Goal: Task Accomplishment & Management: Complete application form

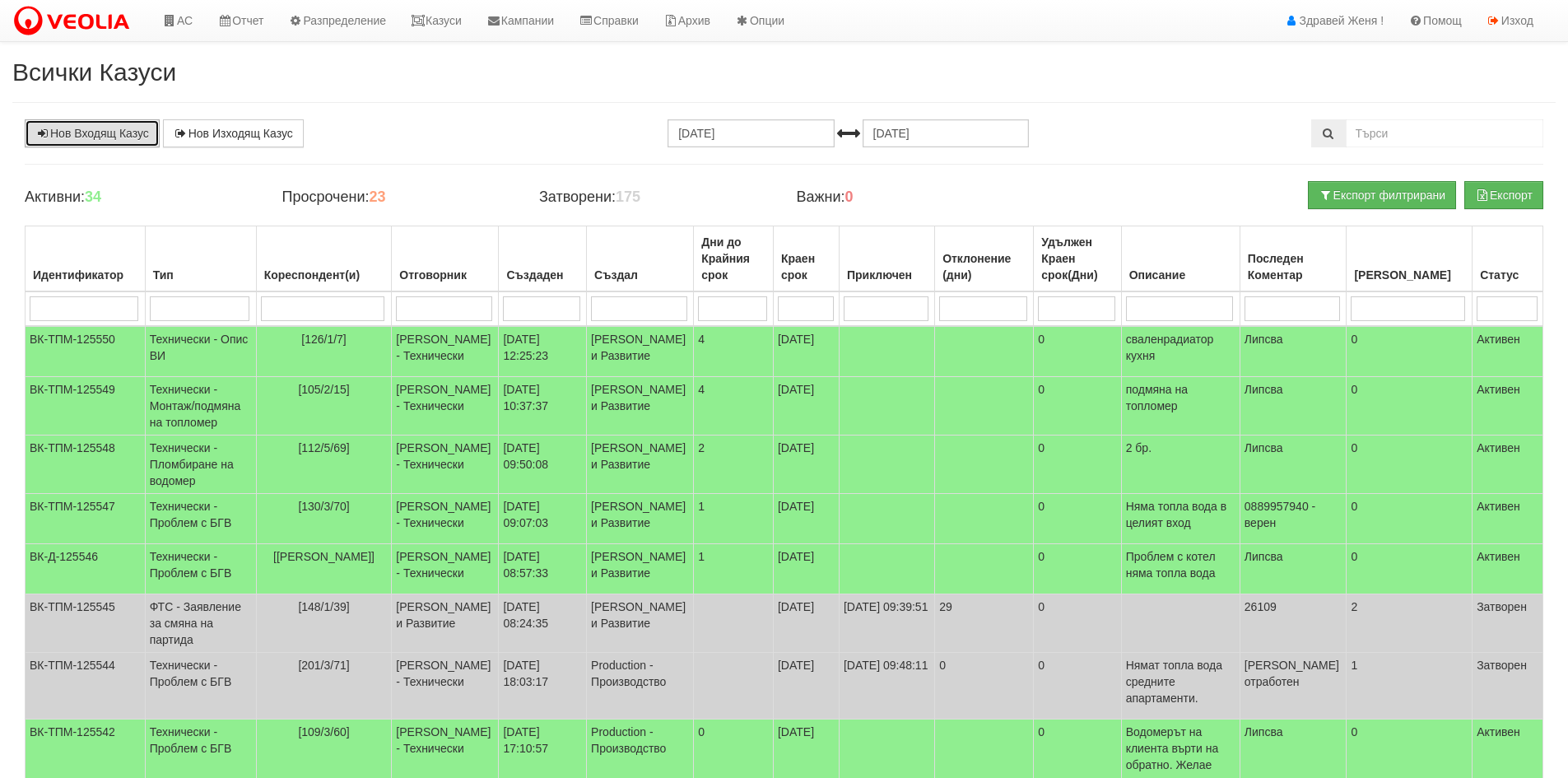
click at [91, 136] on link "Нов Входящ Казус" at bounding box center [92, 133] width 135 height 28
click at [469, 21] on link "Казуси" at bounding box center [437, 21] width 76 height 41
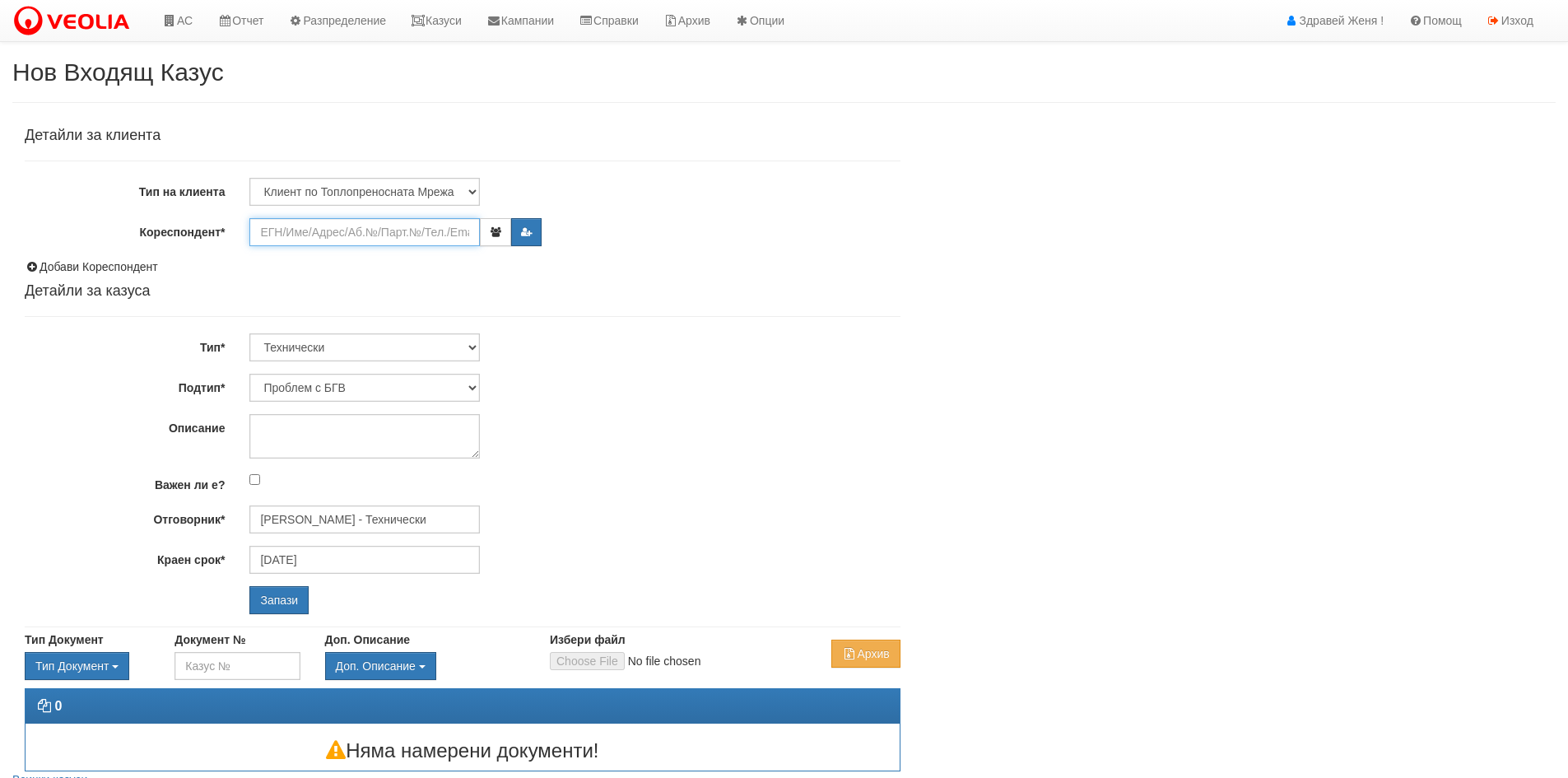
click at [332, 238] on input "Кореспондент*" at bounding box center [364, 232] width 230 height 28
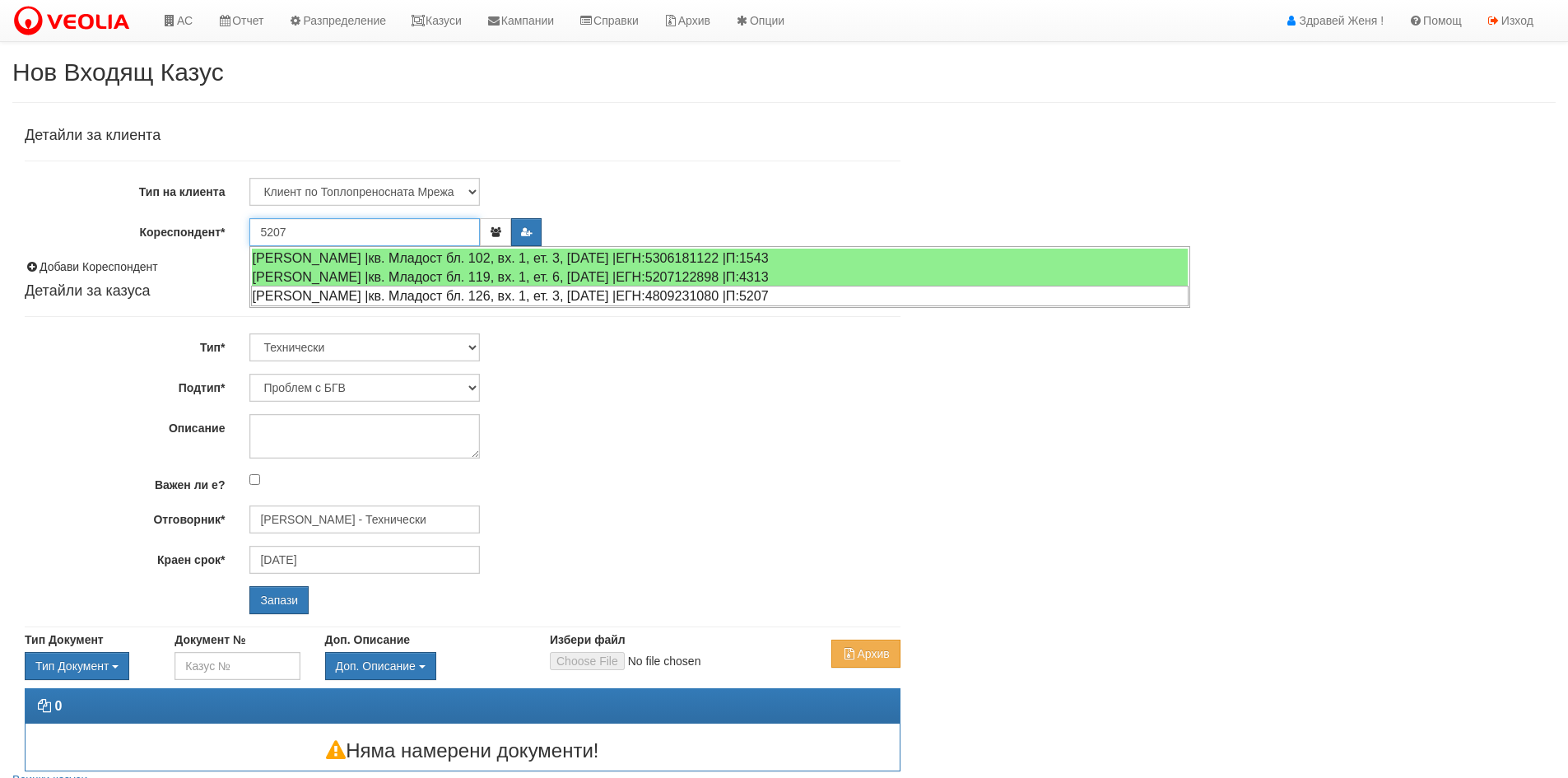
click at [389, 295] on div "НИКОЛАЙ СТОЯНОВ НИКОЛОВ |кв. Младост бл. 126, вх. 1, ет. 3, ап. 8 |ЕГН:48092310…" at bounding box center [720, 296] width 938 height 21
type input "Николай Николов"
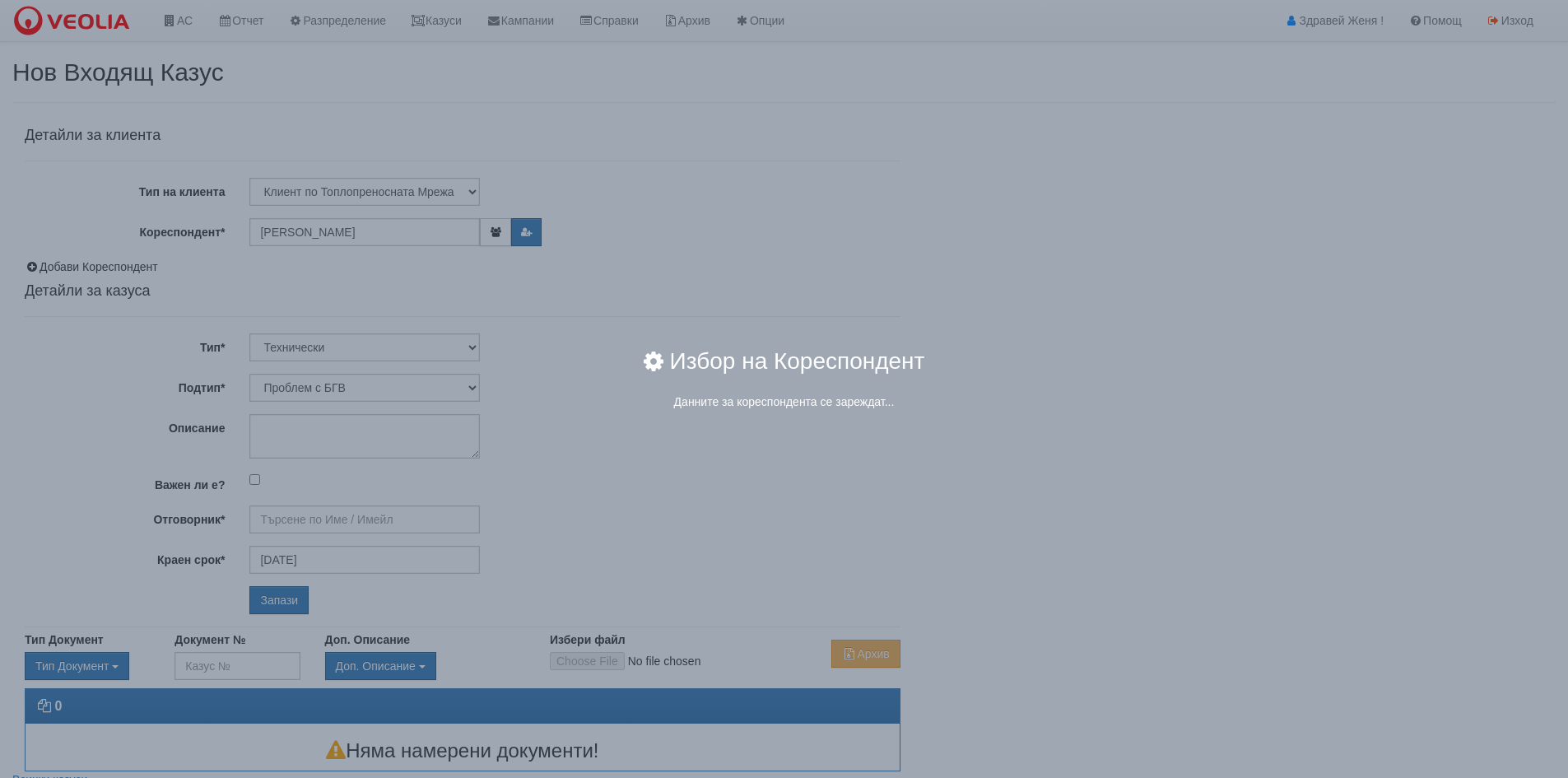
type input "Дончо Дончев - Технически"
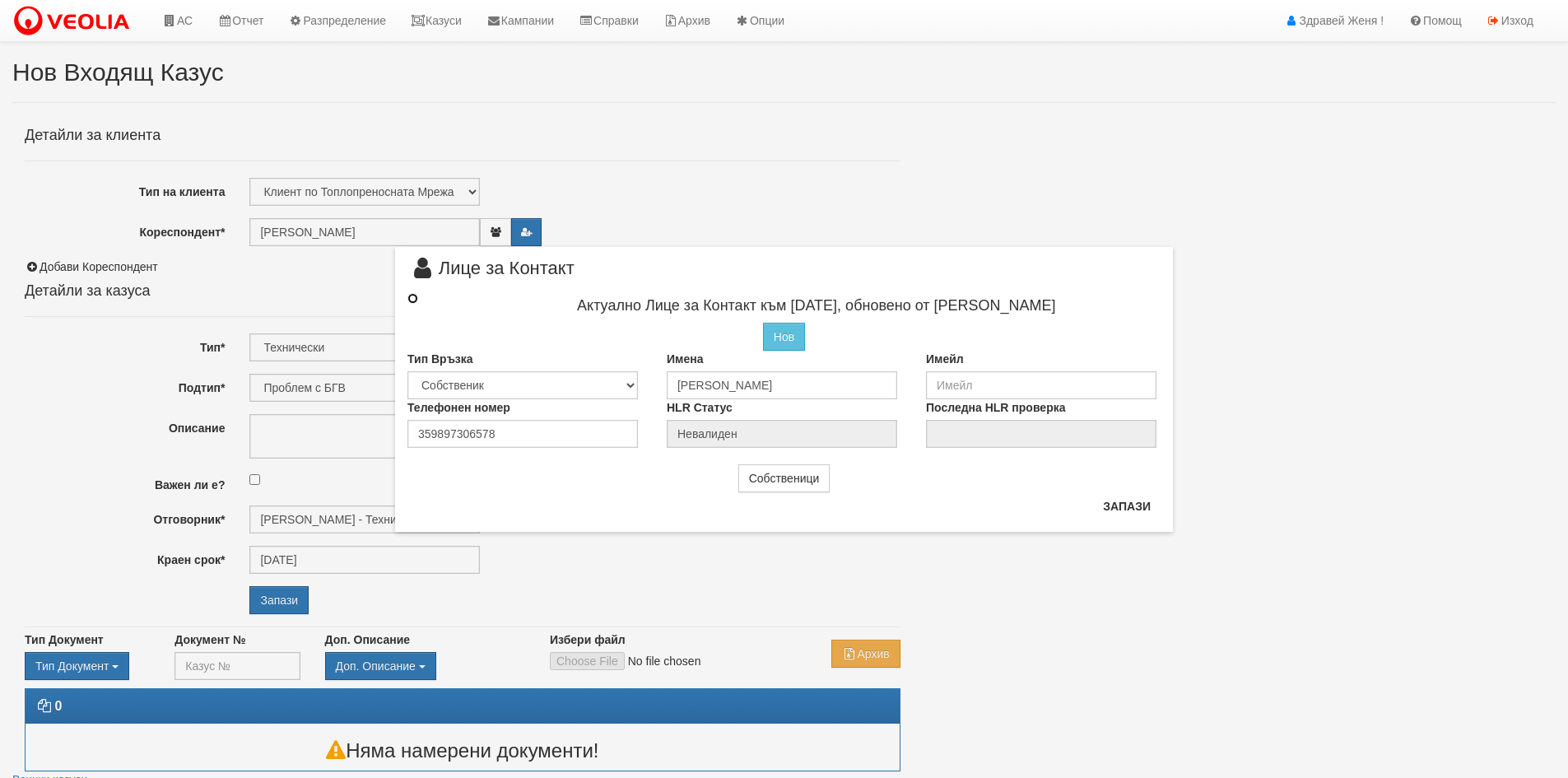
click at [413, 300] on input "radio" at bounding box center [412, 299] width 10 height 10
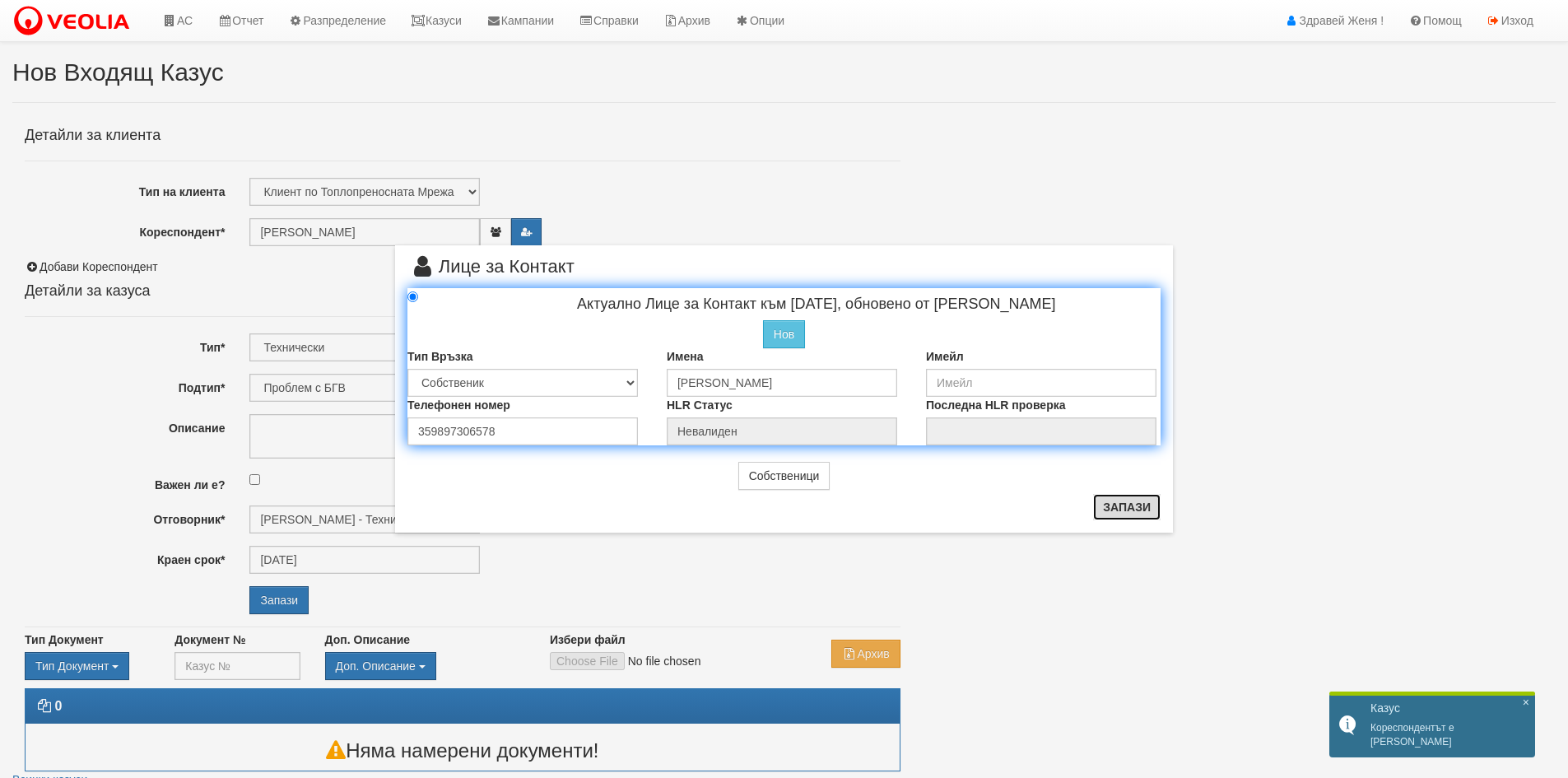
click at [1107, 506] on button "Запази" at bounding box center [1127, 507] width 67 height 27
radio input "true"
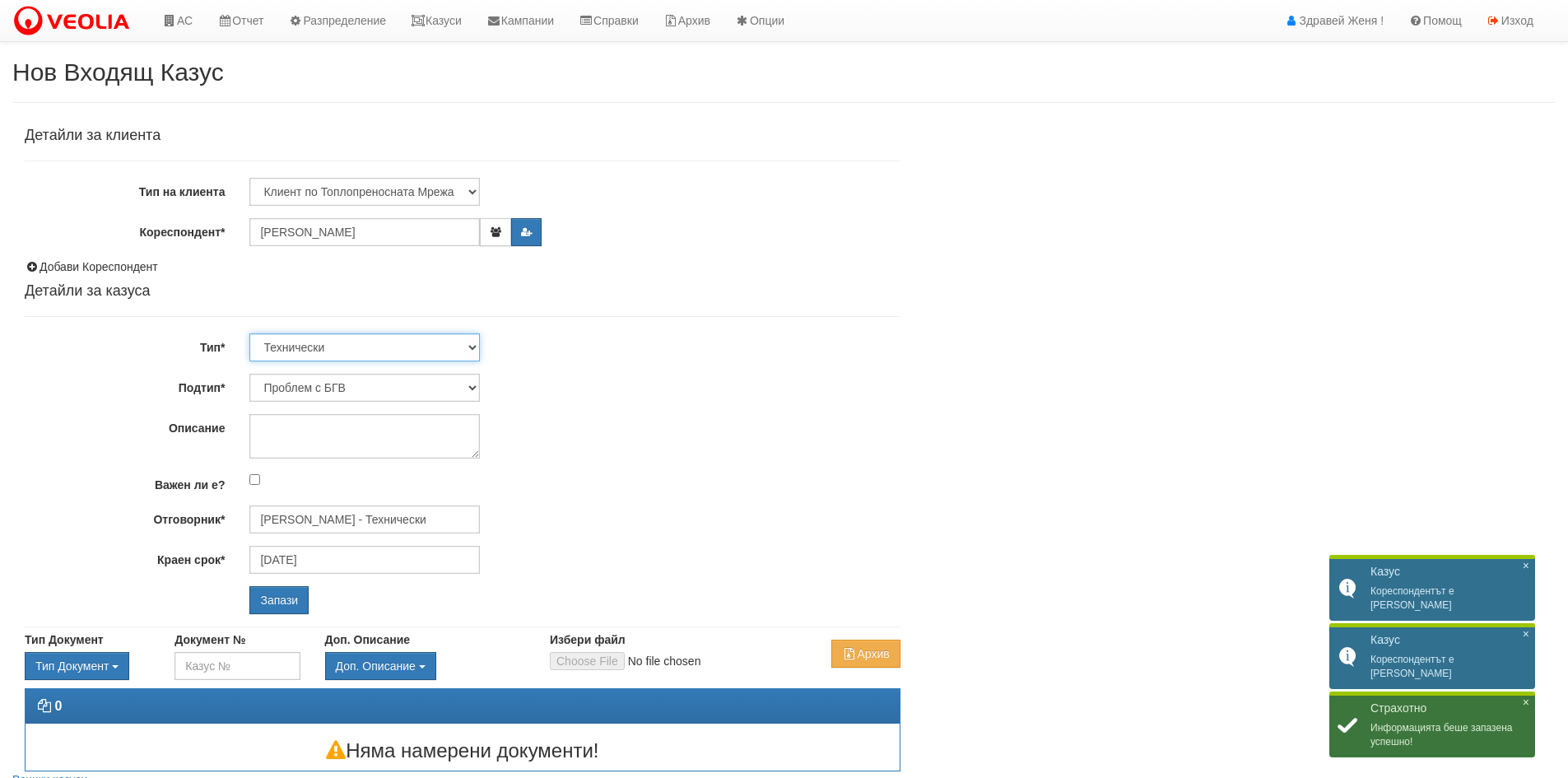
click at [473, 349] on select "Технически ФТС Търговски Административен Производствен Експлоатационен Финансов…" at bounding box center [364, 347] width 230 height 28
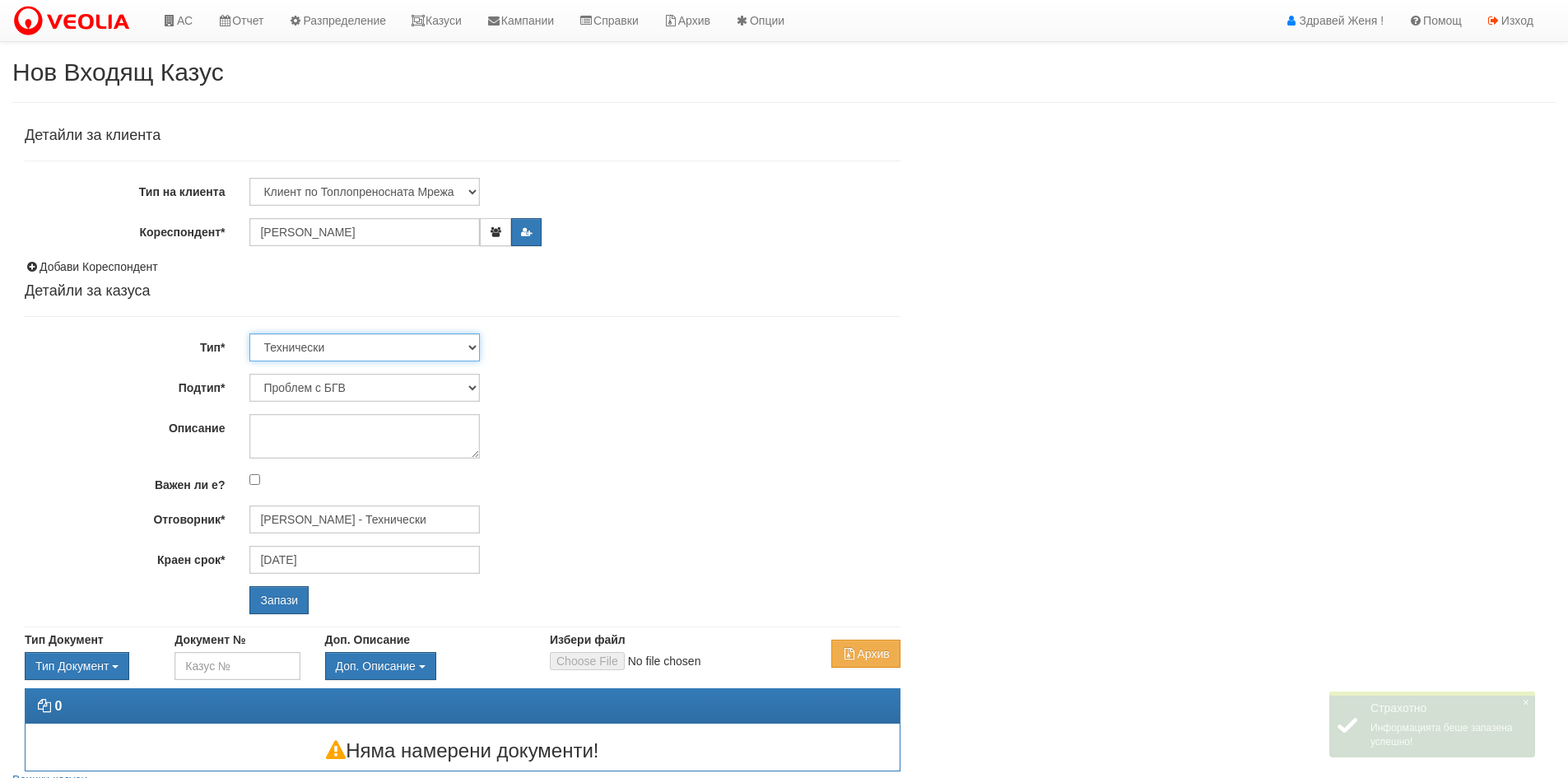
click at [249, 333] on select "Технически ФТС Търговски Административен Производствен Експлоатационен Финансов…" at bounding box center [364, 347] width 230 height 28
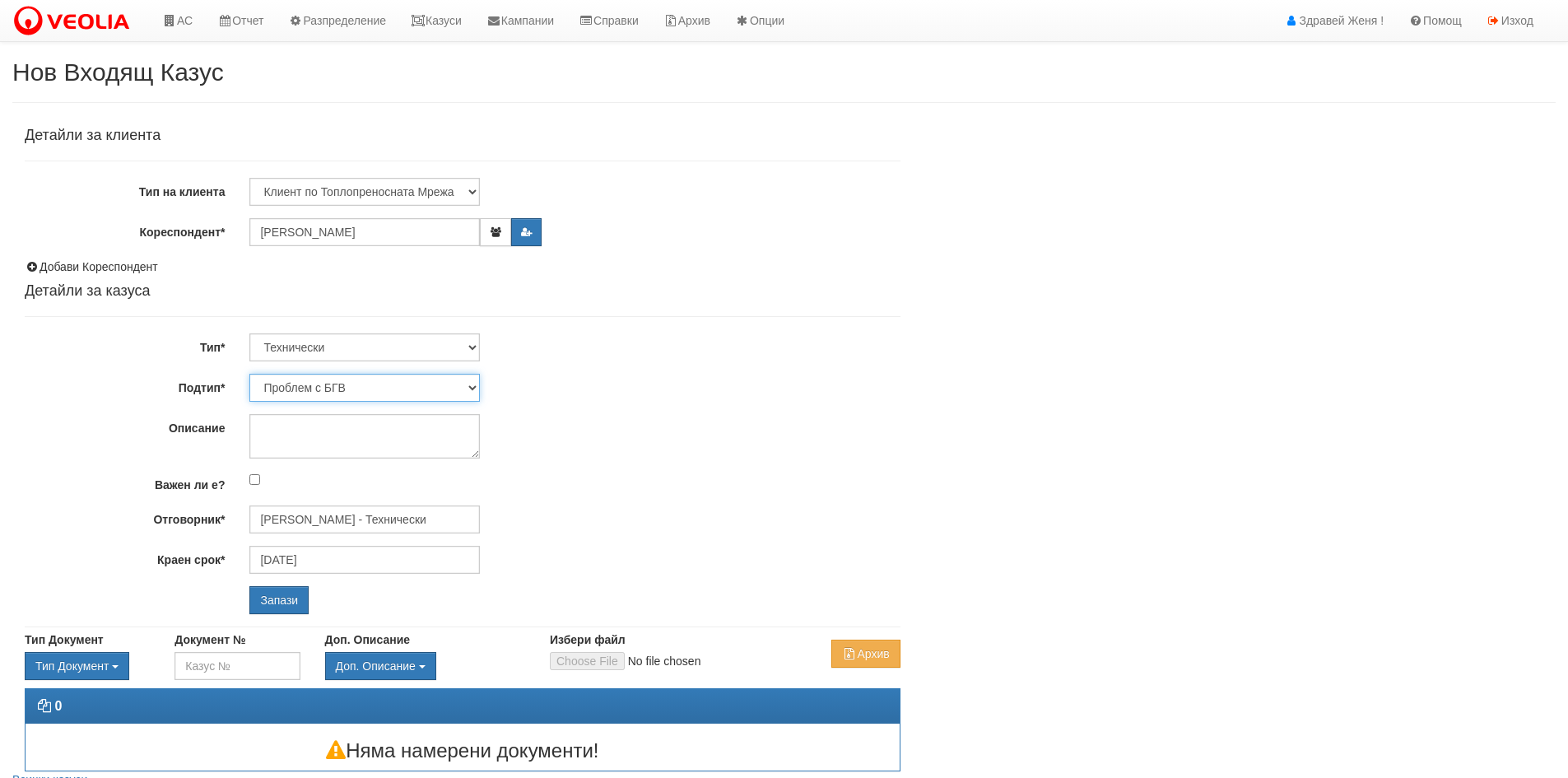
click at [475, 386] on select "Проблем с БГВ Теч ВОИ Теч БГВ Теч в АС Теч от водомер Проблем в АС Интервенция …" at bounding box center [364, 388] width 230 height 28
select select "Опис ВИ"
click at [249, 374] on select "Проблем с БГВ Теч ВОИ Теч БГВ Теч в АС Теч от водомер Проблем в АС Интервенция …" at bounding box center [364, 388] width 230 height 28
type input "[DATE]"
type input "[PERSON_NAME] - Технически"
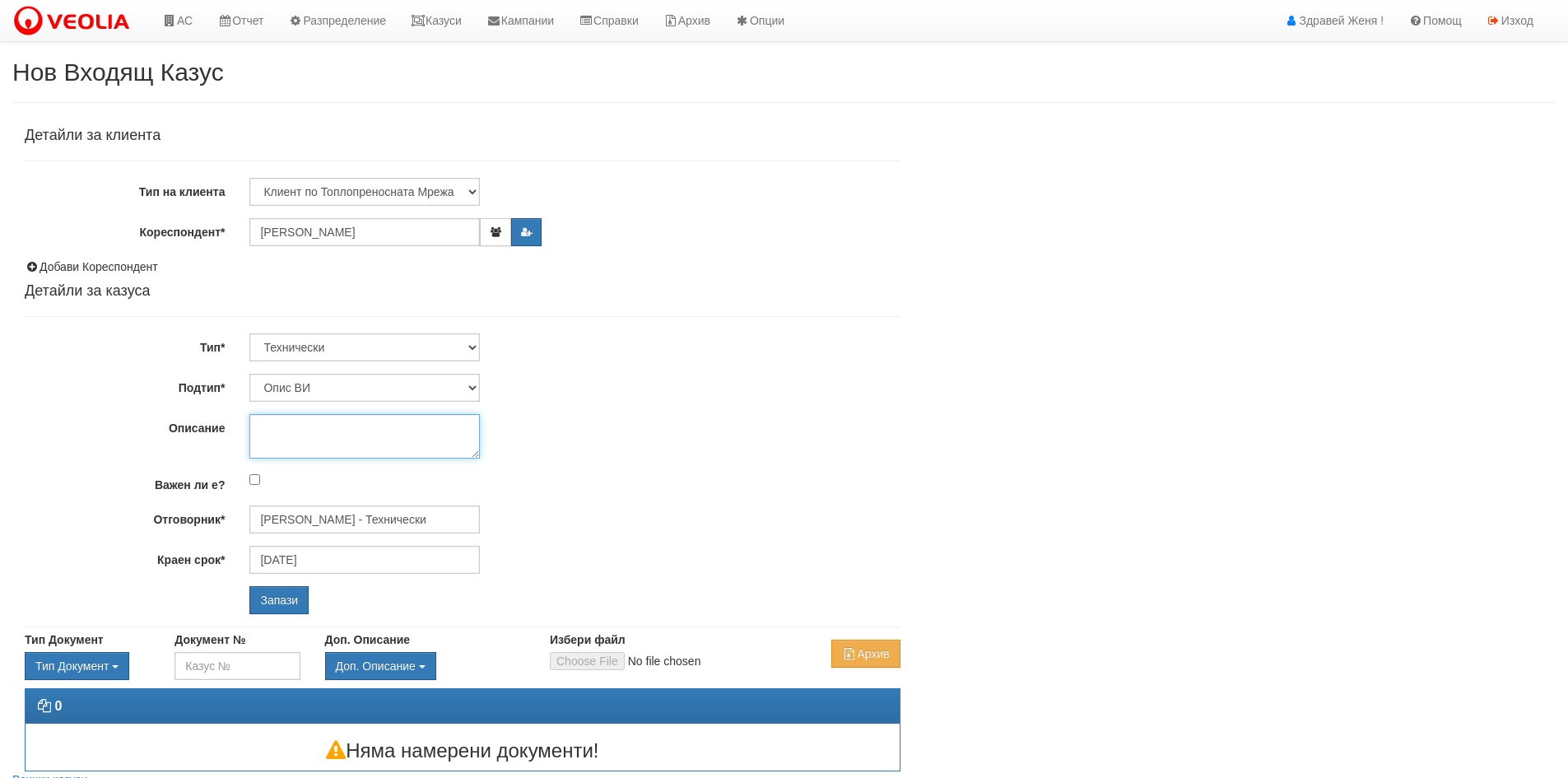
click at [277, 442] on textarea "Описание" at bounding box center [364, 437] width 230 height 45
type textarea "S"
type textarea "С"
type textarea "свален радиатор спалня 1бр"
click at [276, 609] on input "Запази" at bounding box center [279, 600] width 60 height 28
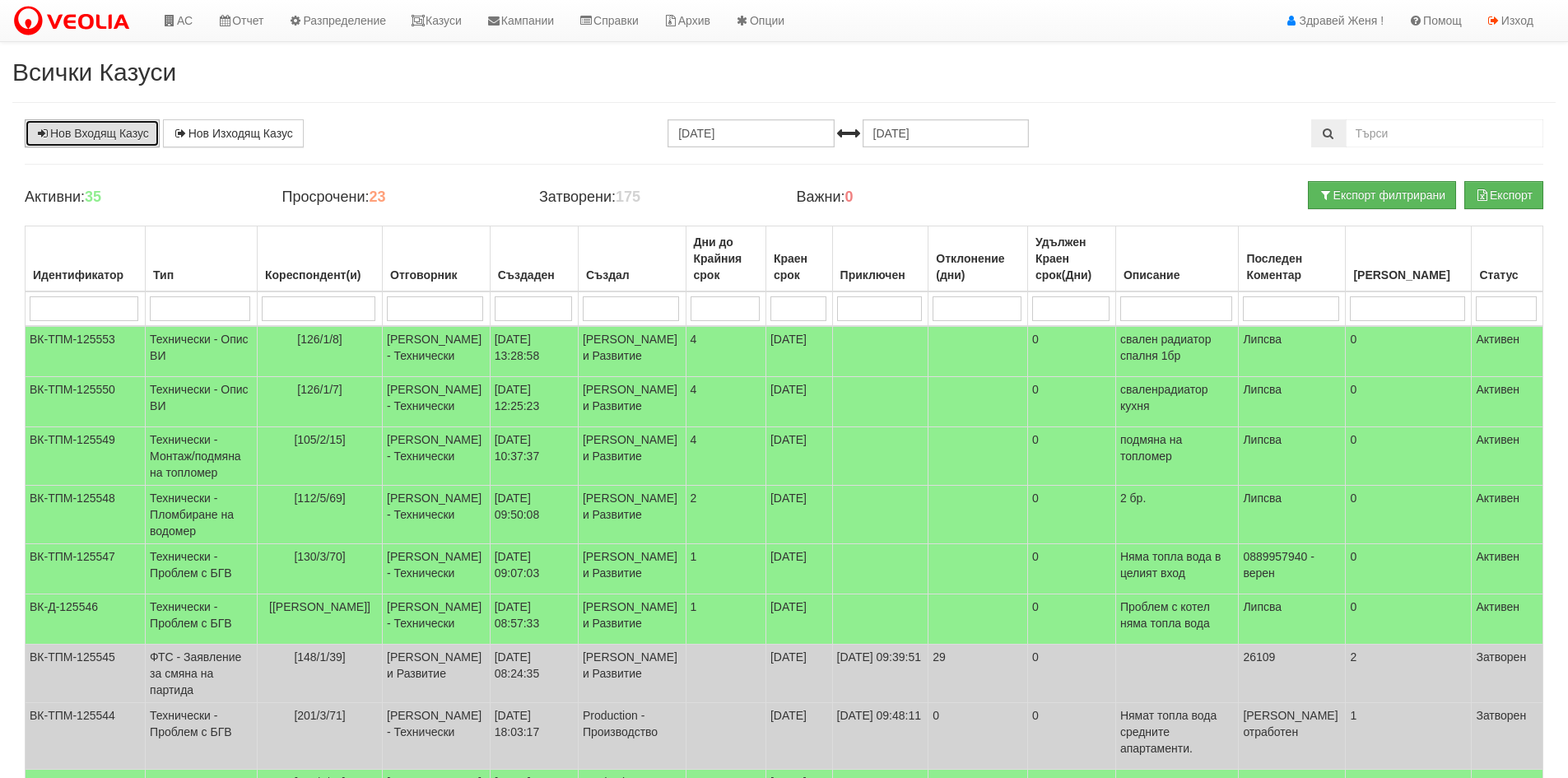
click at [104, 130] on link "Нов Входящ Казус" at bounding box center [92, 133] width 135 height 28
click at [175, 23] on icon at bounding box center [169, 20] width 15 height 11
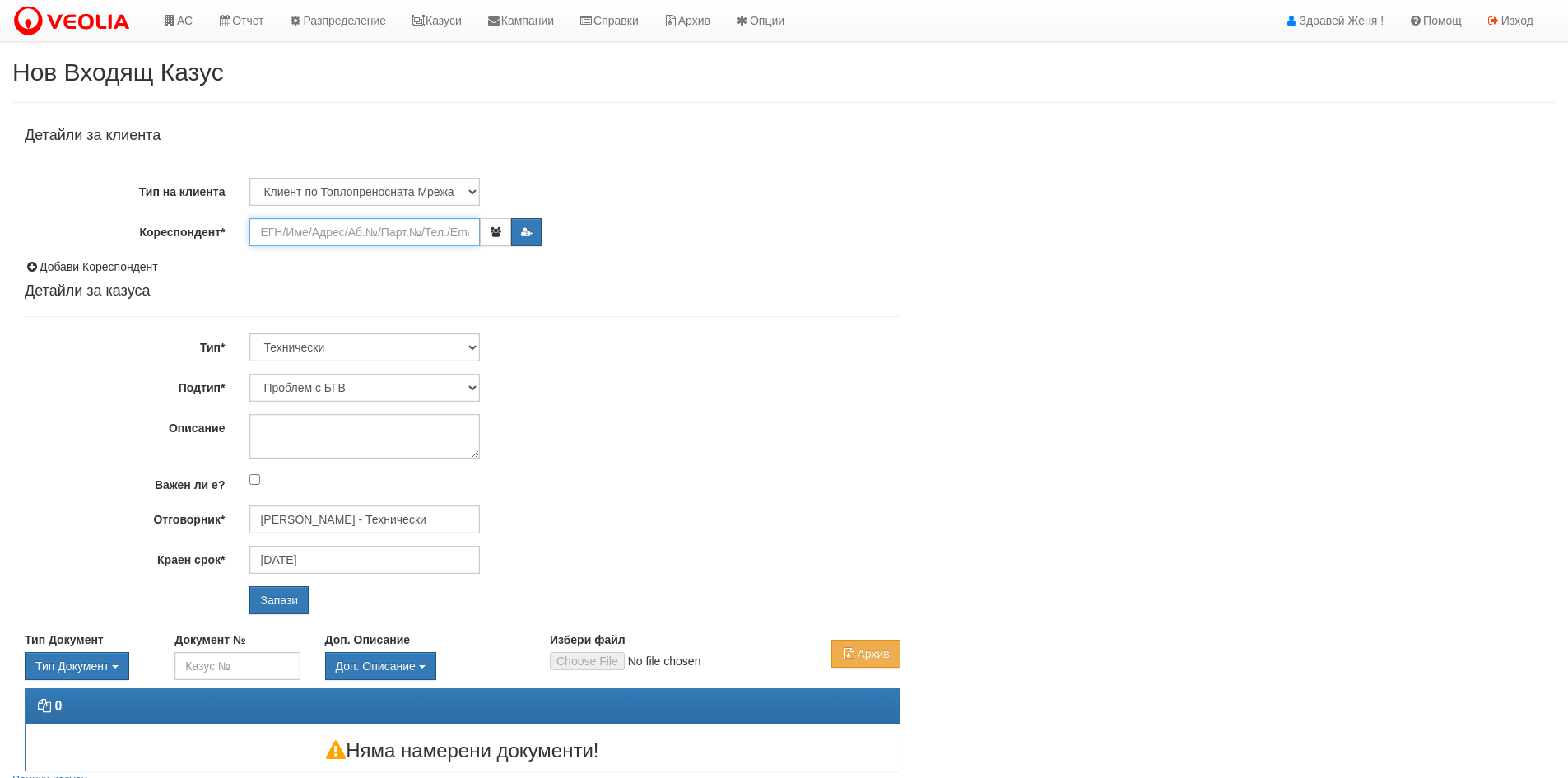
click at [289, 242] on input "Кореспондент*" at bounding box center [364, 232] width 230 height 28
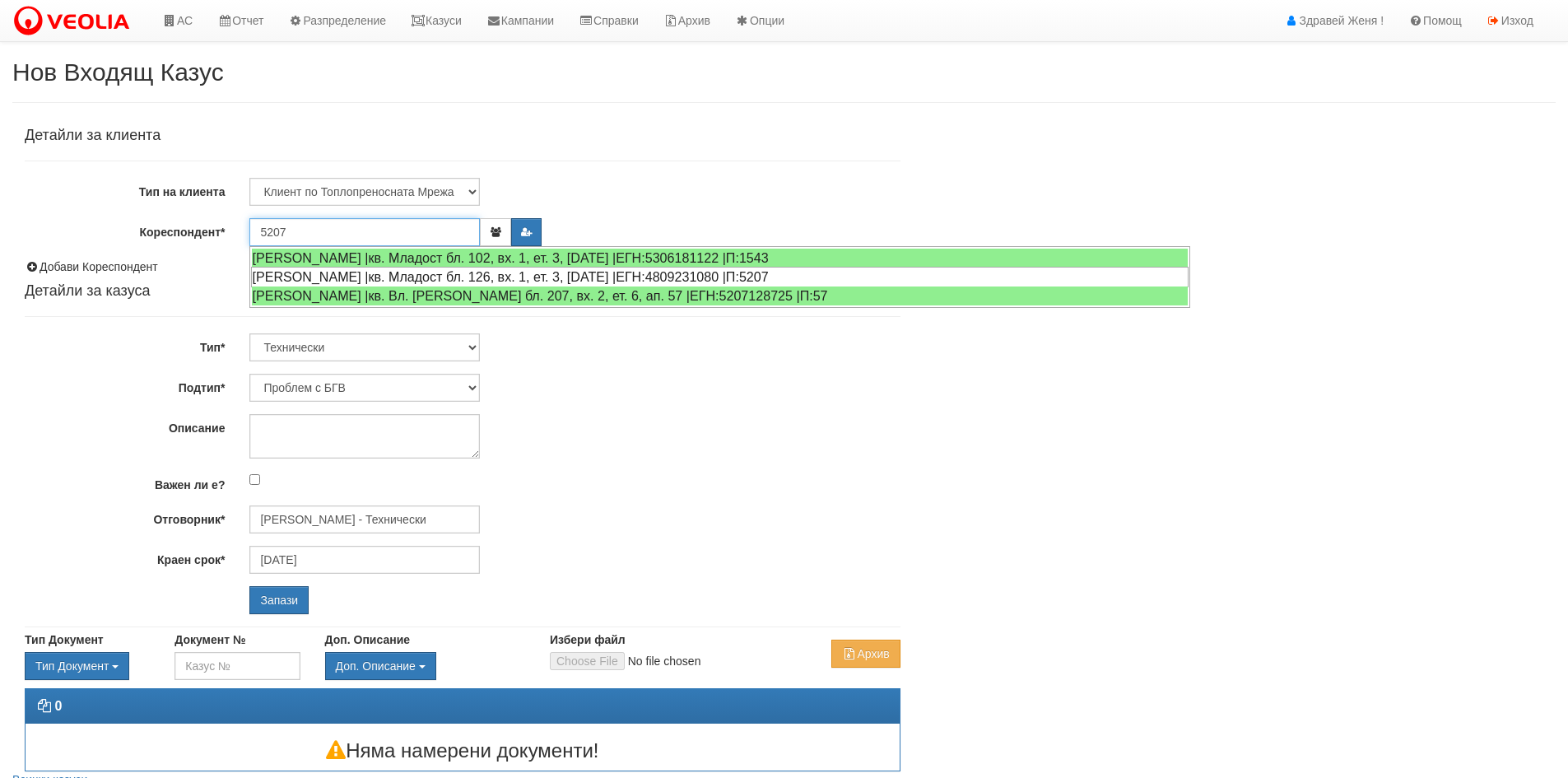
click at [334, 277] on div "НИКОЛАЙ СТОЯНОВ НИКОЛОВ |кв. Младост бл. 126, вх. 1, ет. 3, ап. 8 |ЕГН:48092310…" at bounding box center [720, 277] width 938 height 21
type input "Николай Николов"
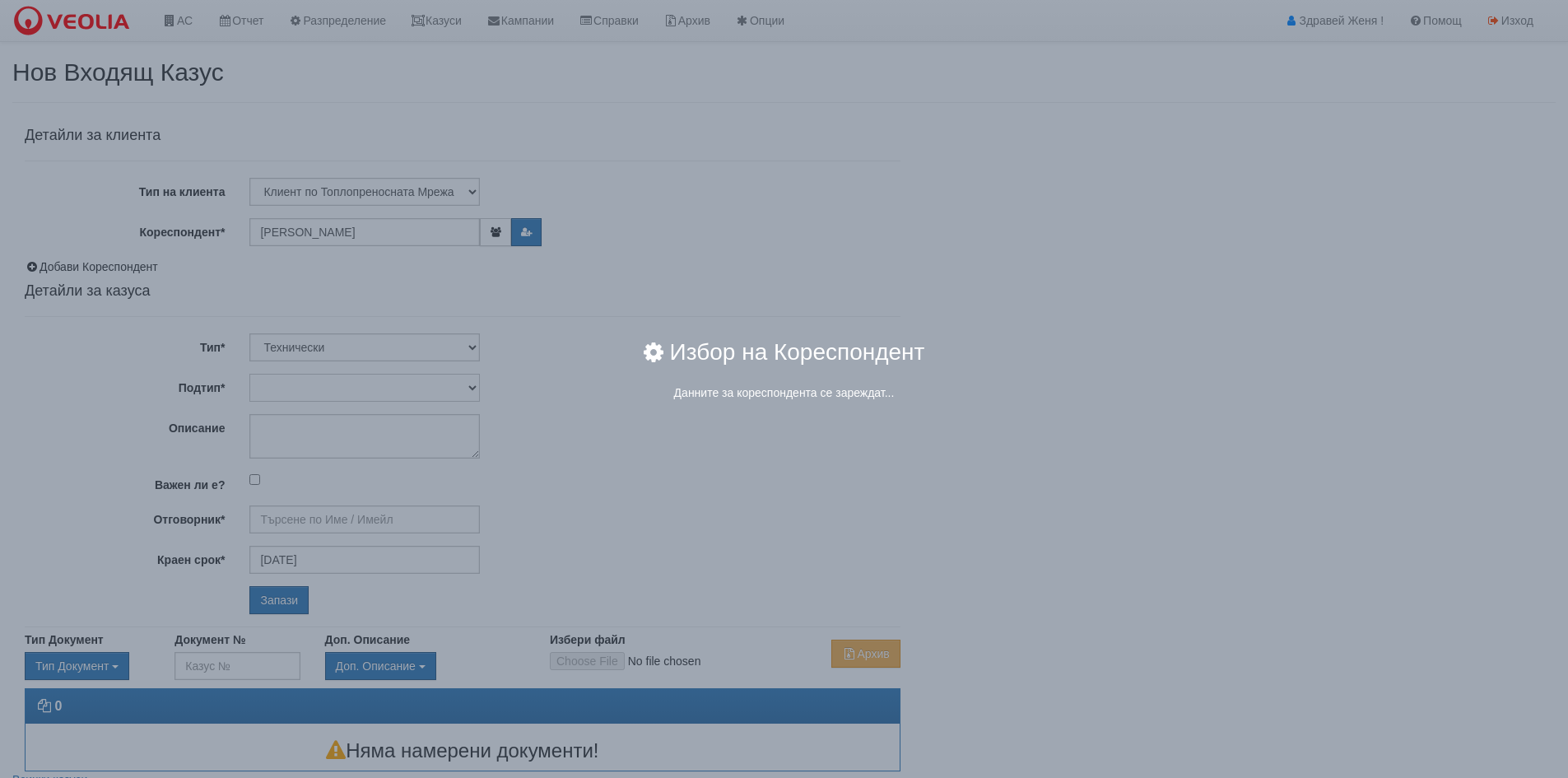
type input "[PERSON_NAME] - Технически"
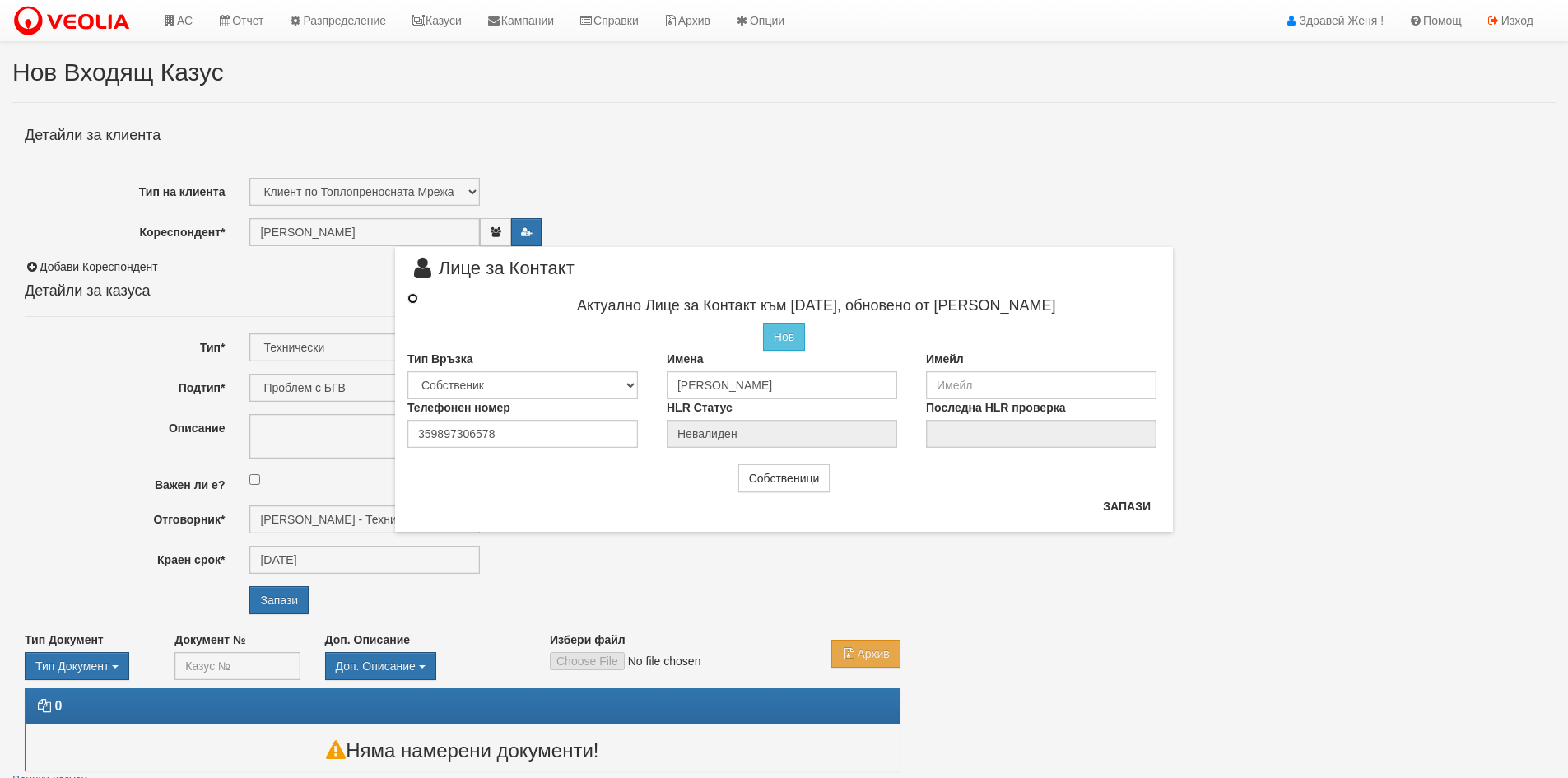
click at [410, 298] on input "radio" at bounding box center [412, 299] width 10 height 10
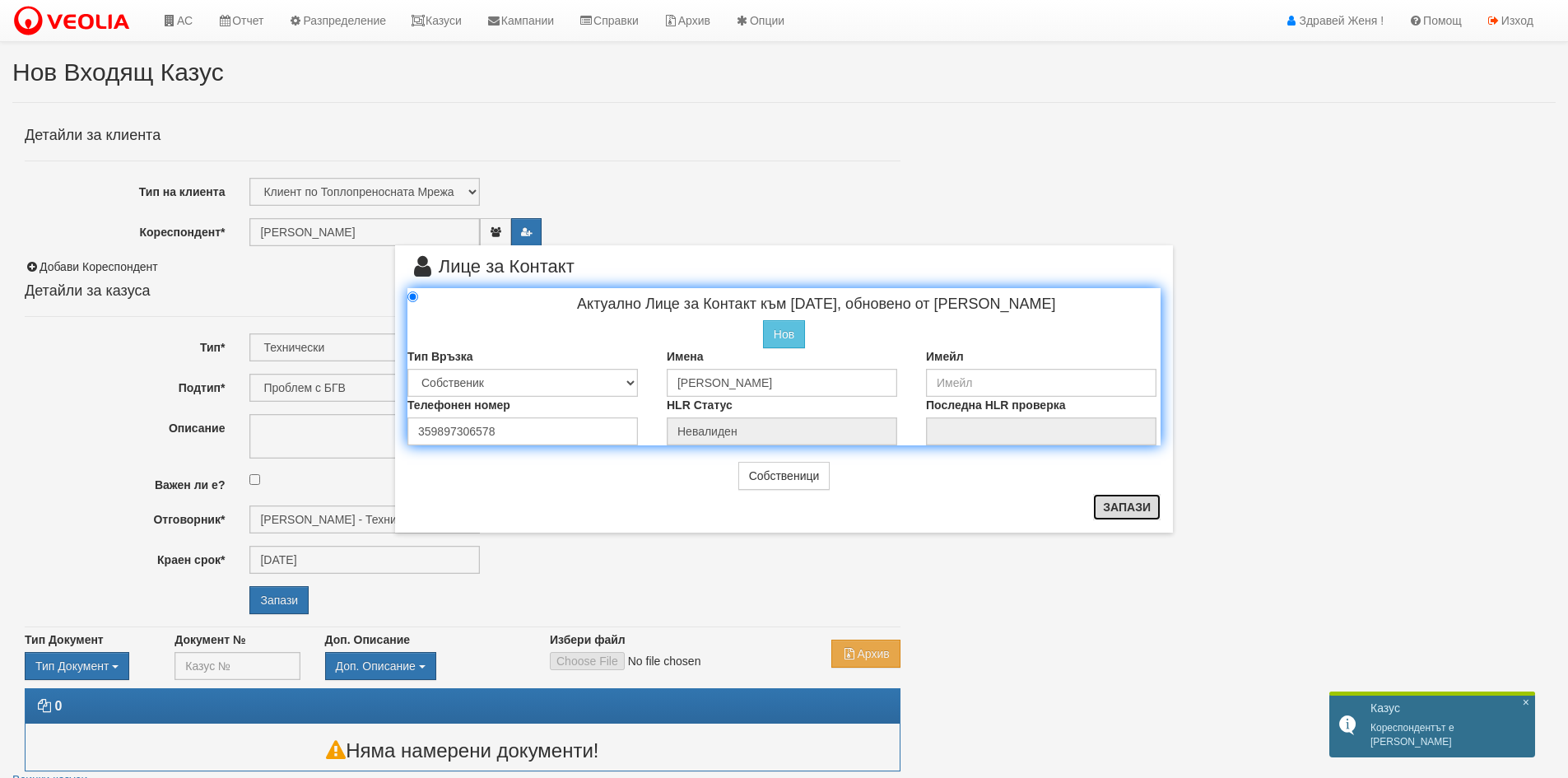
click at [1115, 505] on button "Запази" at bounding box center [1127, 507] width 67 height 27
radio input "true"
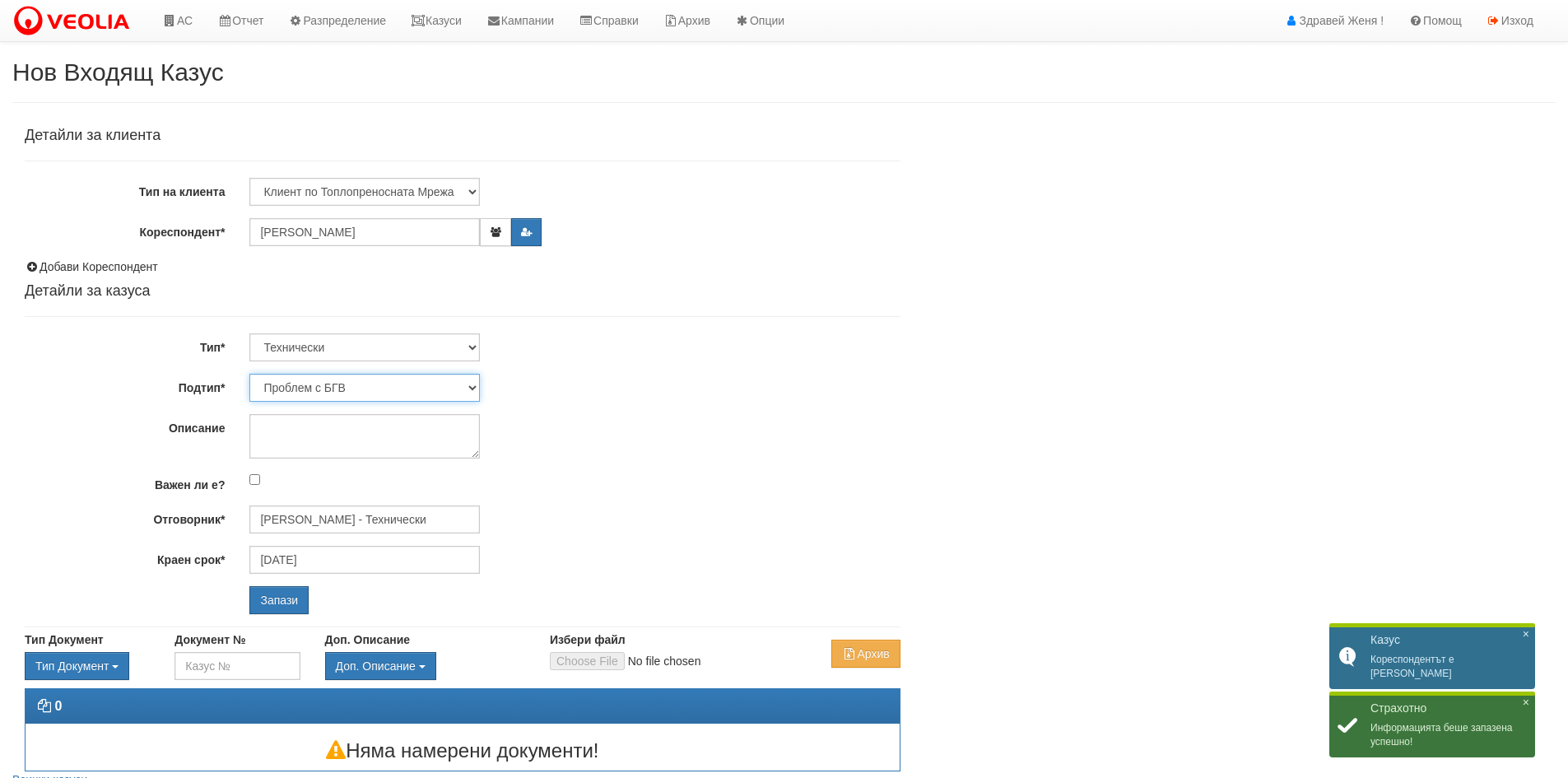
click at [473, 389] on select "Проблем с БГВ Теч ВОИ Теч БГВ Теч в АС Теч от водомер Проблем в АС Интервенция …" at bounding box center [364, 388] width 230 height 28
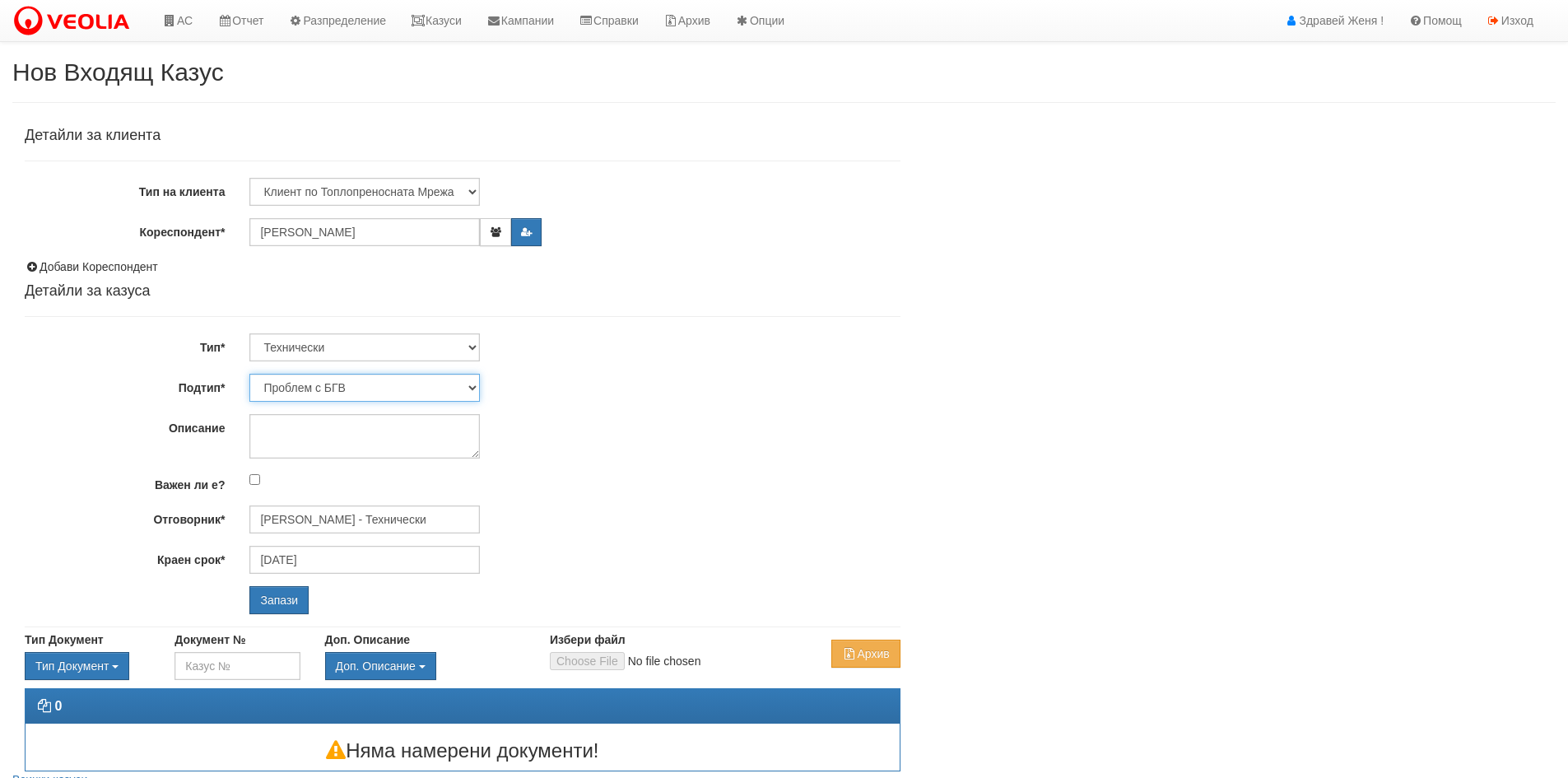
select select "Проблем в АС"
click at [249, 374] on select "Проблем с БГВ Теч ВОИ Теч БГВ Теч в АС Теч от водомер Проблем в АС Интервенция …" at bounding box center [364, 388] width 230 height 28
type input "19/09/2025"
type input "[PERSON_NAME] - Технически"
click at [315, 430] on textarea "Описание" at bounding box center [364, 437] width 230 height 45
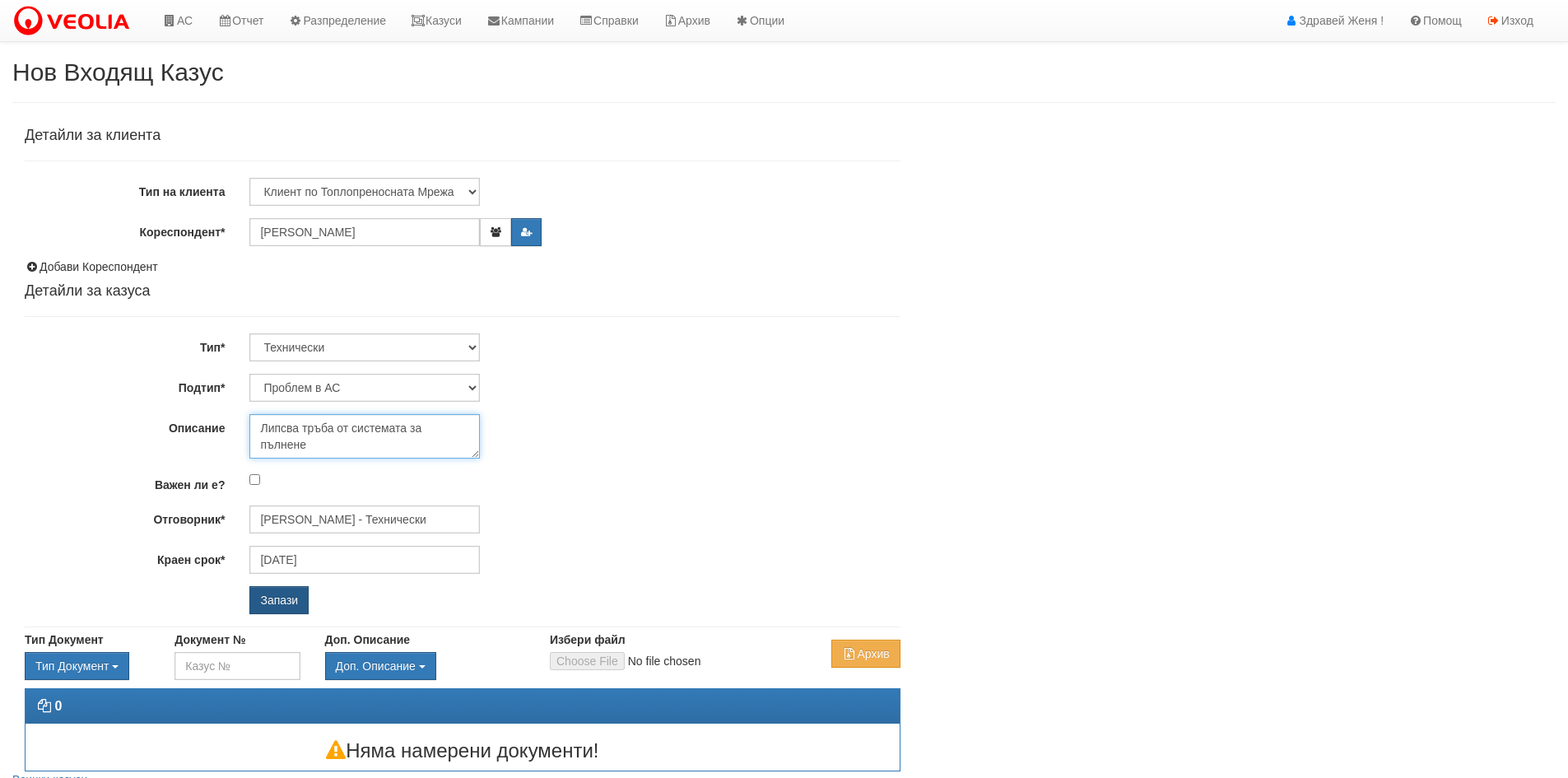
type textarea "Липсва тръба от системата за пълнене"
click at [290, 596] on input "Запази" at bounding box center [279, 600] width 60 height 28
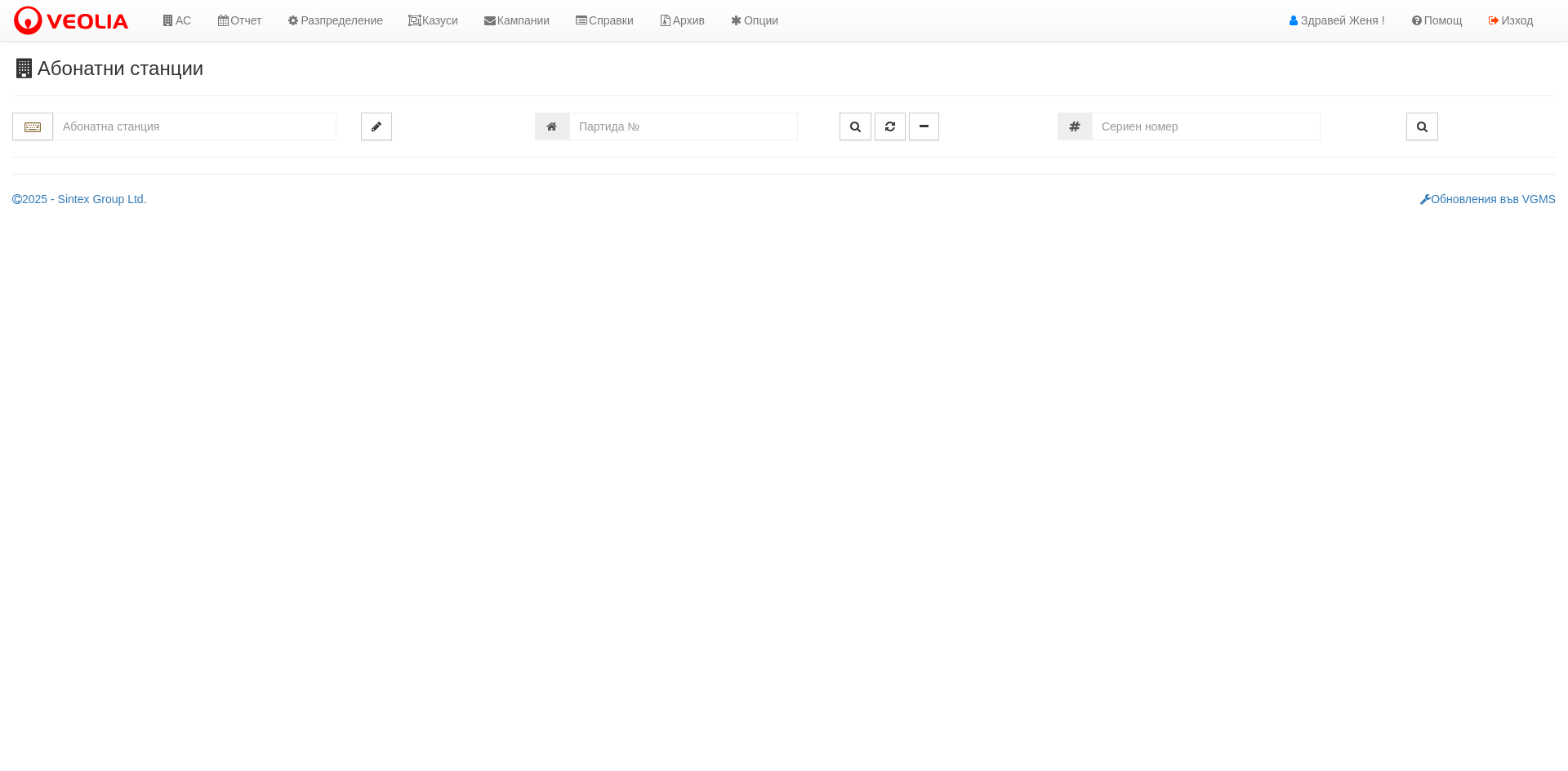
click at [169, 129] on input "text" at bounding box center [194, 127] width 283 height 27
click at [232, 151] on div "227/2 - Вл. Варненчик - "ВЕОЛИЯ"" at bounding box center [194, 152] width 278 height 19
type input "227/2 - Вл. Варненчик - "ВЕОЛИЯ""
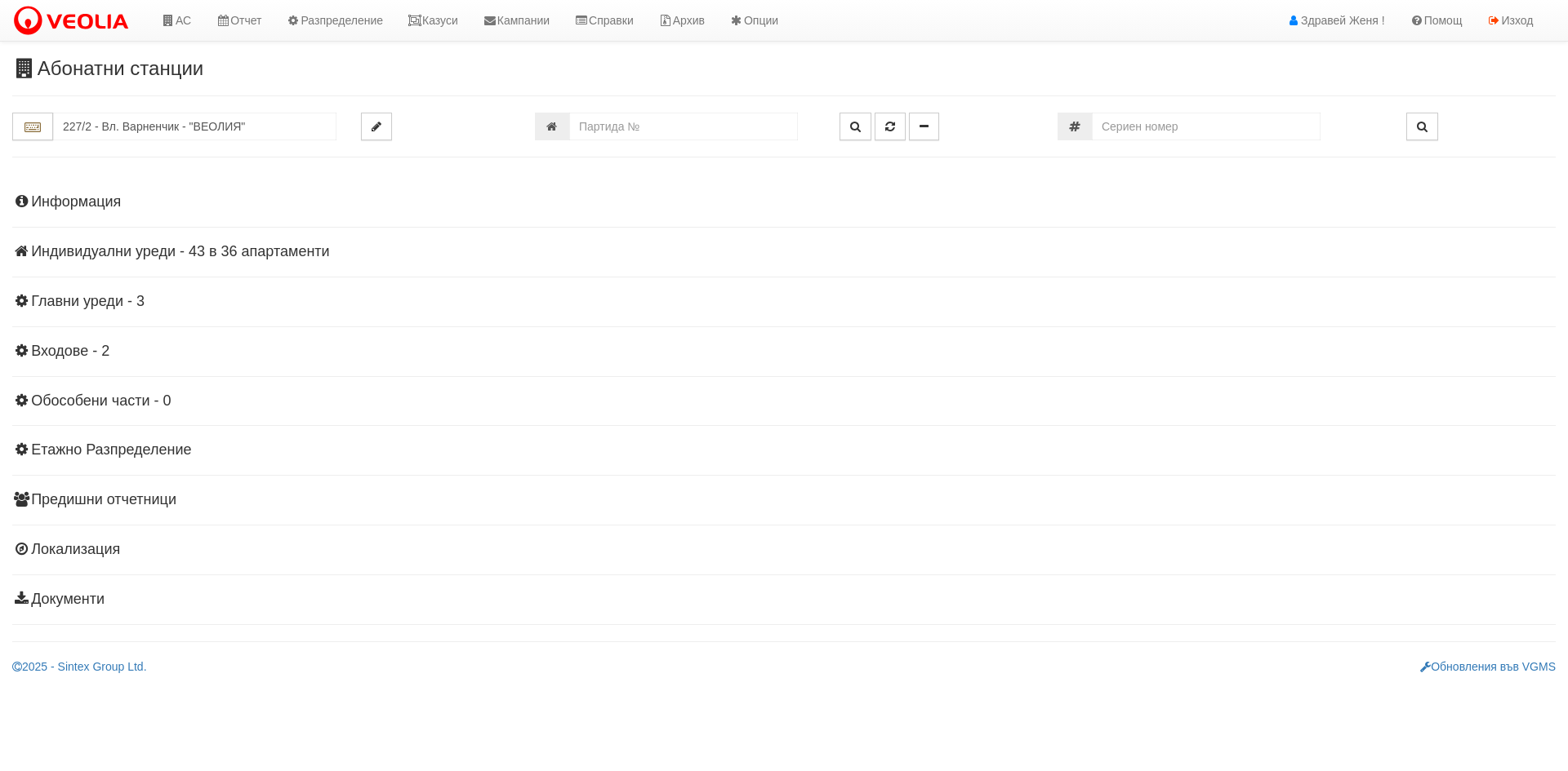
click at [275, 252] on h4 "Индивидуални уреди - 43 в 36 апартаменти" at bounding box center [783, 252] width 1543 height 16
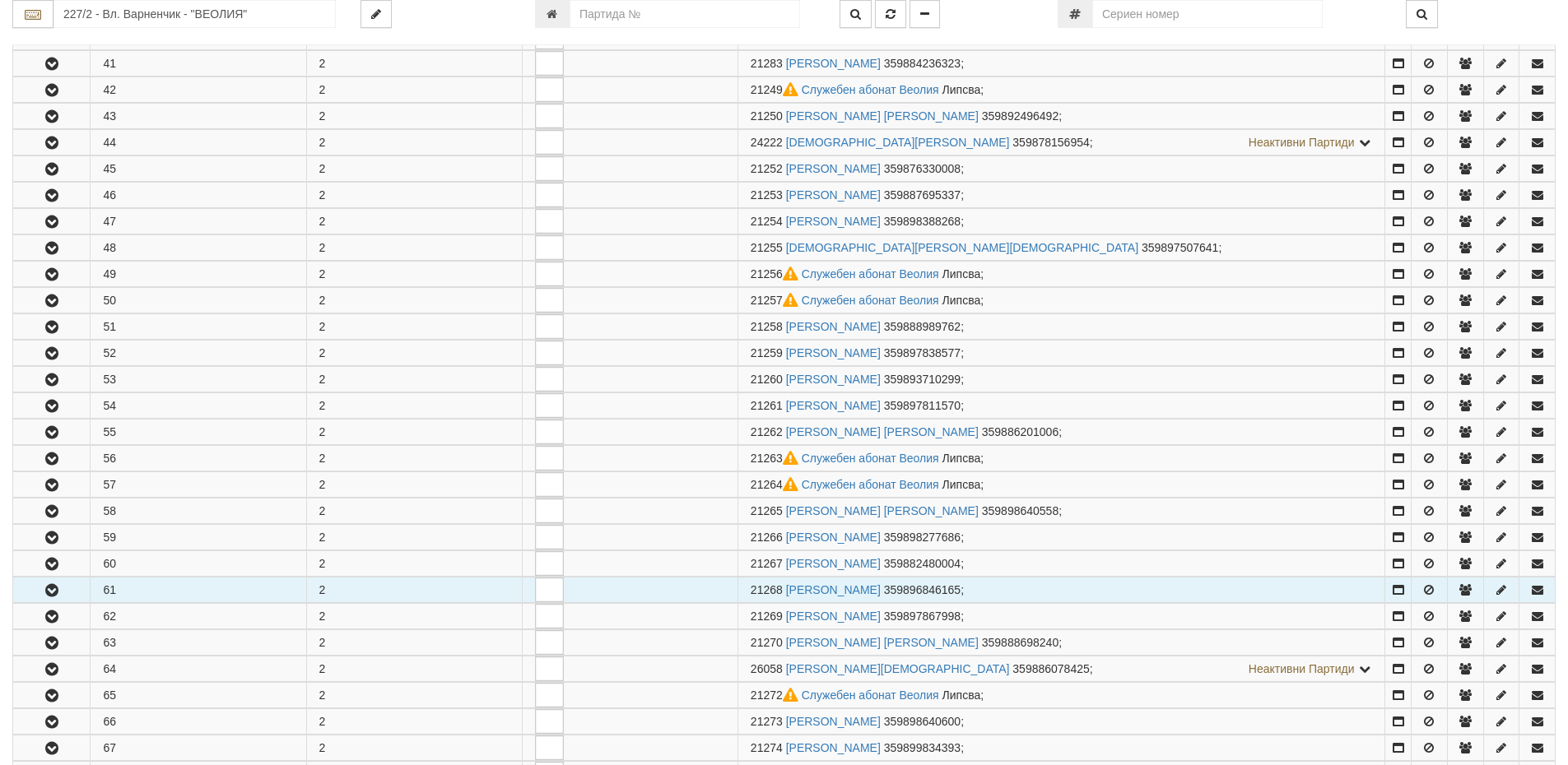
scroll to position [576, 0]
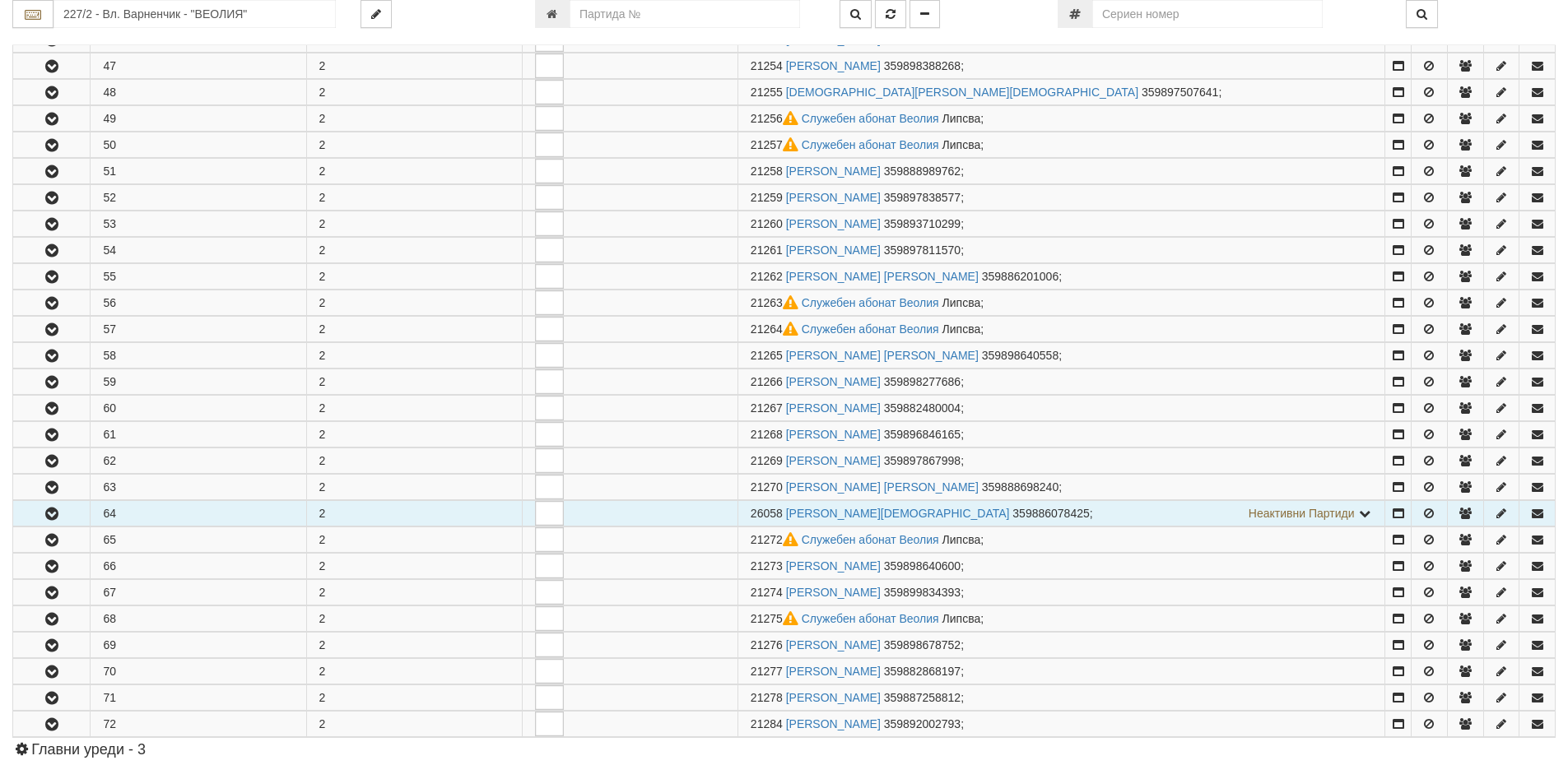
click at [51, 512] on icon "button" at bounding box center [52, 514] width 20 height 11
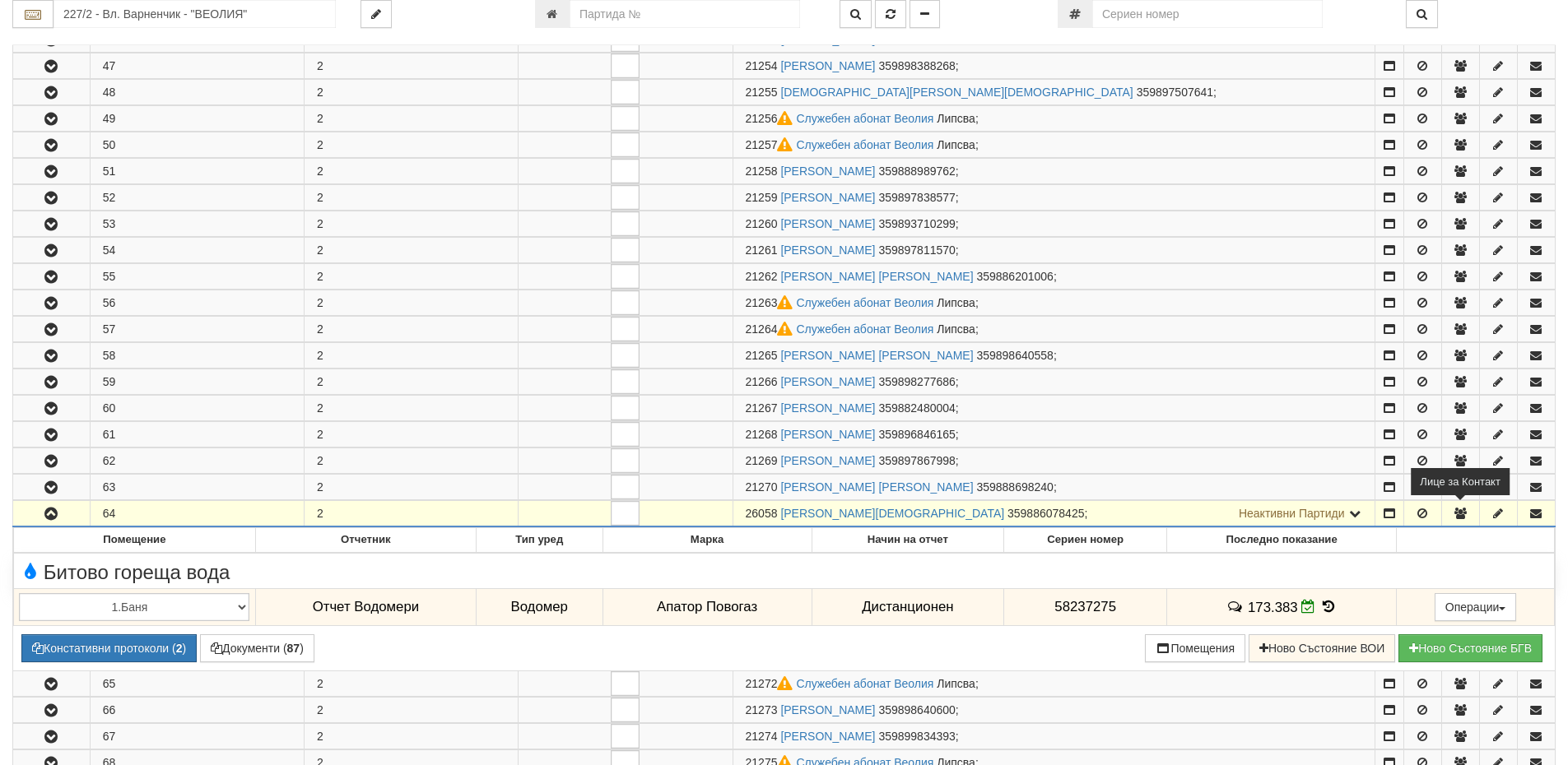
click at [1472, 513] on button "button" at bounding box center [1460, 513] width 37 height 25
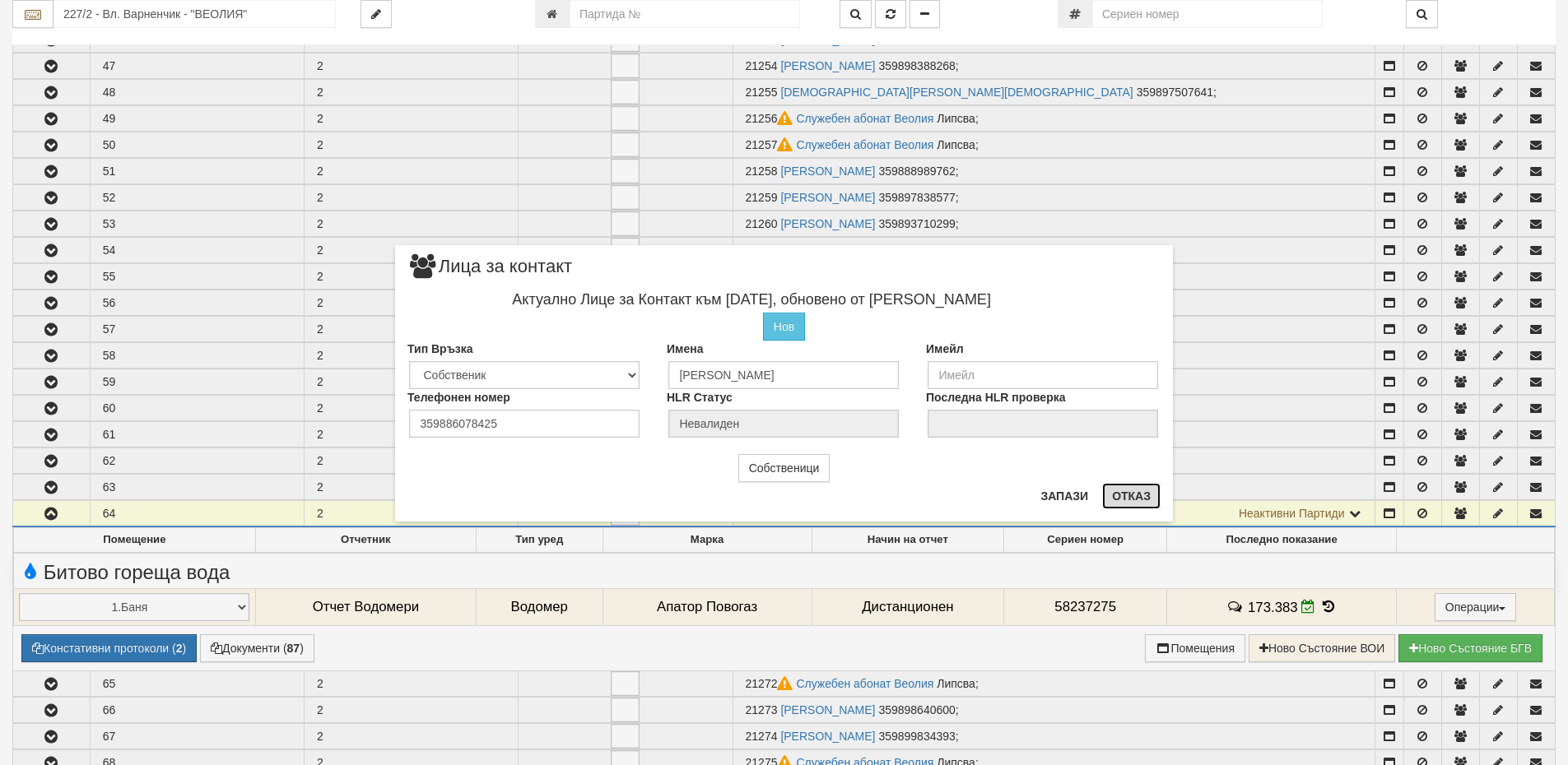
click at [1130, 497] on button "Отказ" at bounding box center [1131, 496] width 59 height 27
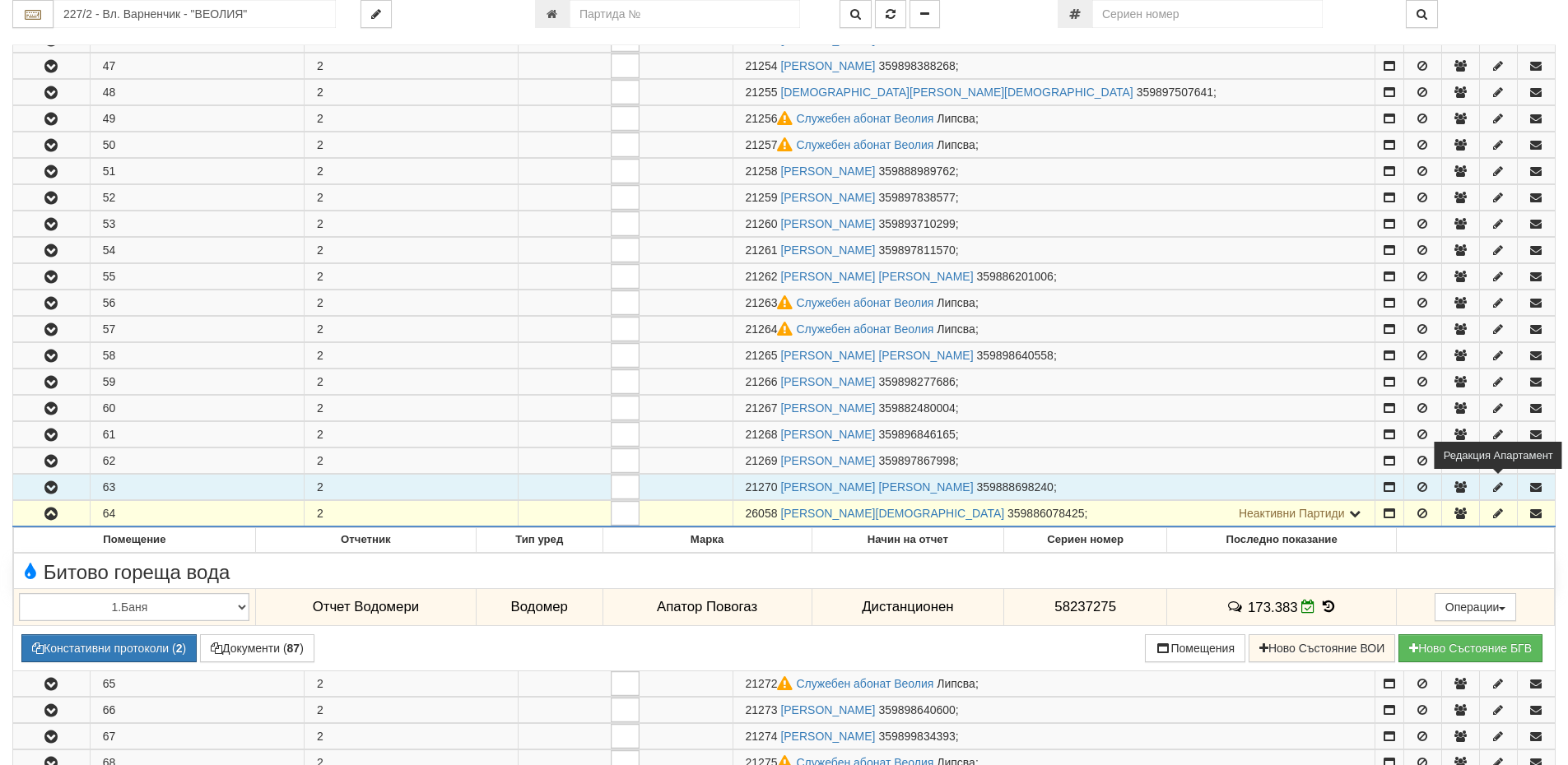
click at [1492, 486] on icon "button" at bounding box center [1498, 486] width 15 height 11
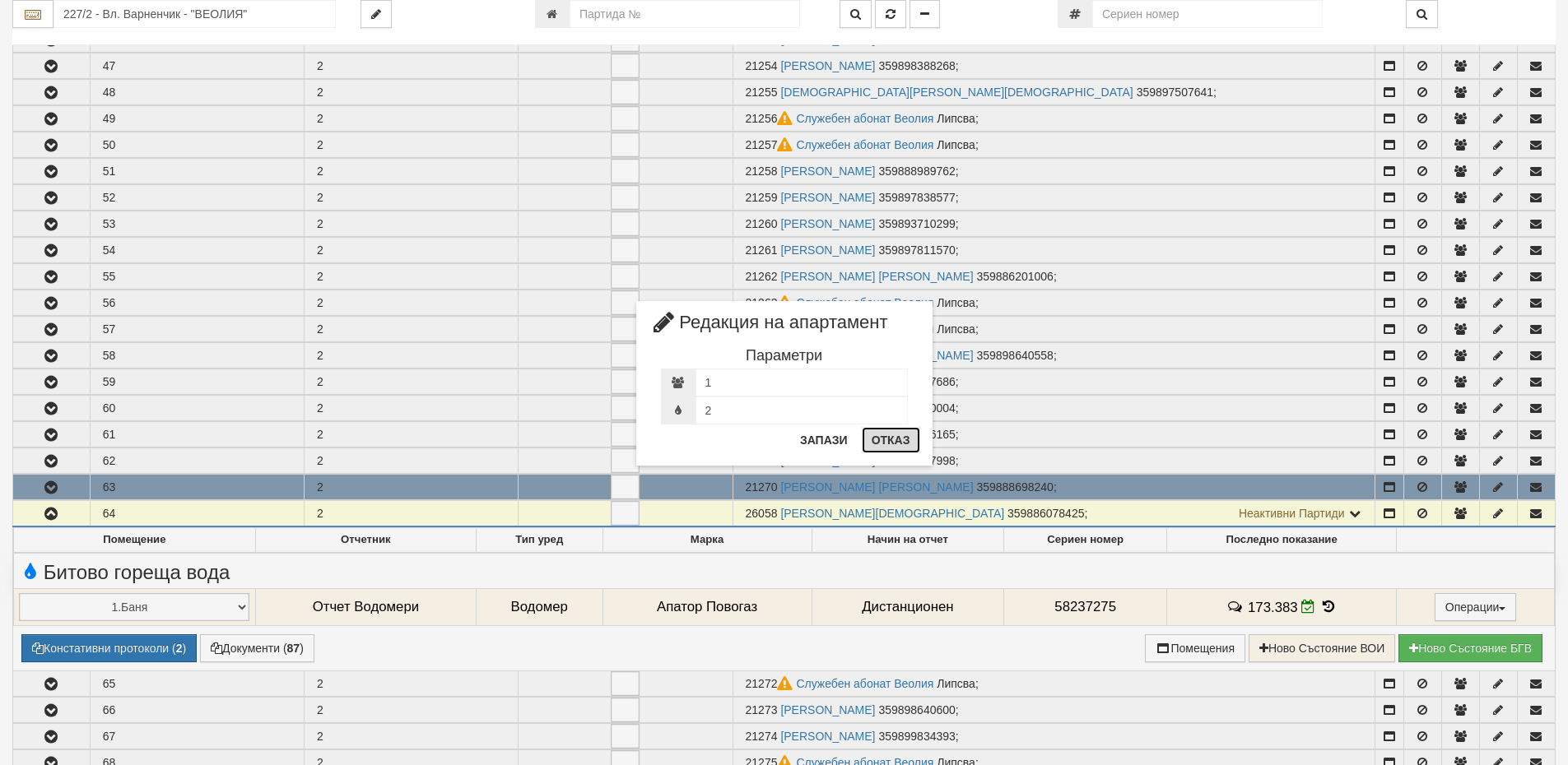
click at [910, 437] on button "Отказ" at bounding box center [891, 440] width 59 height 27
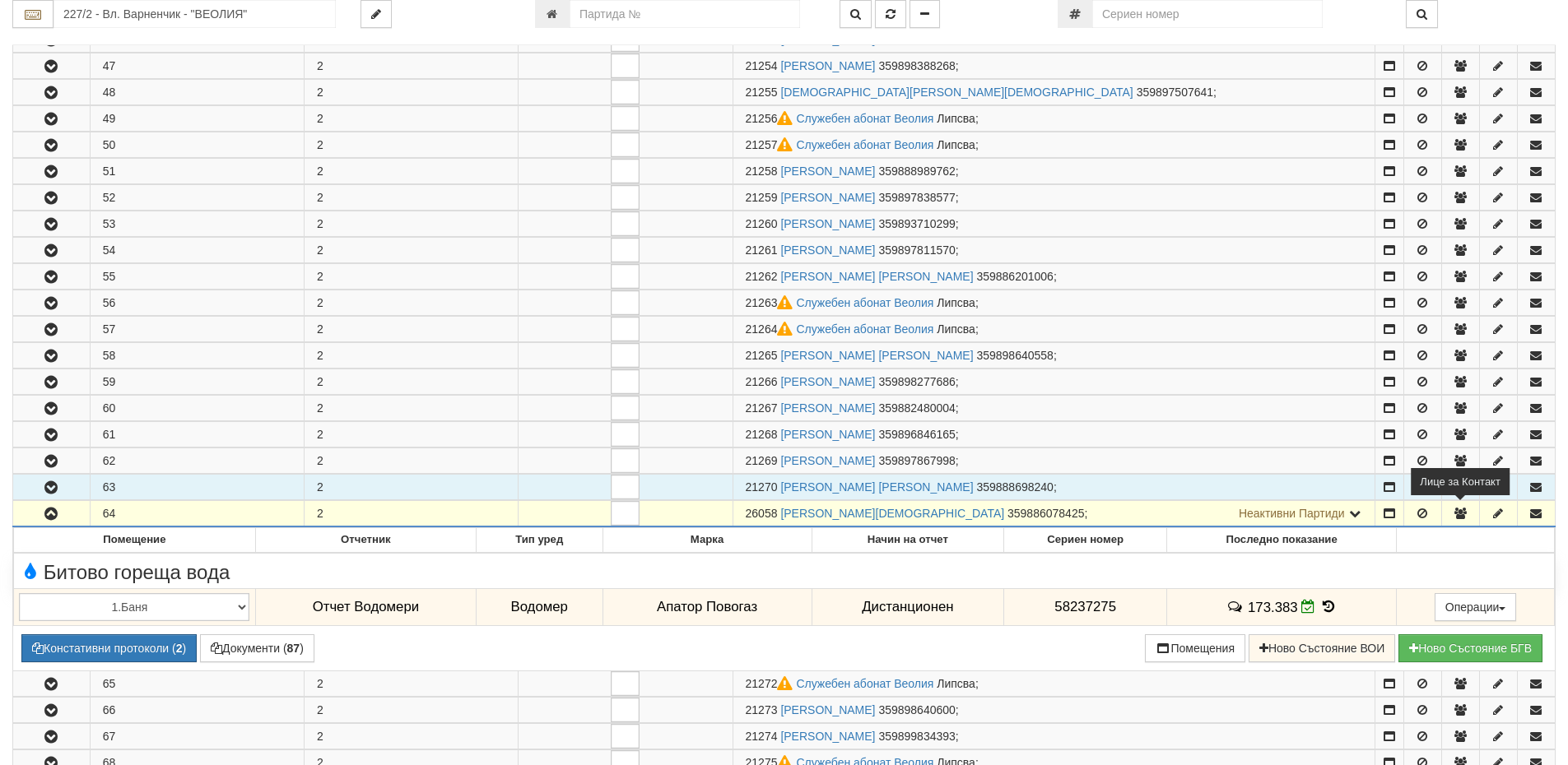
click at [1464, 512] on icon "button" at bounding box center [1460, 513] width 15 height 11
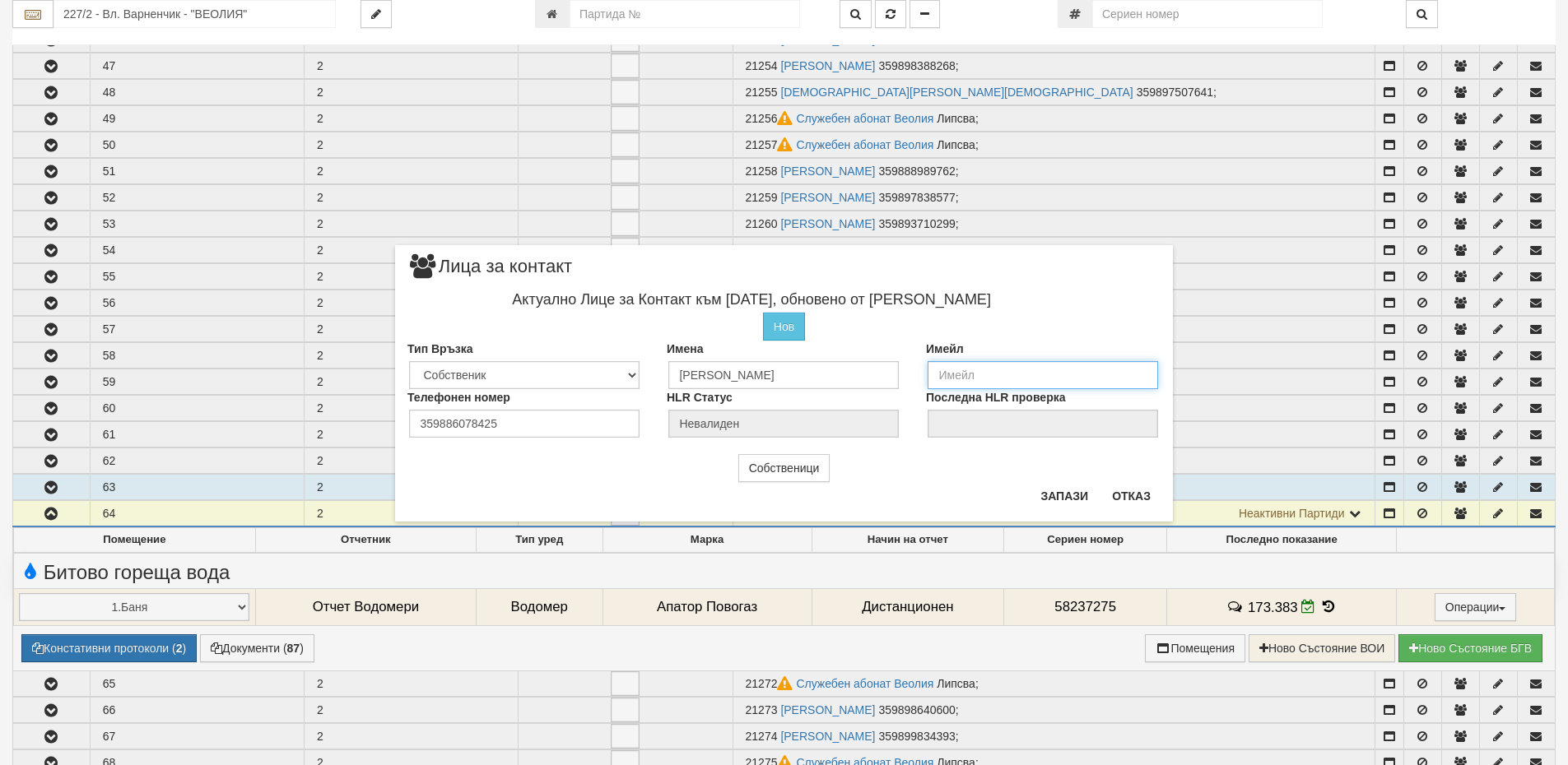
click at [967, 376] on input "email" at bounding box center [1042, 375] width 230 height 28
type input "mxmx1x@abv.bg"
click at [1064, 499] on button "Запази" at bounding box center [1064, 496] width 67 height 27
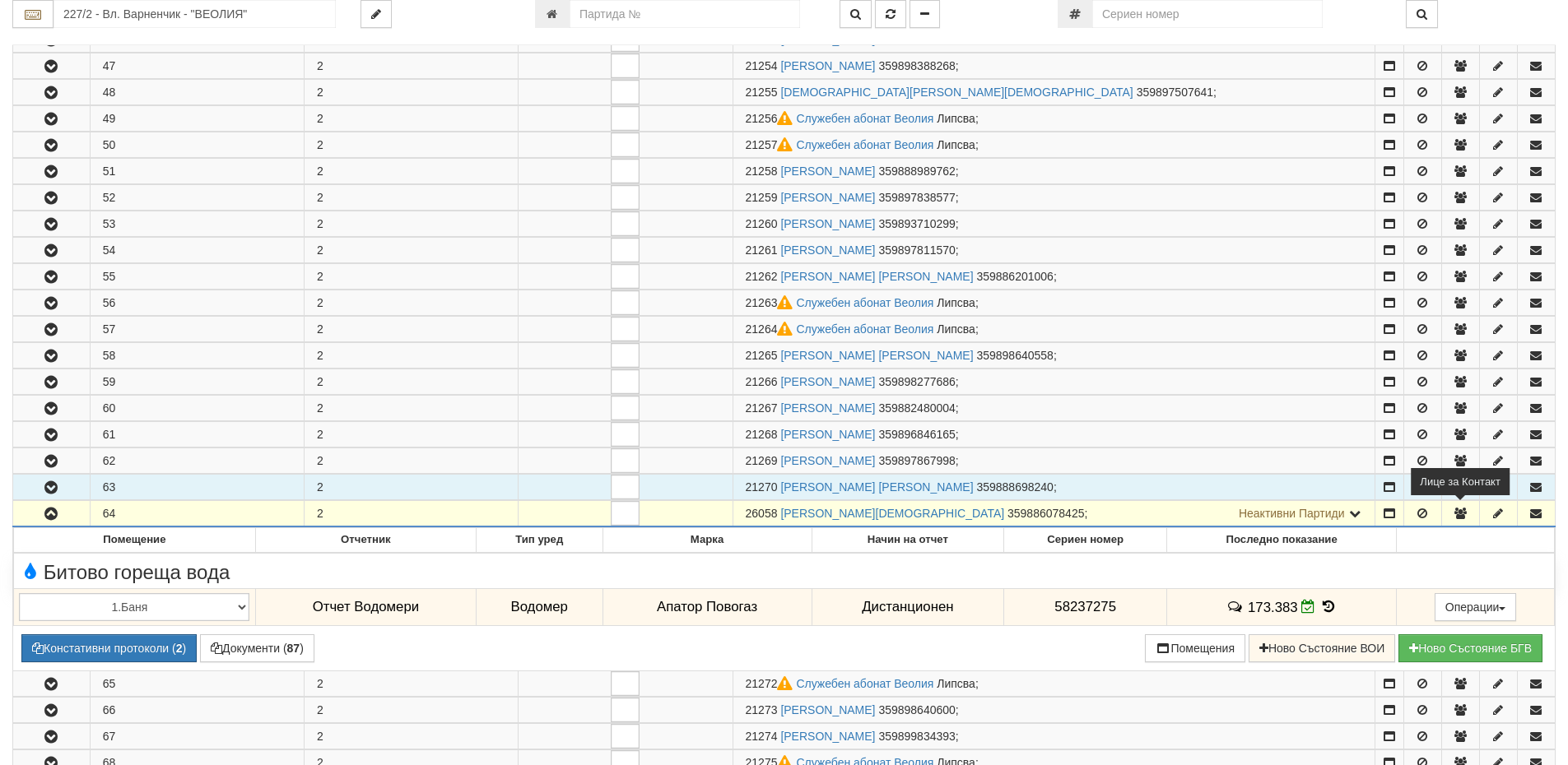
click at [1456, 513] on icon "button" at bounding box center [1460, 513] width 15 height 11
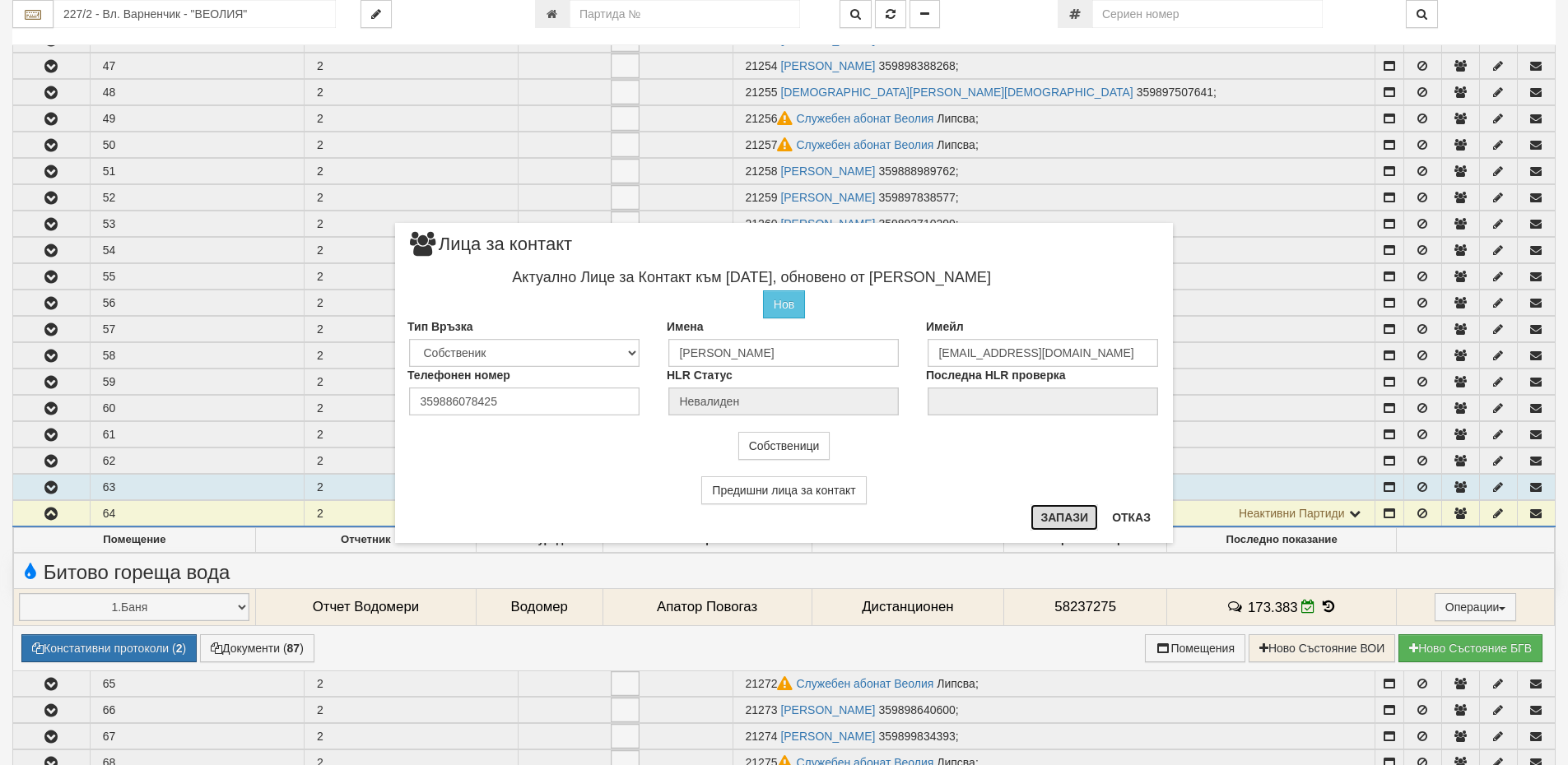
click at [1061, 516] on button "Запази" at bounding box center [1064, 517] width 67 height 27
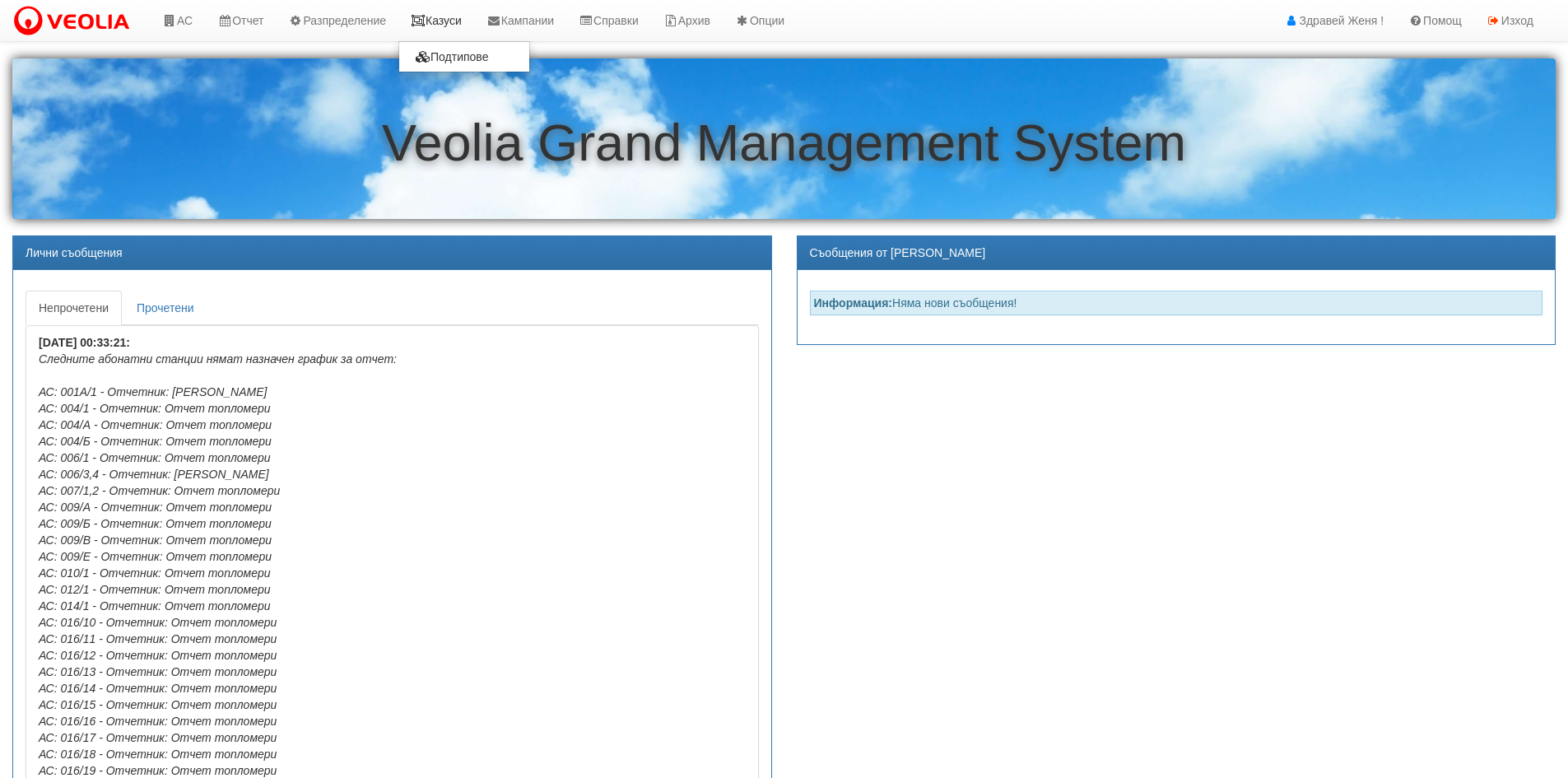
click at [446, 23] on link "Казуси" at bounding box center [437, 21] width 76 height 41
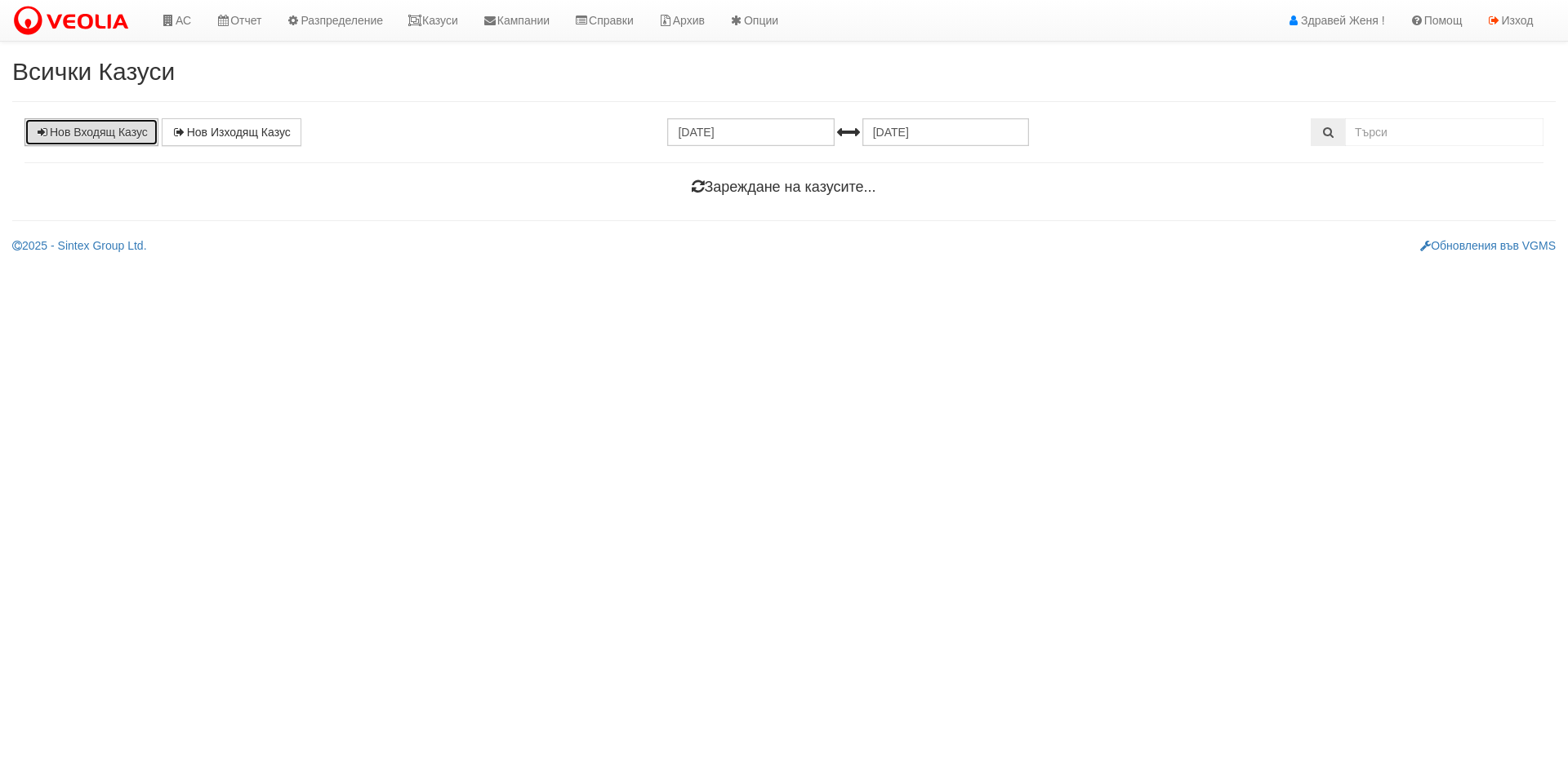
click at [114, 141] on link "Нов Входящ Казус" at bounding box center [92, 132] width 134 height 27
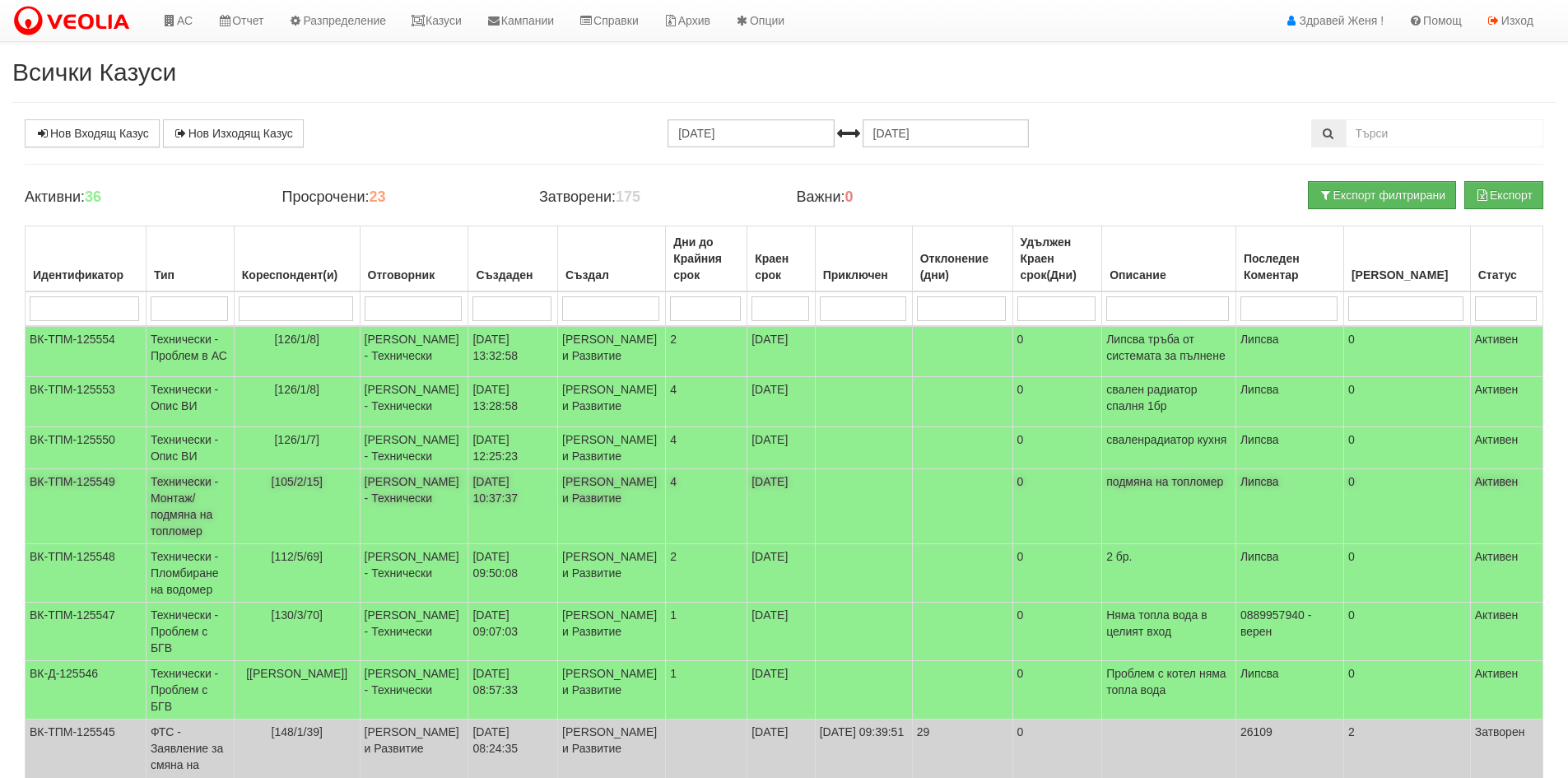
click at [308, 545] on td "[105/2/15]" at bounding box center [297, 507] width 126 height 75
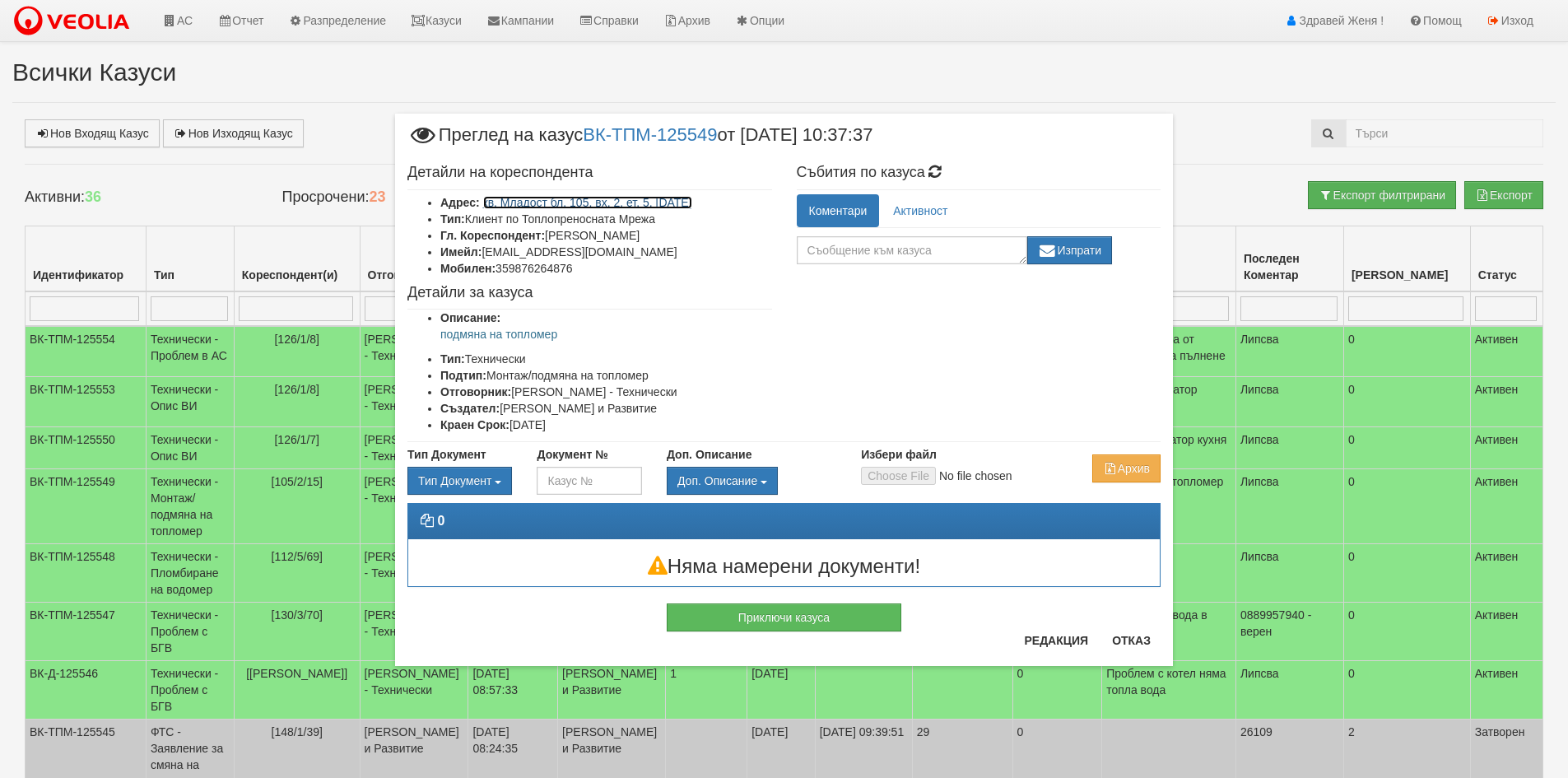
click at [538, 200] on link "кв. Младост бл. 105, вх. 2, ет. 5, [DATE]" at bounding box center [588, 202] width 209 height 13
click at [857, 246] on textarea at bounding box center [911, 250] width 230 height 28
click at [1030, 641] on button "Редакция" at bounding box center [1055, 641] width 84 height 27
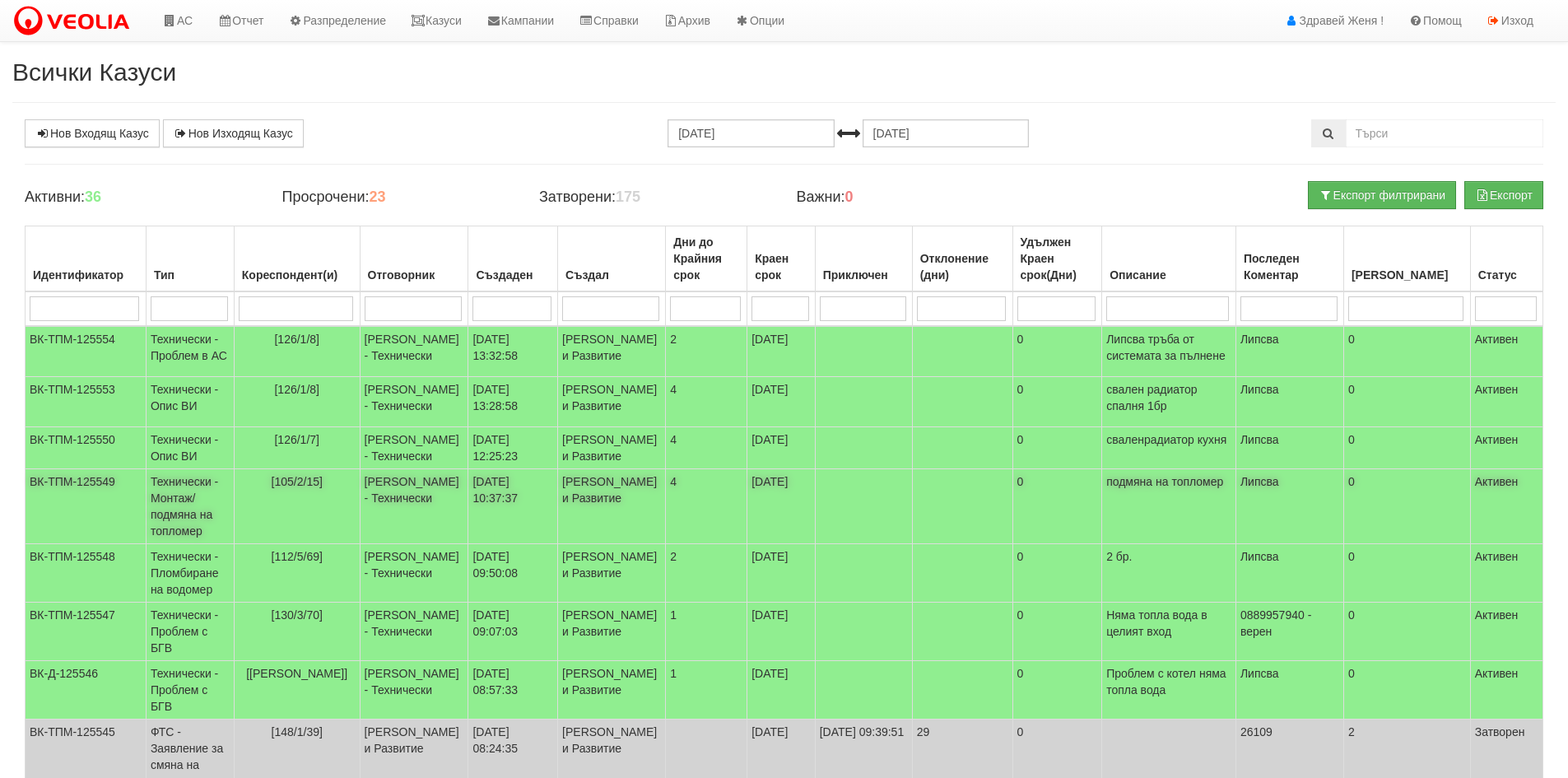
click at [312, 545] on td "[105/2/15]" at bounding box center [297, 507] width 126 height 75
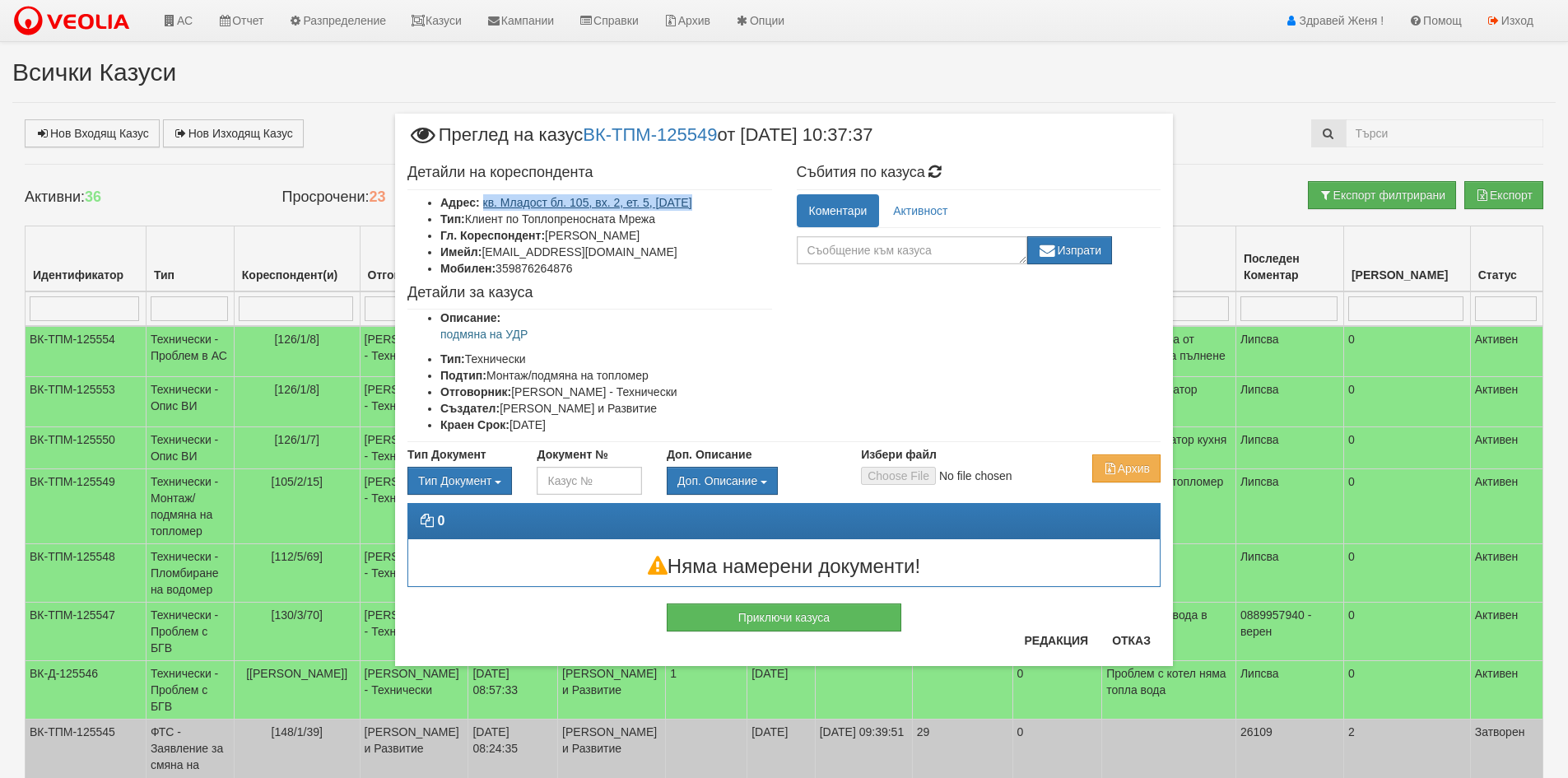
drag, startPoint x: 696, startPoint y: 206, endPoint x: 484, endPoint y: 195, distance: 212.3
click at [484, 195] on li "Адрес: кв. Младост бл. 105, вх. 2, ет. 5, ап. 15" at bounding box center [606, 202] width 331 height 16
copy link "кв. Младост бл. 105, вх. 2, ет. 5, ап. 15"
drag, startPoint x: 714, startPoint y: 237, endPoint x: 544, endPoint y: 241, distance: 170.0
click at [544, 241] on li "Гл. Кореспондент: ХРИСТО ИЛКОВ МИХАЙЛОВ" at bounding box center [606, 235] width 331 height 16
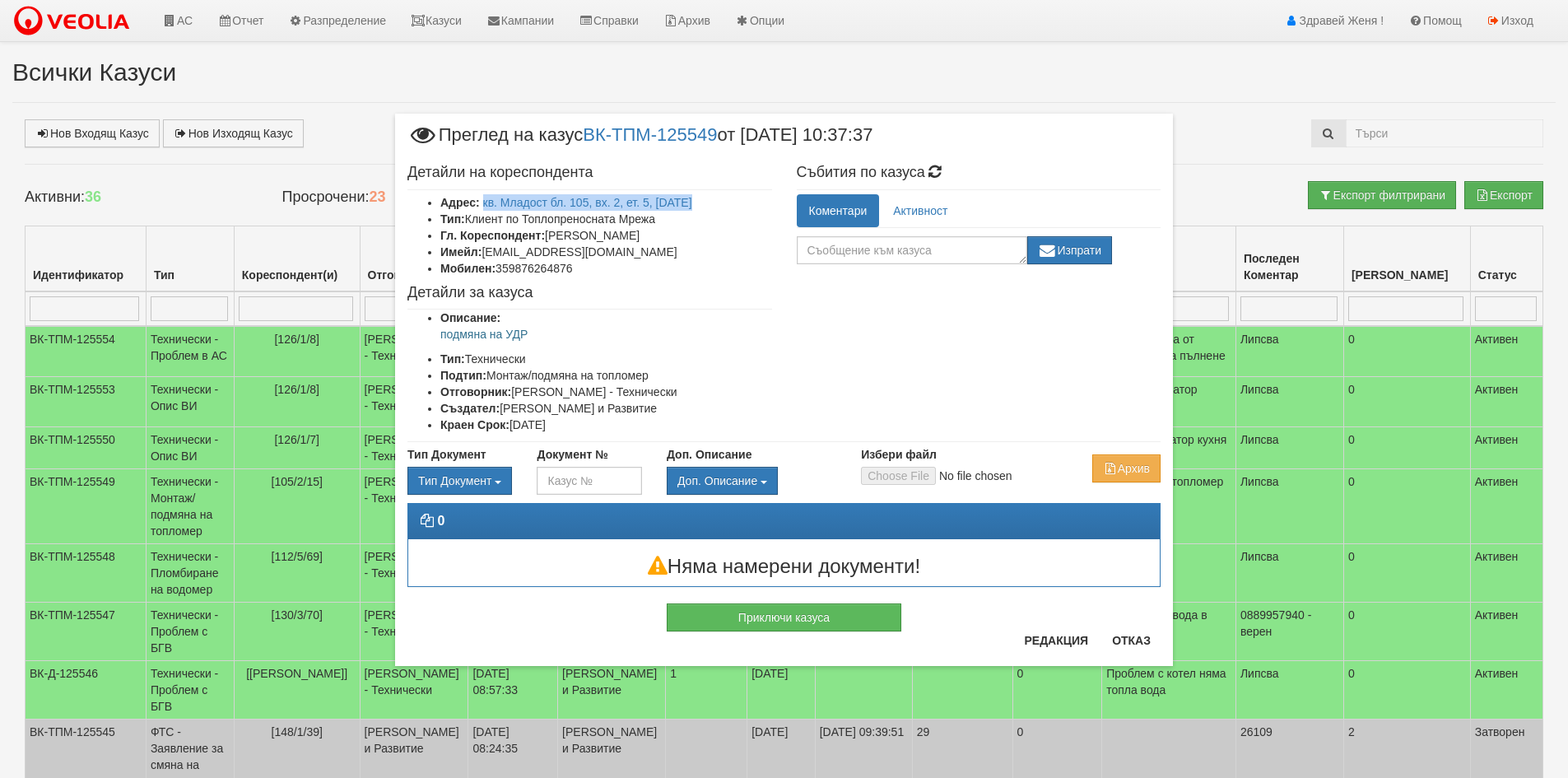
copy li "[PERSON_NAME]"
drag, startPoint x: 582, startPoint y: 272, endPoint x: 515, endPoint y: 274, distance: 67.0
click at [515, 274] on li "Мобилен: 359876264876" at bounding box center [606, 268] width 331 height 16
copy li "876264876"
click at [569, 204] on link "кв. Младост бл. 105, вх. 2, ет. 5, ап. 15" at bounding box center [588, 202] width 209 height 13
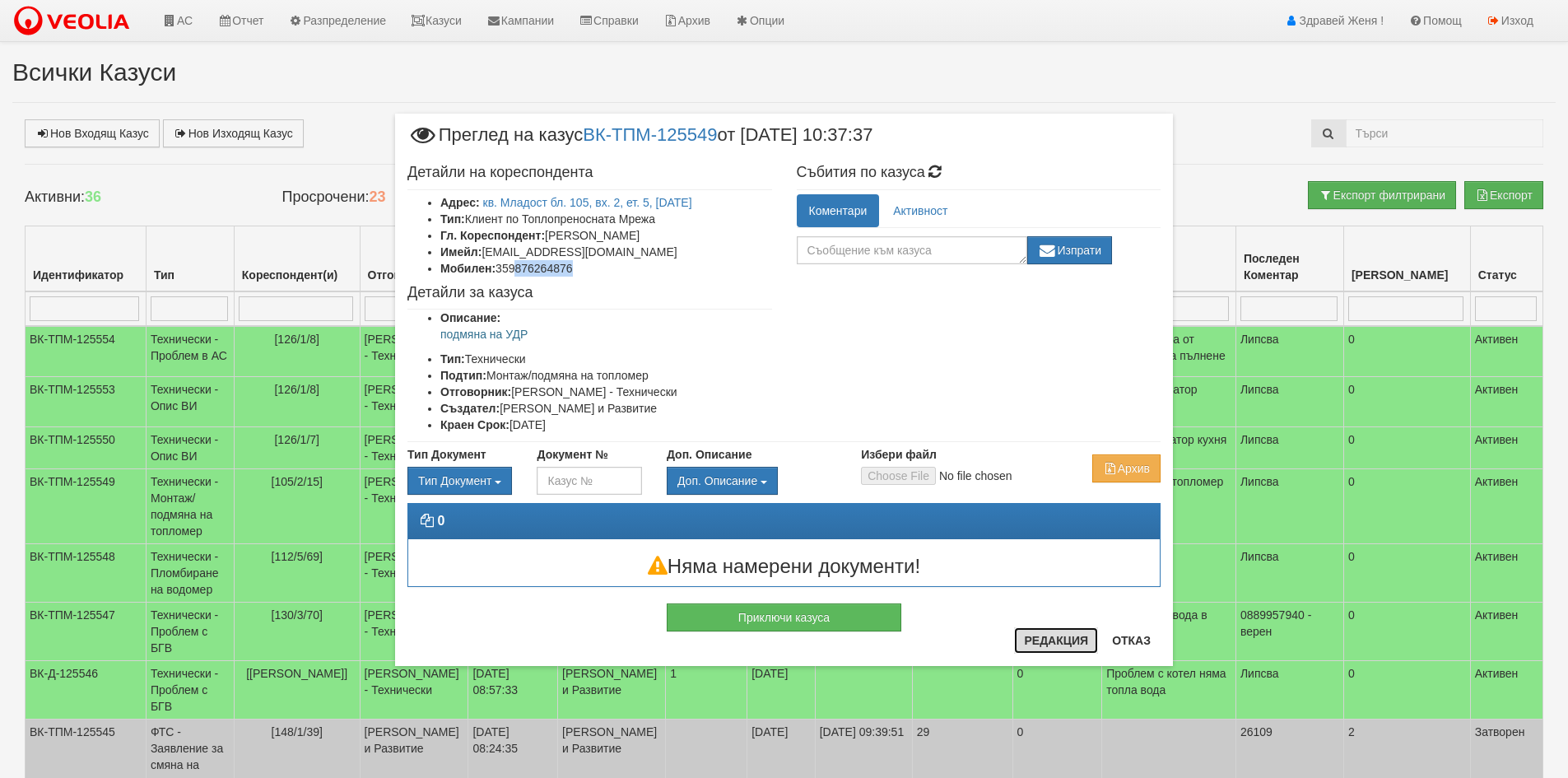
click at [1070, 639] on button "Редакция" at bounding box center [1055, 641] width 84 height 27
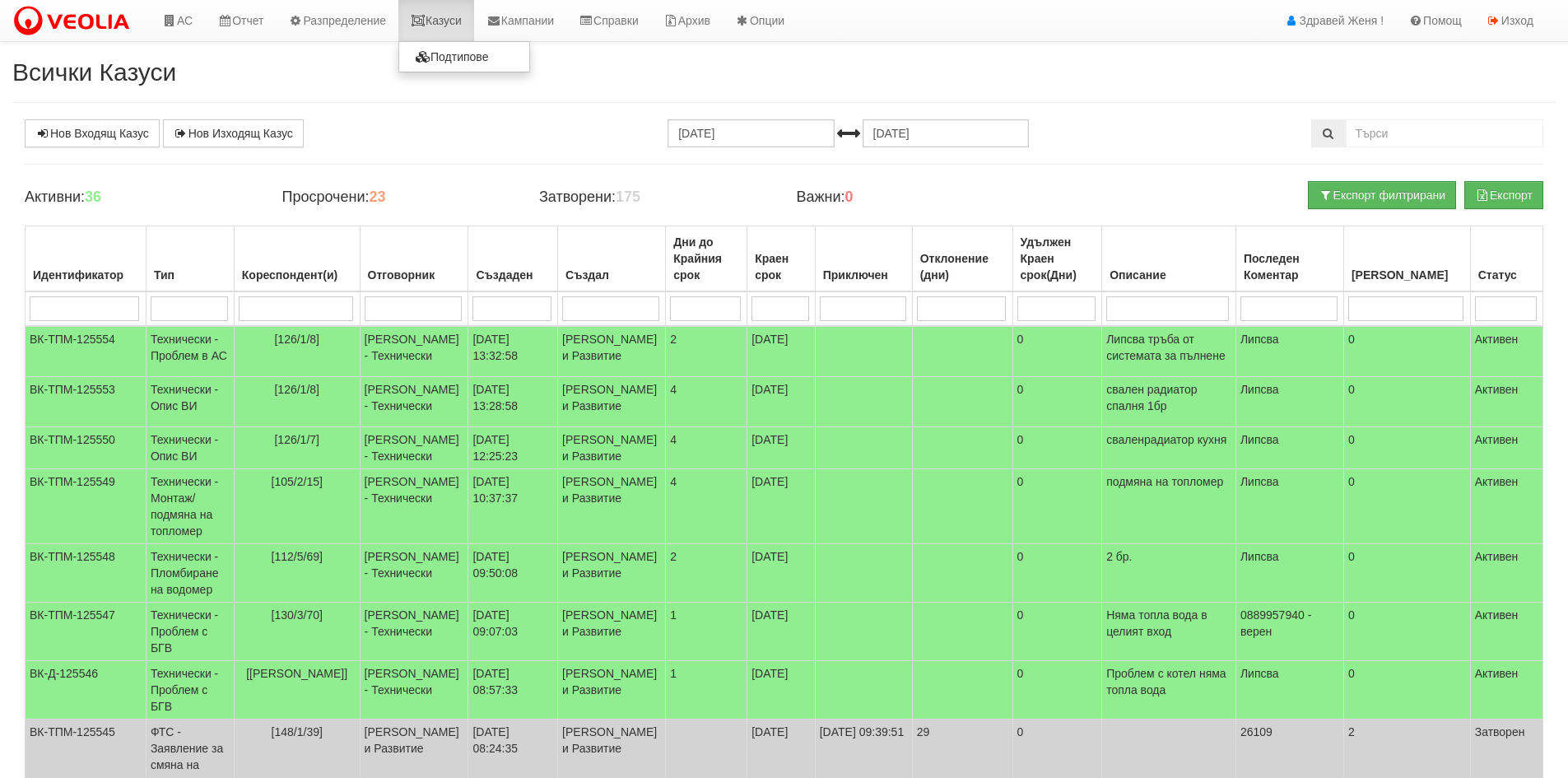
click at [474, 30] on link "Казуси" at bounding box center [437, 21] width 76 height 41
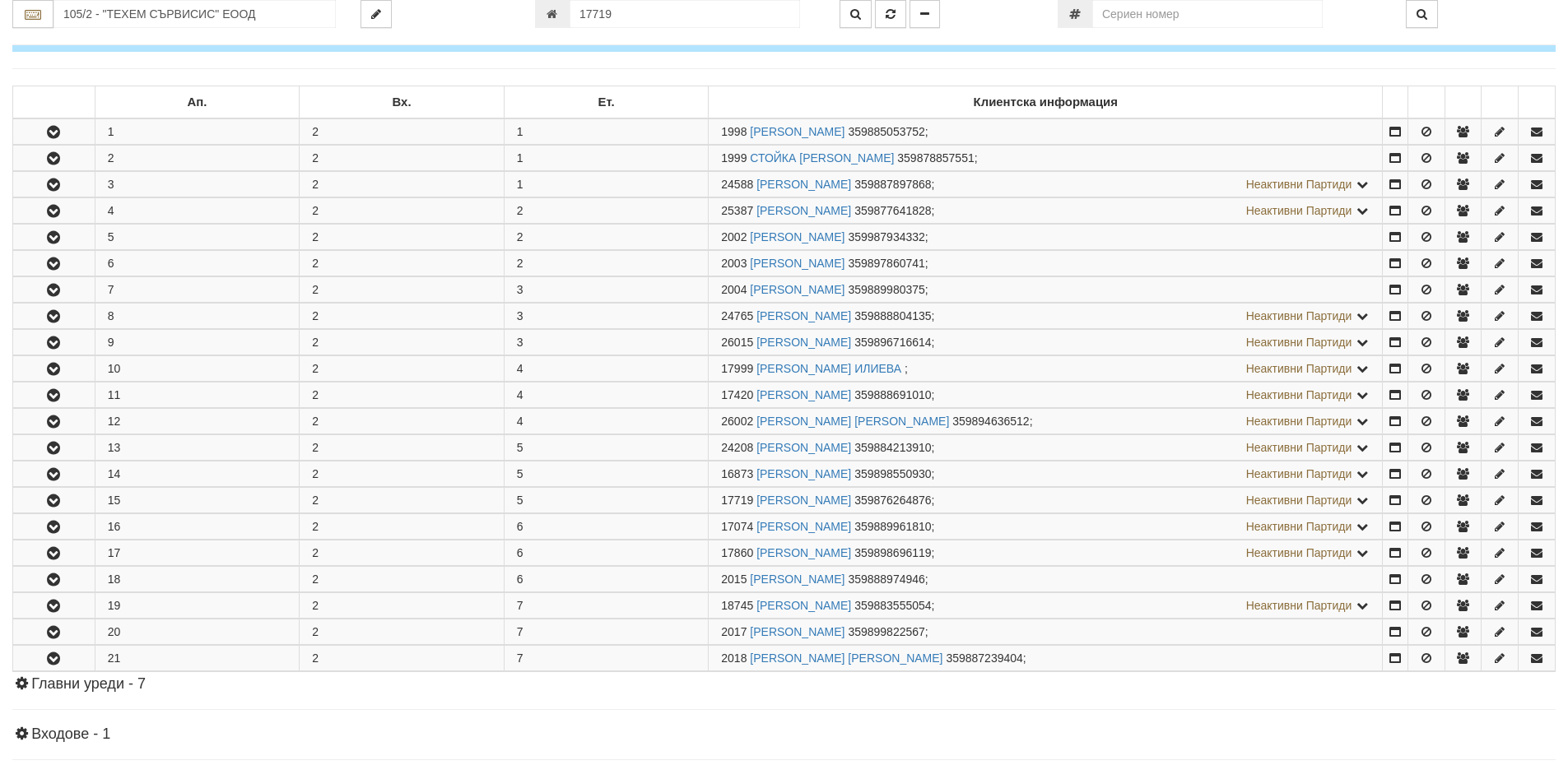
scroll to position [555, 0]
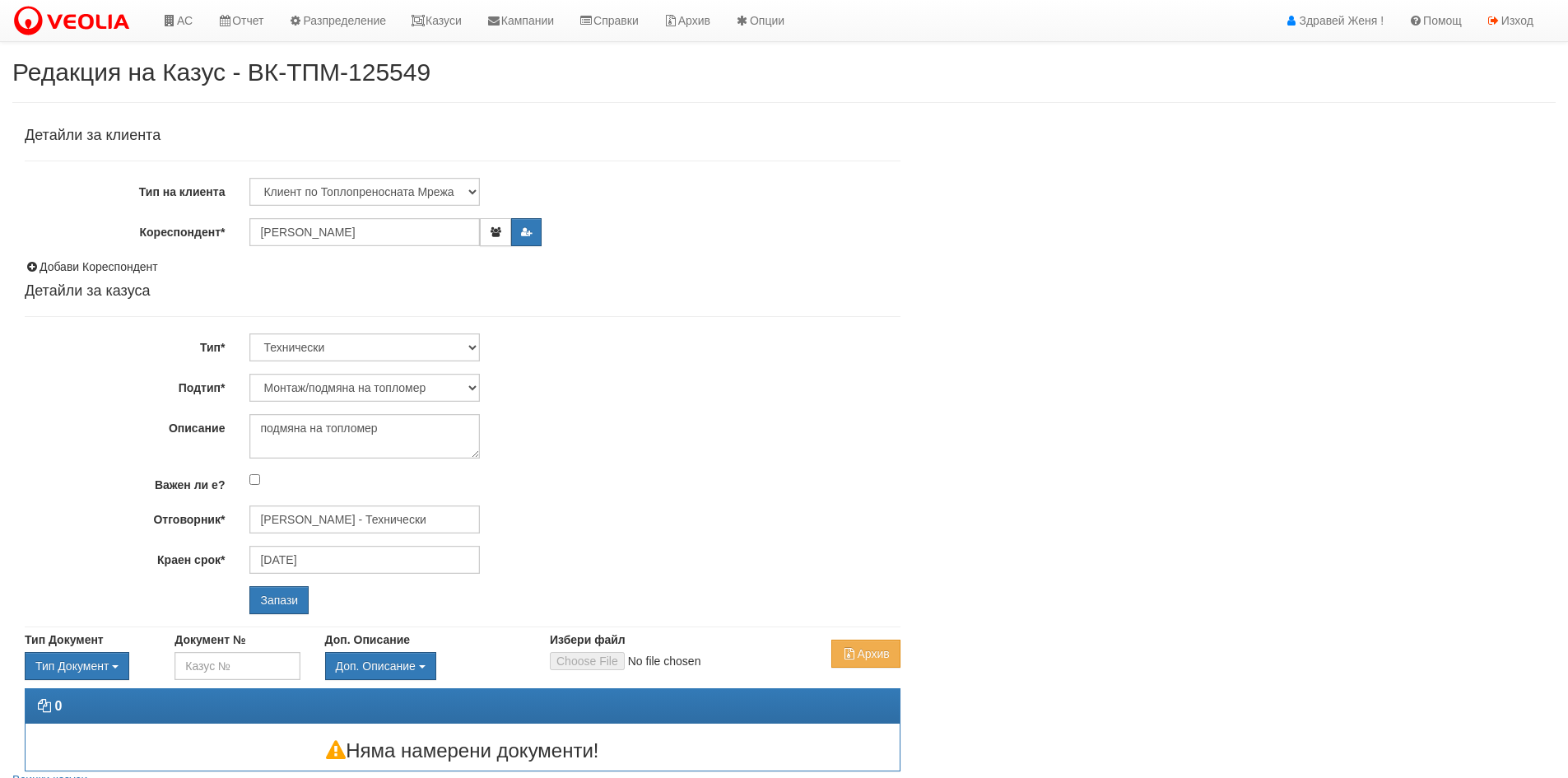
select select "Монтаж/подмяна на топломер"
click at [400, 428] on textarea "подмяна на топломер" at bounding box center [364, 437] width 230 height 45
type textarea "подмяна на УДР"
click at [280, 598] on input "Запази" at bounding box center [279, 600] width 60 height 28
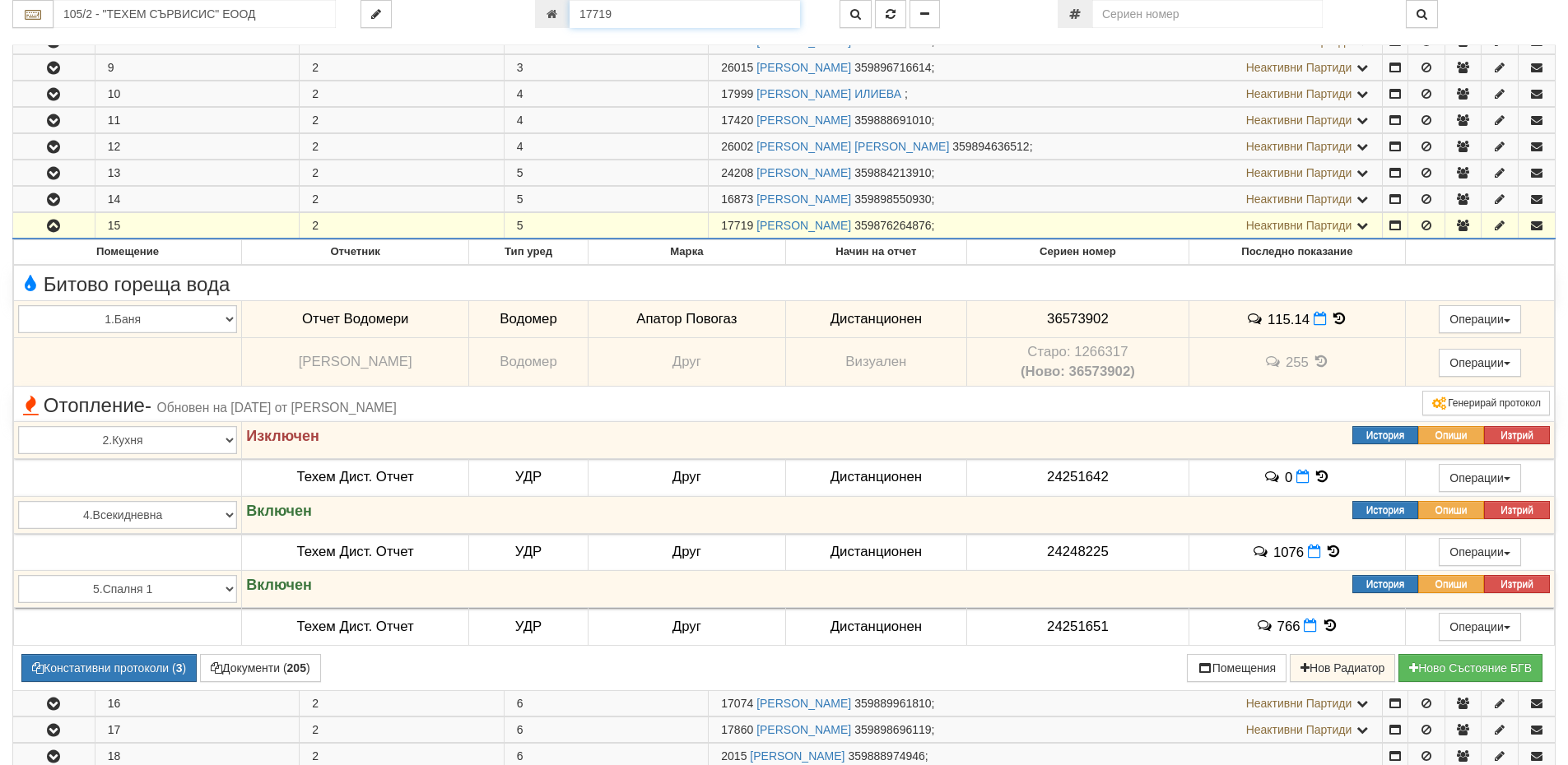
scroll to position [507, 0]
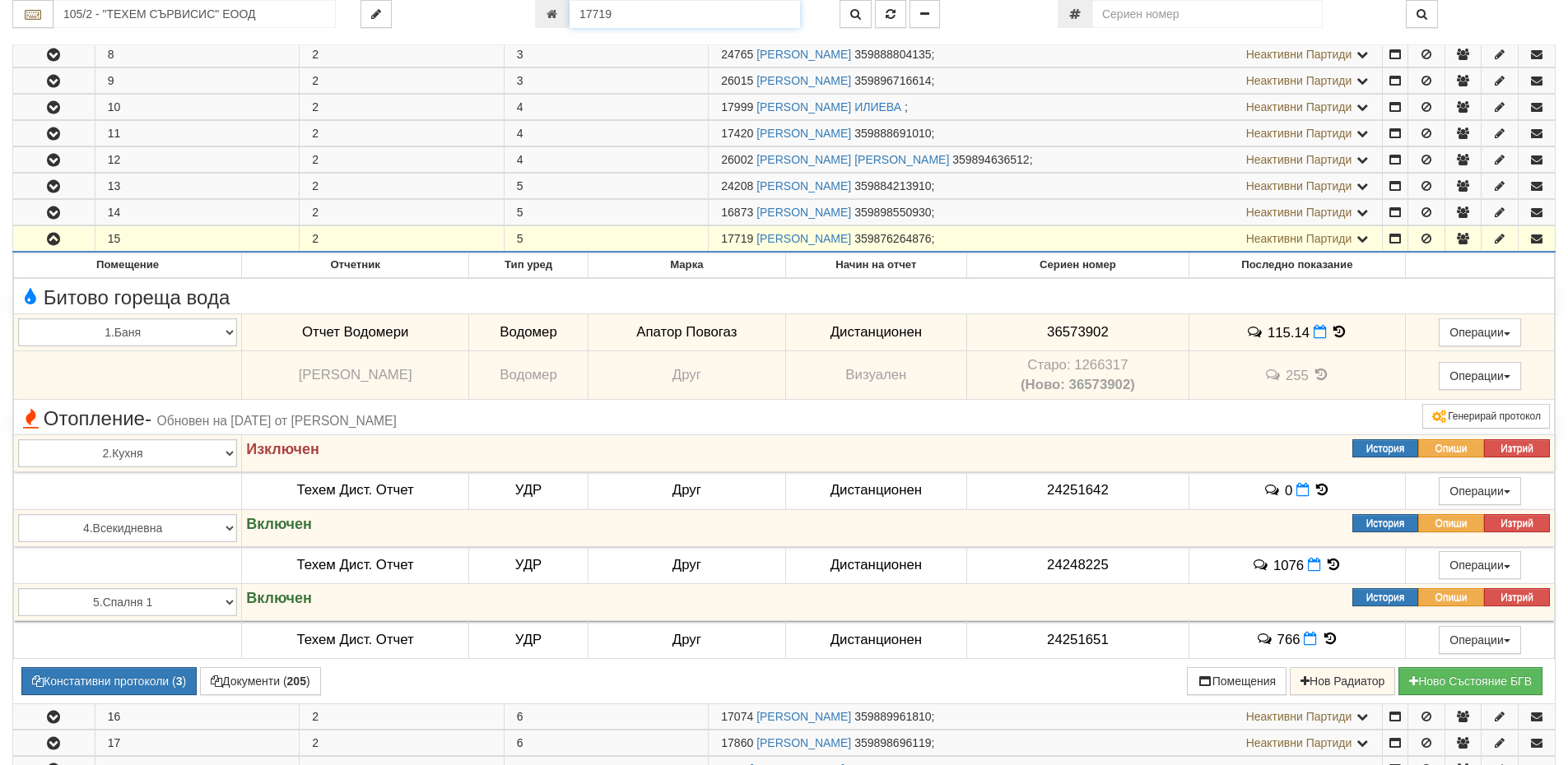
drag, startPoint x: 623, startPoint y: 16, endPoint x: 563, endPoint y: 15, distance: 60.0
click at [563, 15] on div "17719" at bounding box center [675, 14] width 280 height 28
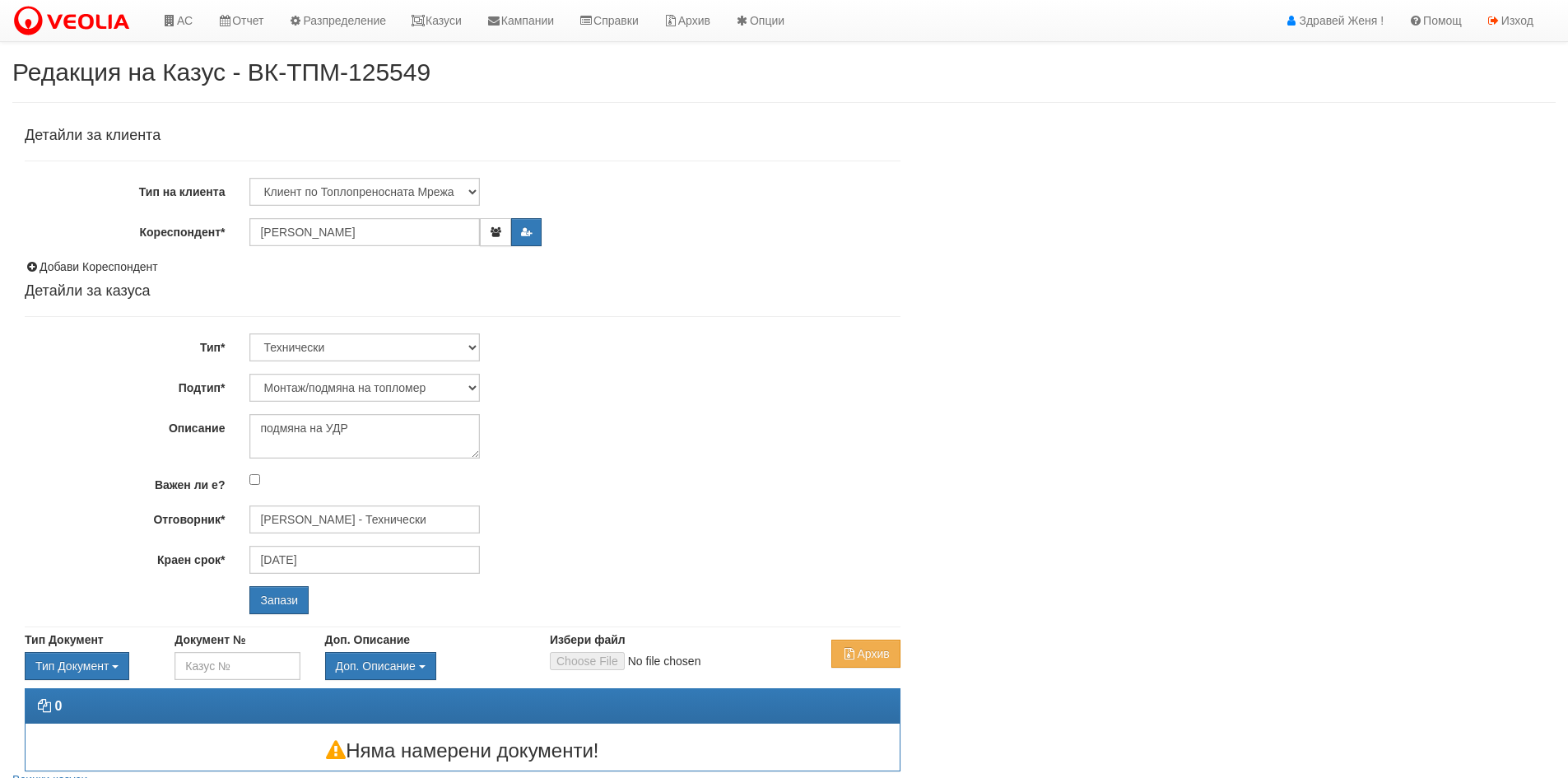
select select "Монтаж/подмяна на топломер"
click at [299, 444] on textarea "подмяна на УДР" at bounding box center [364, 437] width 230 height 45
click at [351, 437] on textarea "подмяна на УДР" at bounding box center [364, 437] width 230 height 45
click at [253, 424] on textarea "подмяна на УДР" at bounding box center [364, 437] width 230 height 45
type textarea "Техем подмяна на УДР"
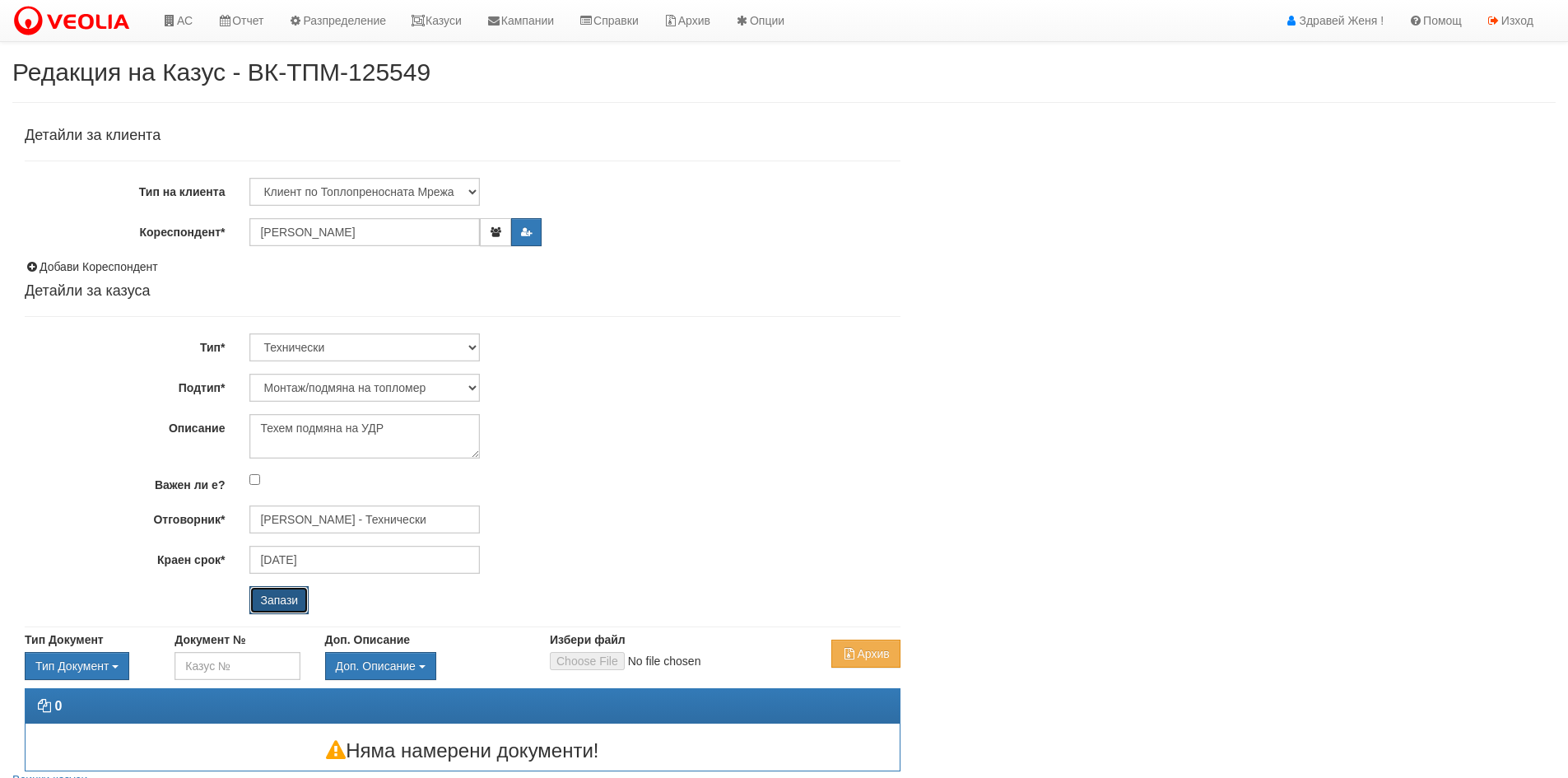
click at [263, 599] on input "Запази" at bounding box center [279, 600] width 60 height 28
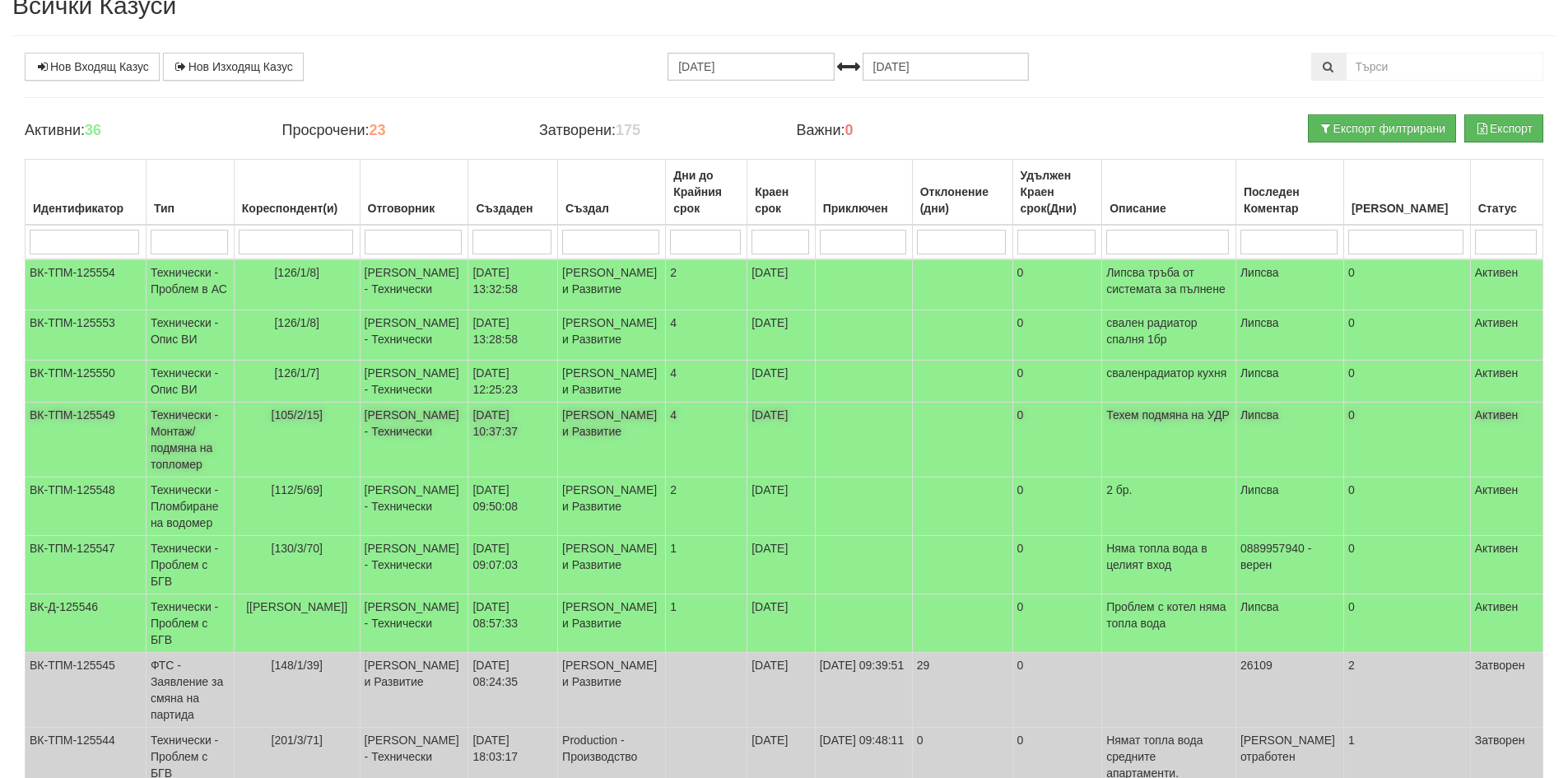
scroll to position [247, 0]
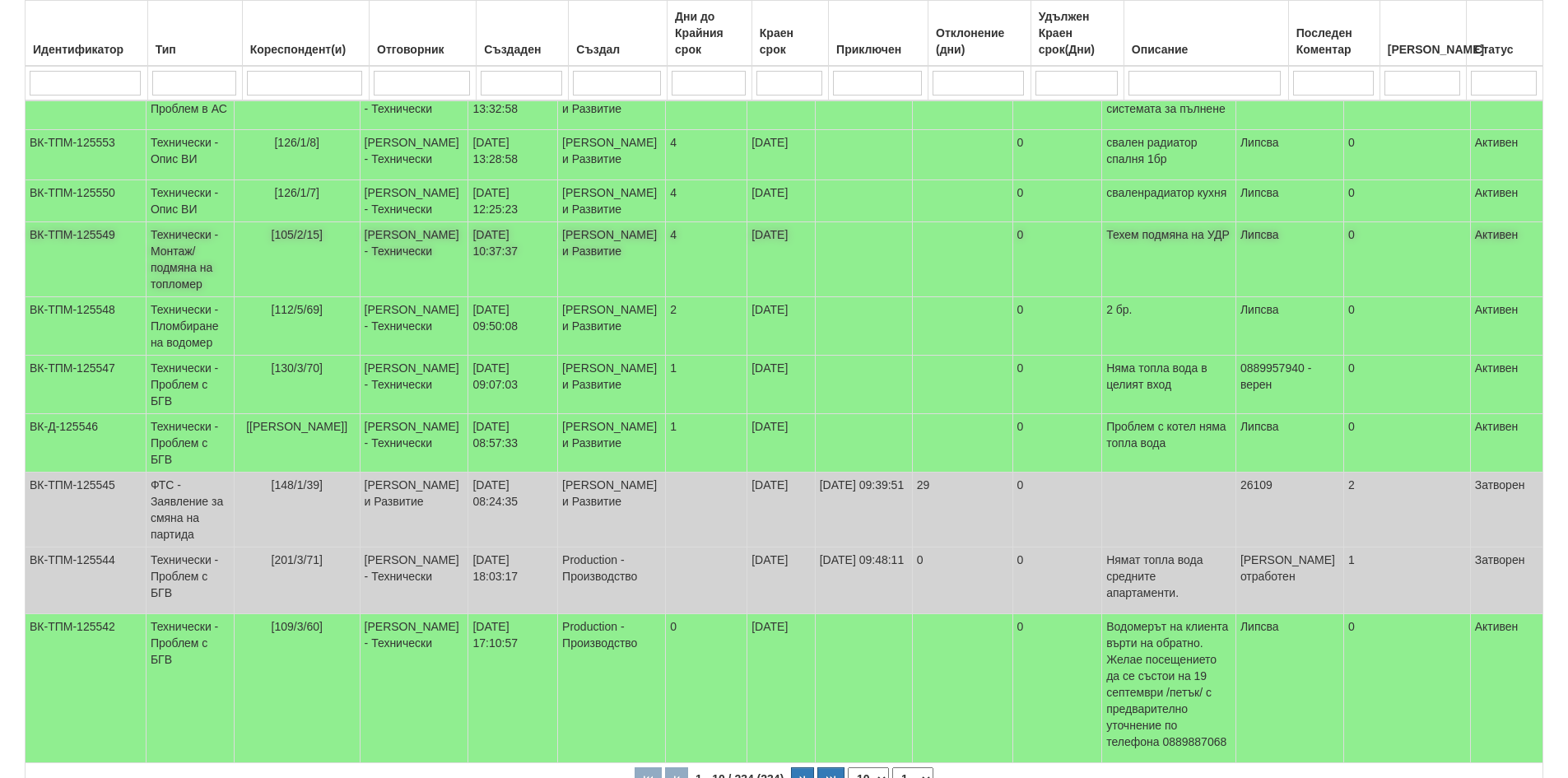
click at [226, 297] on td "Технически - Монтаж/подмяна на топломер" at bounding box center [190, 260] width 88 height 75
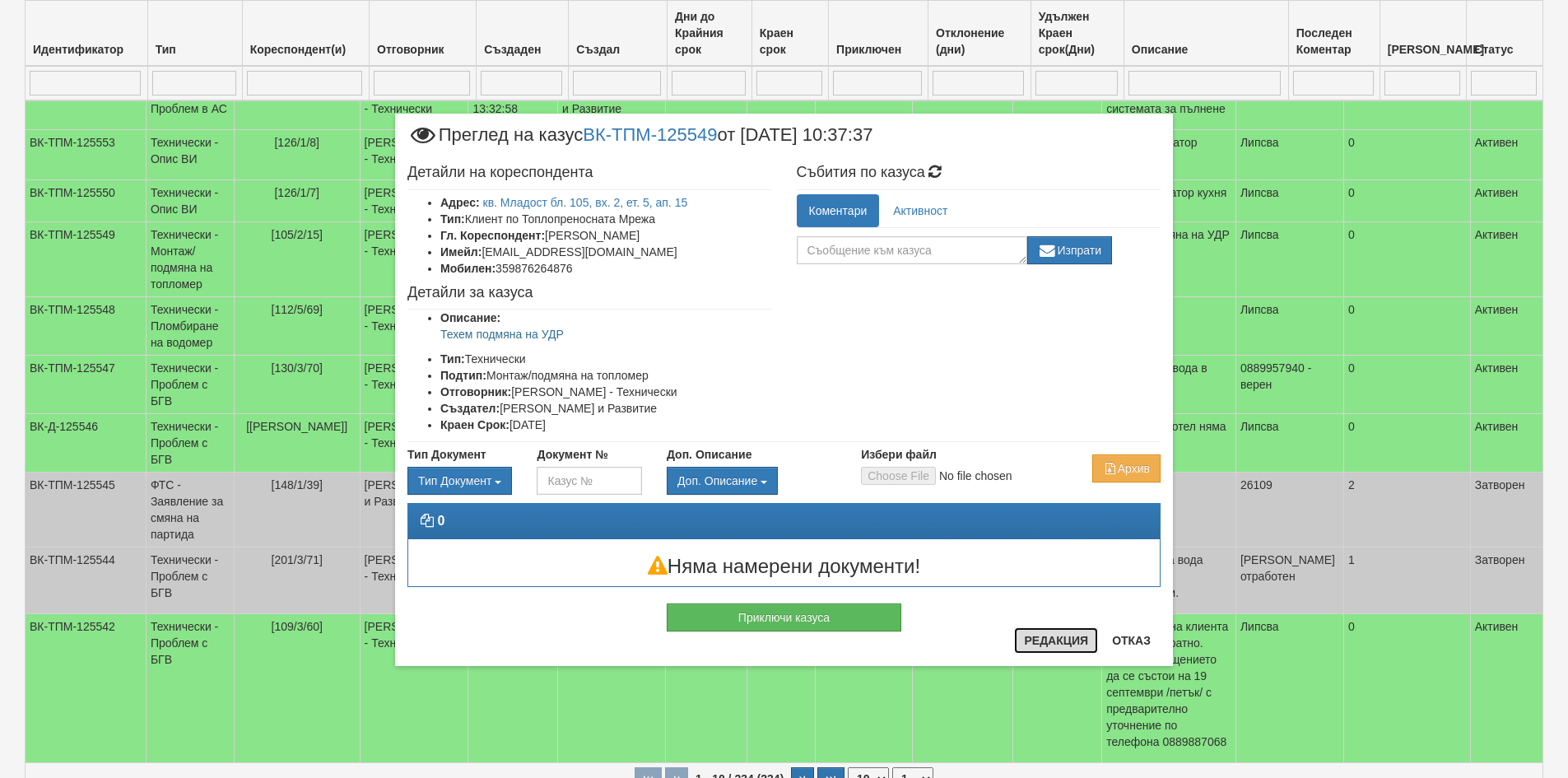
click at [1061, 642] on button "Редакция" at bounding box center [1055, 641] width 84 height 27
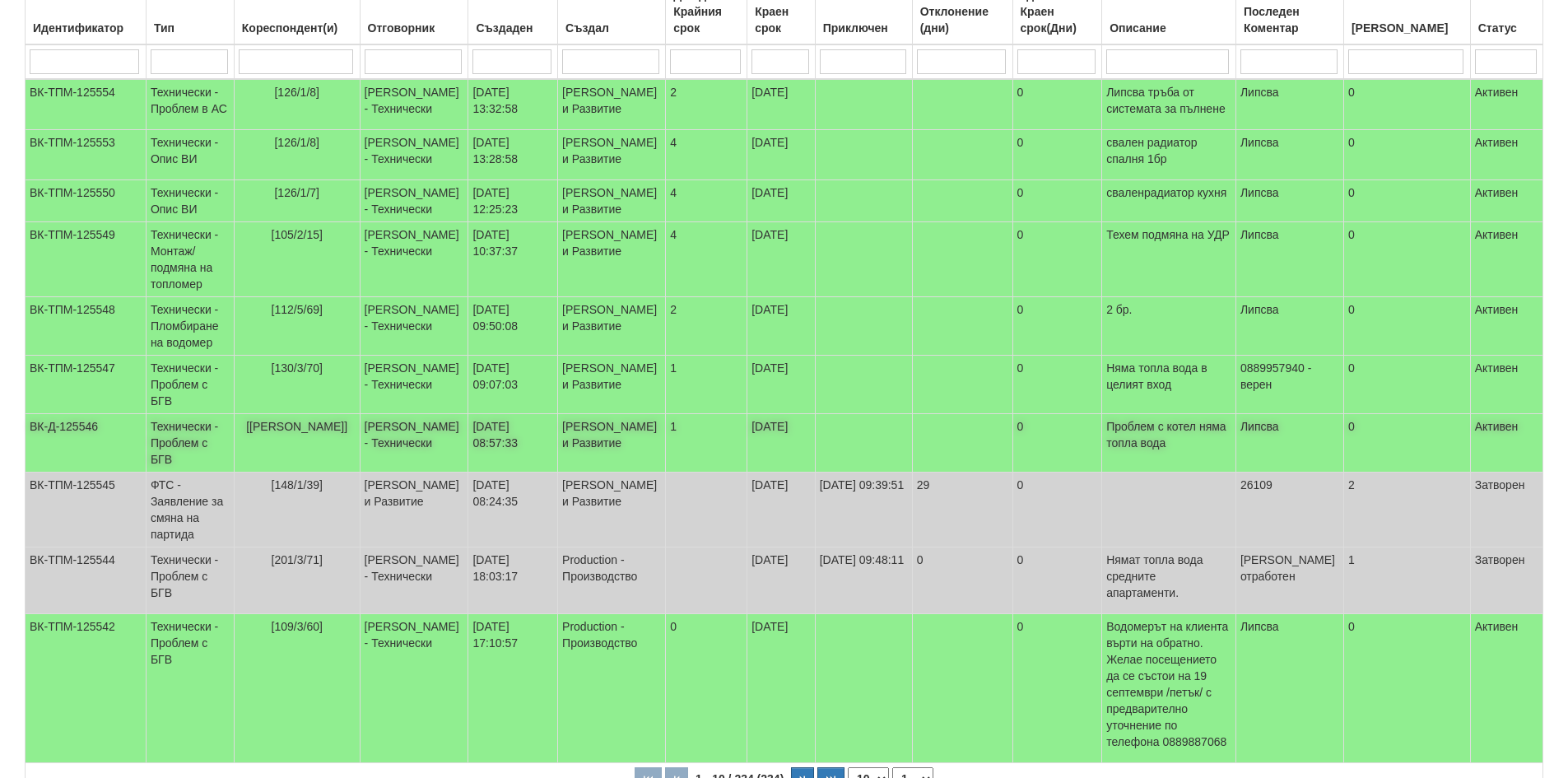
scroll to position [82, 0]
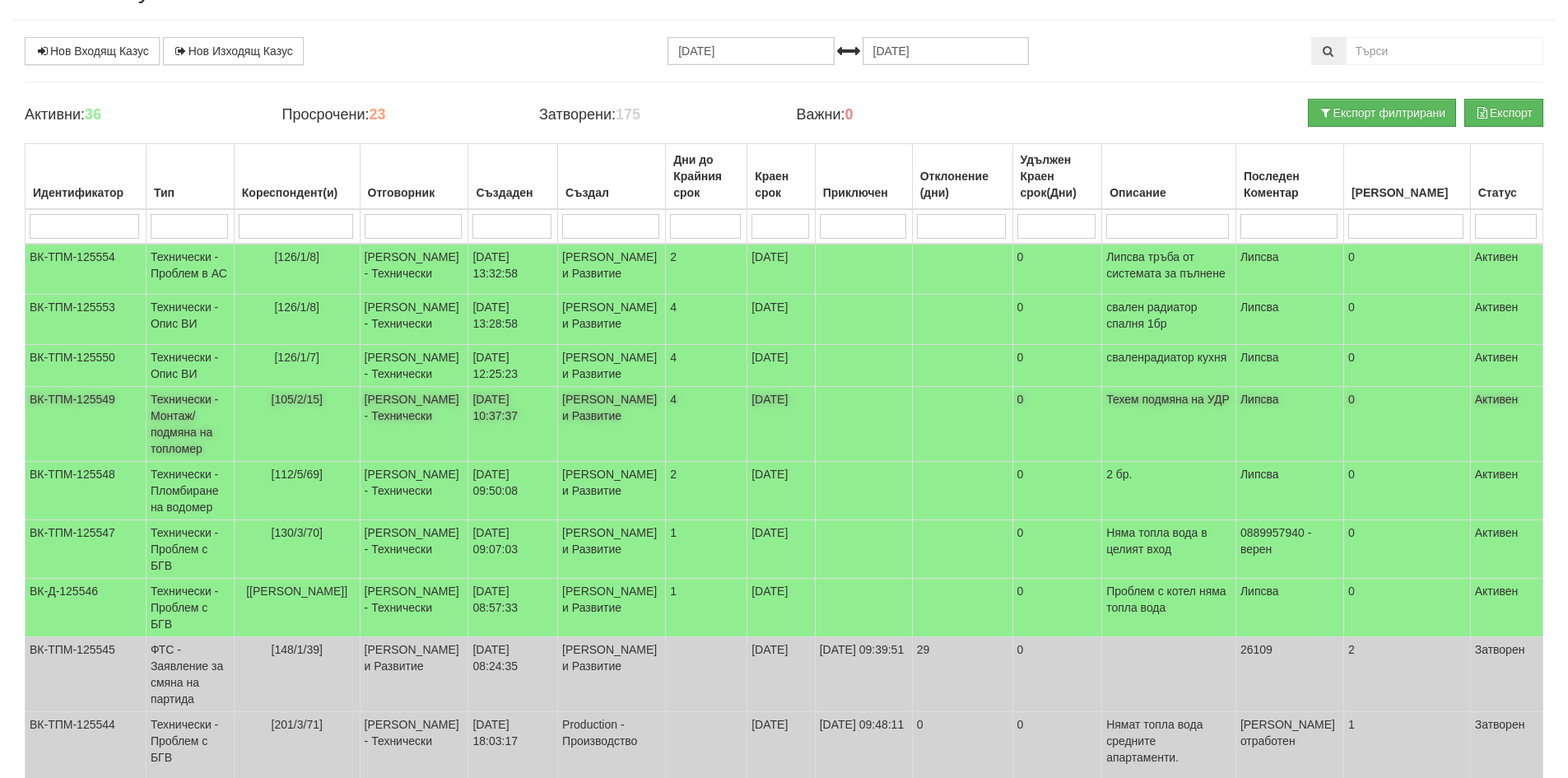
click at [248, 462] on td "[105/2/15]" at bounding box center [297, 424] width 126 height 75
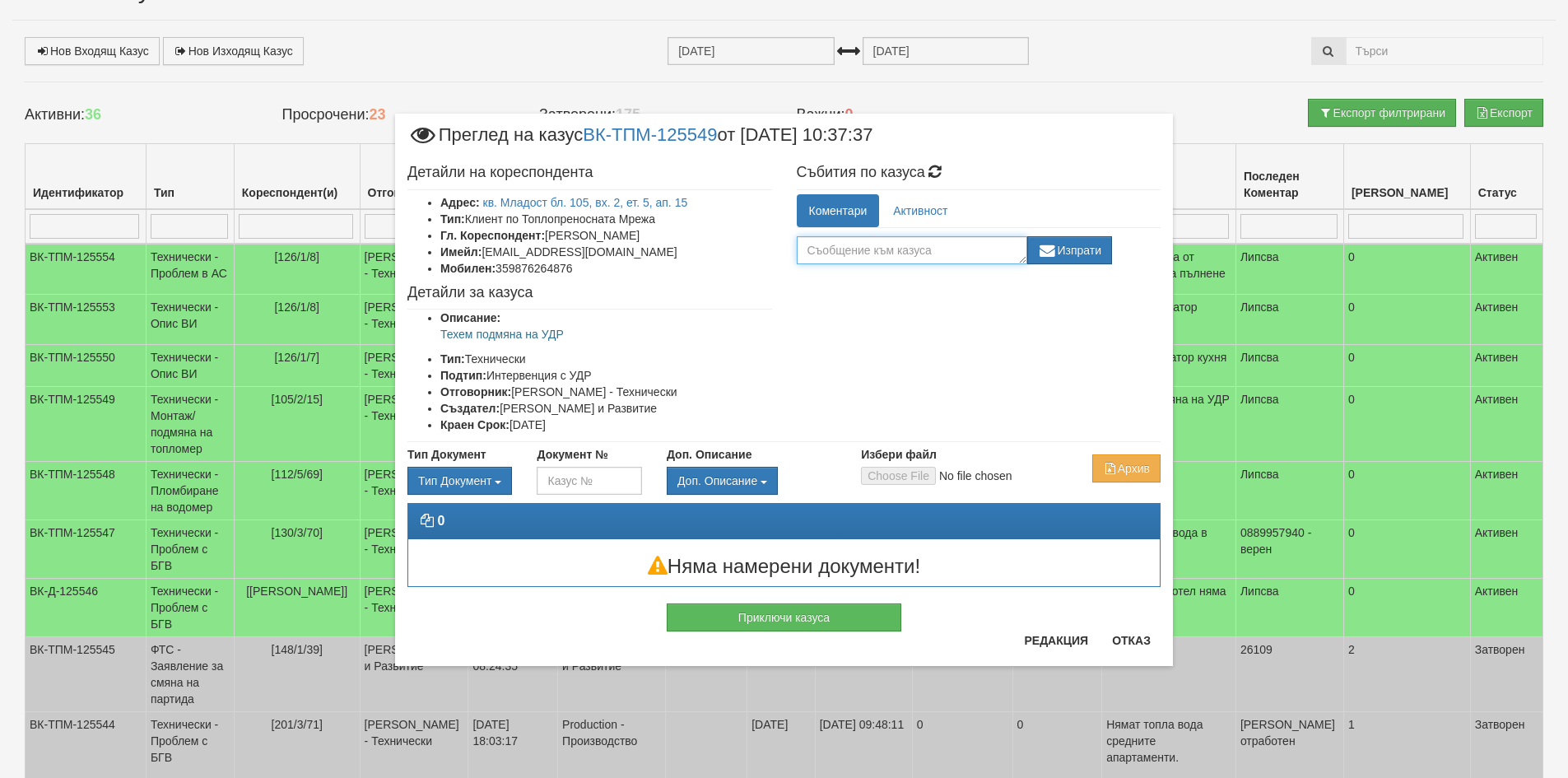
click at [917, 248] on textarea at bounding box center [911, 250] width 230 height 28
type textarea "Изпратено на Техем"
click at [1089, 254] on button "Изпрати" at bounding box center [1070, 250] width 85 height 28
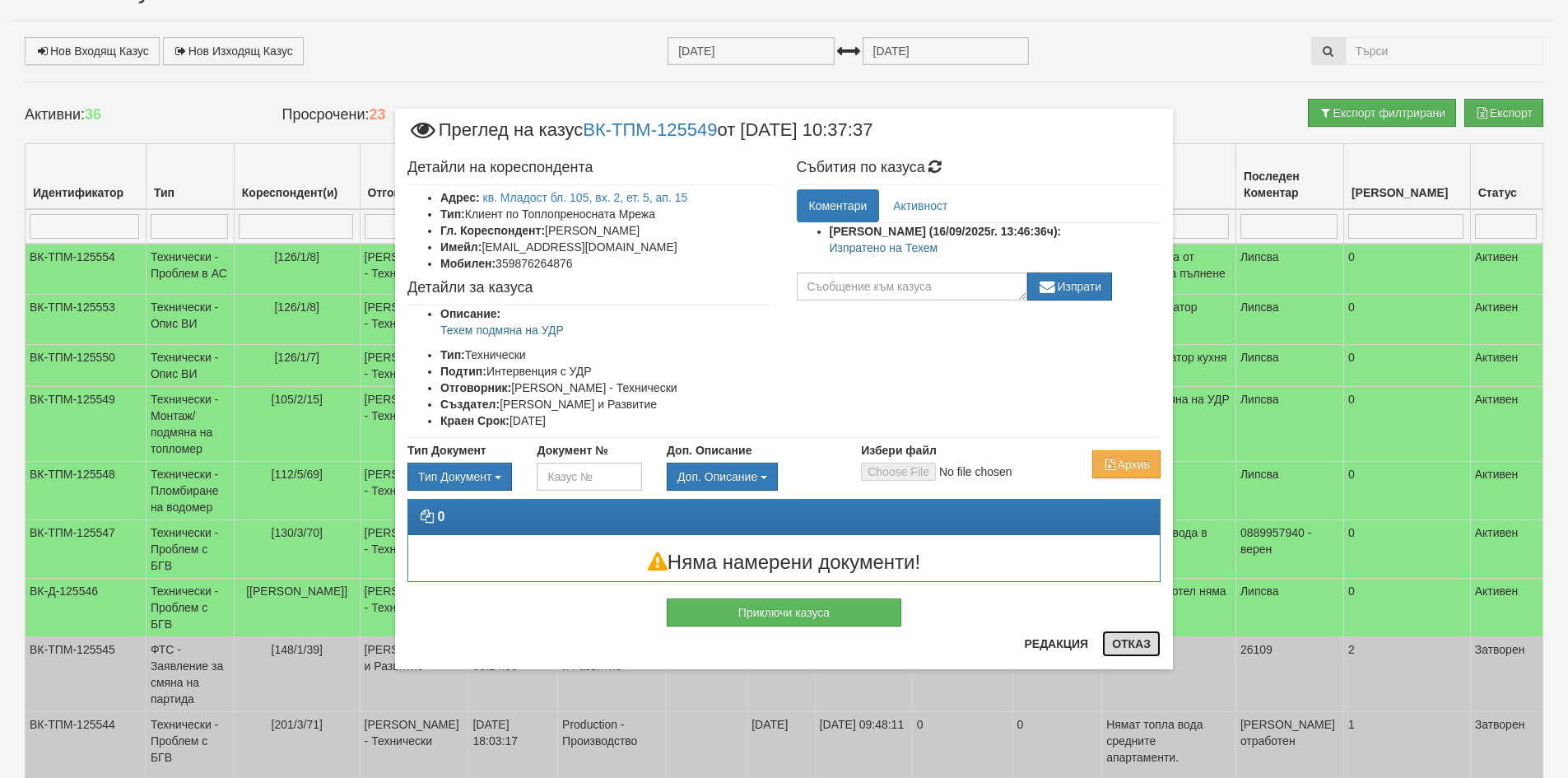
click at [1145, 641] on button "Отказ" at bounding box center [1131, 644] width 59 height 27
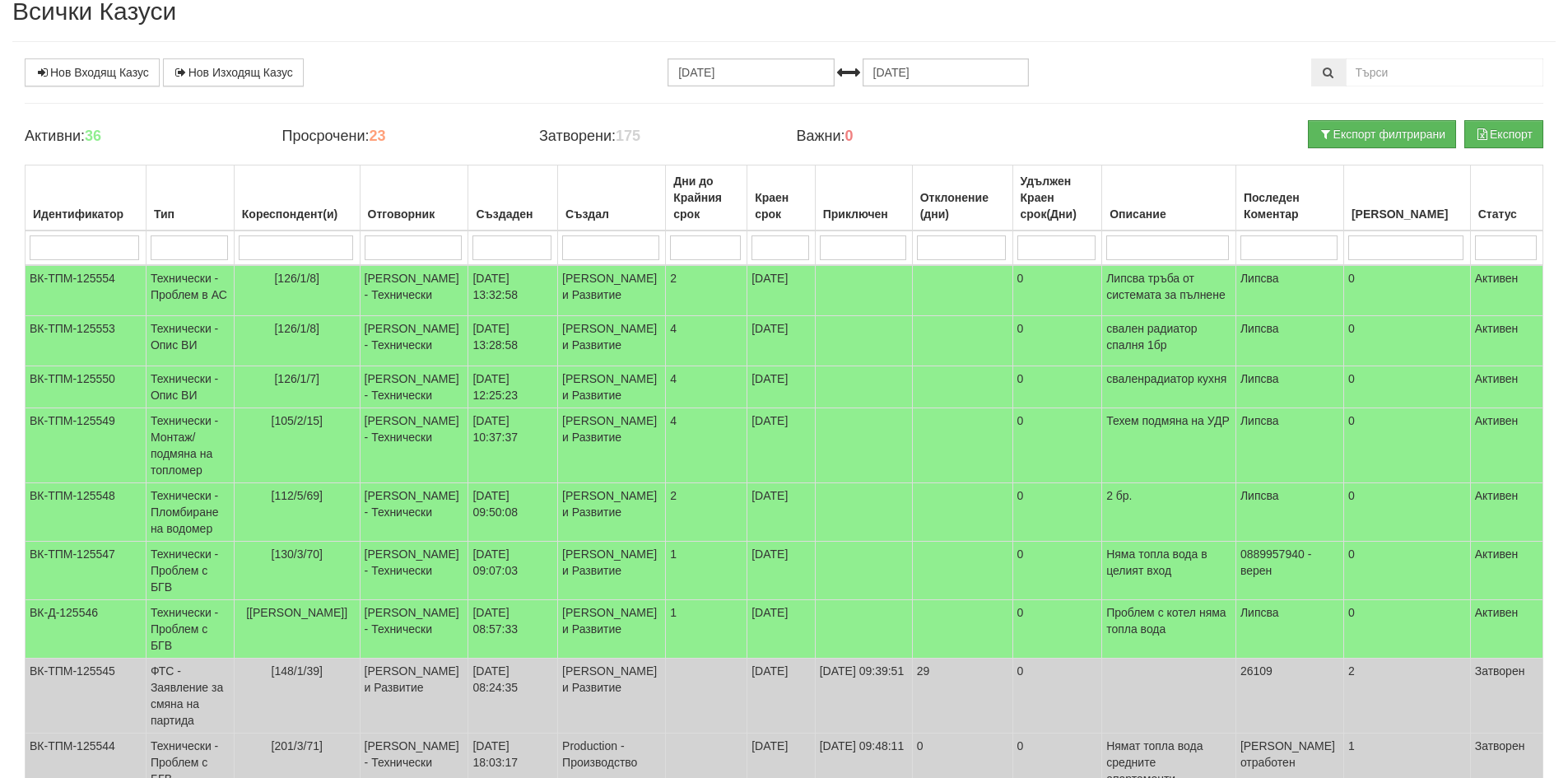
scroll to position [0, 0]
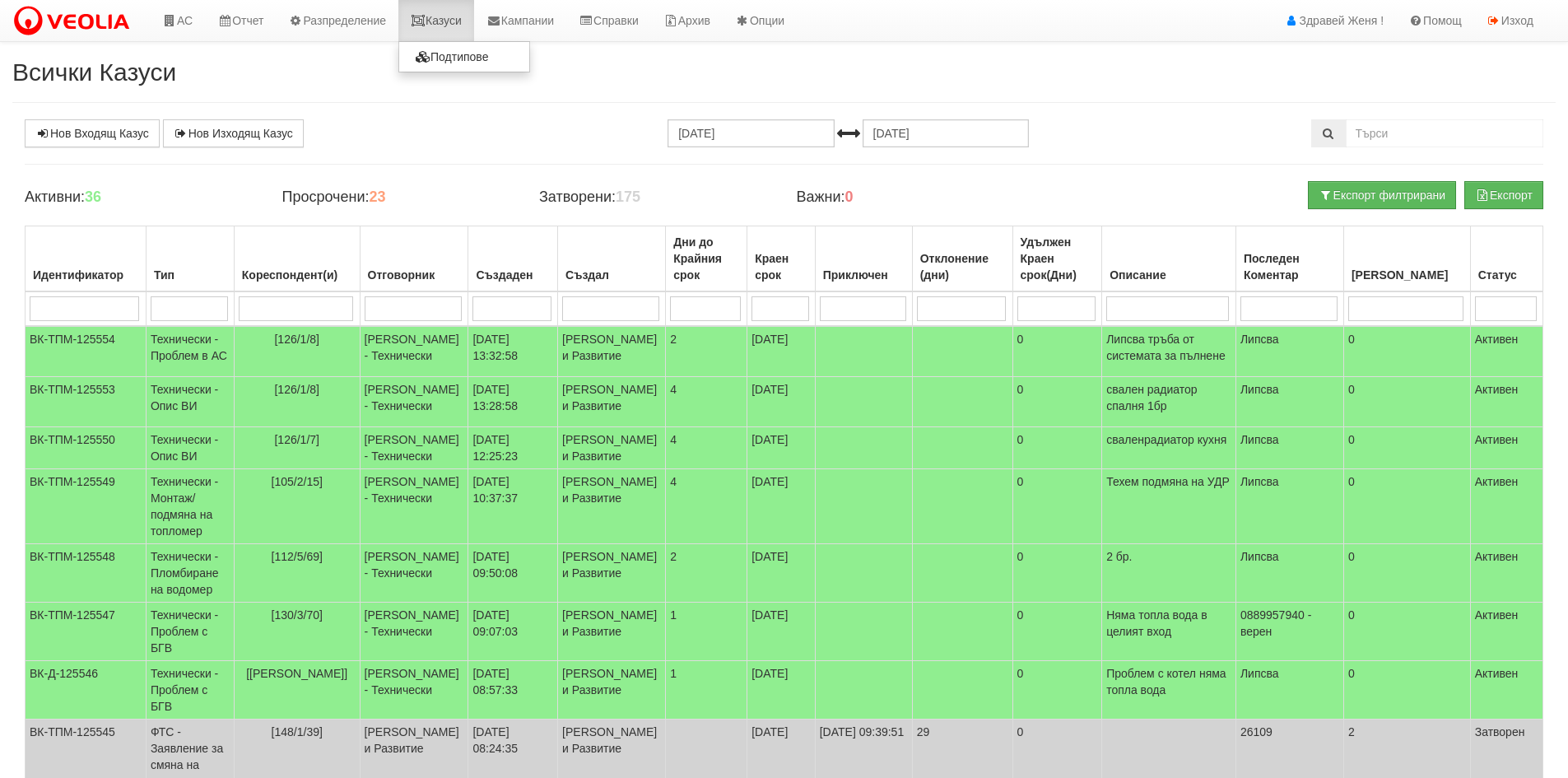
click at [457, 20] on link "Казуси" at bounding box center [437, 21] width 76 height 41
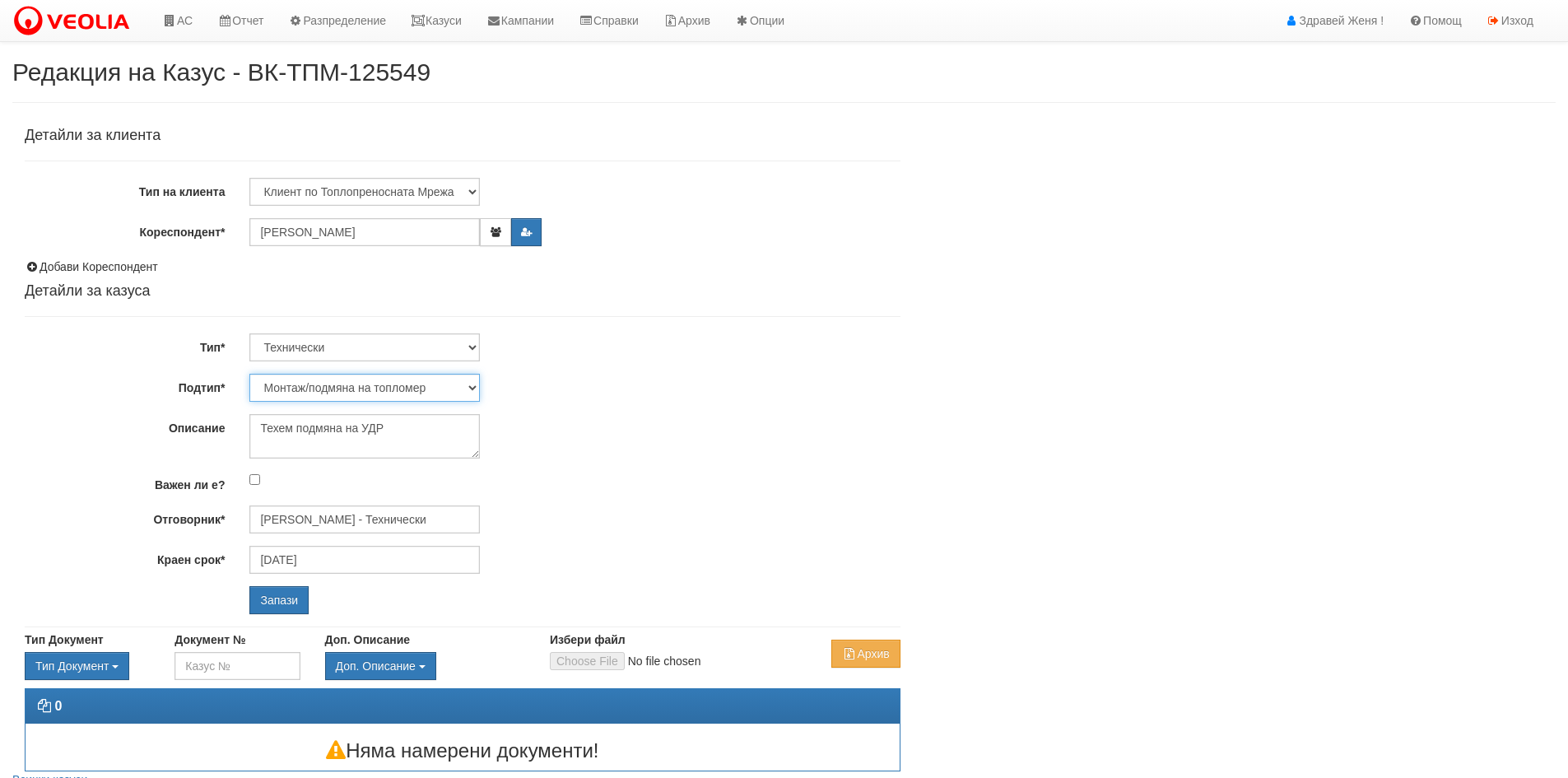
click at [475, 390] on select "Проблем с БГВ Теч ВОИ Теч БГВ Теч в АС Теч от водомер Проблем в АС Интервенция …" at bounding box center [364, 388] width 230 height 28
select select "Интервенция с УДР"
click at [249, 374] on select "Проблем с БГВ Теч ВОИ Теч БГВ Теч в АС Теч от водомер Проблем в АС Интервенция …" at bounding box center [364, 388] width 230 height 28
type input "[PERSON_NAME] - Технически"
click at [283, 602] on input "Запази" at bounding box center [279, 600] width 60 height 28
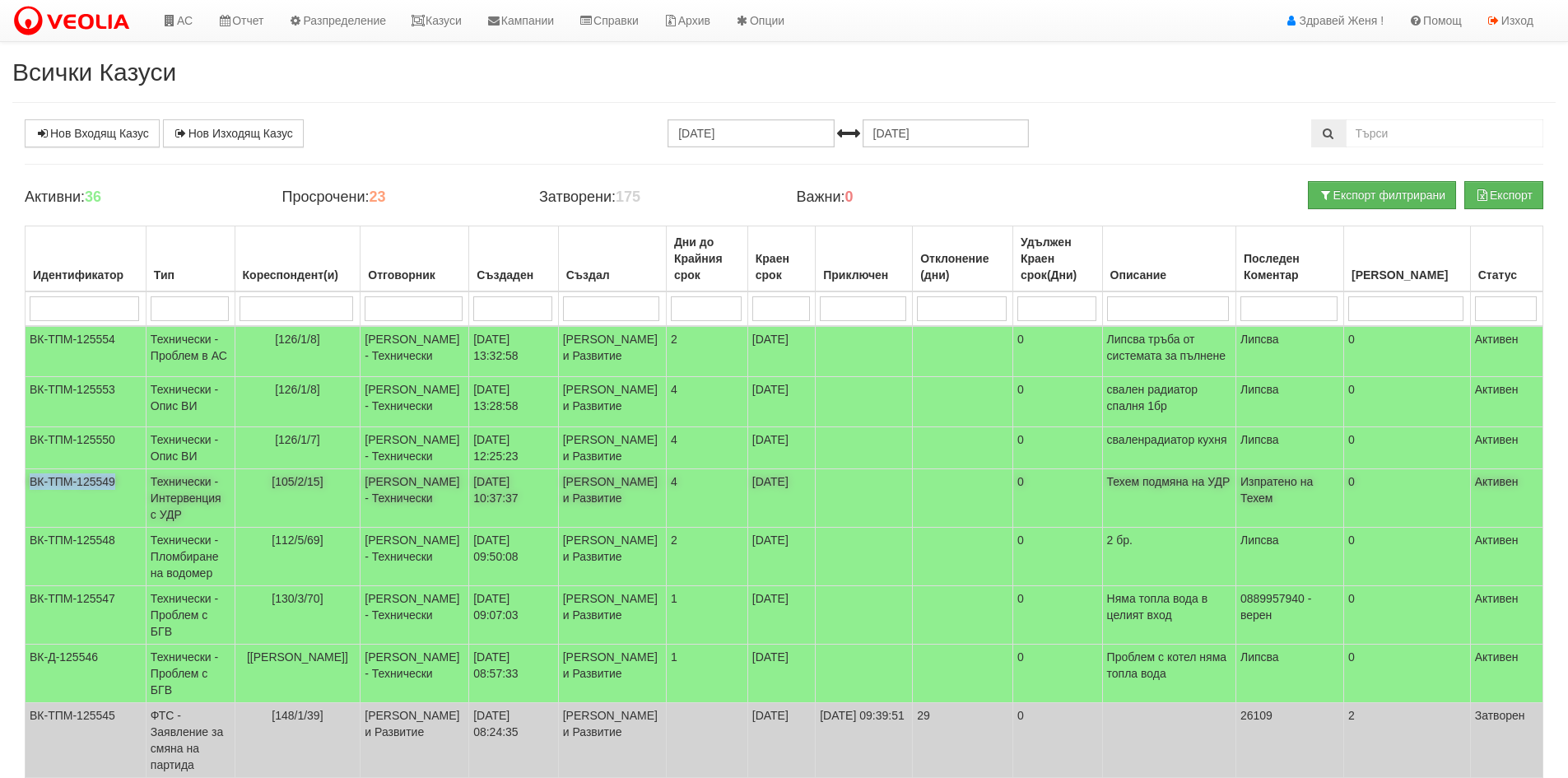
drag, startPoint x: 123, startPoint y: 560, endPoint x: 25, endPoint y: 559, distance: 98.0
click at [26, 528] on td "ВК-ТПМ-125549" at bounding box center [86, 499] width 121 height 59
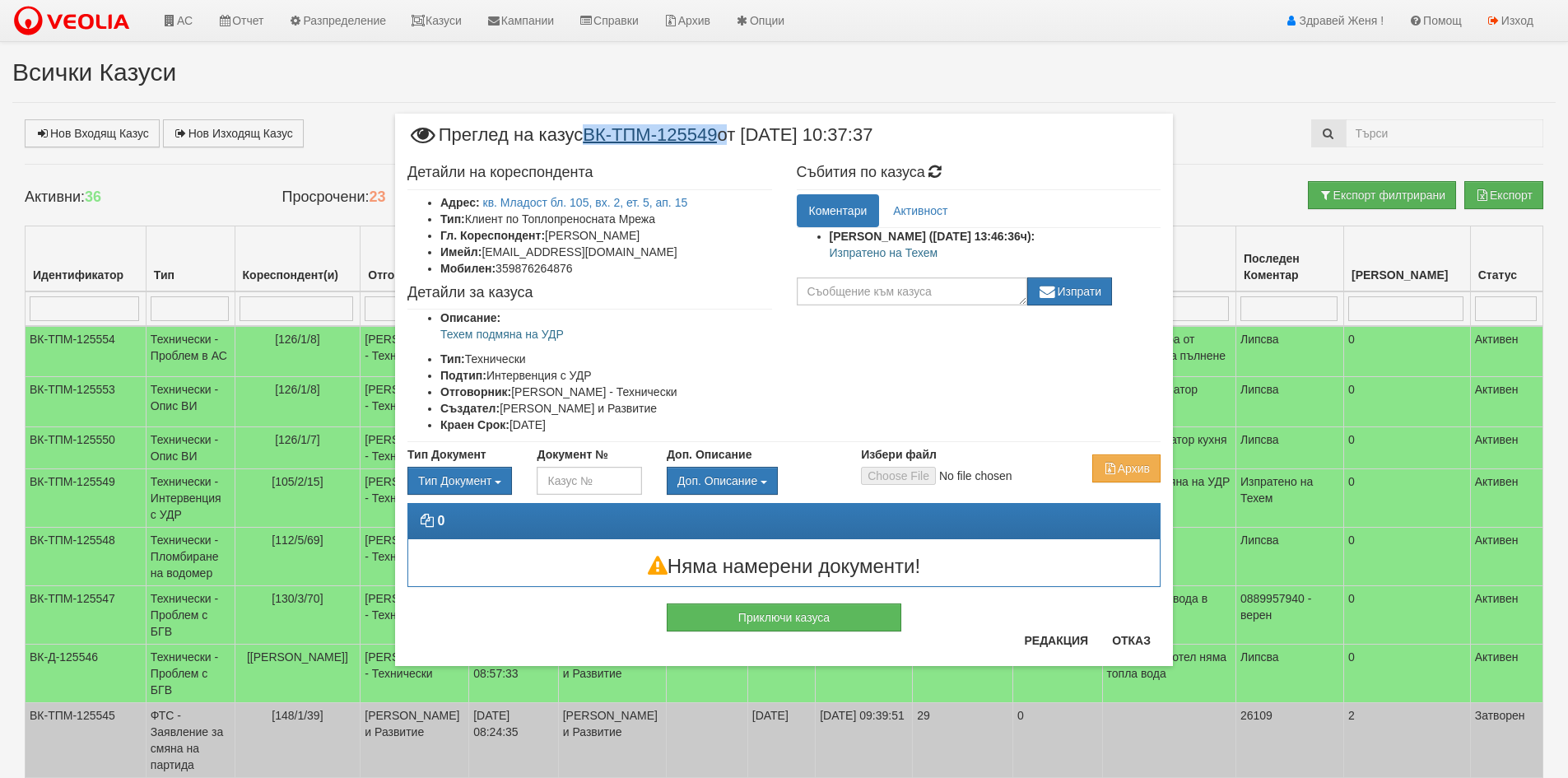
drag, startPoint x: 733, startPoint y: 136, endPoint x: 595, endPoint y: 138, distance: 138.0
click at [595, 138] on span "Преглед на казус ВК-ТПМ-125549 от 16/09/2025 10:37:37" at bounding box center [639, 141] width 465 height 30
copy span "ВК-ТПМ-125549"
click at [1128, 634] on button "Отказ" at bounding box center [1131, 641] width 59 height 27
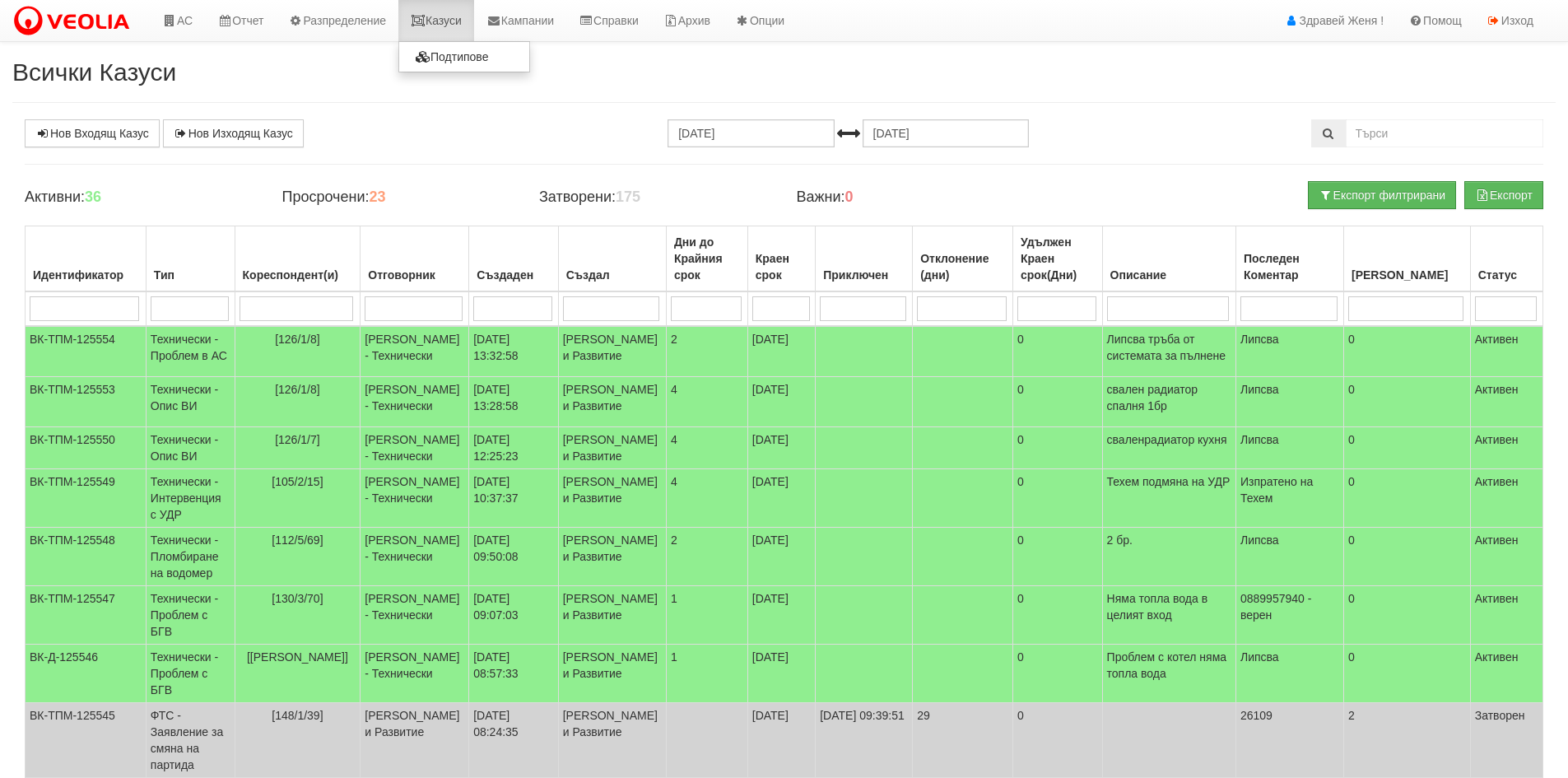
click at [444, 23] on link "Казуси" at bounding box center [437, 21] width 76 height 41
click at [106, 132] on link "Нов Входящ Казус" at bounding box center [92, 133] width 135 height 28
click at [184, 20] on link "АС" at bounding box center [178, 21] width 55 height 41
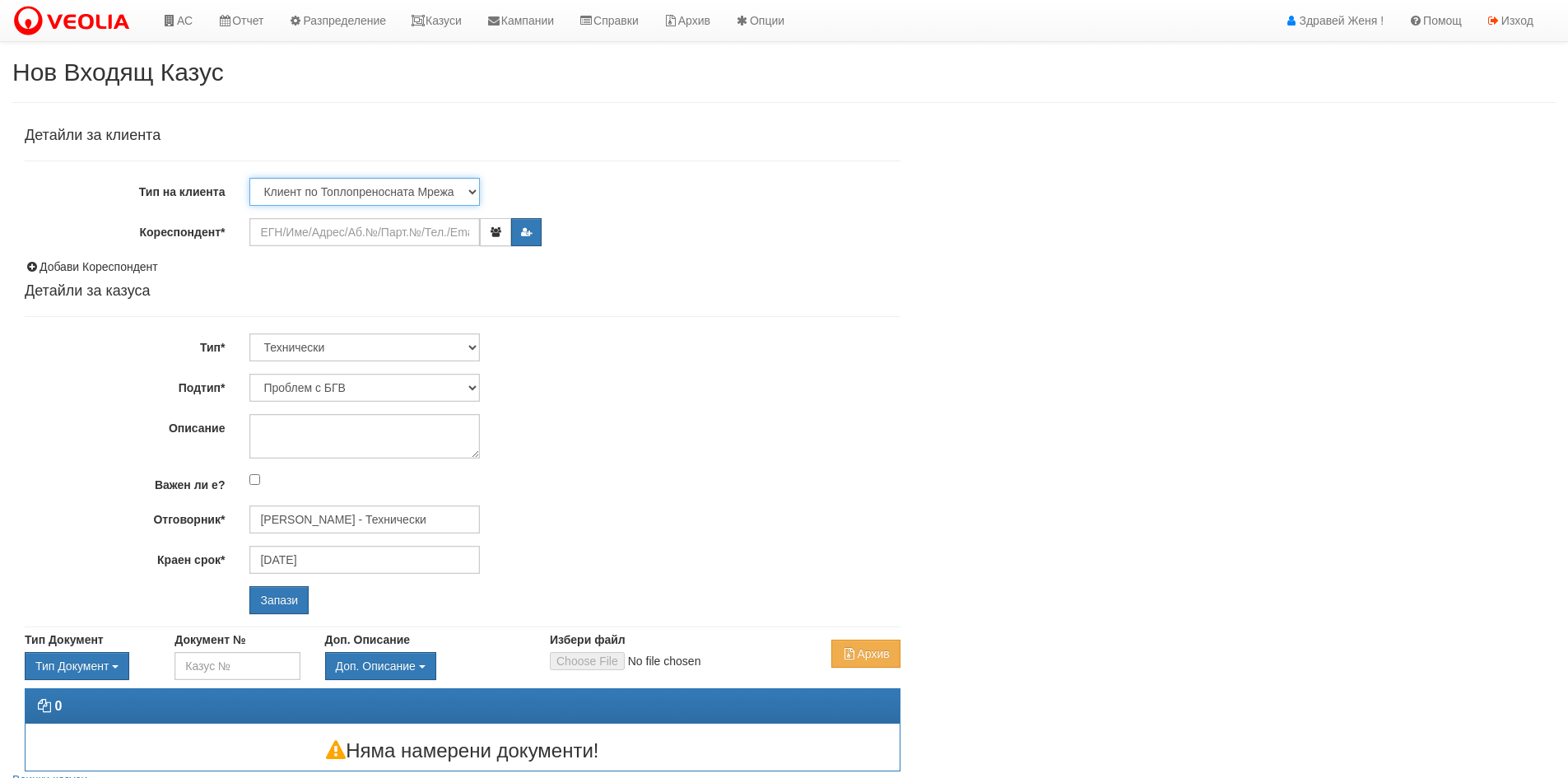
click at [467, 192] on select "Клиент по Топлопреносната Мрежа Институция Партньори Други" at bounding box center [364, 192] width 230 height 28
select select "Other"
click at [249, 178] on select "Клиент по Топлопреносната Мрежа Институция Партньори Други" at bounding box center [364, 192] width 230 height 28
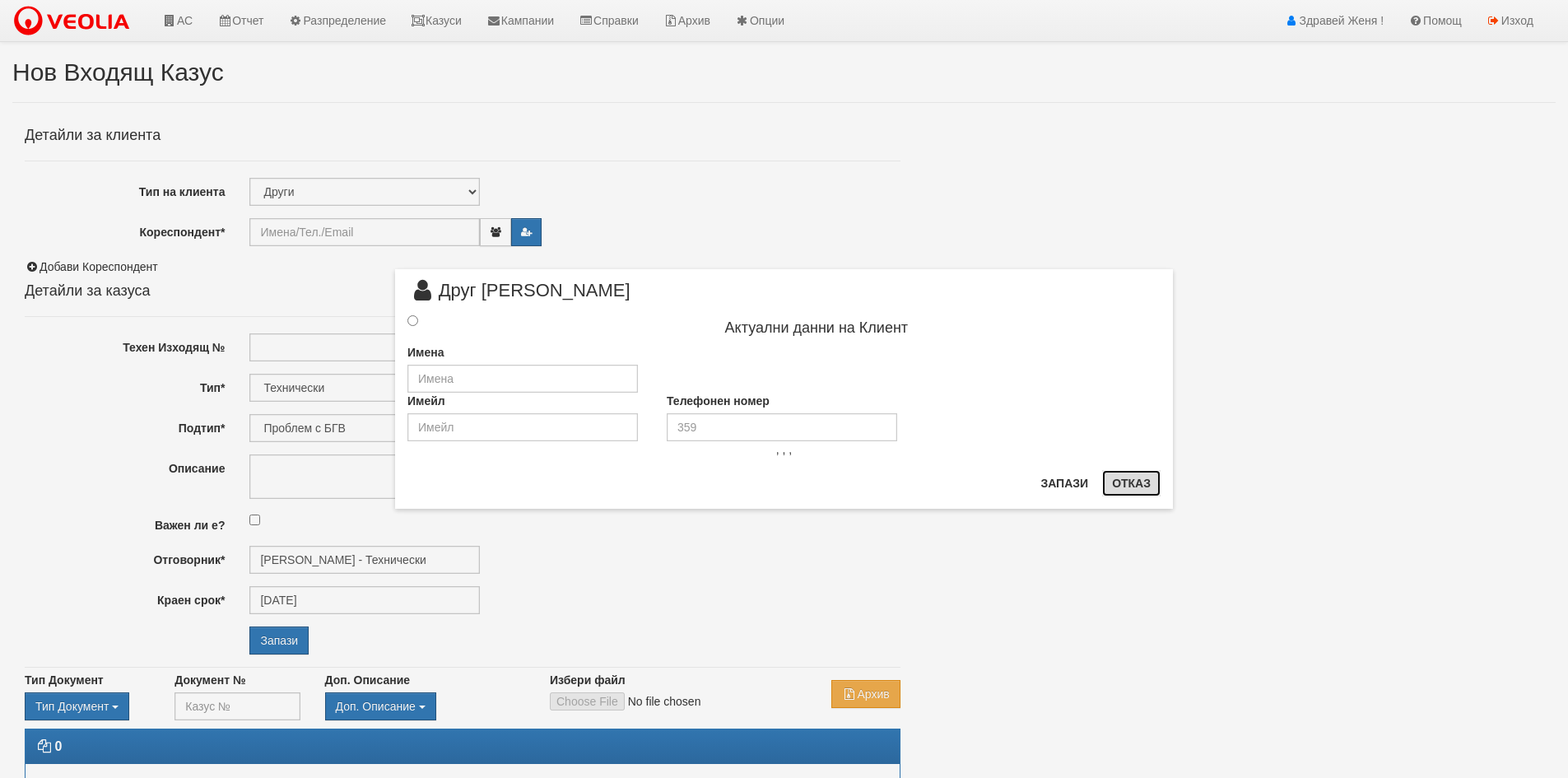
click at [1119, 485] on button "Отказ" at bounding box center [1131, 484] width 59 height 27
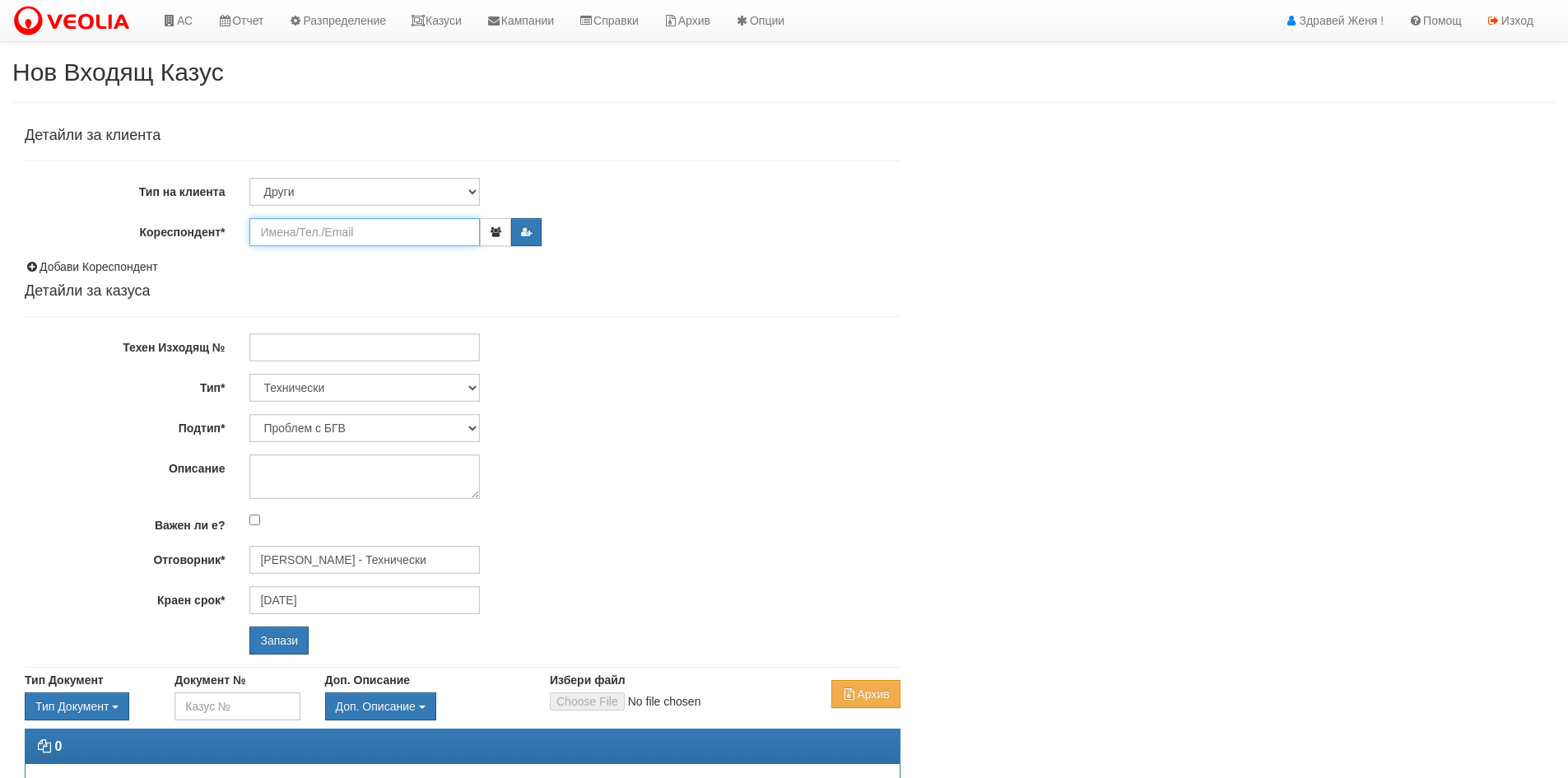
click at [346, 241] on input "Кореспондент*" at bounding box center [364, 232] width 230 height 28
type input "211/1"
drag, startPoint x: 343, startPoint y: 241, endPoint x: 174, endPoint y: 224, distance: 169.9
click at [174, 224] on div "Кореспондент* 211/1" at bounding box center [463, 232] width 901 height 28
click at [377, 230] on input "Кореспондент*" at bounding box center [364, 232] width 230 height 28
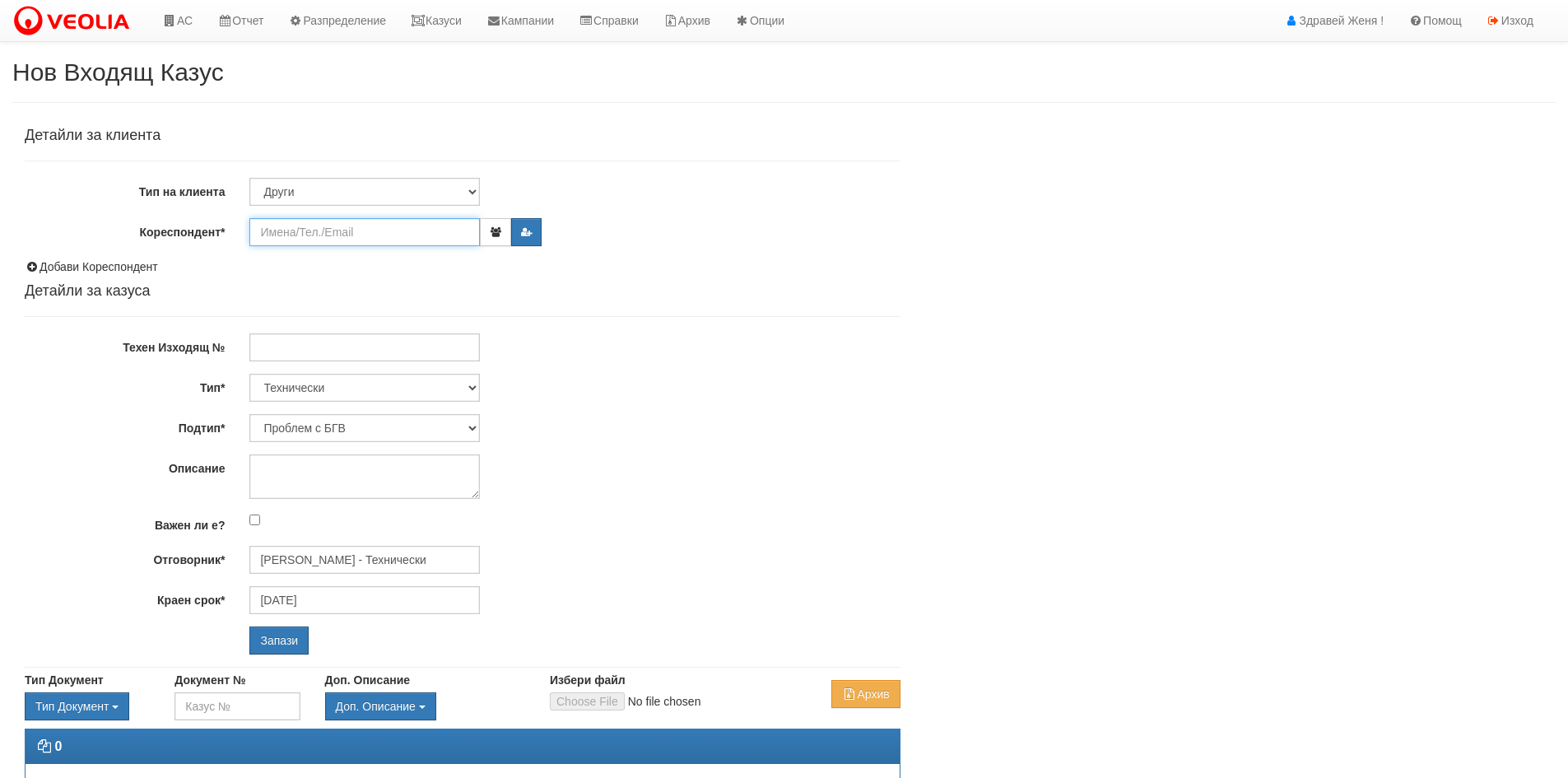
click at [299, 235] on input "Кореспондент*" at bounding box center [364, 232] width 230 height 28
click at [264, 227] on input "Кореспондент*" at bounding box center [364, 232] width 230 height 28
click at [255, 237] on input "Гид инженеринг бг" at bounding box center [364, 232] width 230 height 28
click at [255, 233] on input "Гид инженеринг бг" at bounding box center [364, 232] width 230 height 28
click at [381, 231] on input ""Гид инженеринг бг" at bounding box center [364, 232] width 230 height 28
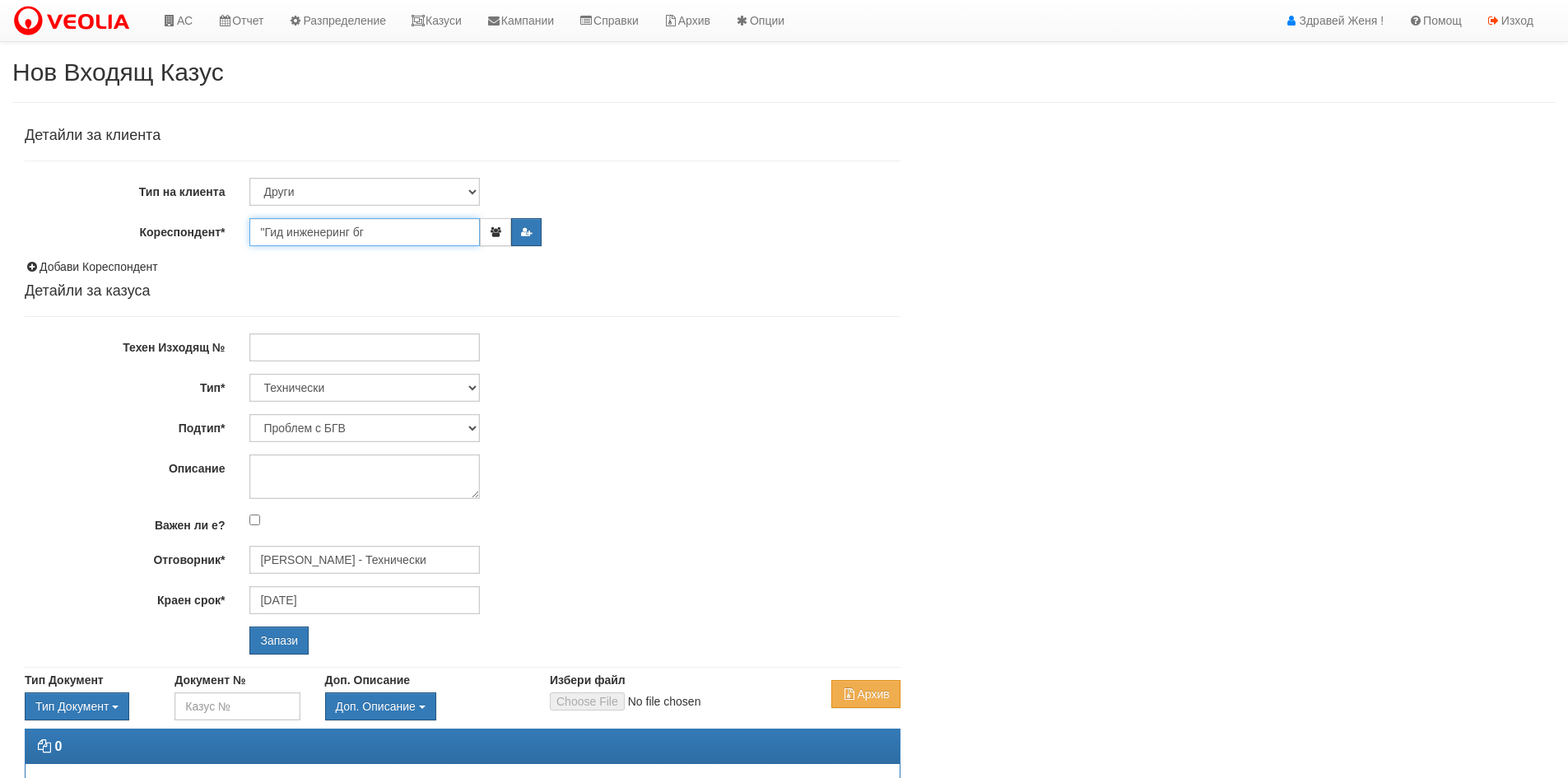
click at [381, 231] on input ""Гид инженеринг бг" at bounding box center [364, 232] width 230 height 28
type input ""Гид инженеринг бг" ЕООд"
click at [471, 384] on select "Технически ФТС Търговски Административен Производствен Експлоатационен Финансов…" at bounding box center [364, 388] width 230 height 28
select select "5"
click at [249, 374] on select "Технически ФТС Търговски Административен Производствен Експлоатационен Финансов…" at bounding box center [364, 388] width 230 height 28
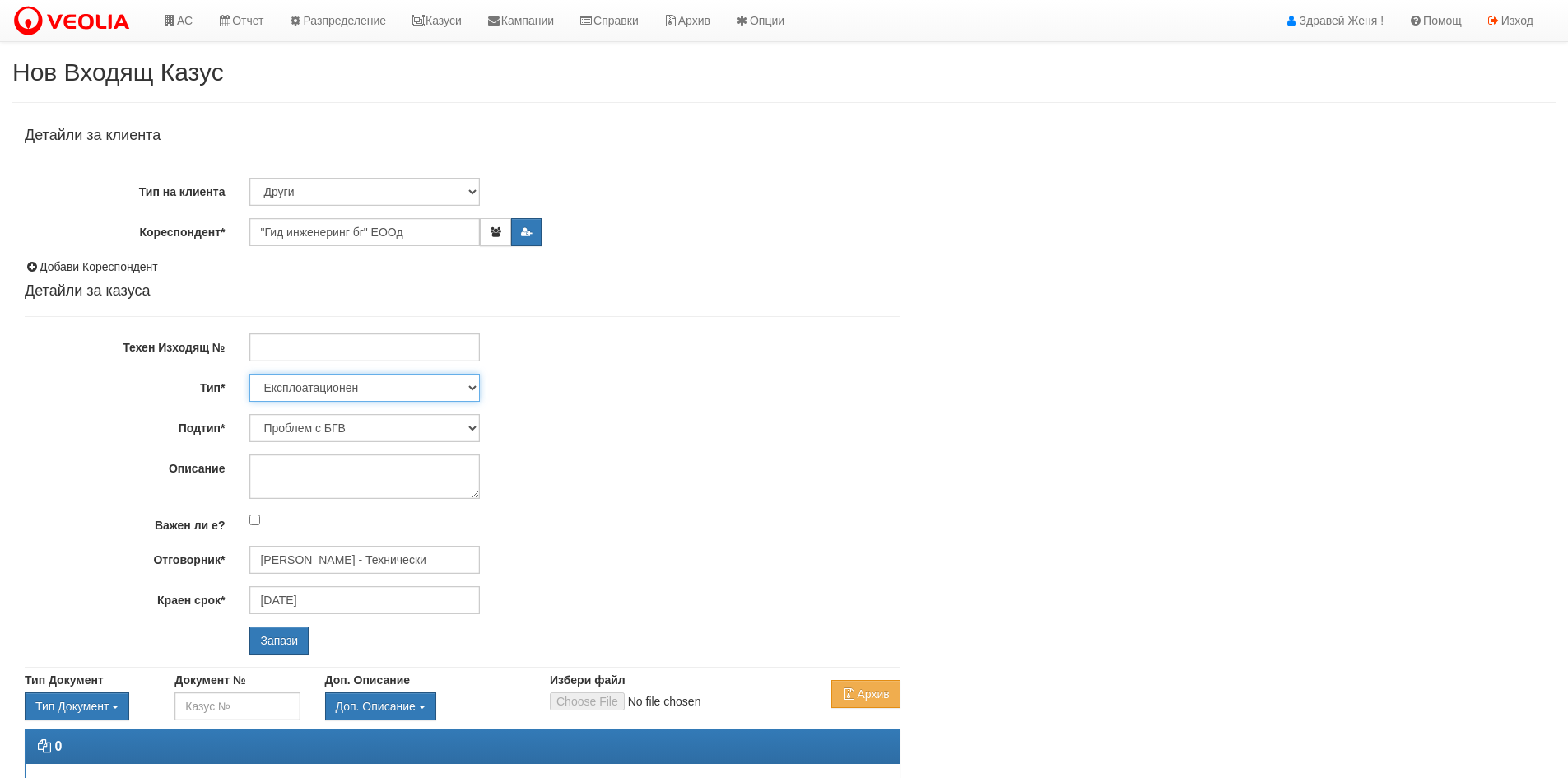
type input "[DATE]"
click at [475, 430] on select "Писмо Тръжна документация Други" at bounding box center [364, 428] width 230 height 28
click at [472, 426] on select "Писмо Тръжна документация Други" at bounding box center [364, 428] width 230 height 28
click at [312, 563] on input "Отговорник*" at bounding box center [364, 560] width 230 height 28
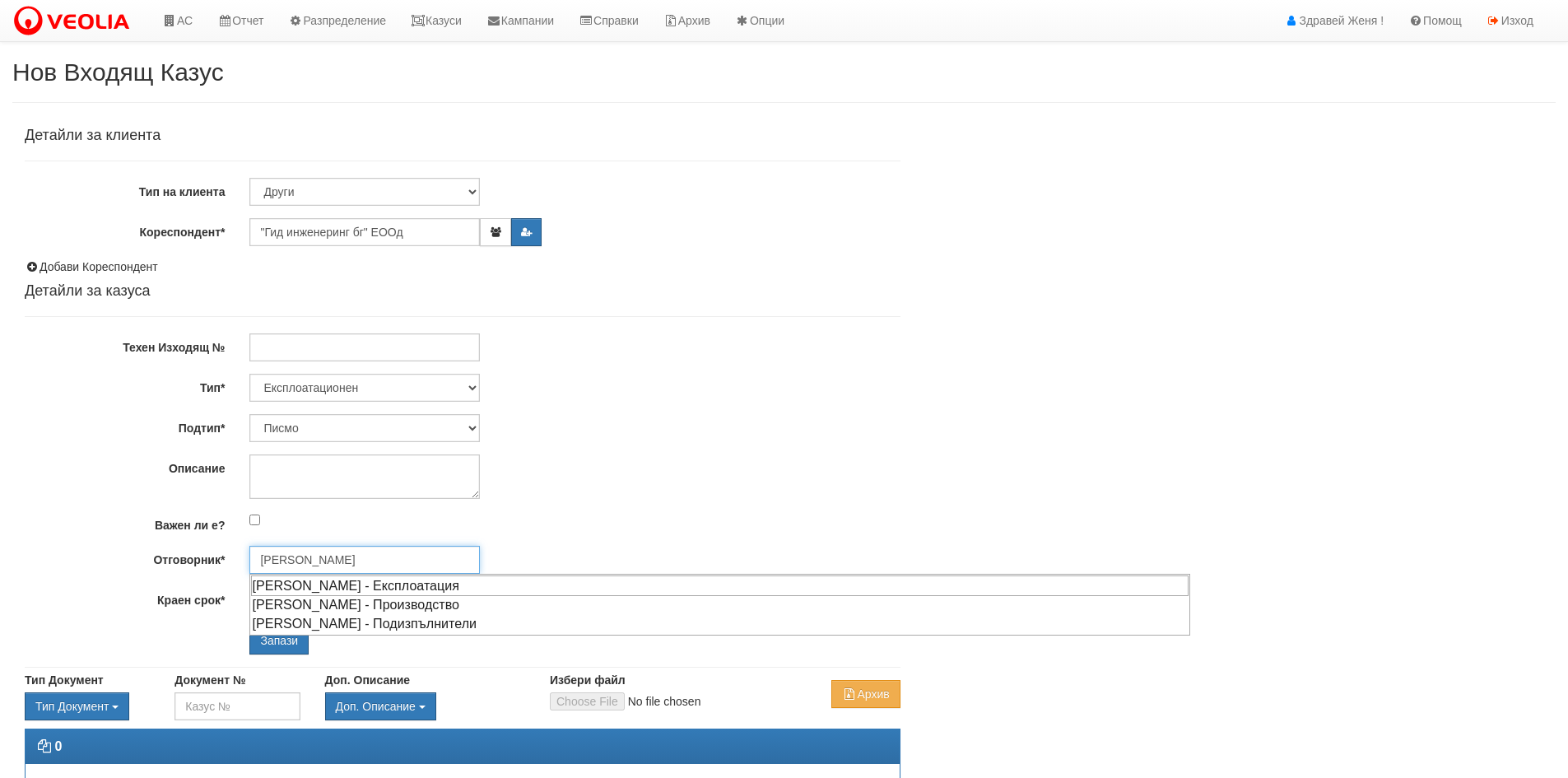
click at [341, 590] on div "[PERSON_NAME] - Експлоатация" at bounding box center [720, 586] width 938 height 21
type input "[PERSON_NAME] - Експлоатация"
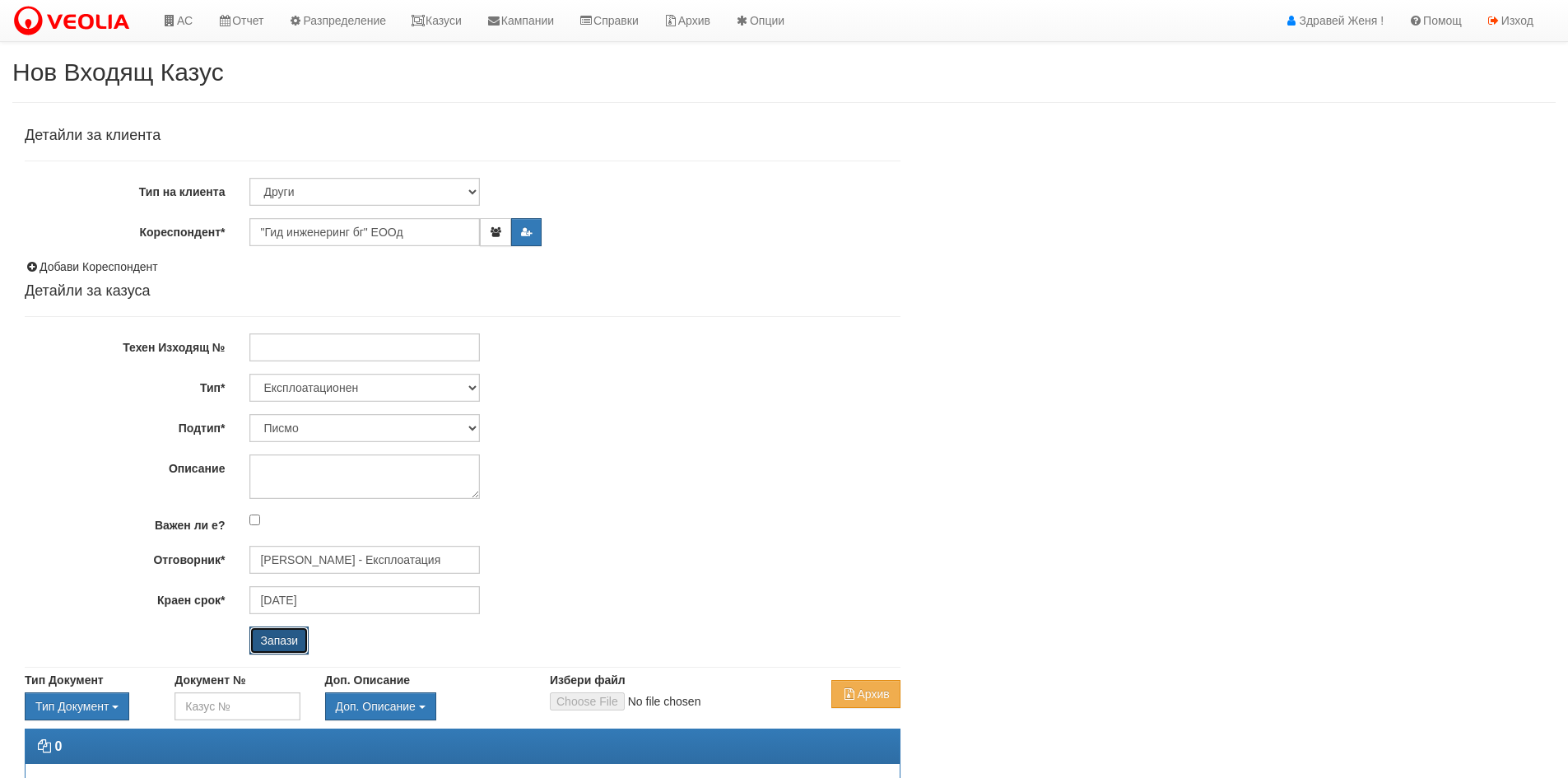
click at [285, 638] on input "Запази" at bounding box center [279, 641] width 60 height 28
click at [475, 188] on select "Клиент по Топлопреносната Мрежа Институция Партньори Други" at bounding box center [364, 192] width 230 height 28
click at [599, 304] on div "Детайли за клиента Тип на клиента Клиент по Топлопреносната Мрежа Институция Па…" at bounding box center [463, 391] width 876 height 528
click at [280, 646] on input "Запази" at bounding box center [279, 641] width 60 height 28
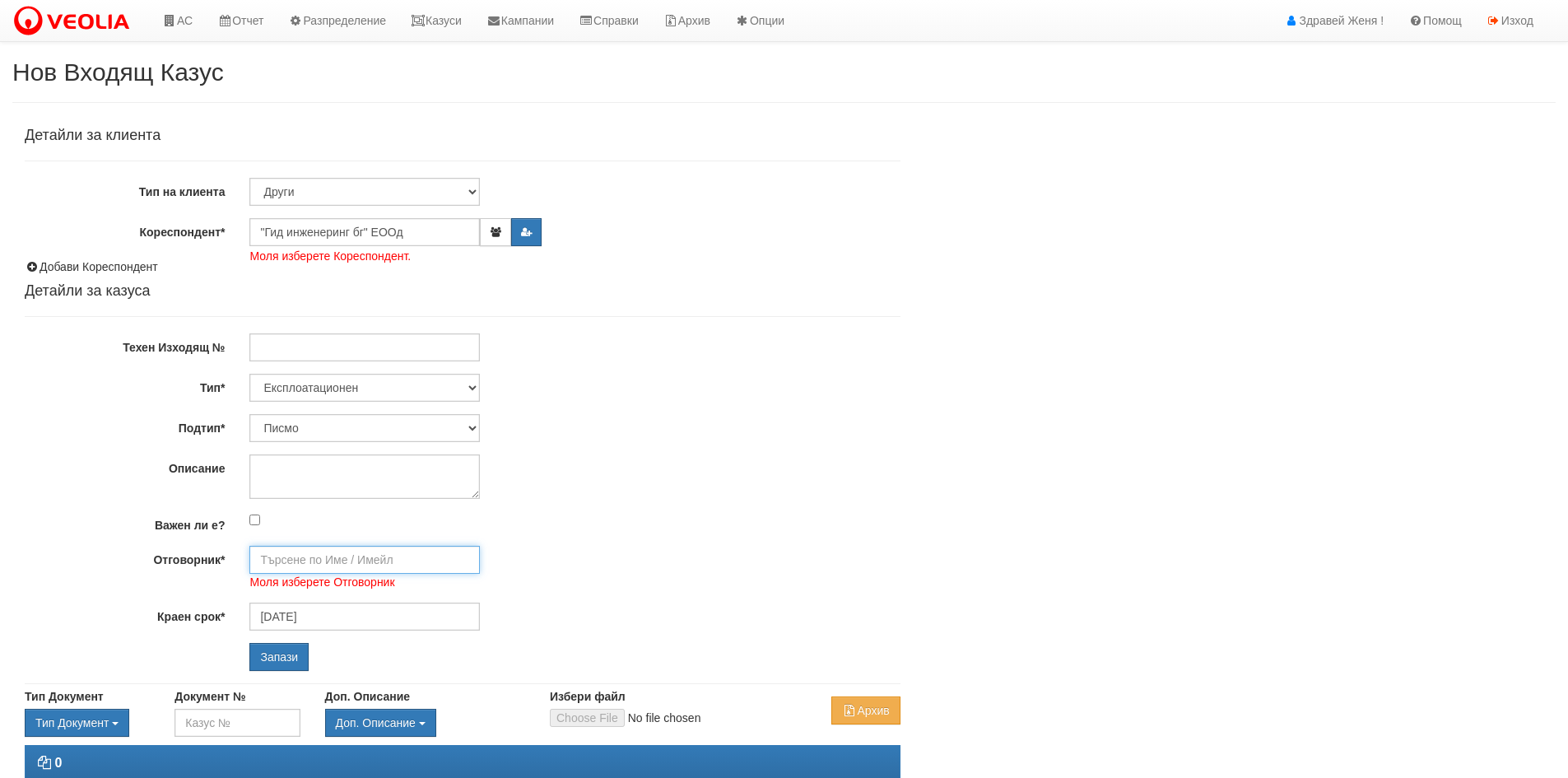
click at [367, 558] on input "Отговорник*" at bounding box center [364, 560] width 230 height 28
click at [366, 581] on div "[PERSON_NAME] - Експлоатация" at bounding box center [720, 586] width 938 height 21
type input "[PERSON_NAME] - Експлоатация"
click at [293, 661] on input "Запази" at bounding box center [279, 657] width 60 height 28
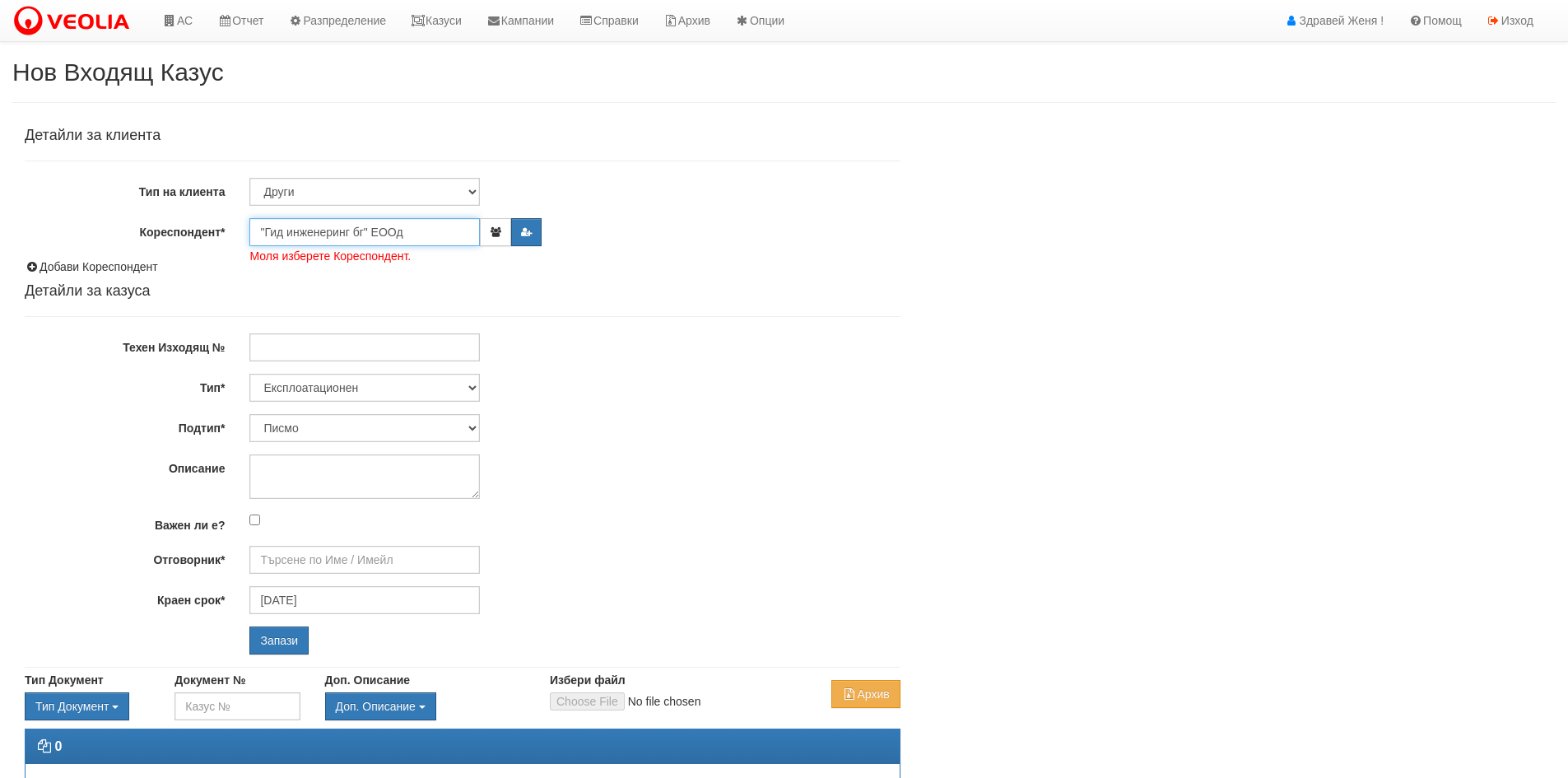
drag, startPoint x: 410, startPoint y: 231, endPoint x: 230, endPoint y: 242, distance: 180.3
click at [230, 242] on div "Кореспондент* "Гид инженеринг бг" ЕООд Моля изберете Кореспондент." at bounding box center [463, 232] width 901 height 28
type input "Ф"
type input "ГИК ИНЖЕНЕРИНГ БГ ЕООд"
click at [488, 239] on button "button" at bounding box center [494, 232] width 30 height 28
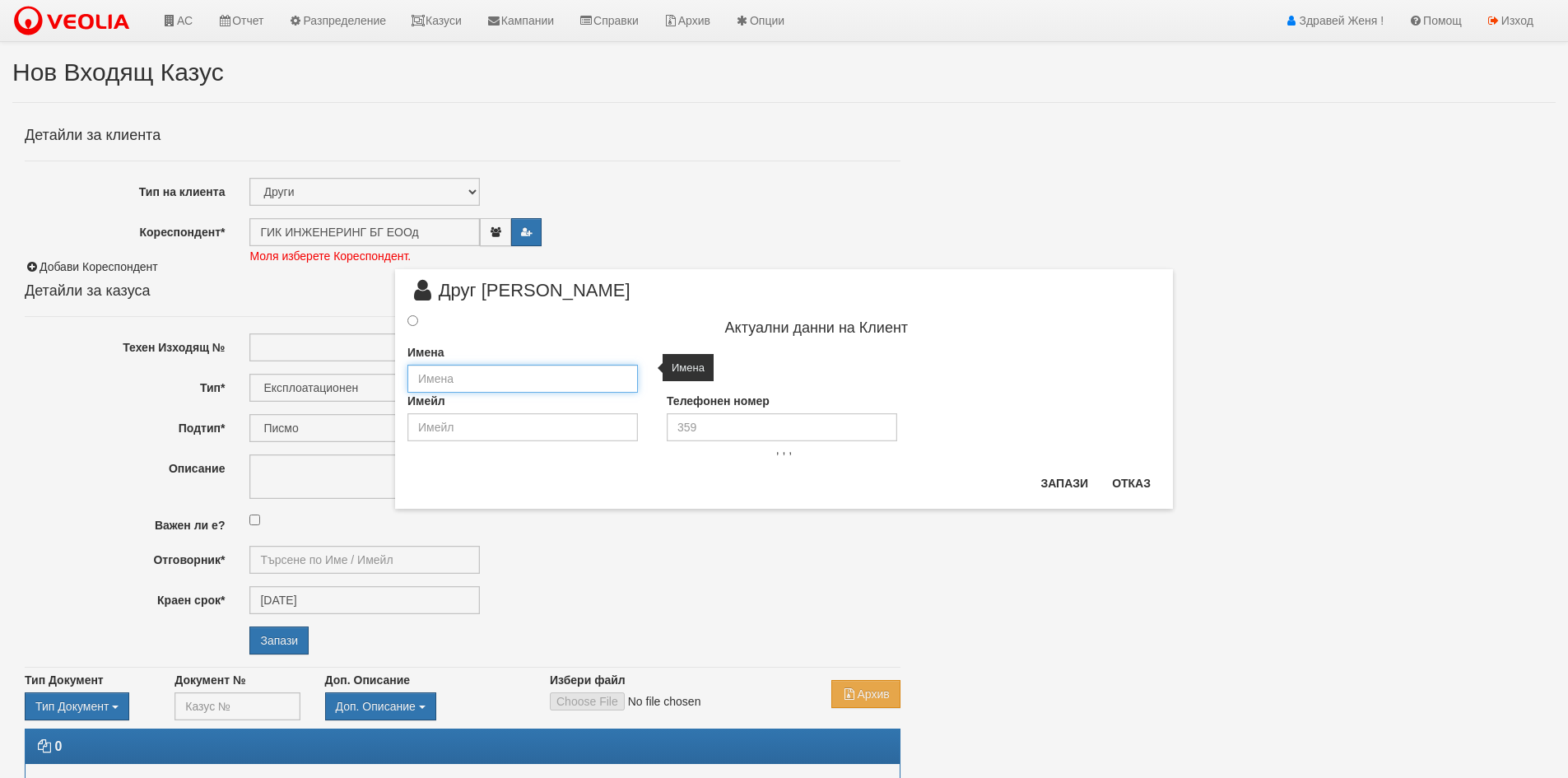
drag, startPoint x: 475, startPoint y: 374, endPoint x: 464, endPoint y: 369, distance: 12.1
click at [475, 374] on input "text" at bounding box center [522, 379] width 230 height 28
click at [496, 380] on input "text" at bounding box center [522, 379] width 230 height 28
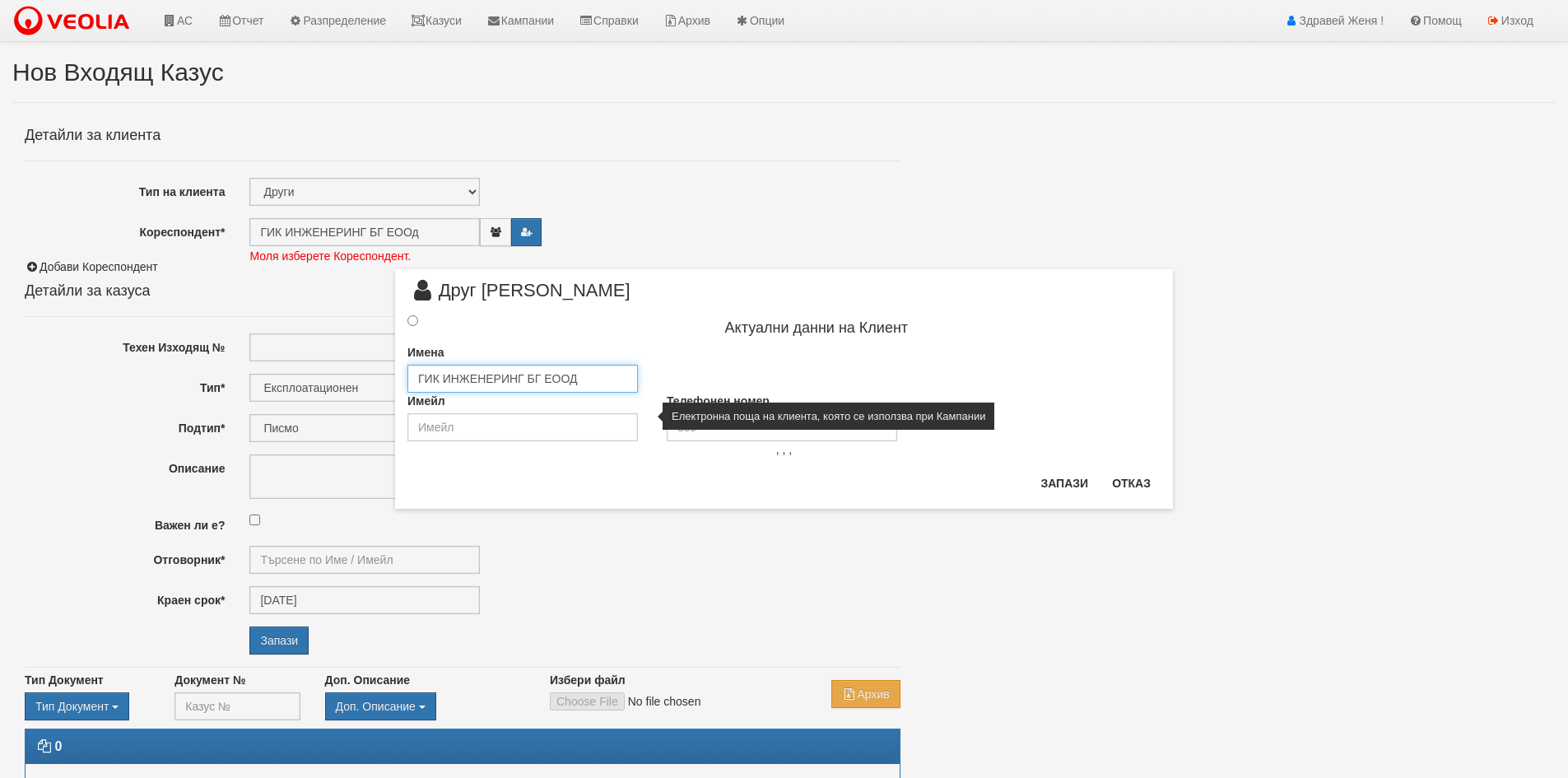
type input "ГИК ИНЖЕНЕРИНГ БГ ЕООД"
click at [562, 409] on div "Имейл" at bounding box center [525, 417] width 259 height 48
click at [578, 423] on input "email" at bounding box center [522, 427] width 230 height 28
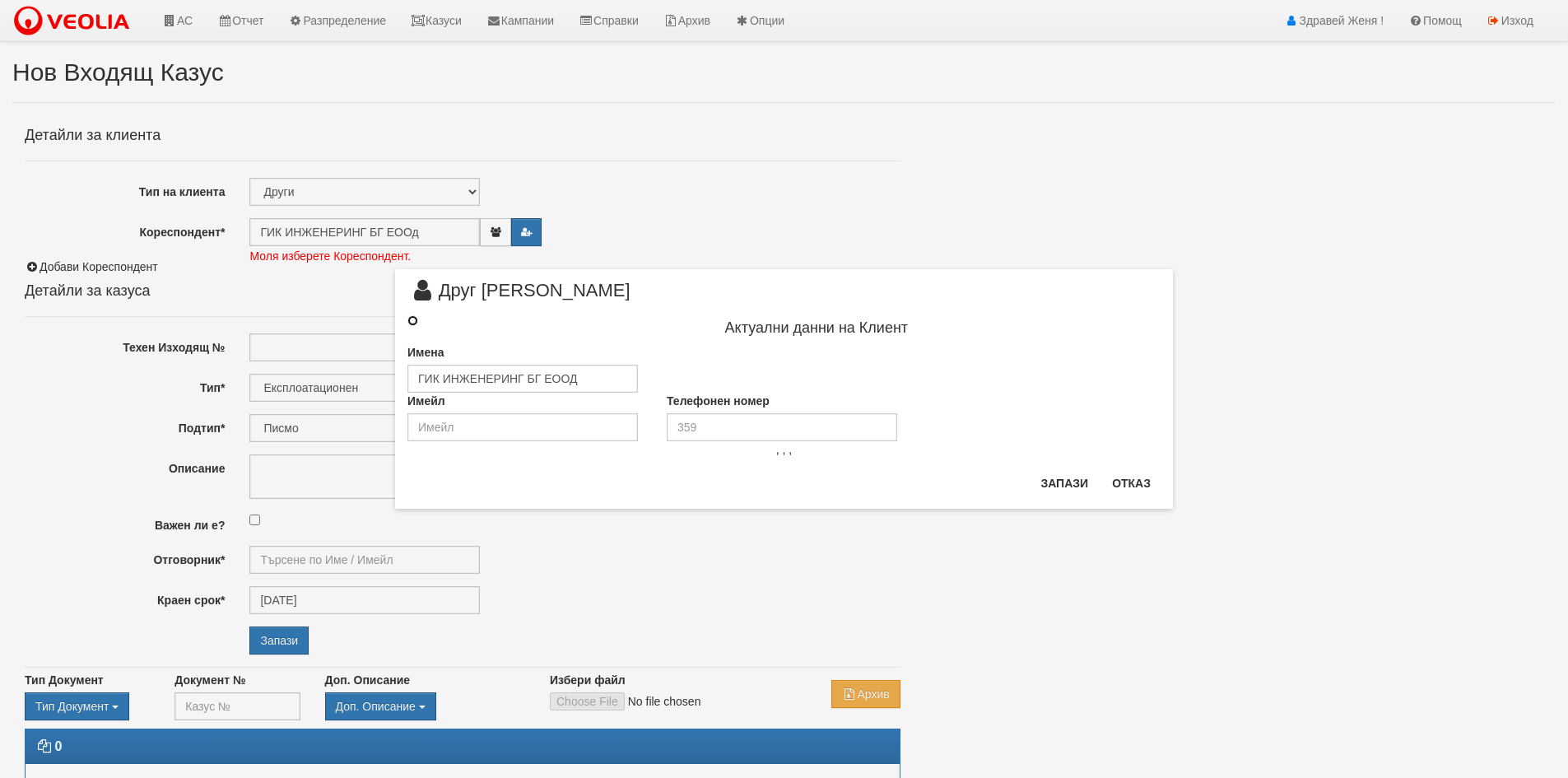
click at [407, 318] on input "radio" at bounding box center [412, 320] width 10 height 10
radio input "true"
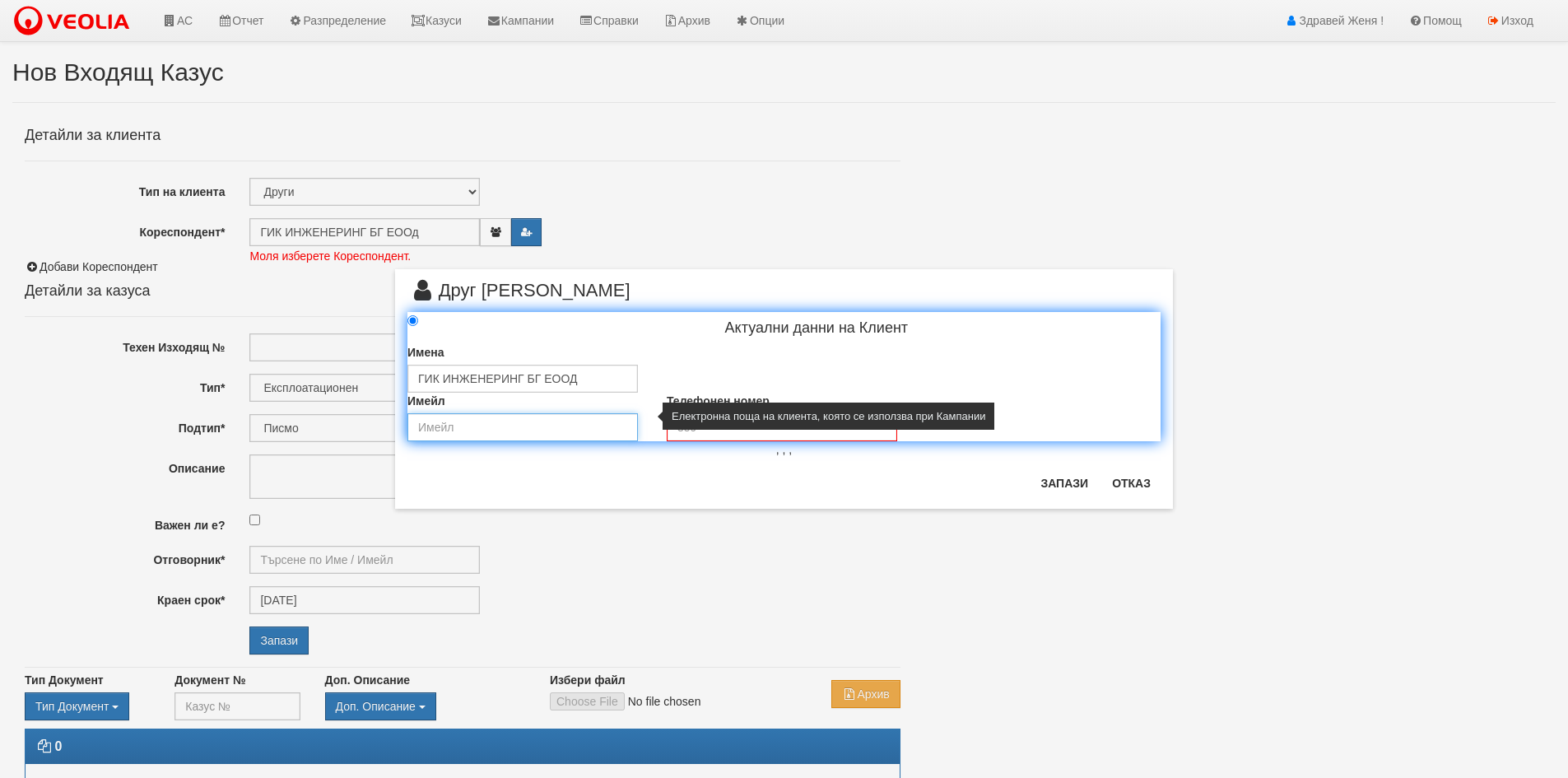
click at [449, 423] on input "email" at bounding box center [522, 427] width 230 height 28
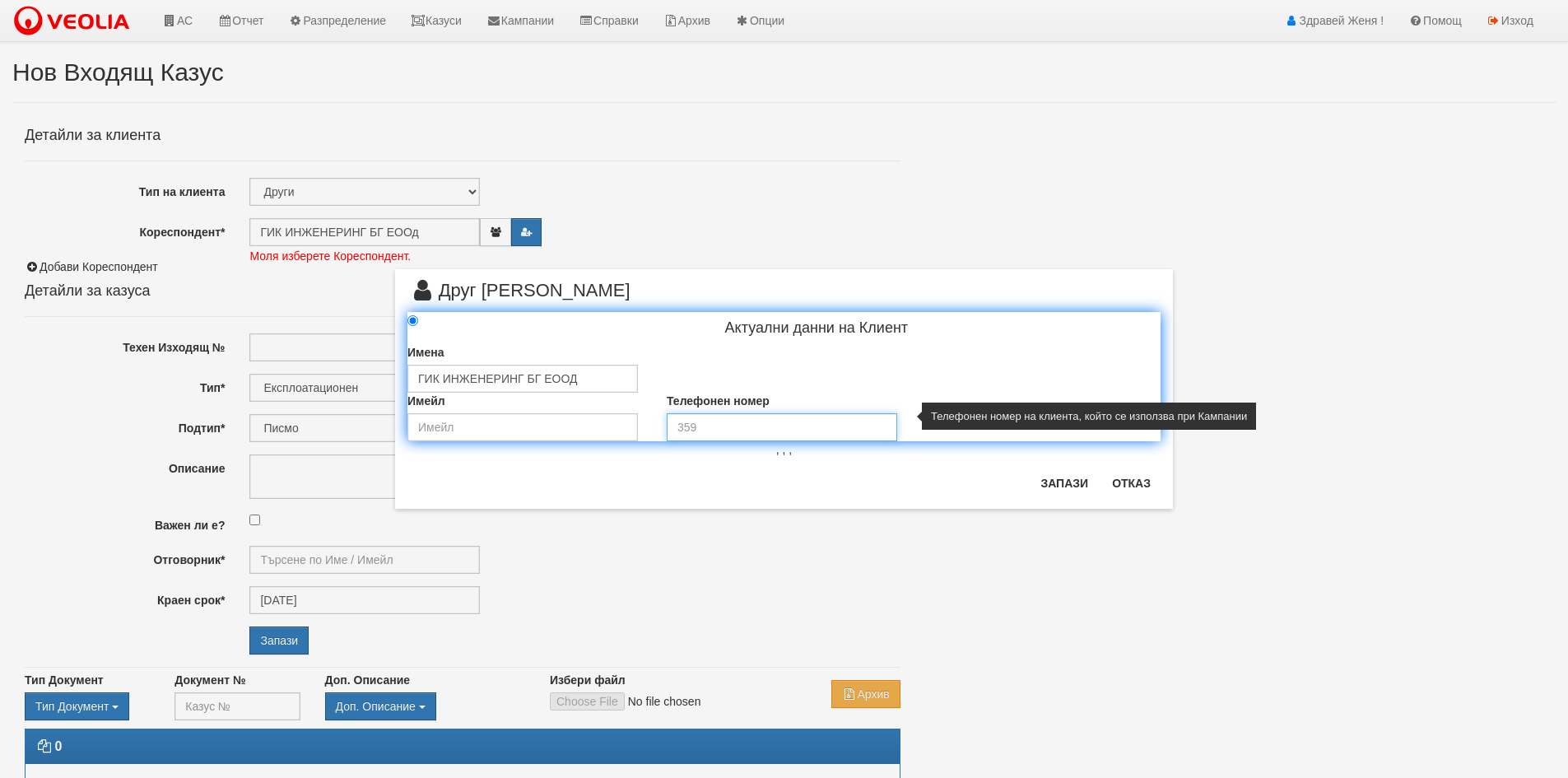
click at [721, 421] on input "tel" at bounding box center [782, 427] width 230 height 28
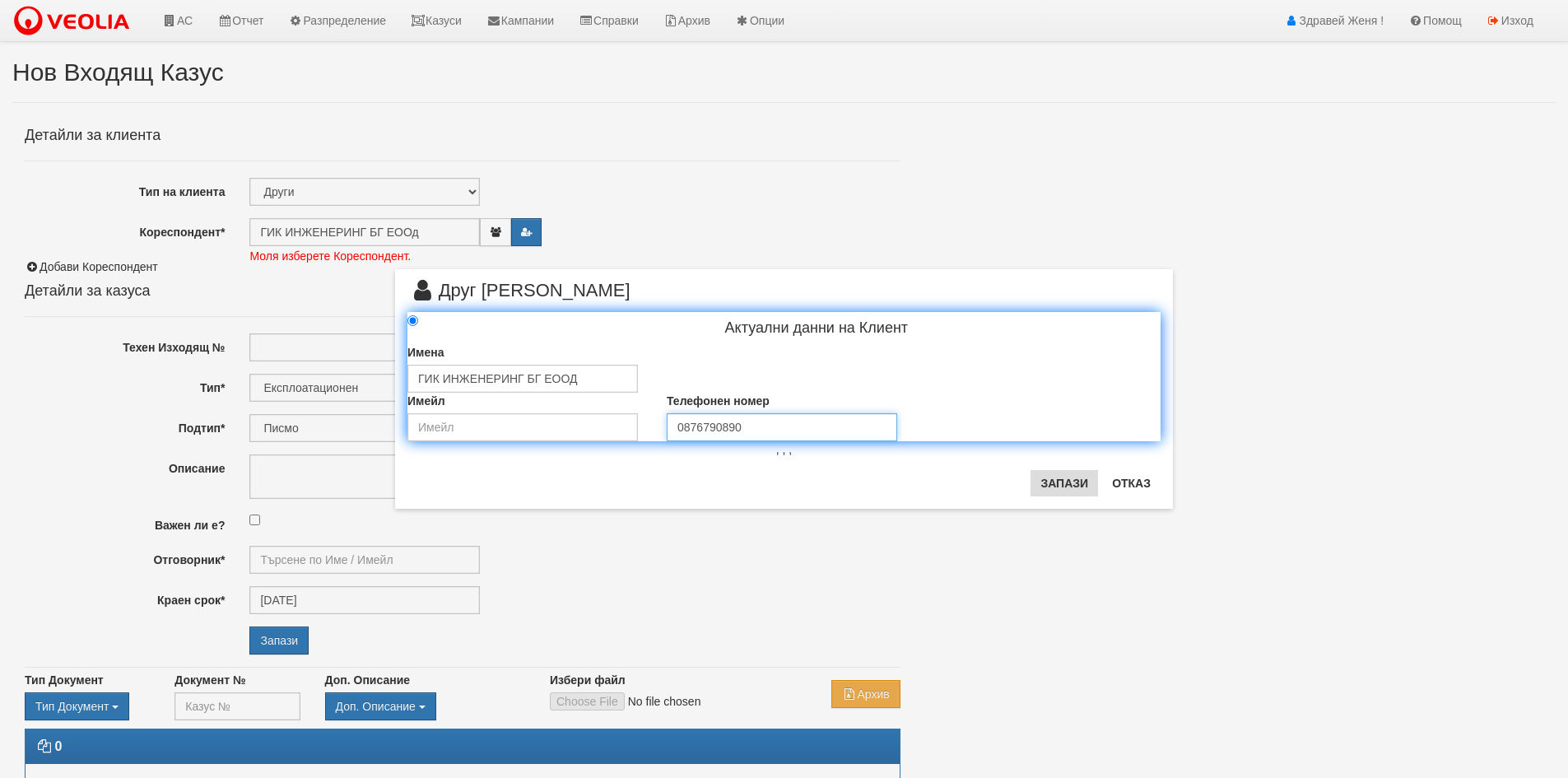
type input "0876790890"
click at [1046, 479] on button "Запази" at bounding box center [1064, 484] width 67 height 27
type input "ГИК ИНЖЕНЕРИНГ БГ ЕООД"
radio input "true"
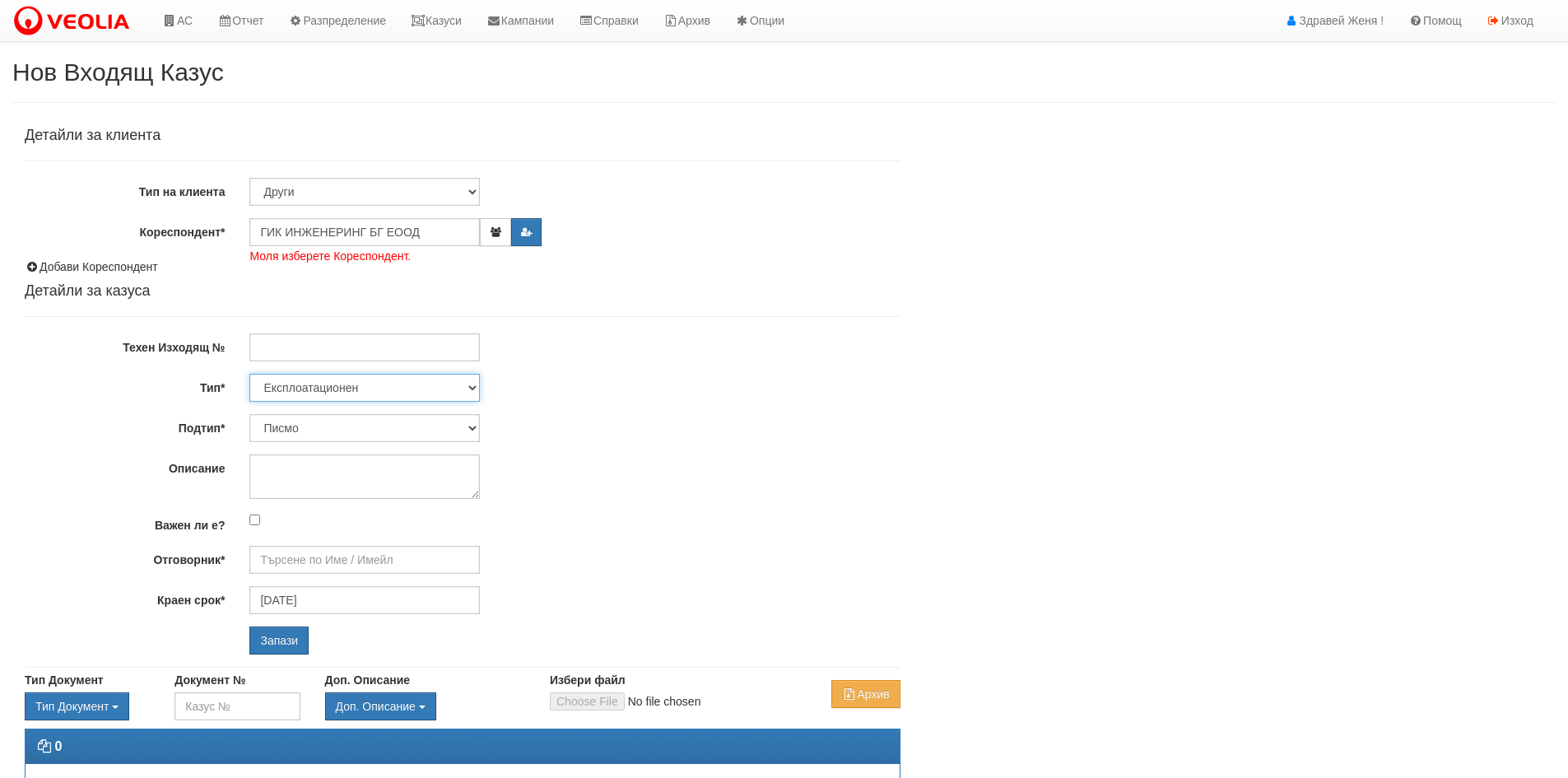
click at [473, 389] on select "Технически ФТС Търговски Административен Производствен Експлоатационен Финансов…" at bounding box center [364, 388] width 230 height 28
select select "0"
click at [249, 374] on select "Технически ФТС Търговски Административен Производствен Експлоатационен Финансов…" at bounding box center [364, 388] width 230 height 28
type input "18/09/2025"
type input "Дончо Дончев - Технически"
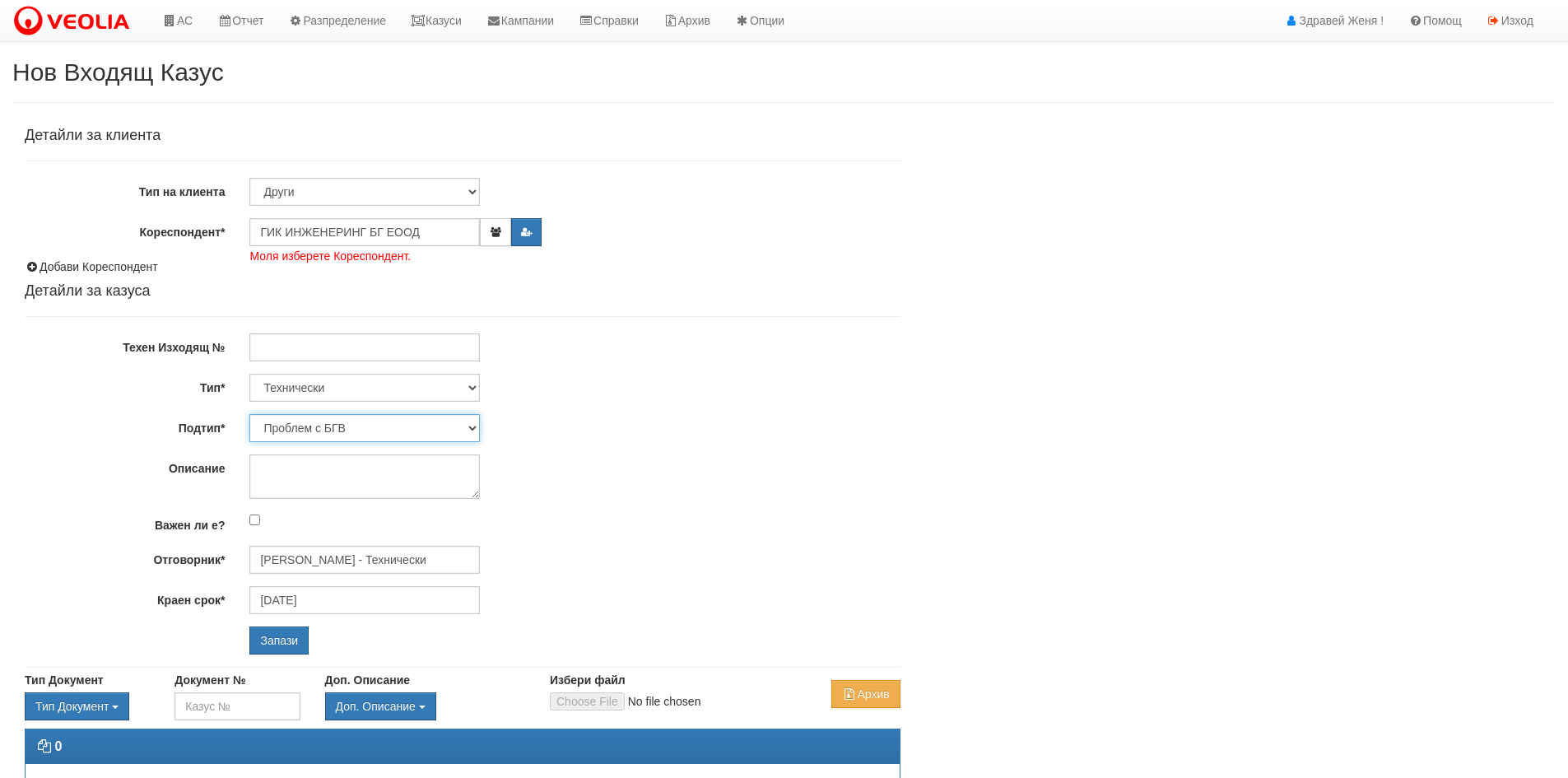
click at [470, 429] on select "Проблем с БГВ Теч ВОИ Теч БГВ Теч в АС Теч от водомер Проблем в АС Интервенция …" at bounding box center [364, 428] width 230 height 28
select select "Съгласуване на документ"
click at [249, 414] on select "Проблем с БГВ Теч ВОИ Теч БГВ Теч в АС Теч от водомер Проблем в АС Интервенция …" at bounding box center [364, 428] width 230 height 28
type input "16/09/2025"
click at [327, 559] on input "Калоян Иванов - Технически" at bounding box center [364, 560] width 230 height 28
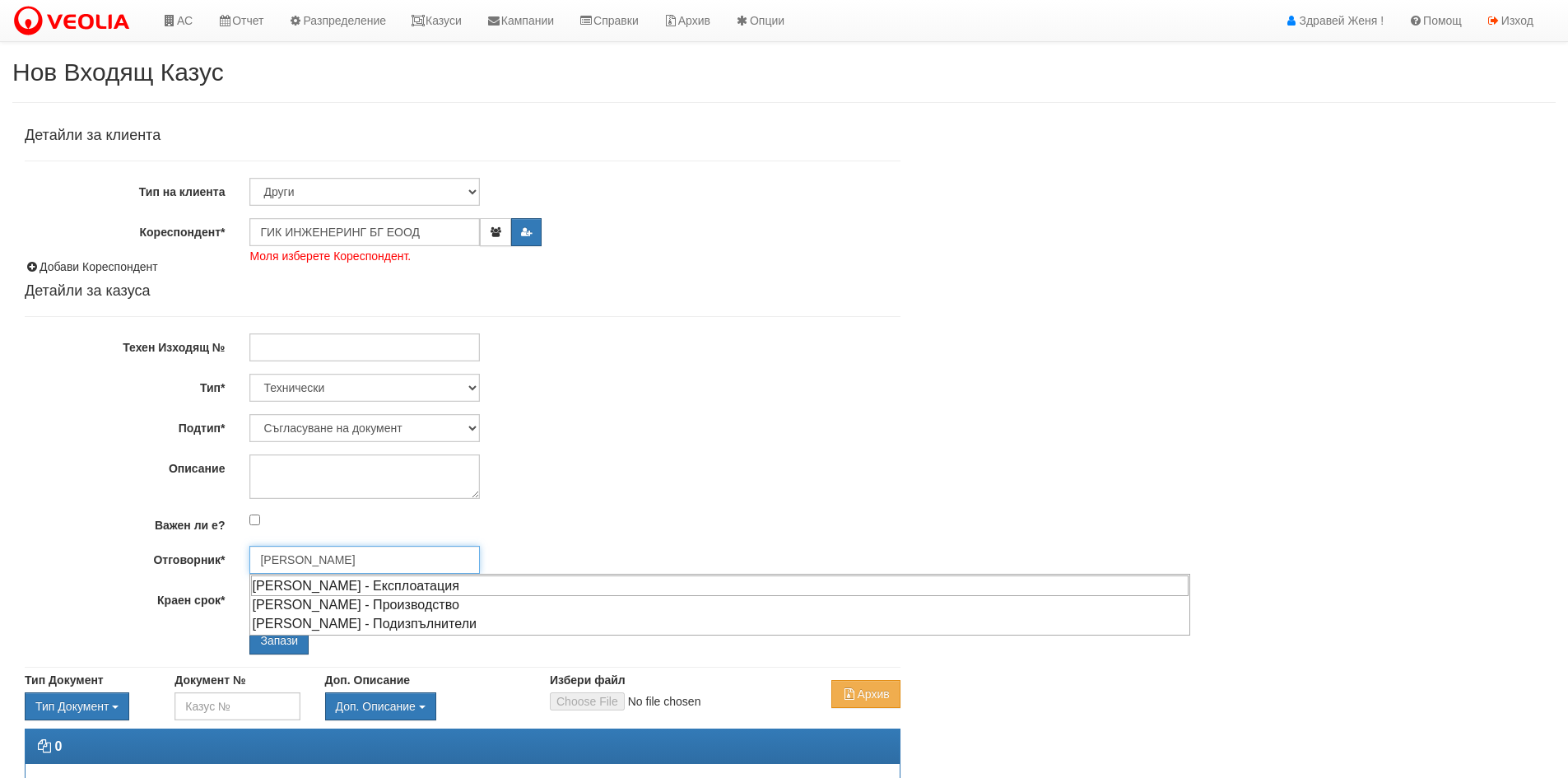
click at [384, 584] on div "Емил Боев - Експлоатация" at bounding box center [720, 586] width 938 height 21
type input "Емил Боев - Експлоатация"
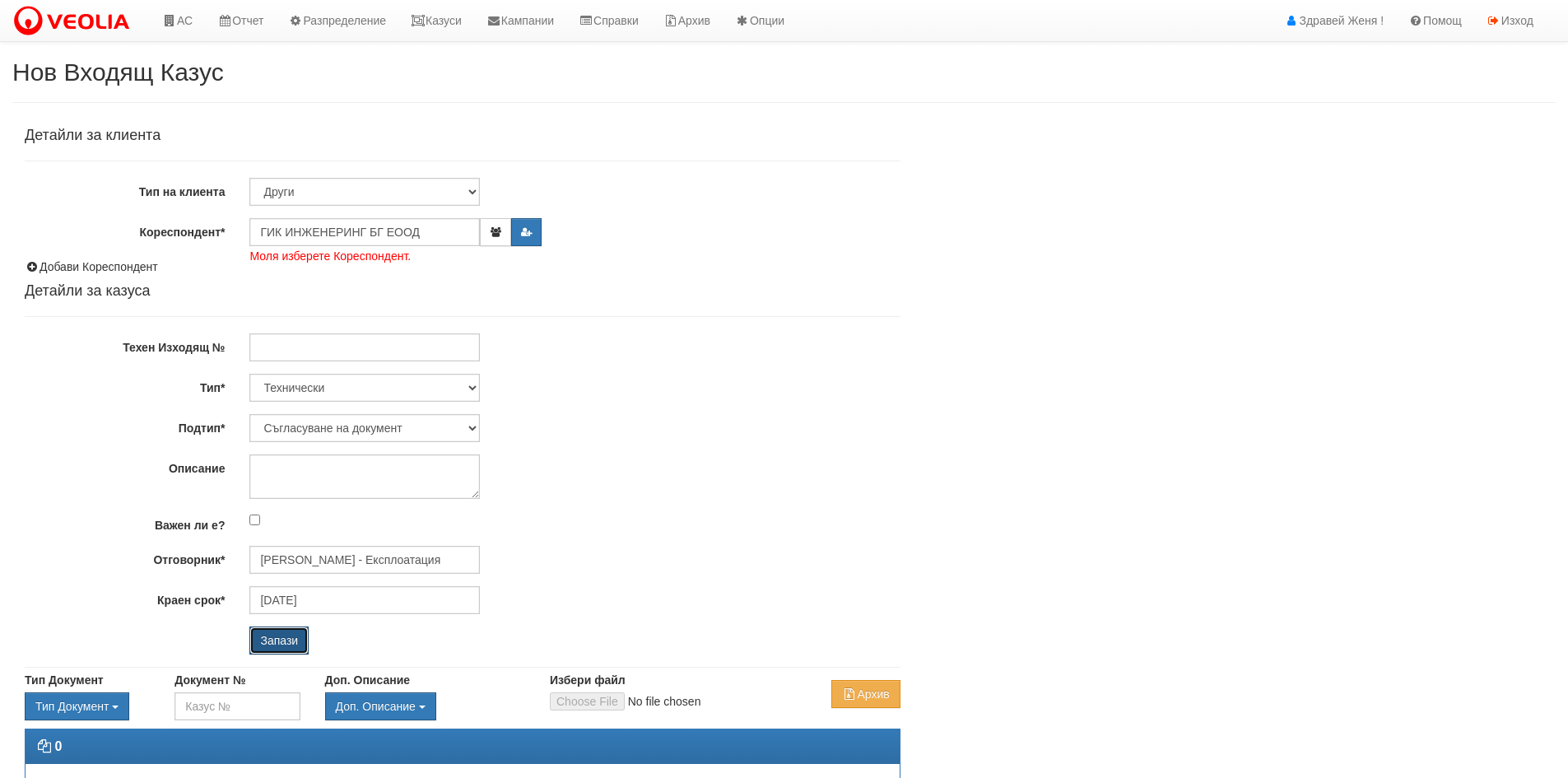
click at [257, 637] on input "Запази" at bounding box center [279, 641] width 60 height 28
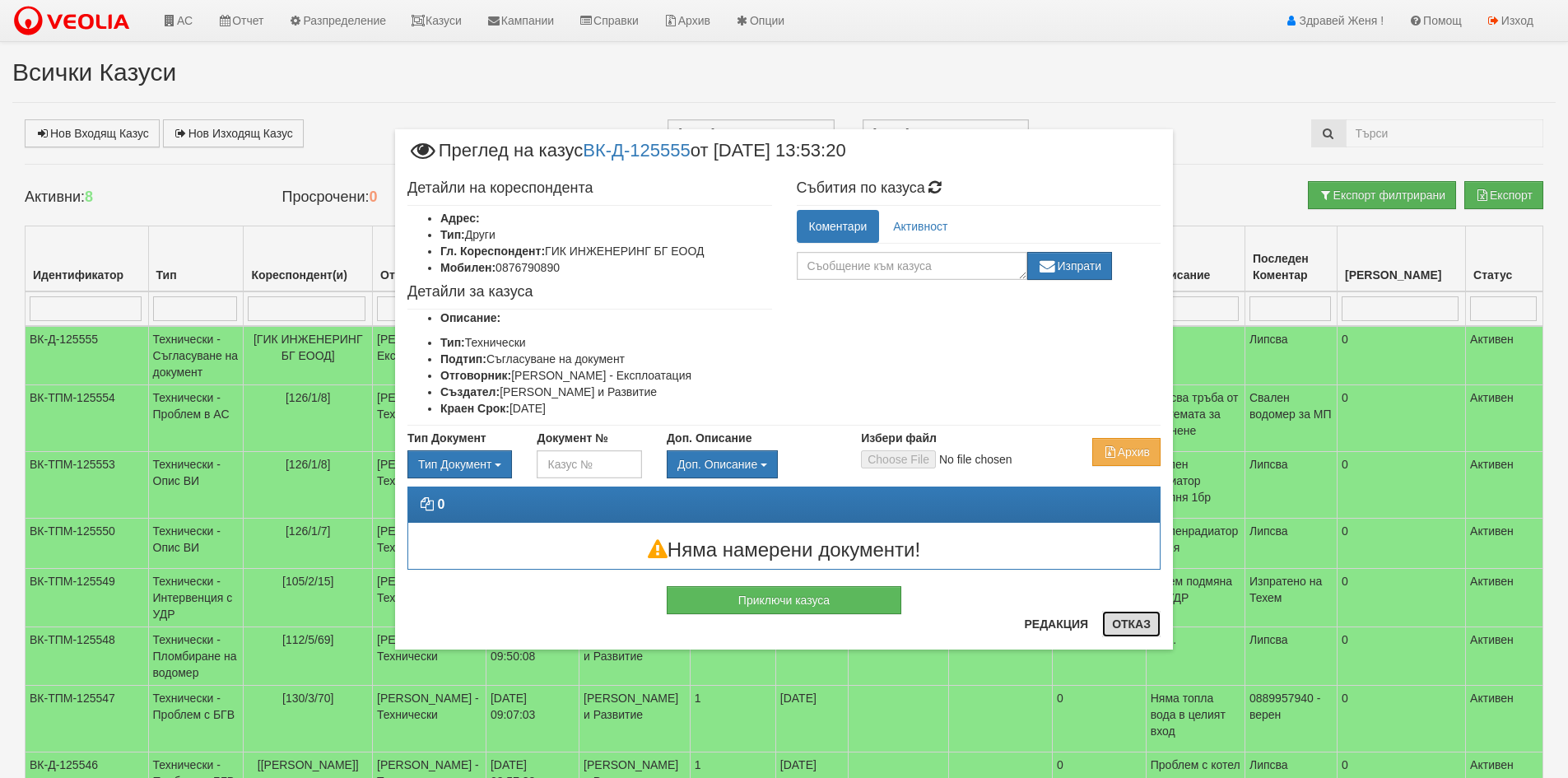
click at [1122, 627] on button "Отказ" at bounding box center [1131, 624] width 59 height 27
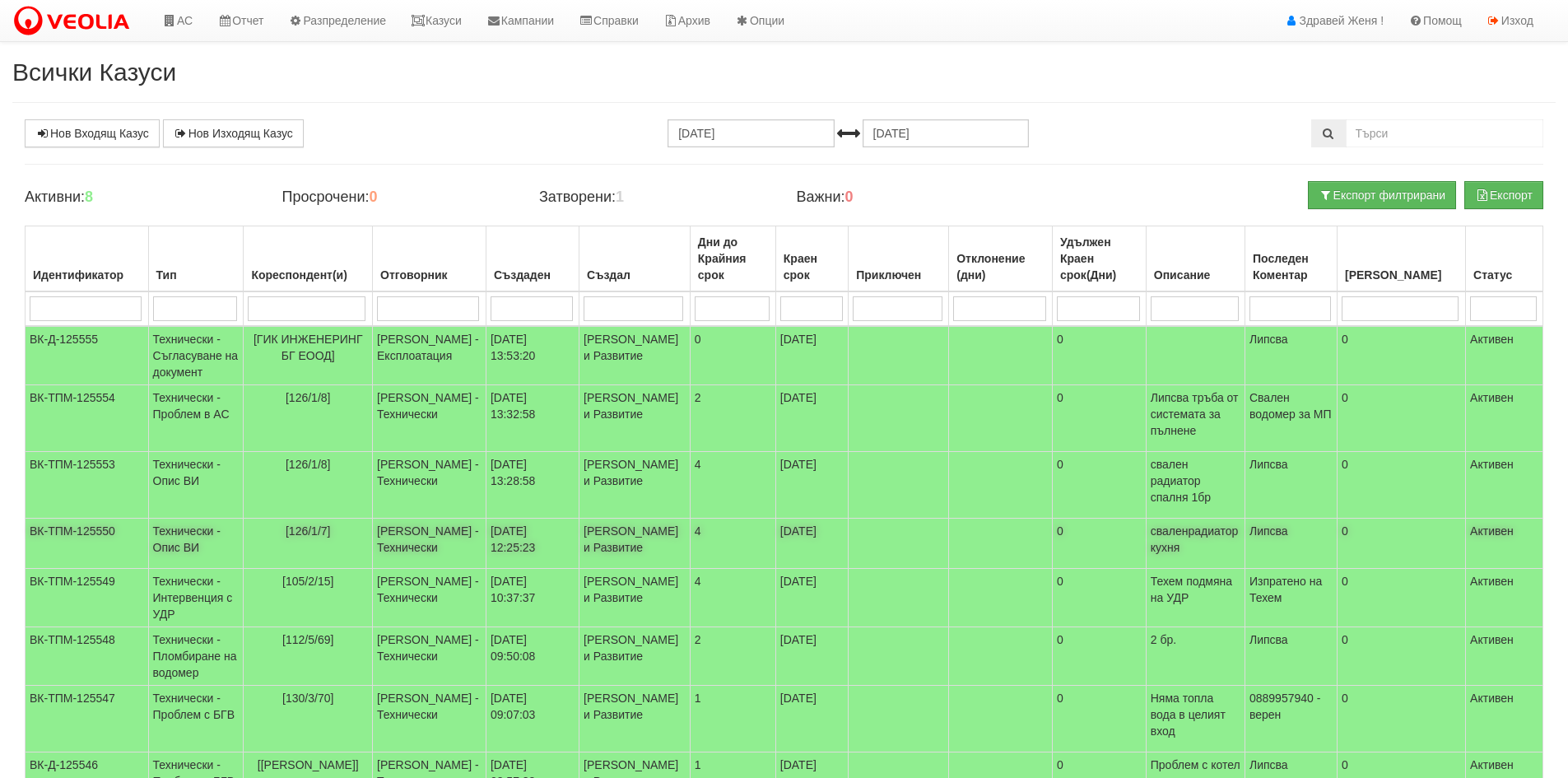
click at [185, 568] on td "Технически - Опис ВИ" at bounding box center [196, 544] width 96 height 50
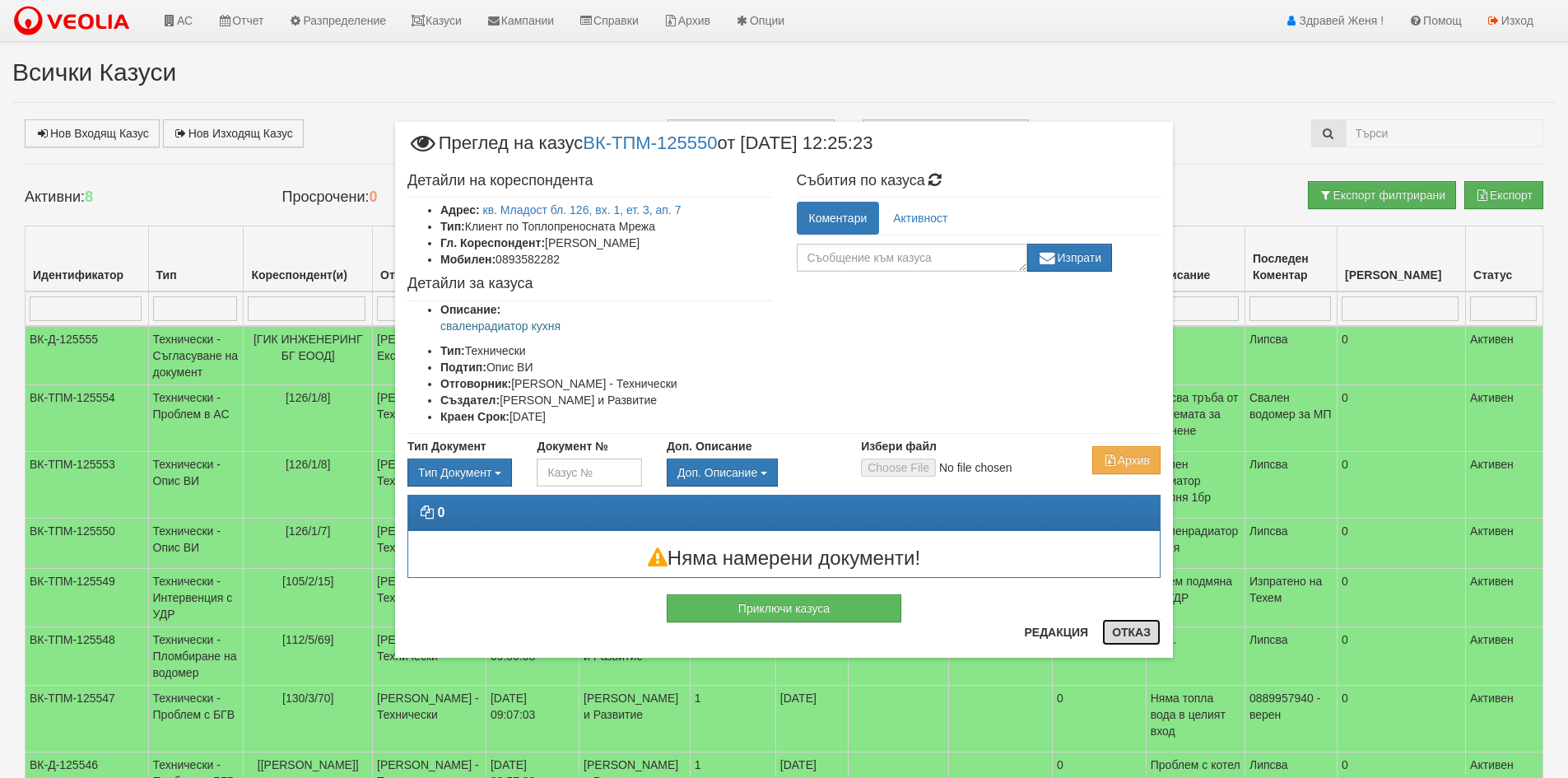
click at [1127, 641] on button "Отказ" at bounding box center [1131, 632] width 59 height 27
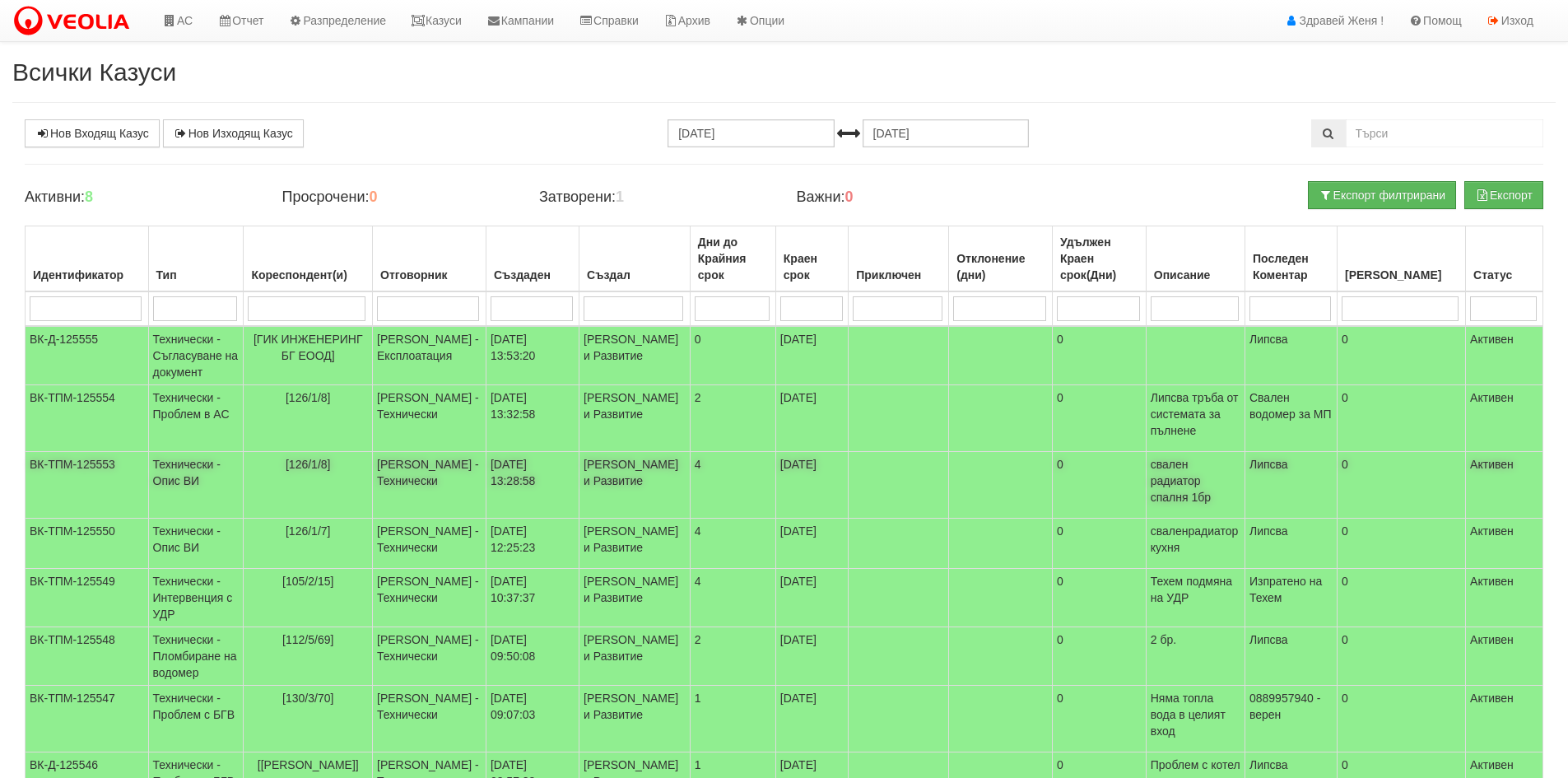
click at [187, 505] on td "Технически - Опис ВИ" at bounding box center [196, 485] width 96 height 66
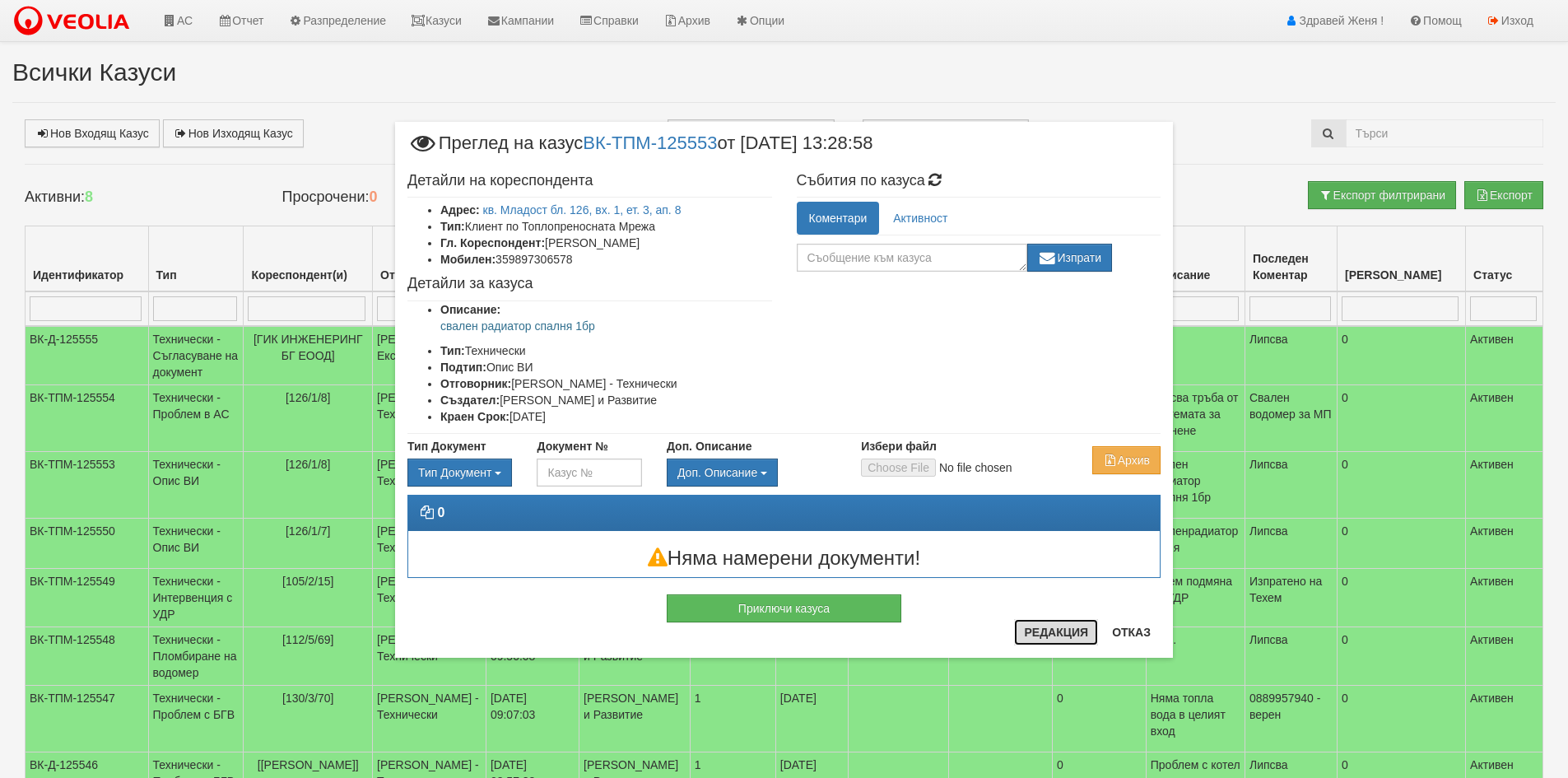
click at [1068, 630] on button "Редакция" at bounding box center [1055, 632] width 84 height 27
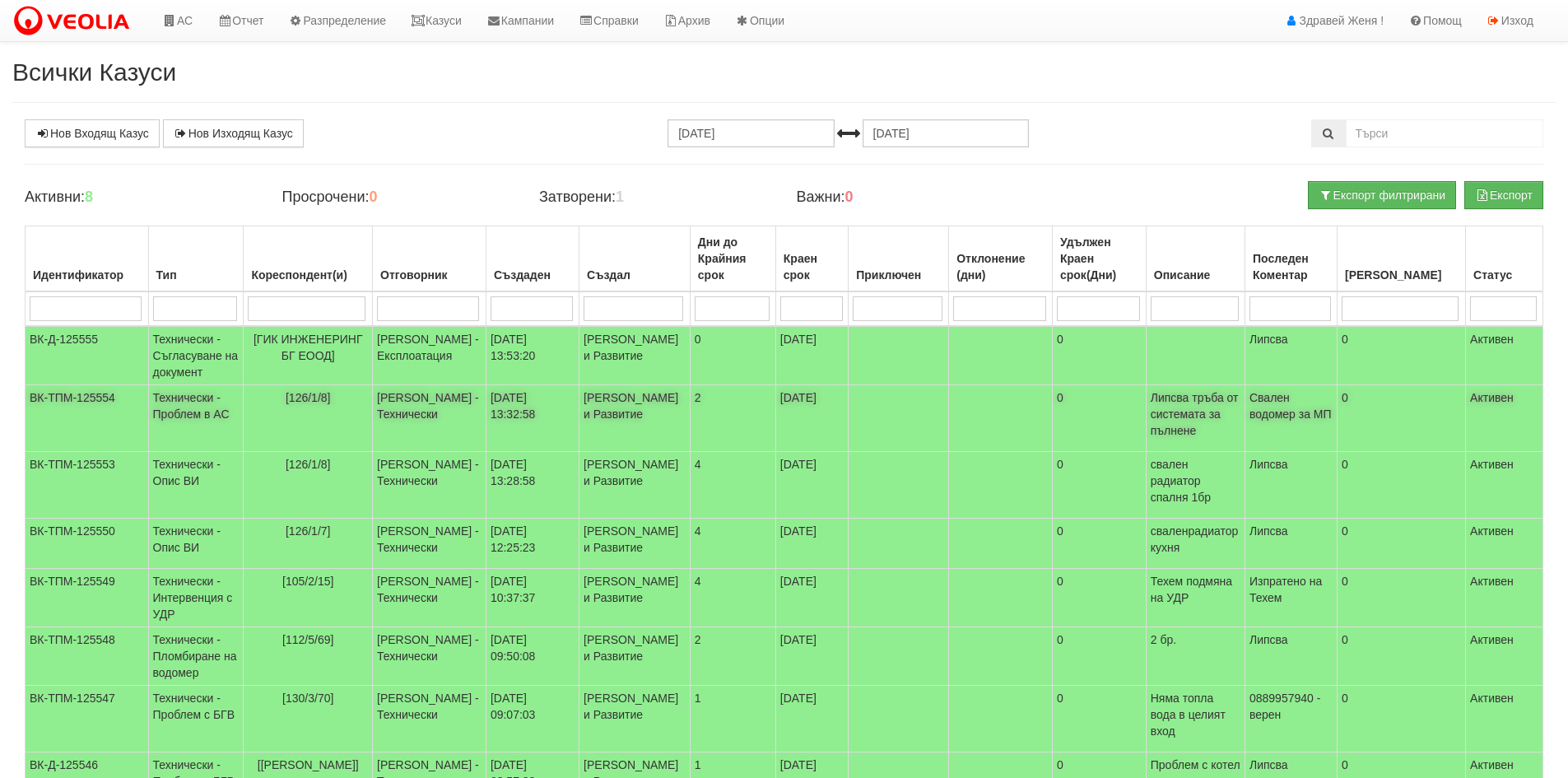
click at [373, 421] on td "[126/1/8]" at bounding box center [308, 418] width 129 height 66
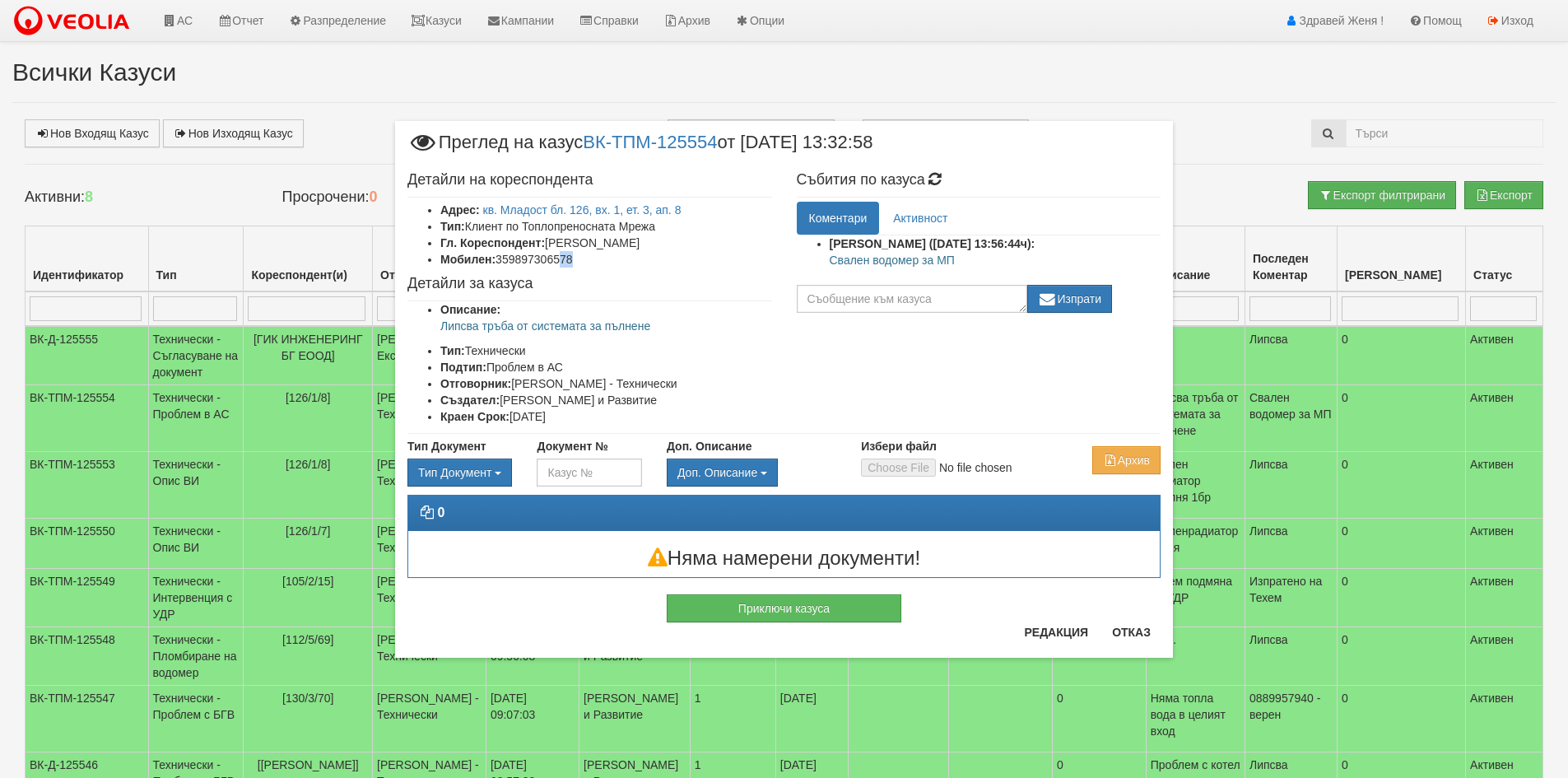
drag, startPoint x: 595, startPoint y: 255, endPoint x: 564, endPoint y: 264, distance: 32.3
click at [564, 264] on li "Мобилен: 359897306578" at bounding box center [606, 259] width 331 height 16
click at [1059, 641] on button "Редакция" at bounding box center [1055, 632] width 84 height 27
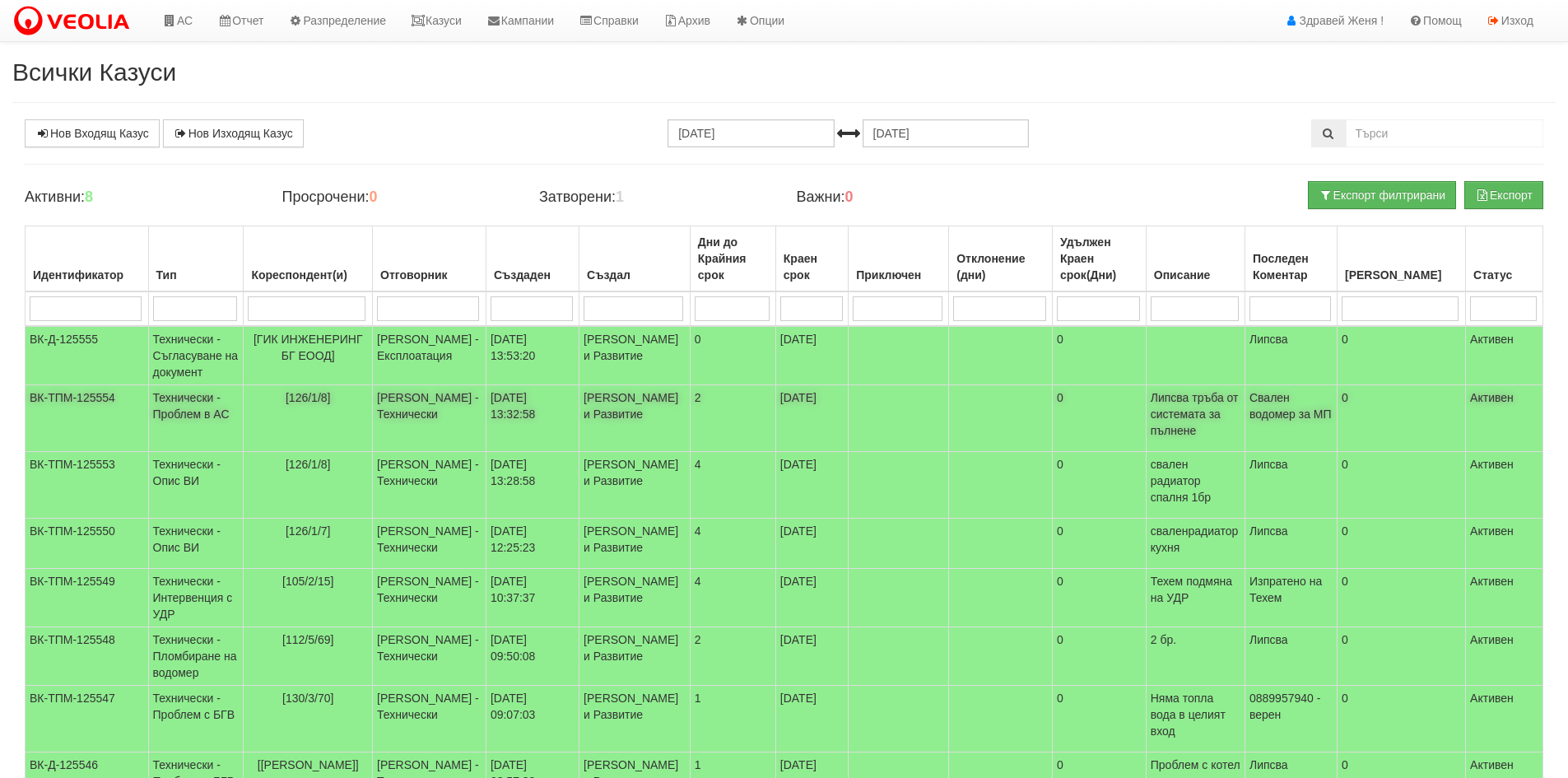
click at [497, 423] on td "16/09/2025 13:32:58" at bounding box center [532, 418] width 93 height 66
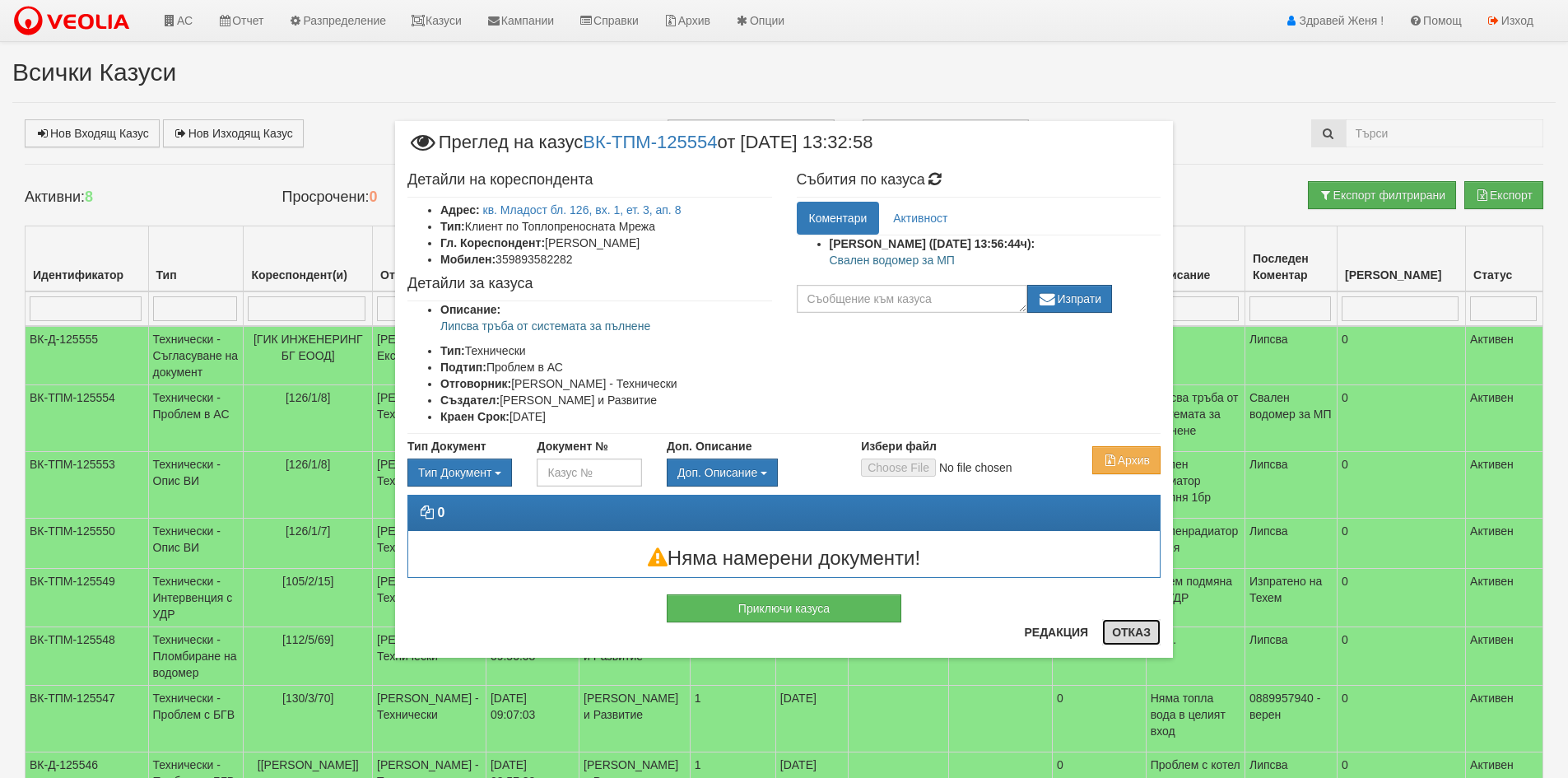
click at [1136, 630] on button "Отказ" at bounding box center [1131, 632] width 59 height 27
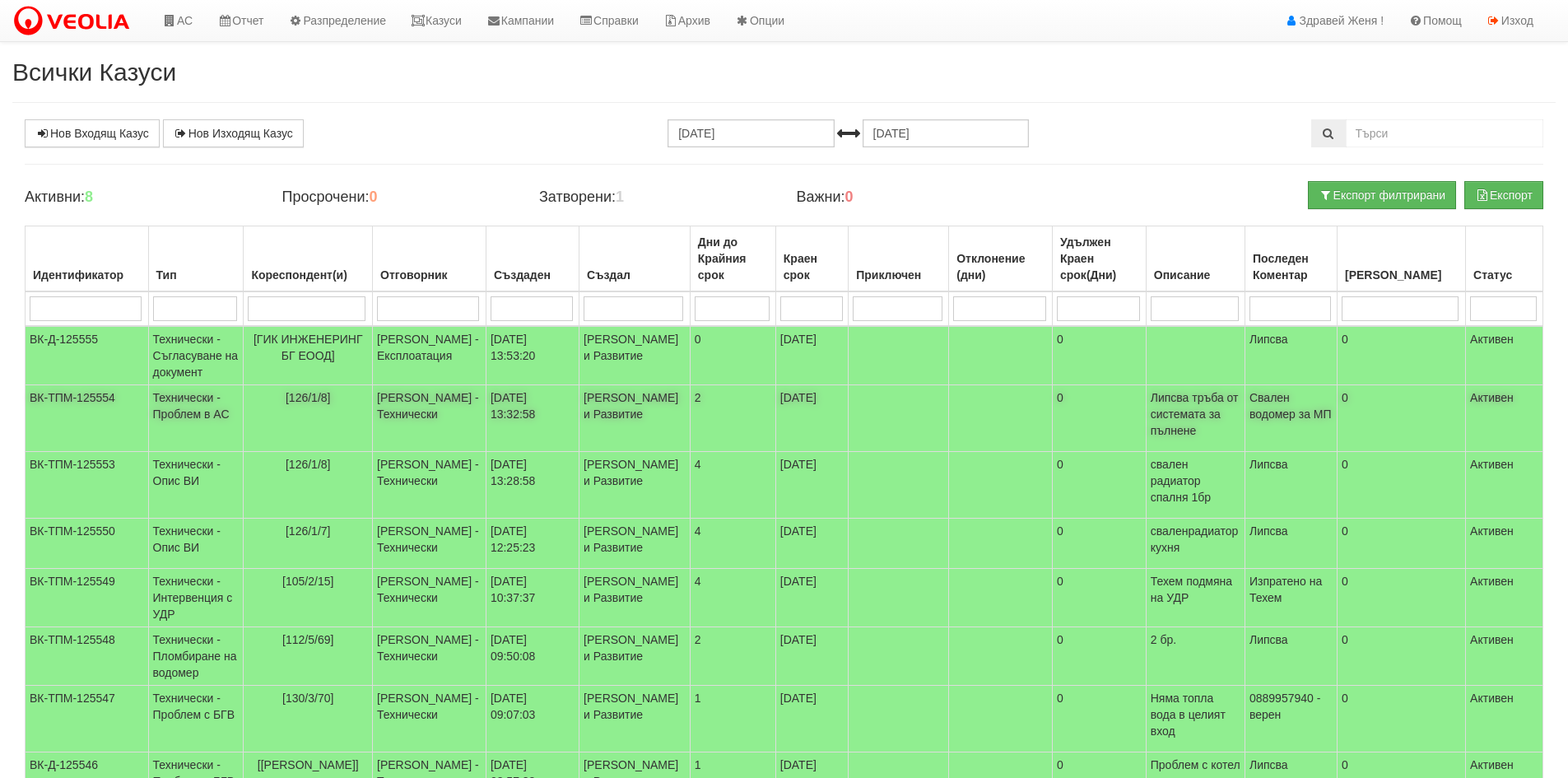
click at [195, 441] on td "Технически - Проблем в АС" at bounding box center [196, 418] width 96 height 66
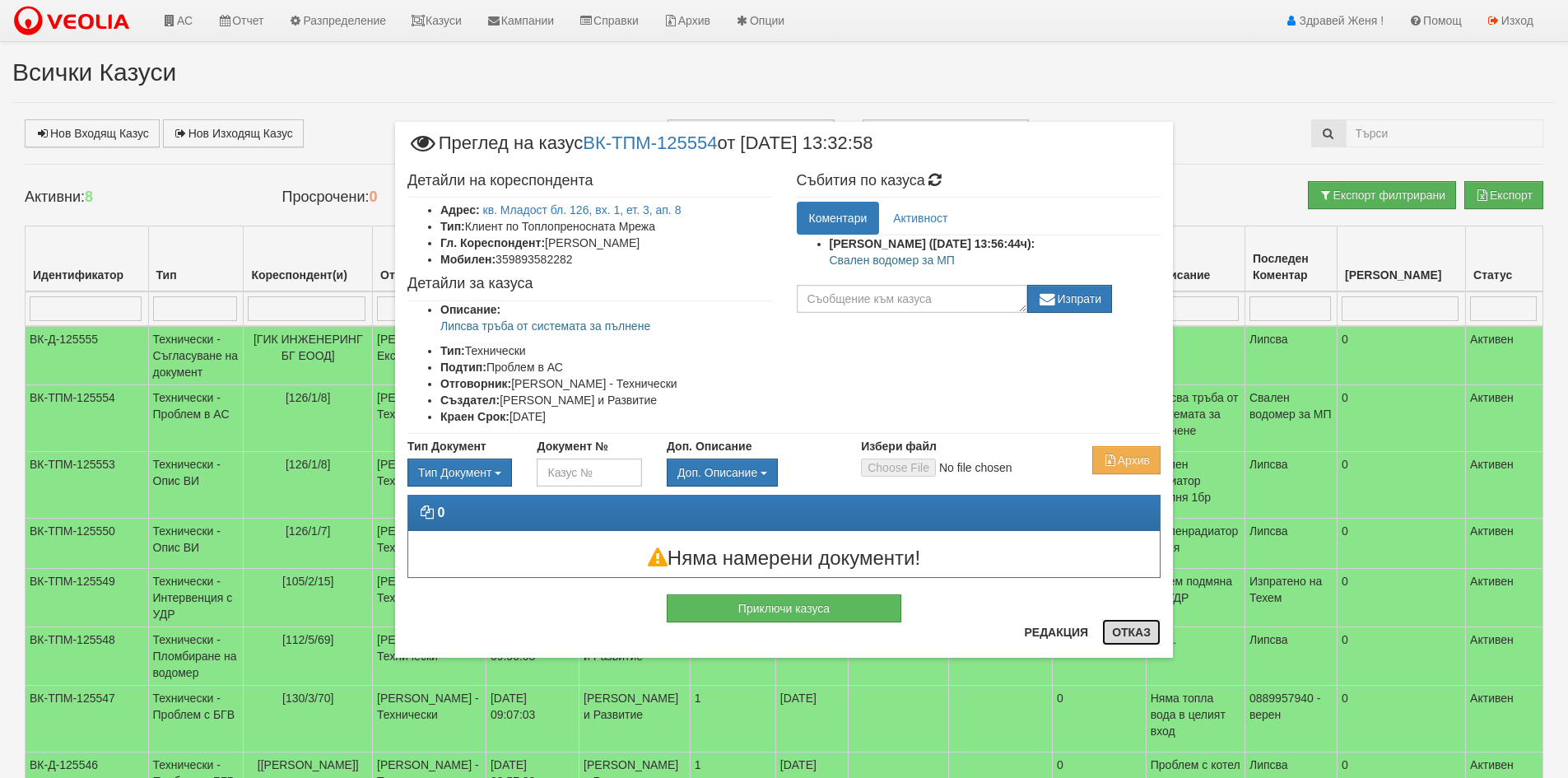
click at [1126, 635] on button "Отказ" at bounding box center [1131, 632] width 59 height 27
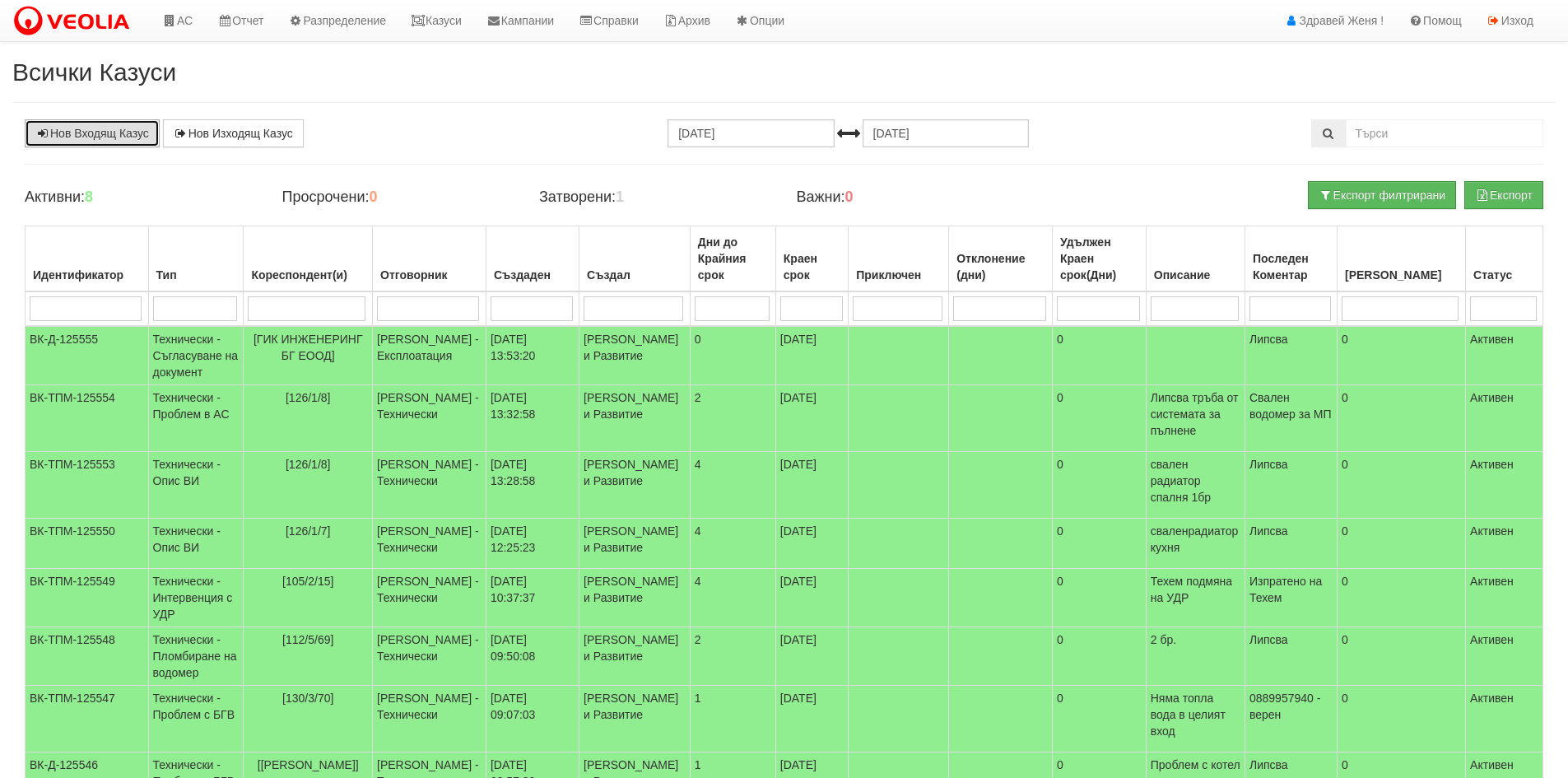
click at [110, 132] on link "Нов Входящ Казус" at bounding box center [92, 133] width 135 height 28
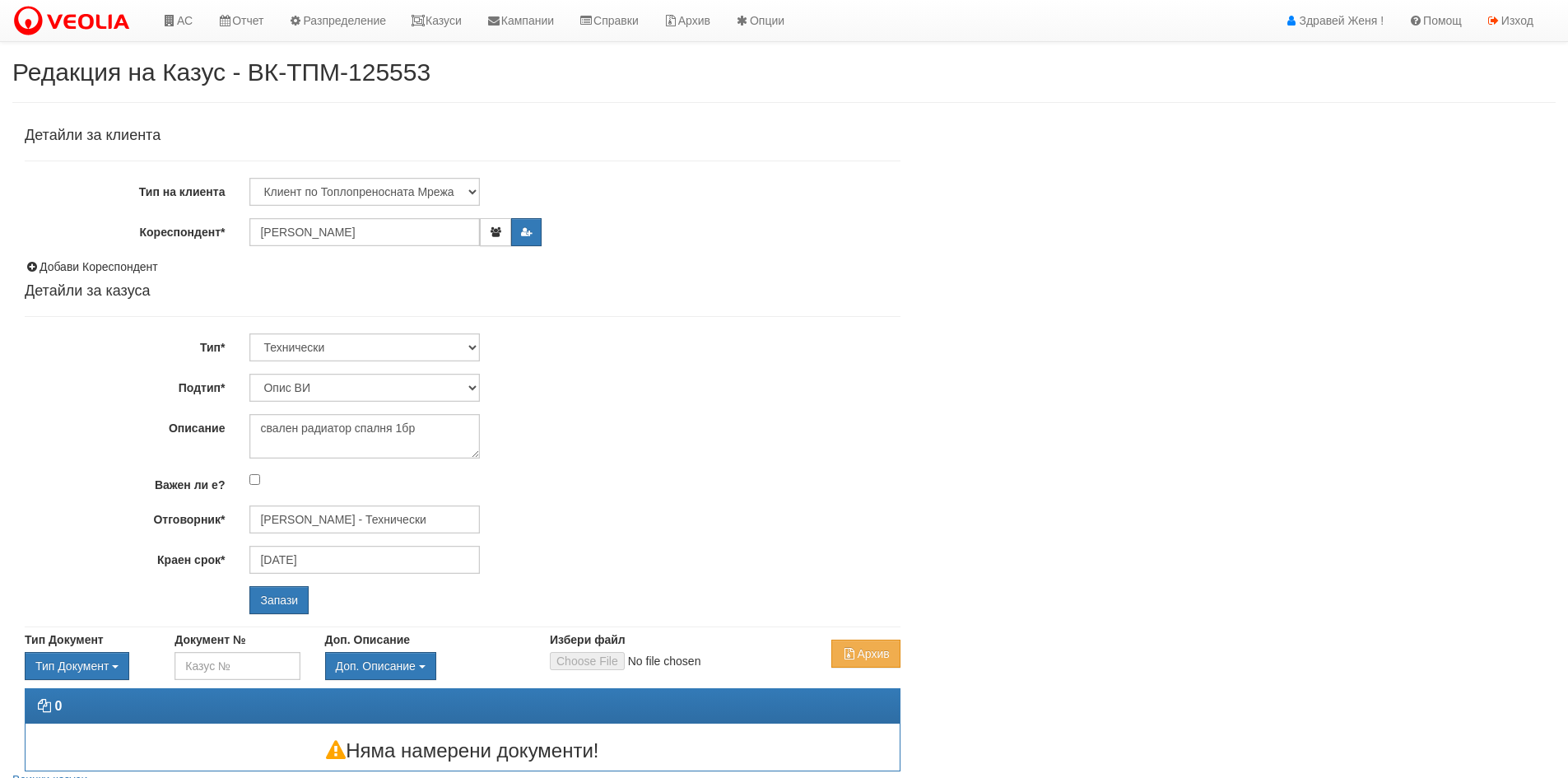
select select "Опис ВИ"
click at [491, 231] on icon "button" at bounding box center [495, 231] width 12 height 9
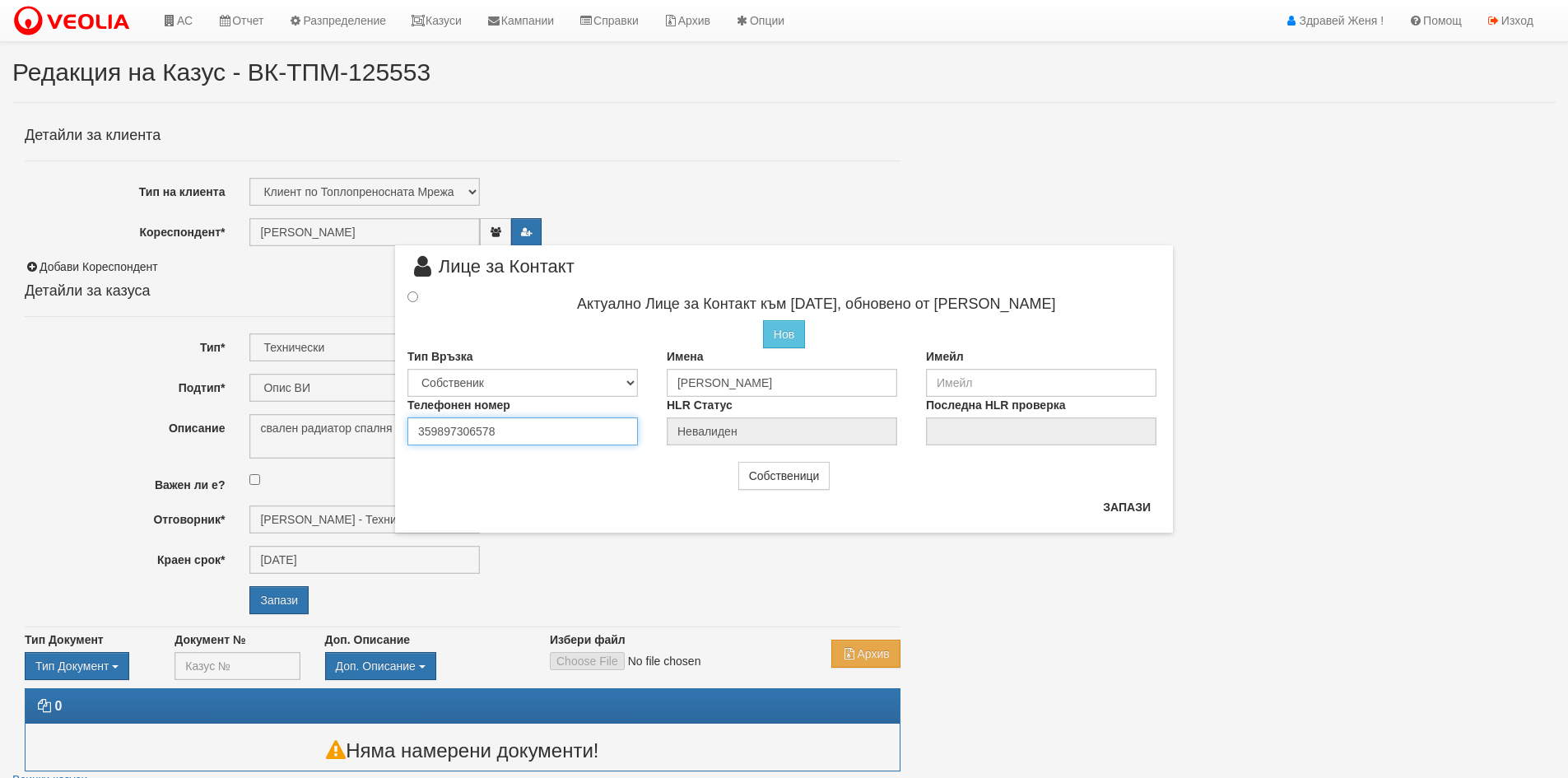
drag, startPoint x: 500, startPoint y: 435, endPoint x: 381, endPoint y: 432, distance: 119.0
click at [381, 432] on div "× Лице за Контакт Актуално Лице за Контакт към 09/02/2022, обновено от Стефка К…" at bounding box center [784, 266] width 963 height 533
type input "0893582282"
click at [414, 300] on input "radio" at bounding box center [412, 297] width 10 height 10
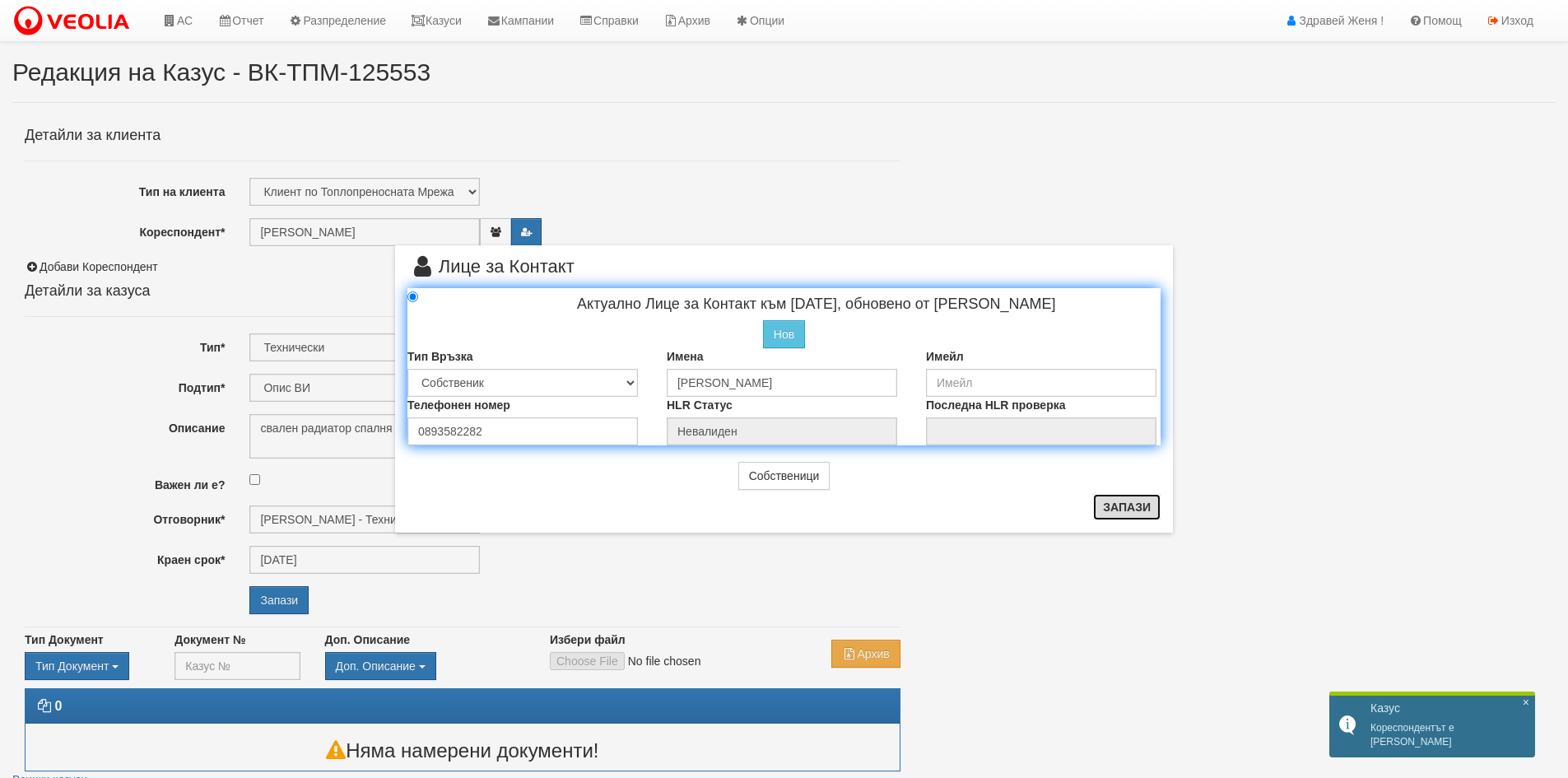
click at [1118, 511] on button "Запази" at bounding box center [1127, 507] width 67 height 27
radio input "true"
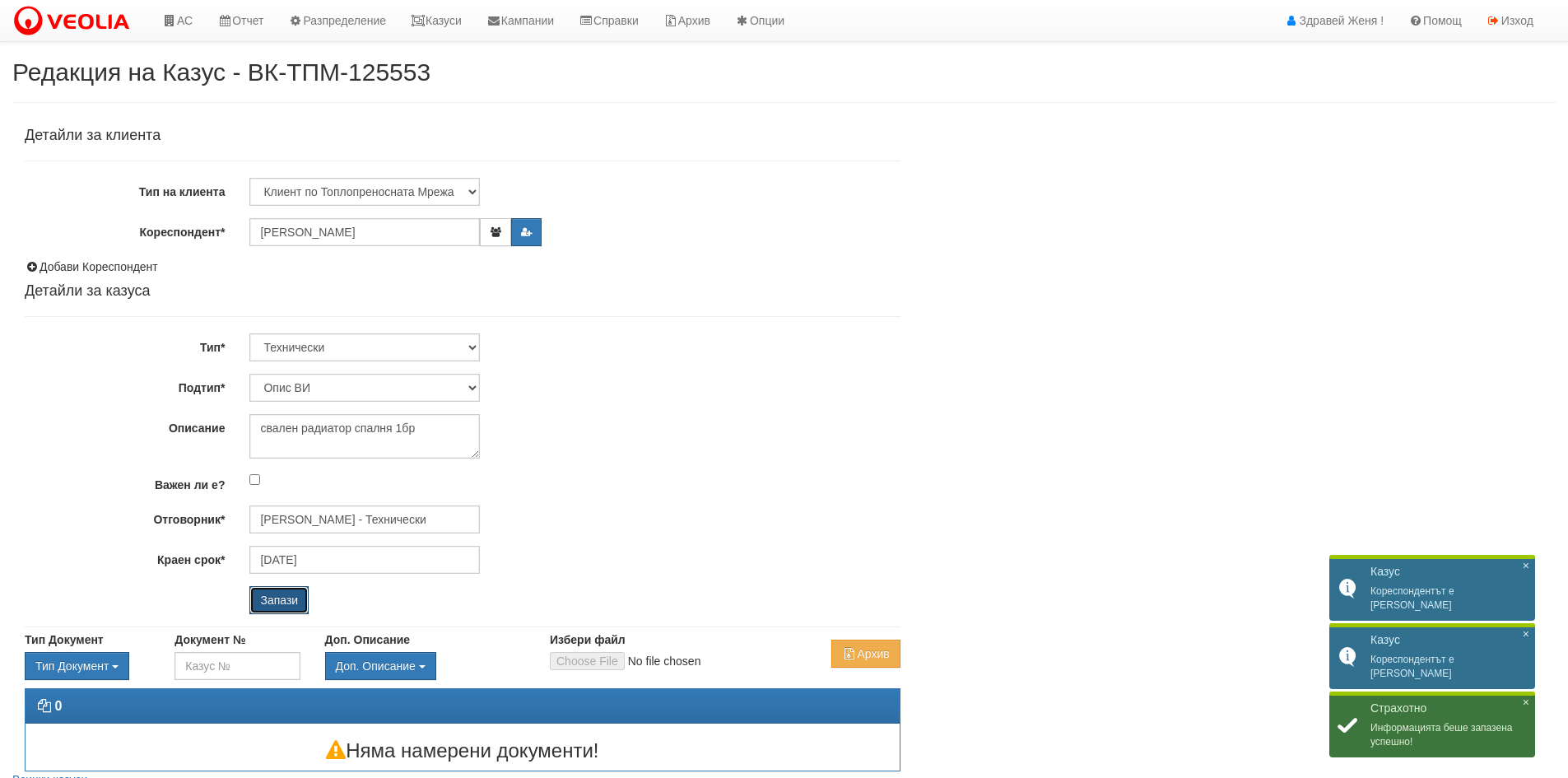
click at [270, 609] on input "Запази" at bounding box center [279, 600] width 60 height 28
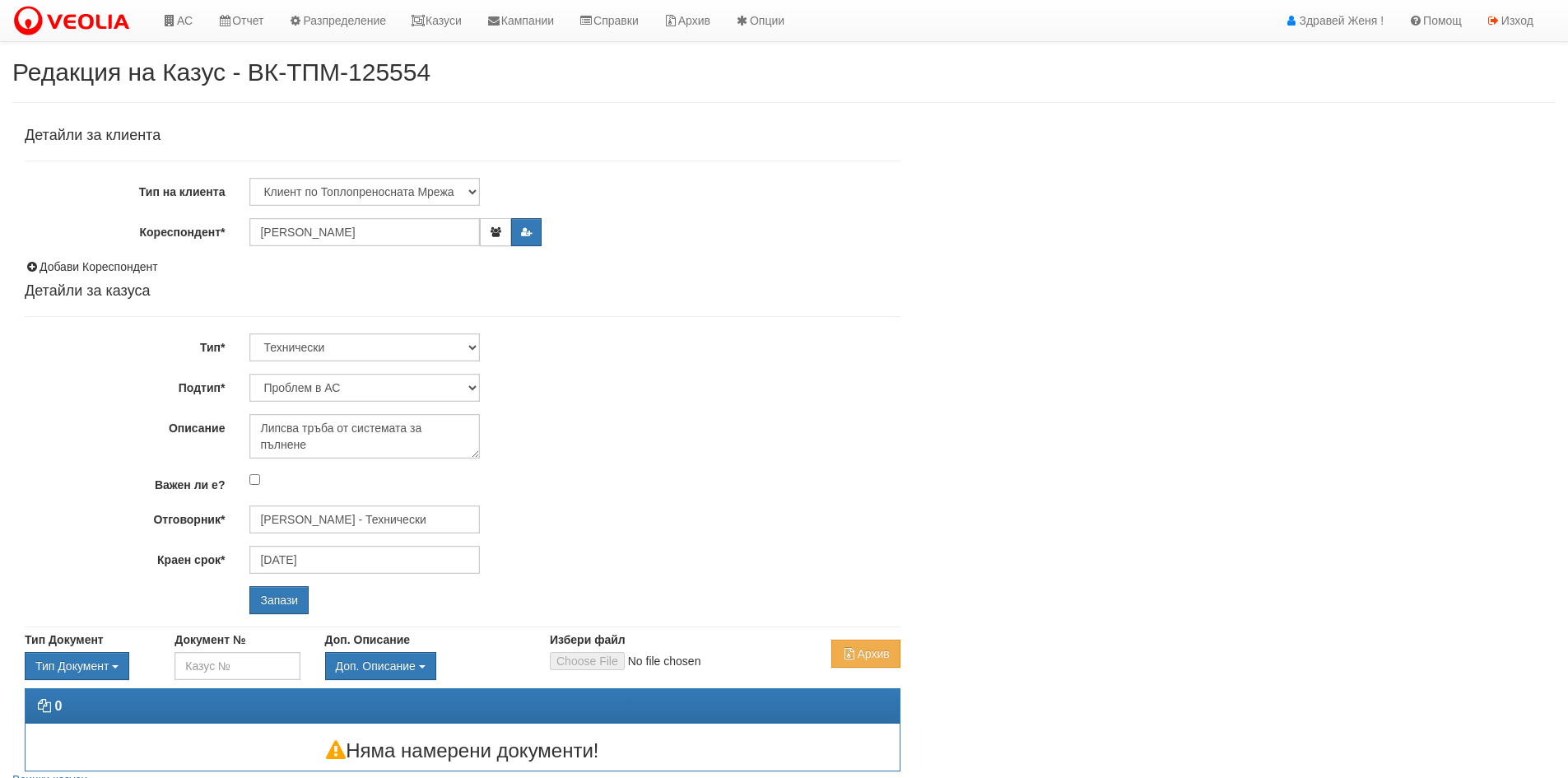
select select "Проблем в АС"
click at [494, 237] on icon "button" at bounding box center [495, 231] width 12 height 9
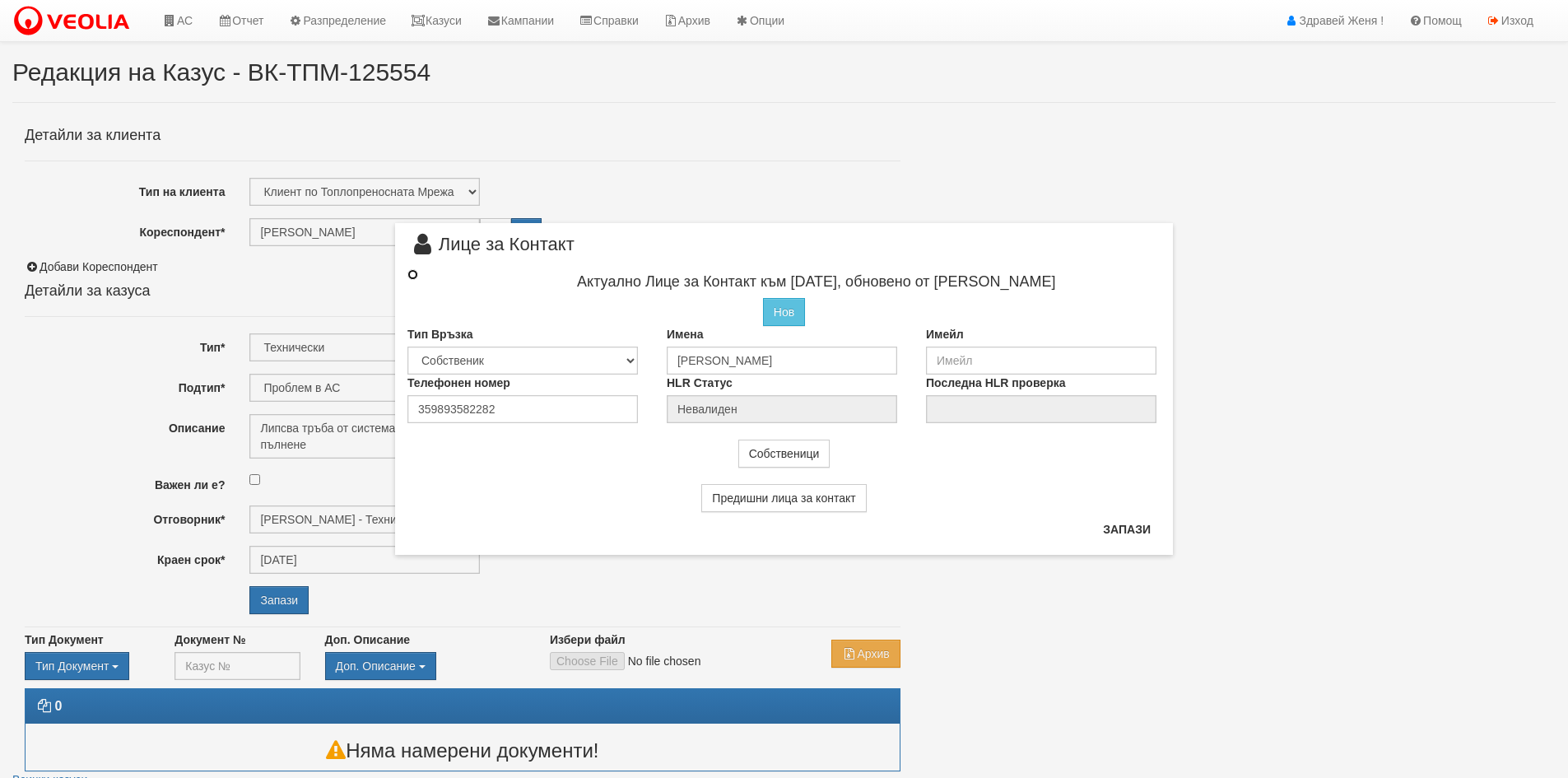
click at [416, 273] on input "radio" at bounding box center [412, 275] width 10 height 10
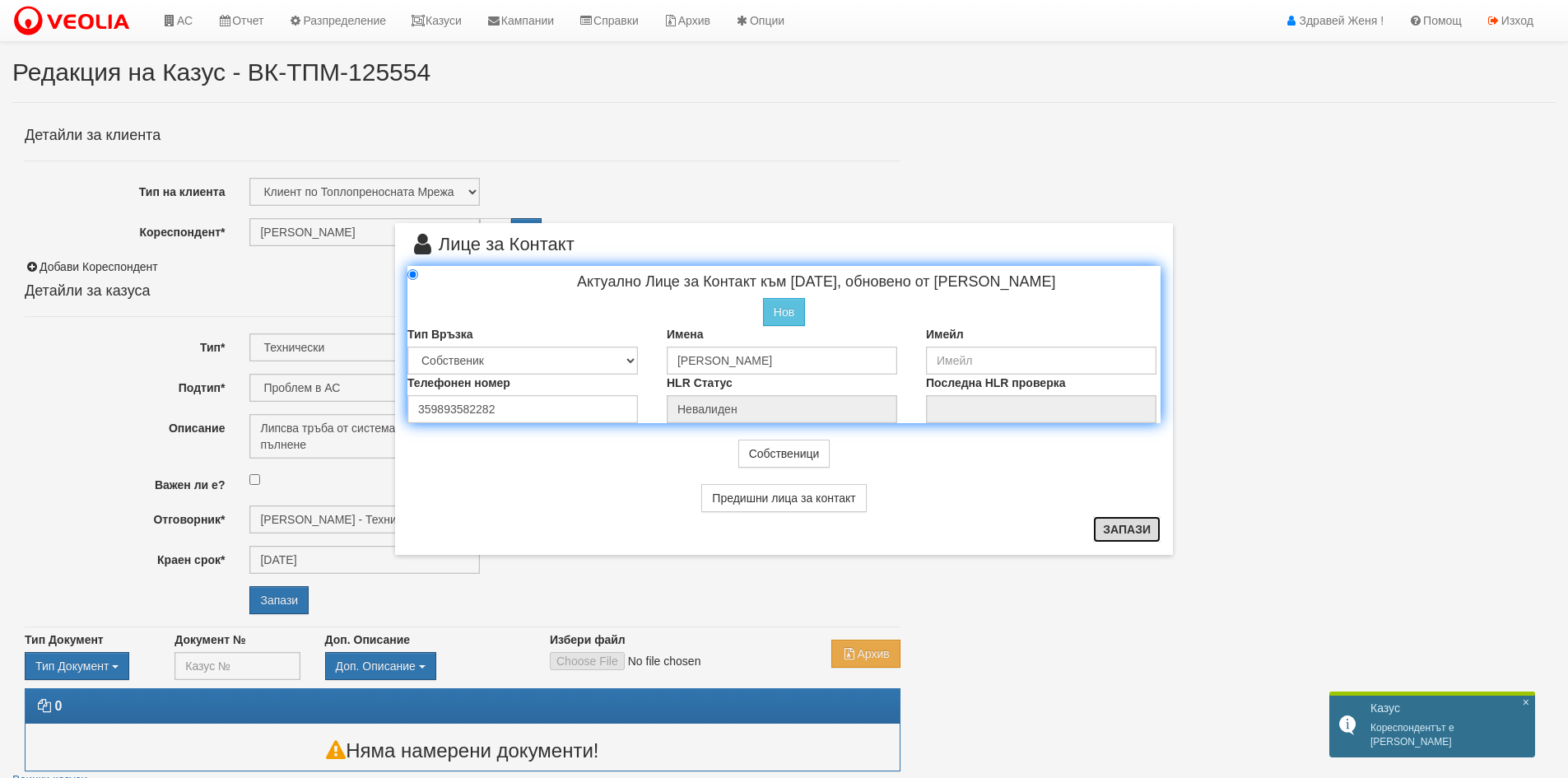
click at [1110, 526] on button "Запази" at bounding box center [1127, 529] width 67 height 27
radio input "true"
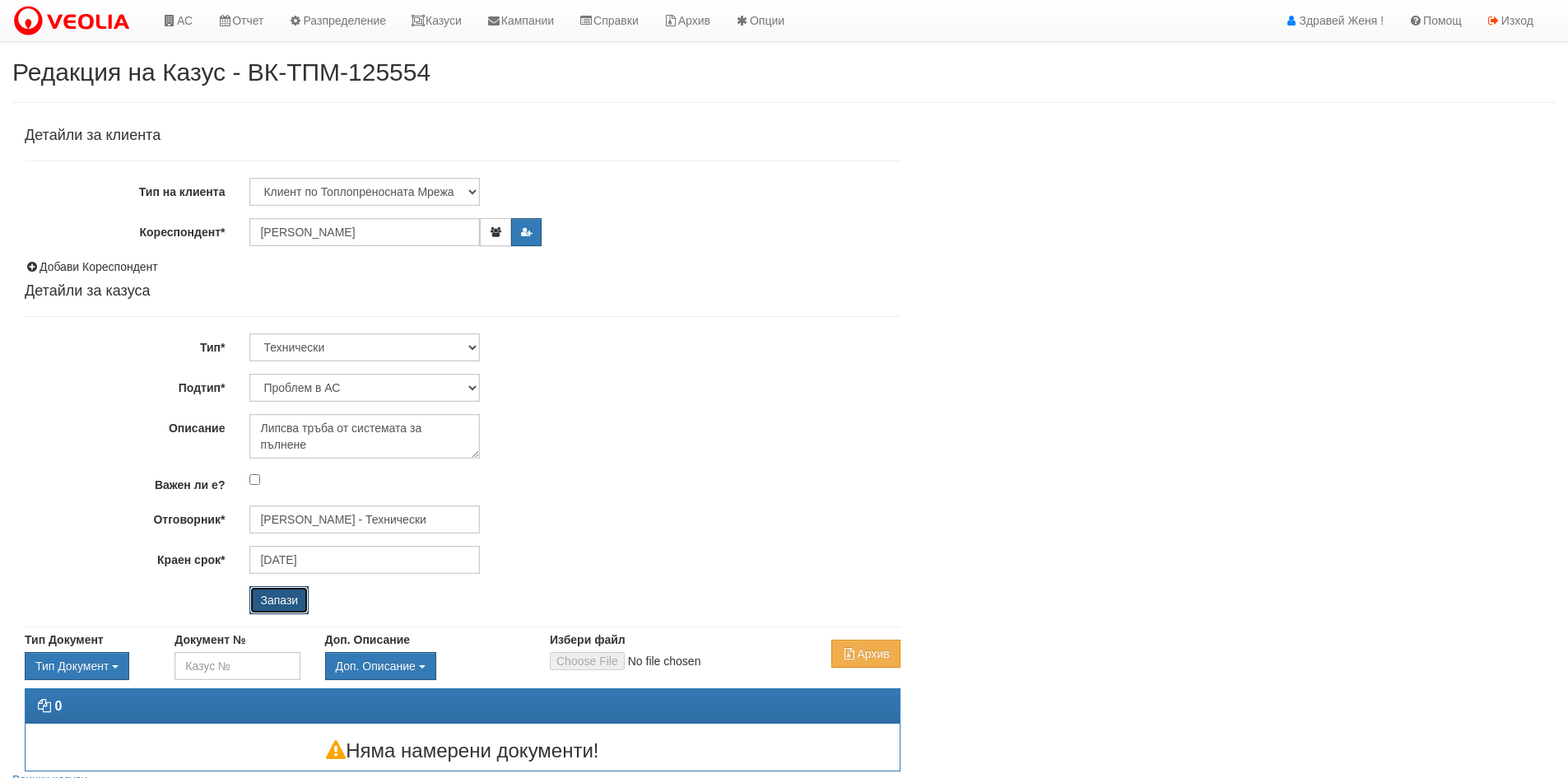
click at [295, 599] on input "Запази" at bounding box center [279, 600] width 60 height 28
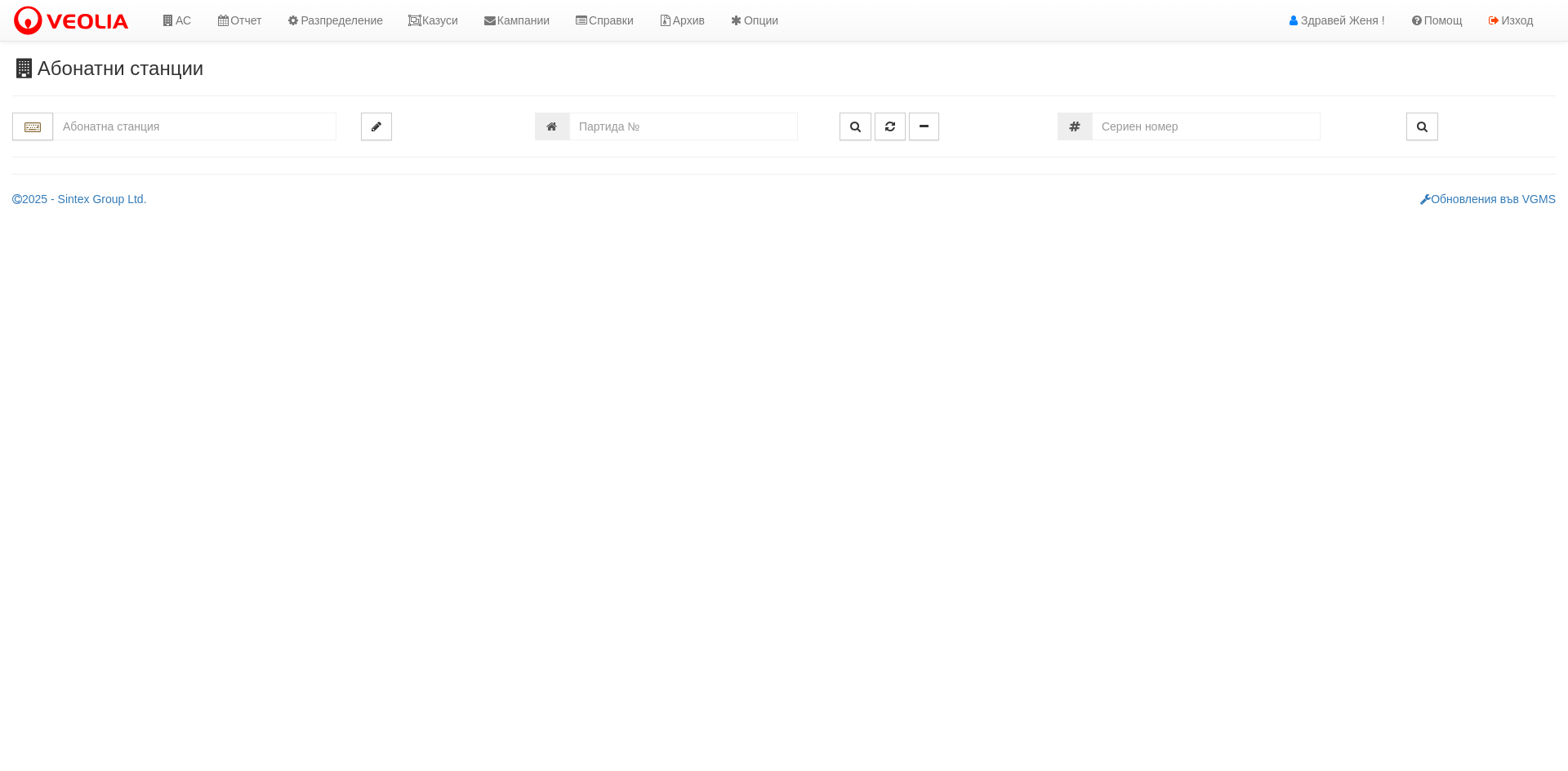
click at [94, 125] on input "text" at bounding box center [194, 127] width 283 height 27
click at [115, 151] on div "230/3 - Вл. Варненчик - "ВЕОЛИЯ"" at bounding box center [194, 152] width 278 height 19
type input "230/3 - Вл. Варненчик - "ВЕОЛИЯ""
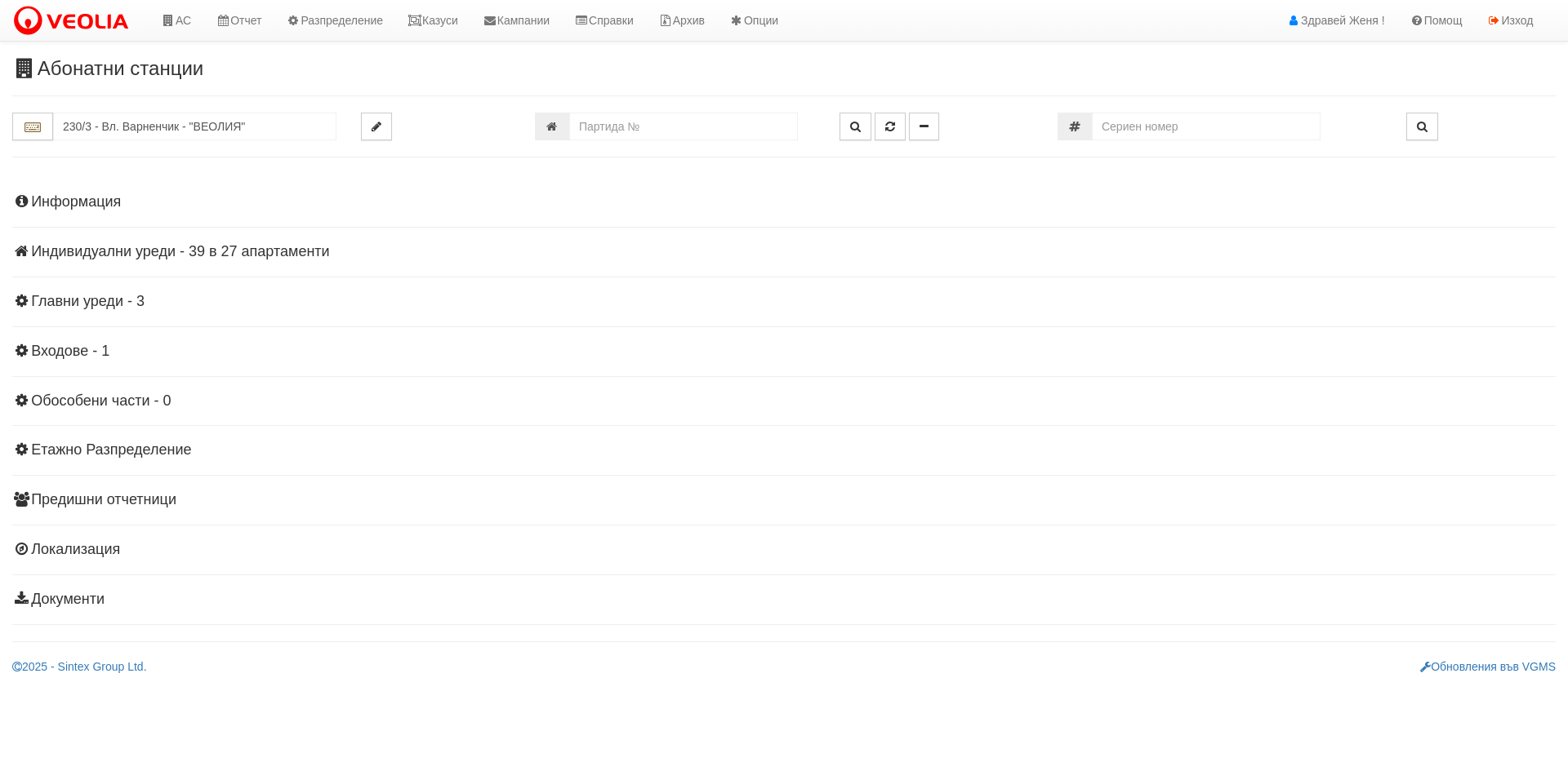
click at [197, 252] on h4 "Индивидуални уреди - 39 в 27 апартаменти" at bounding box center [783, 252] width 1543 height 16
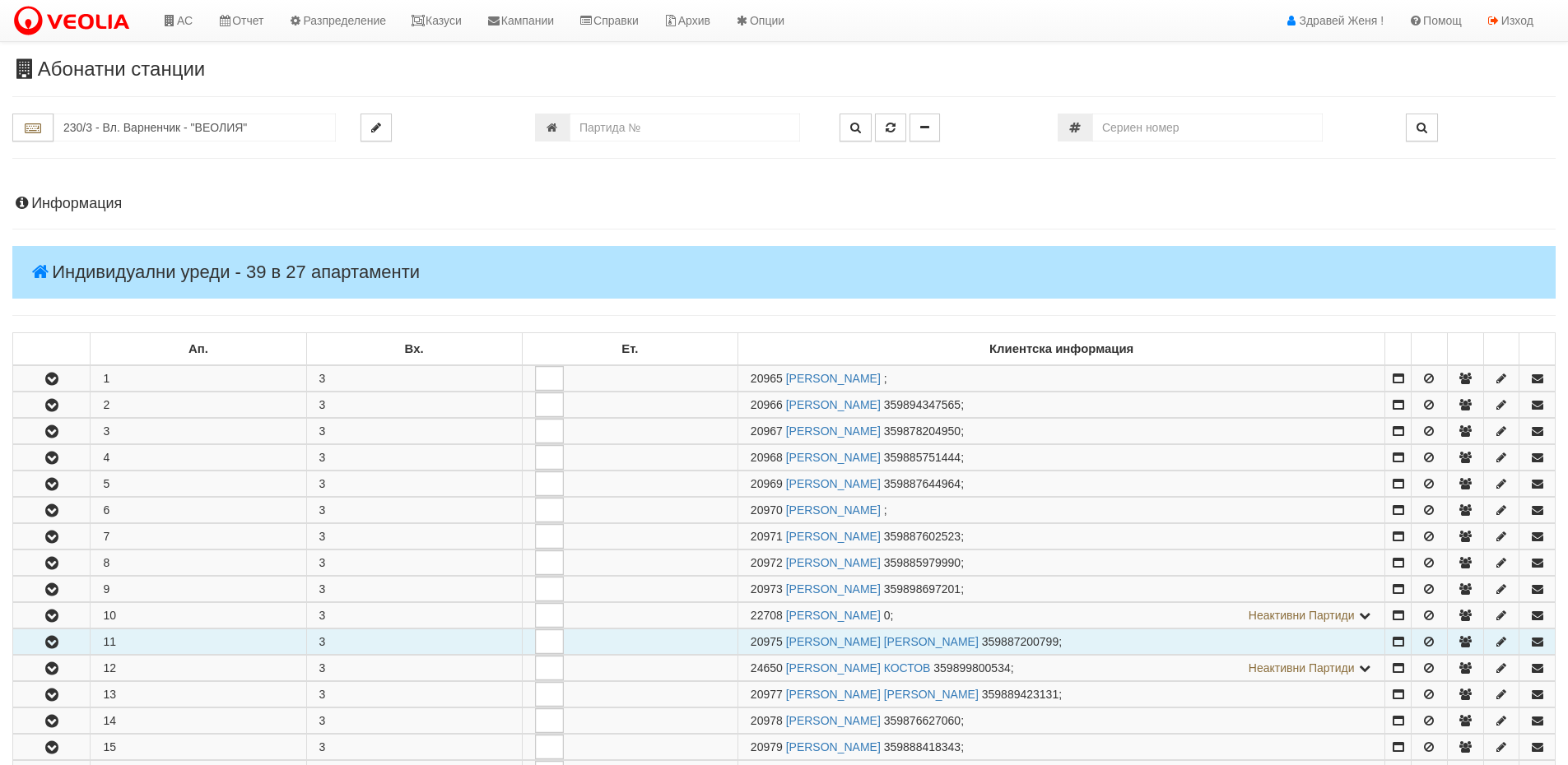
scroll to position [165, 0]
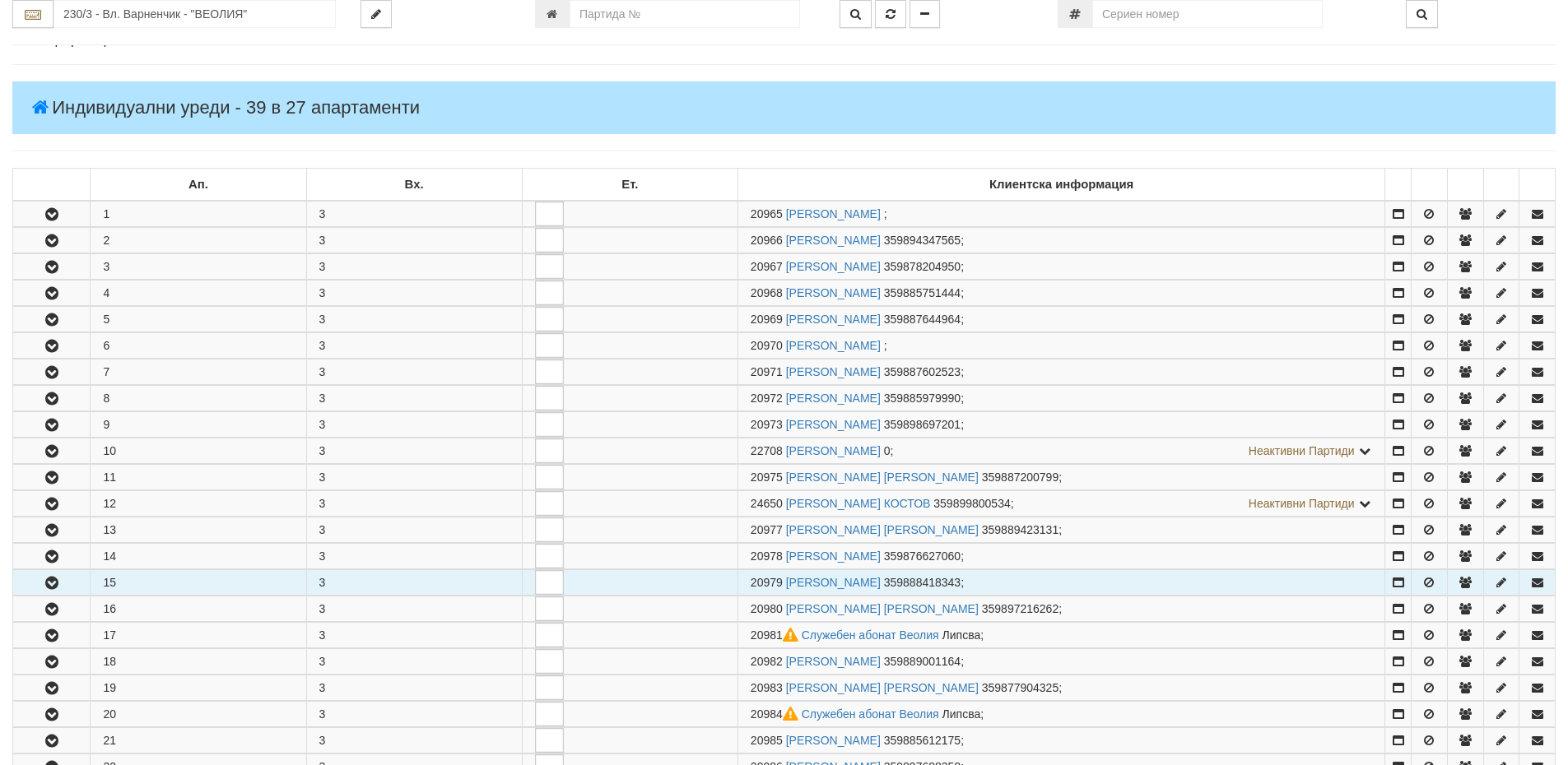
click at [55, 582] on icon "button" at bounding box center [52, 583] width 20 height 11
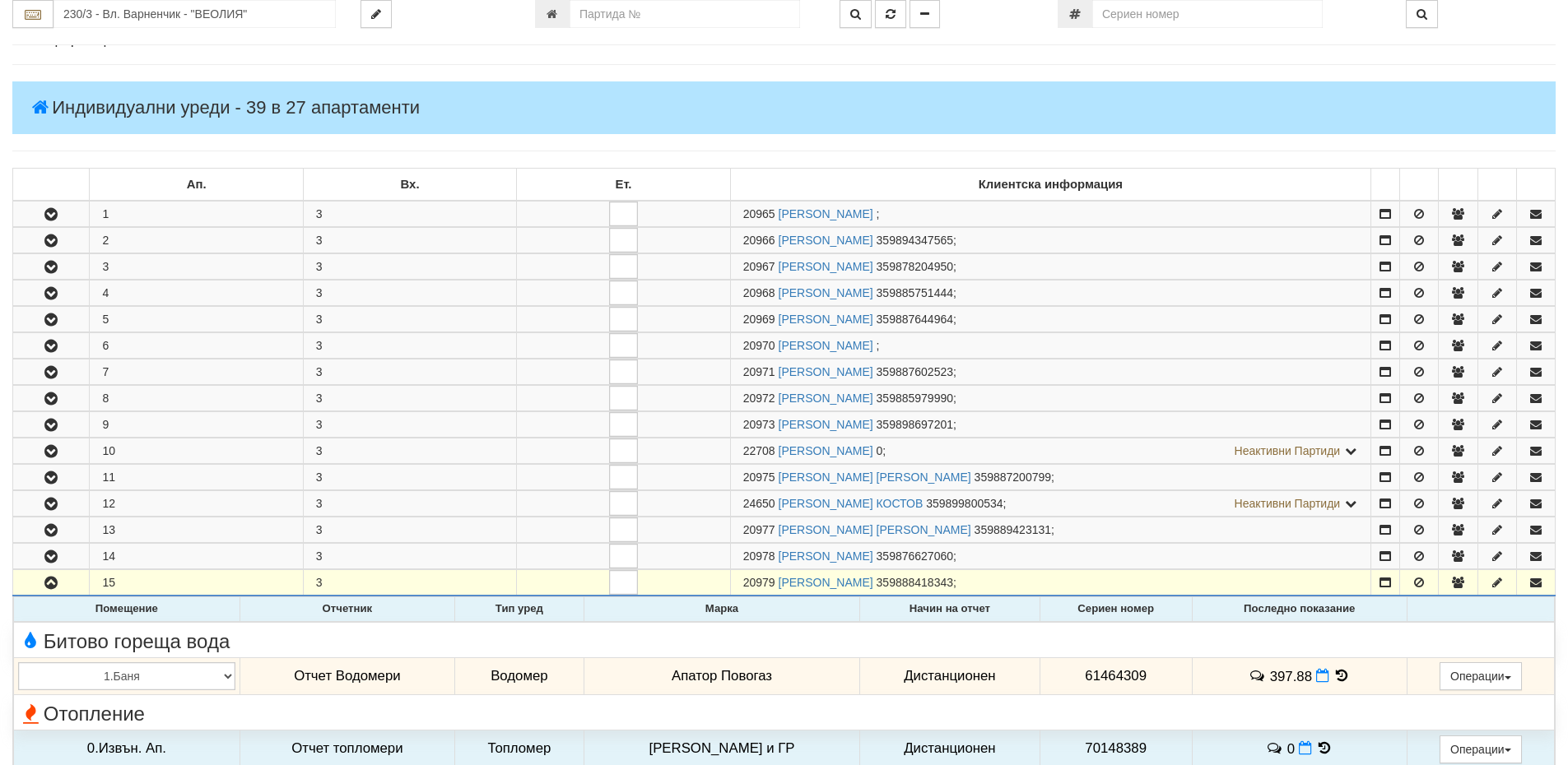
click at [946, 676] on td "Дистанционен" at bounding box center [950, 676] width 179 height 38
click at [1339, 680] on icon at bounding box center [1341, 676] width 18 height 14
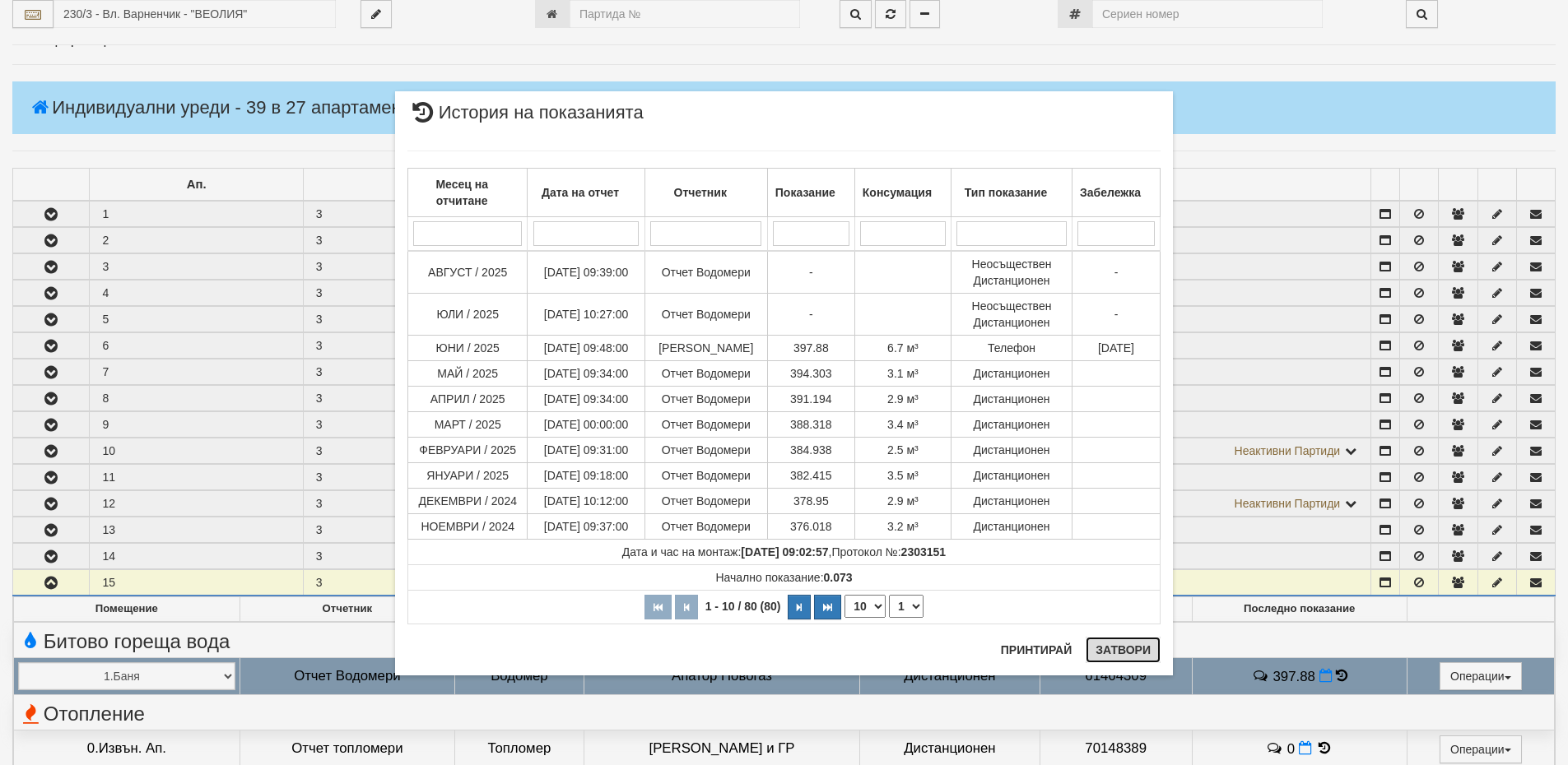
click at [1131, 655] on button "Затвори" at bounding box center [1123, 649] width 75 height 27
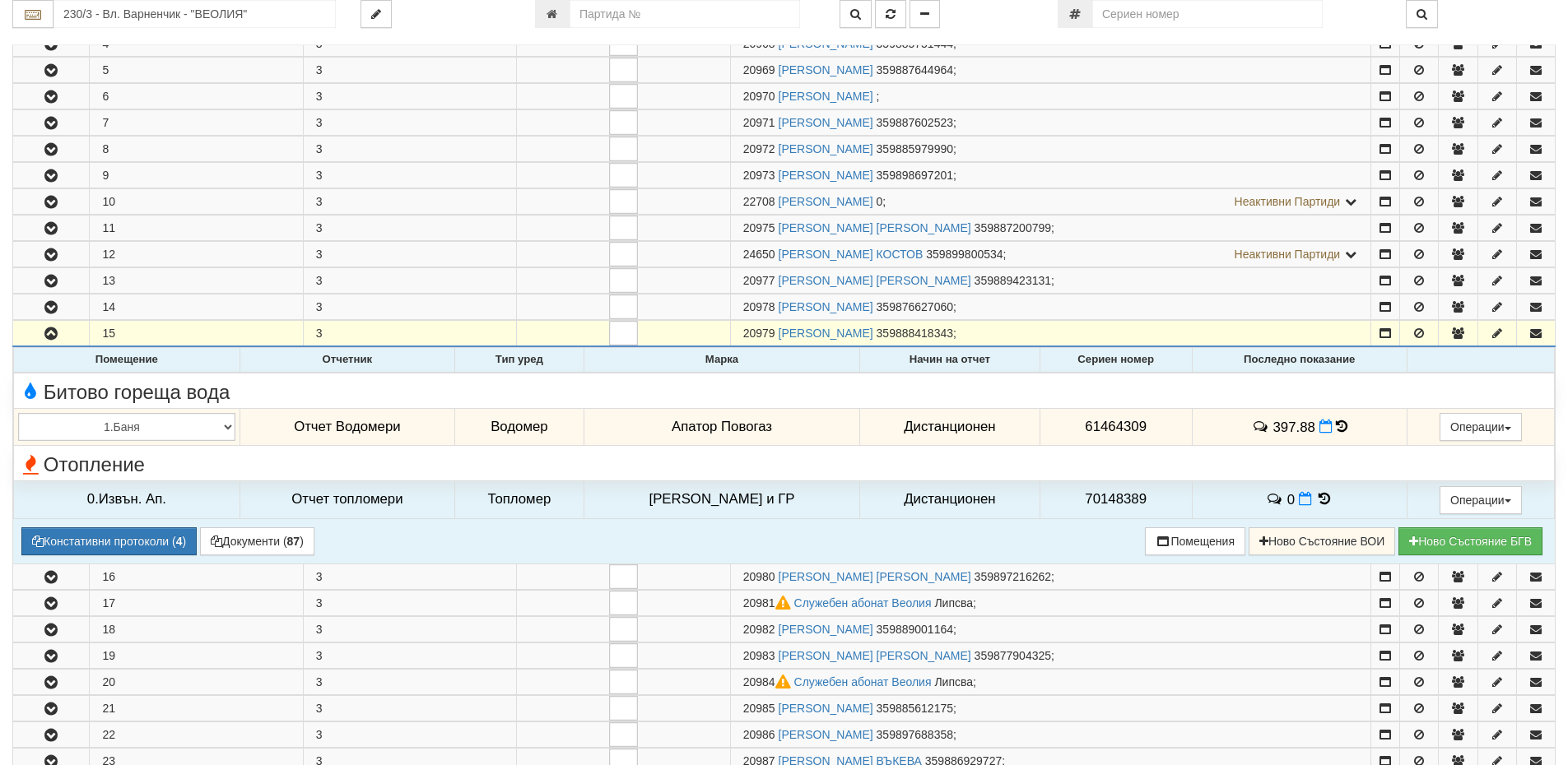
scroll to position [493, 0]
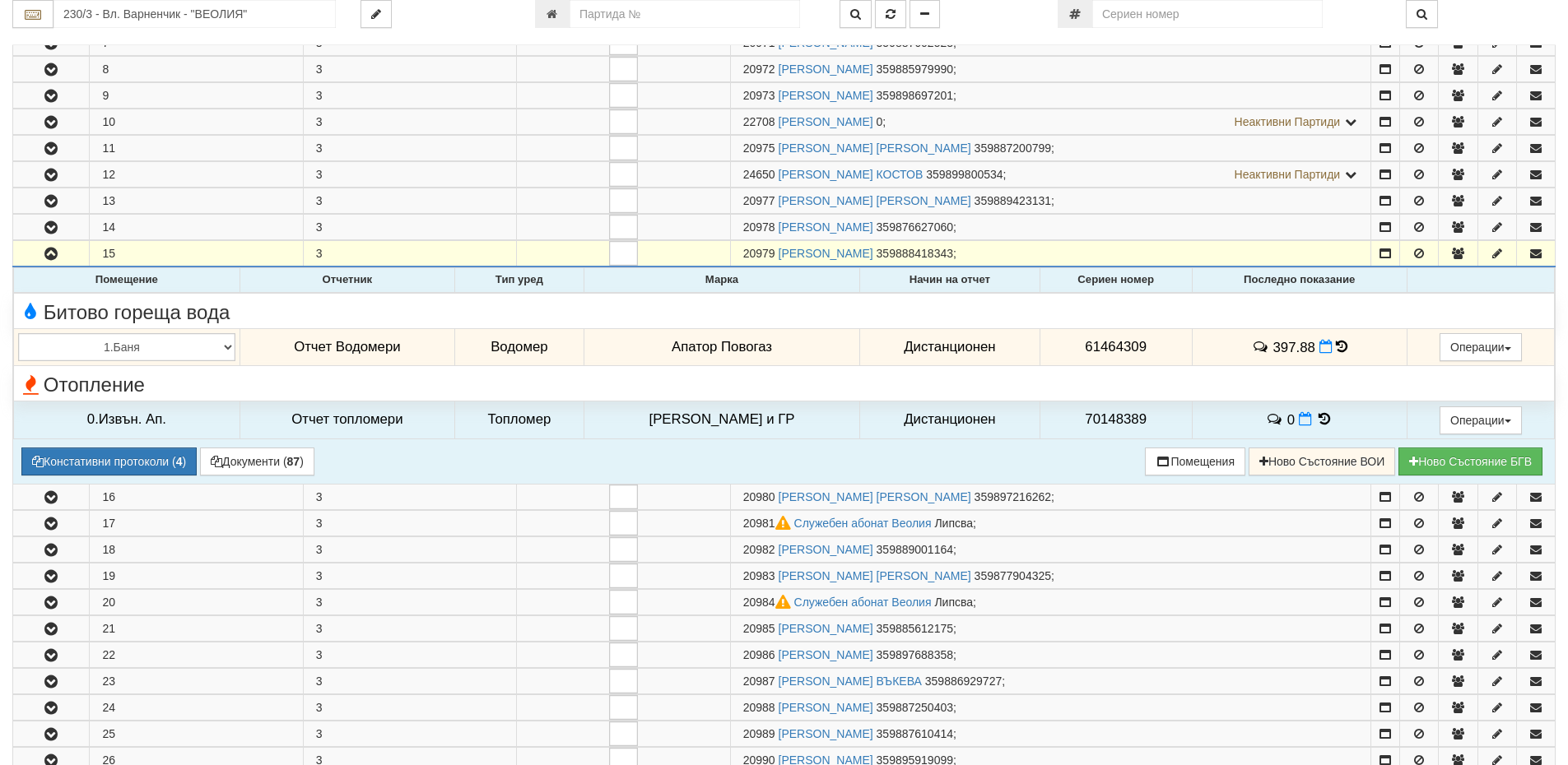
click at [1336, 348] on icon at bounding box center [1341, 347] width 11 height 14
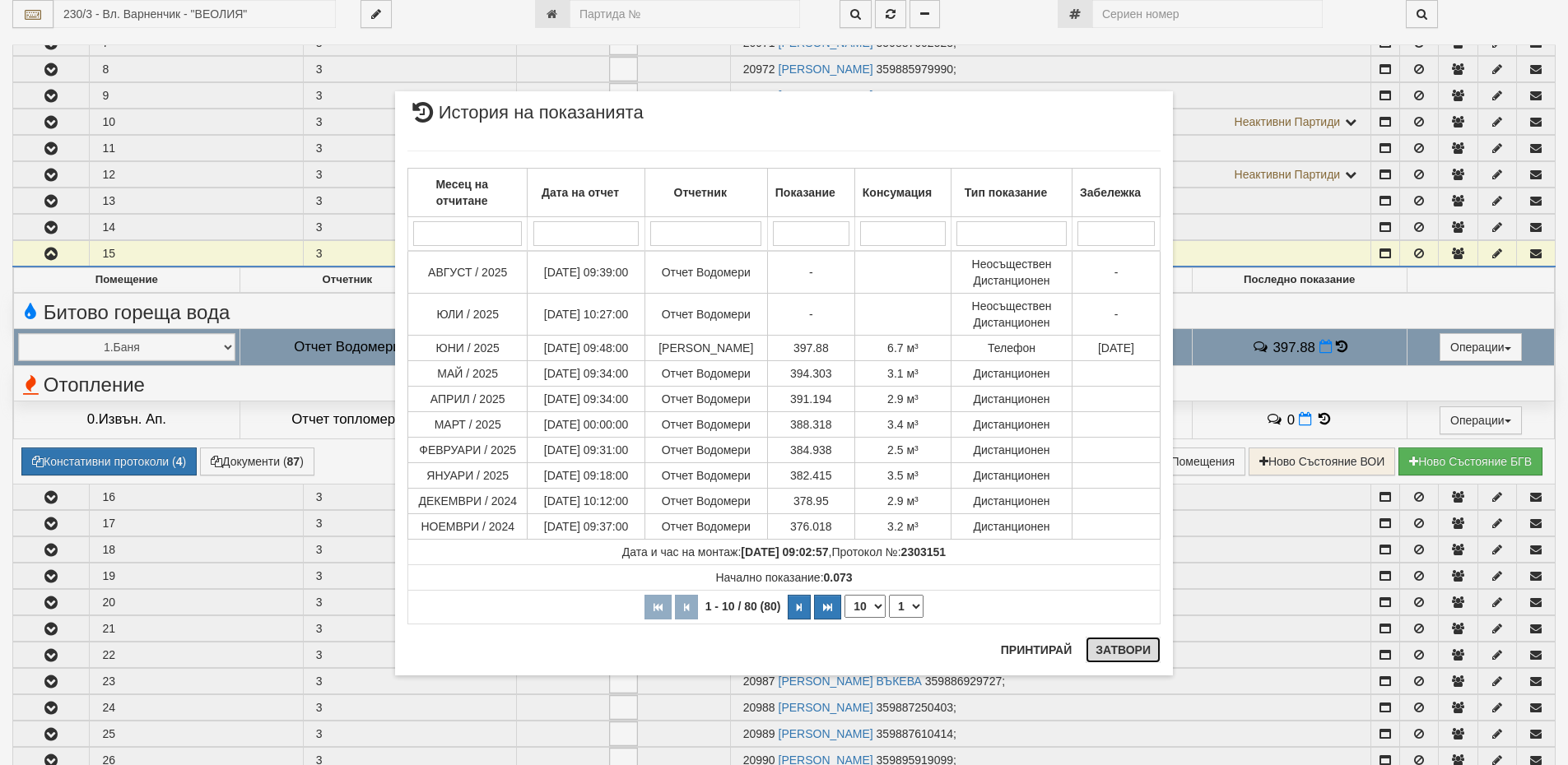
click at [1110, 649] on button "Затвори" at bounding box center [1123, 649] width 75 height 27
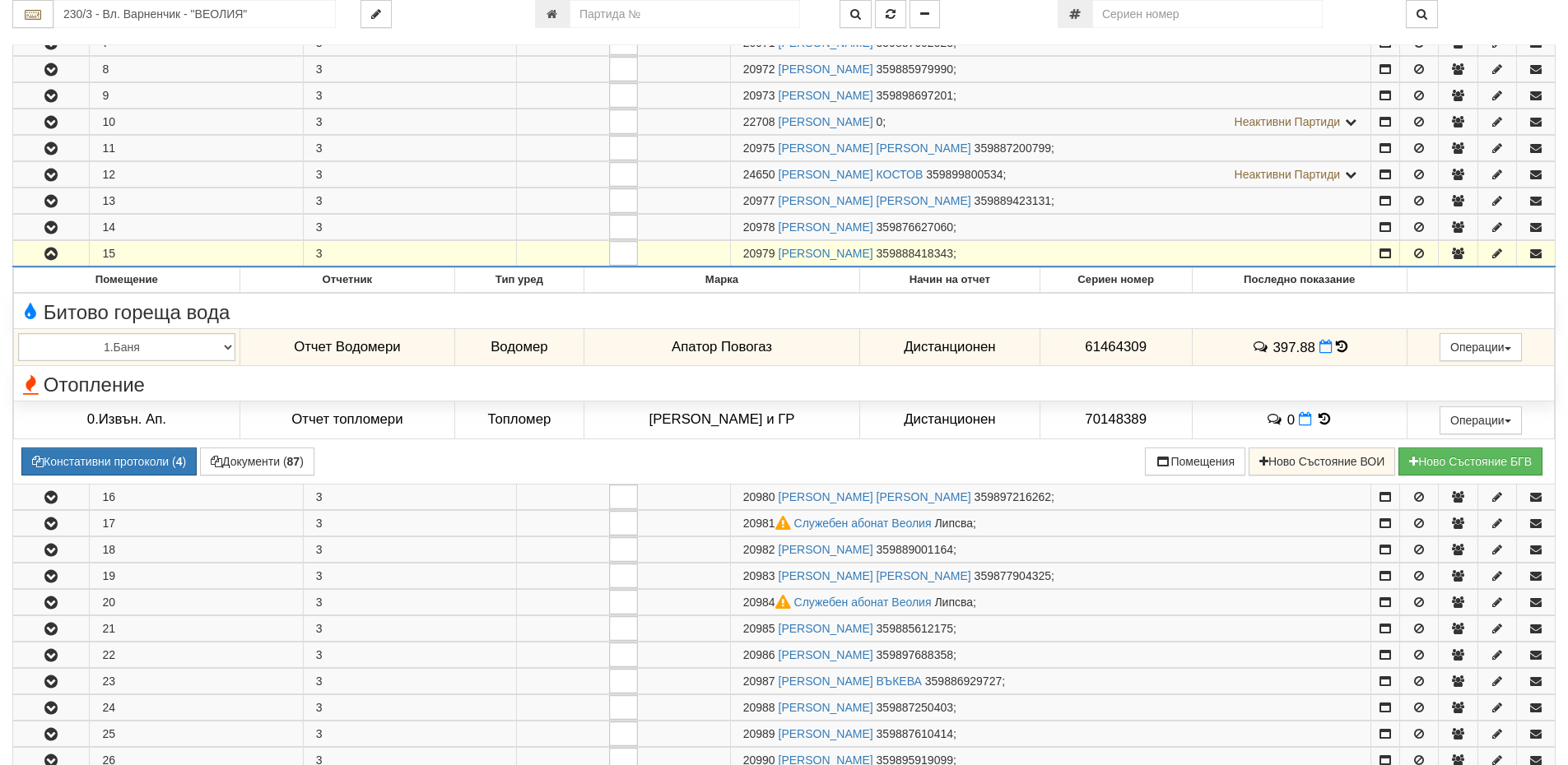
drag, startPoint x: 778, startPoint y: 248, endPoint x: 747, endPoint y: 249, distance: 31.0
click at [747, 249] on span "20979" at bounding box center [759, 253] width 32 height 13
copy span "20979"
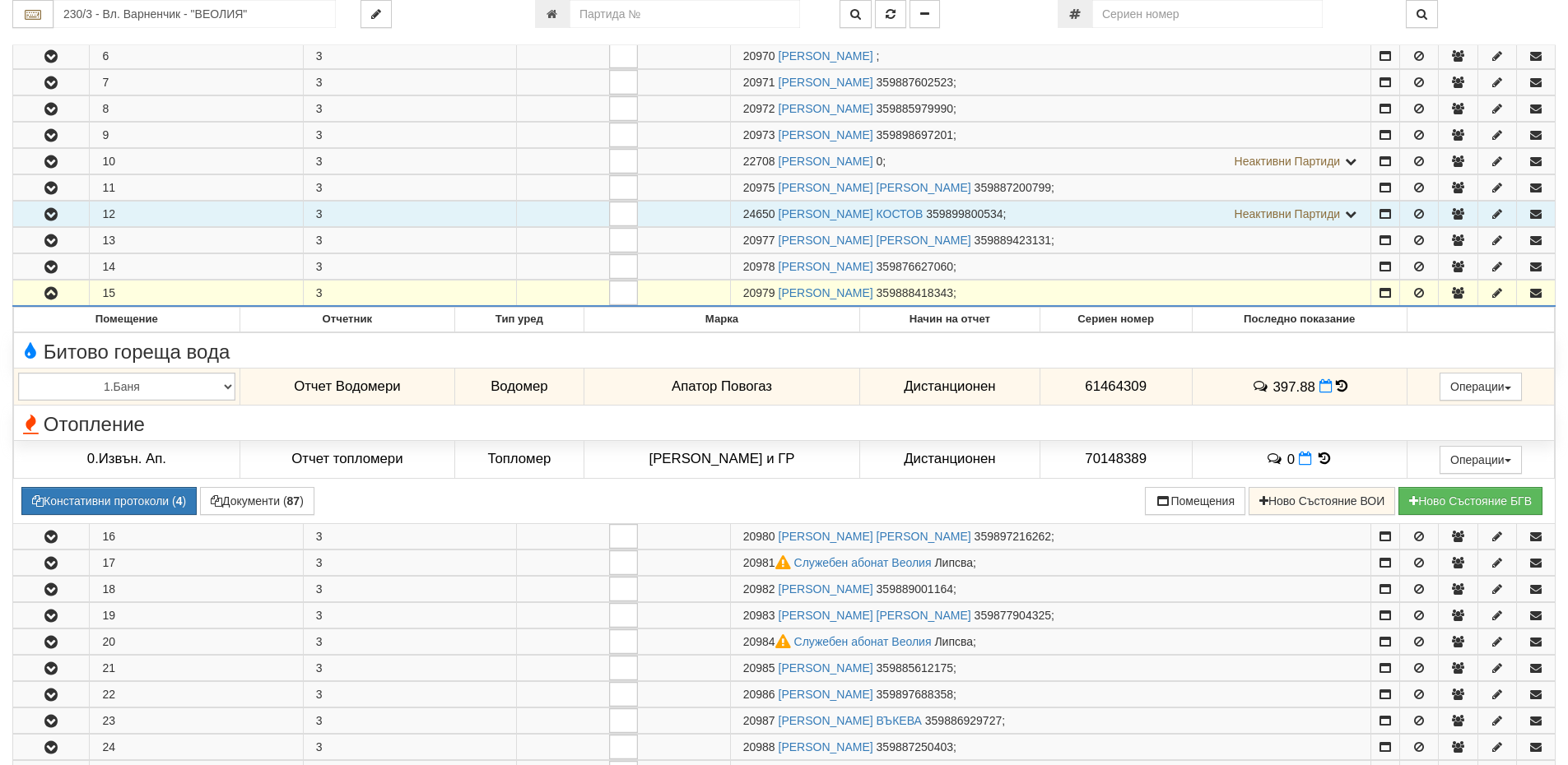
scroll to position [576, 0]
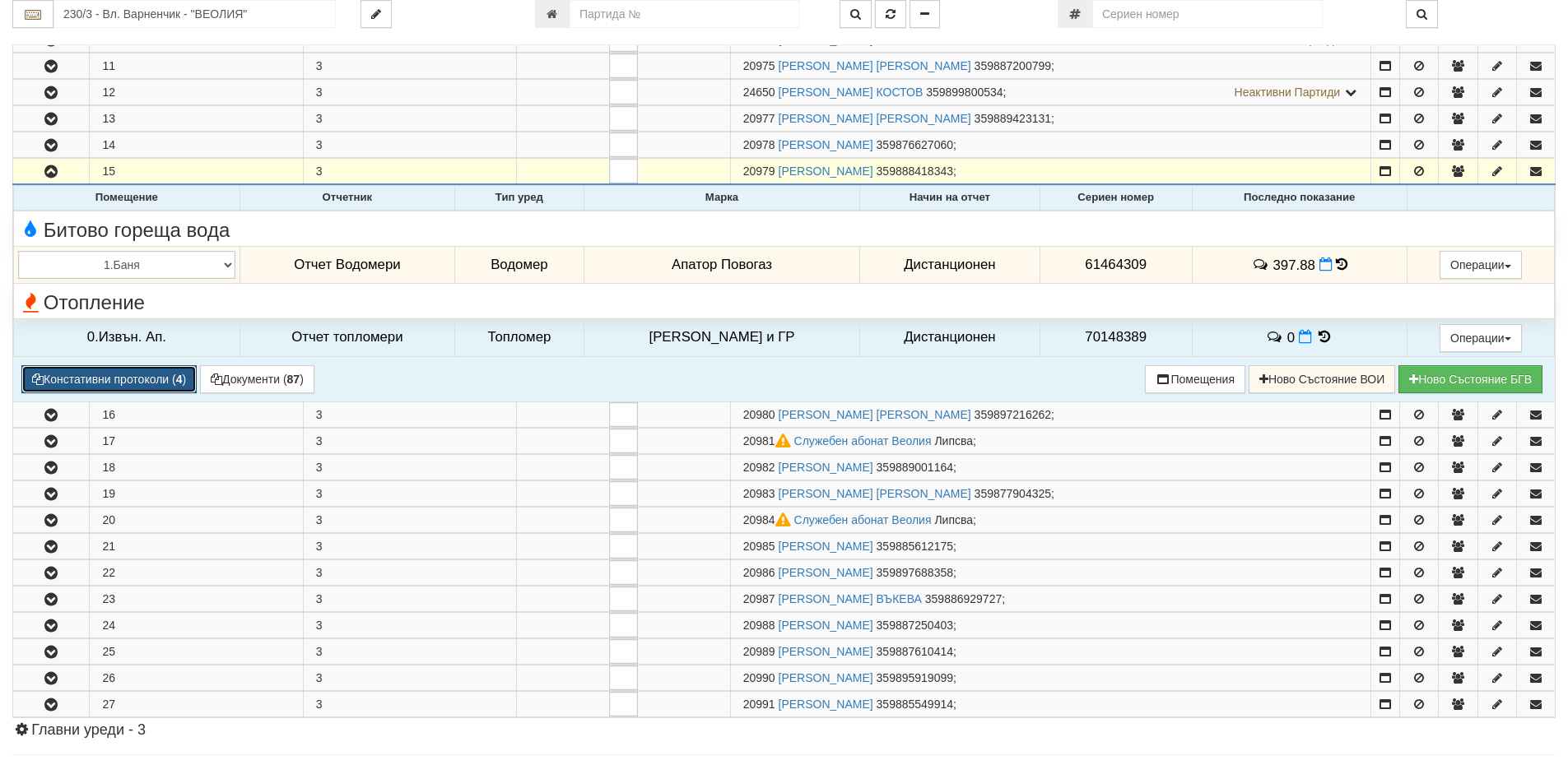
click at [123, 373] on button "Констативни протоколи ( 4 )" at bounding box center [109, 379] width 175 height 28
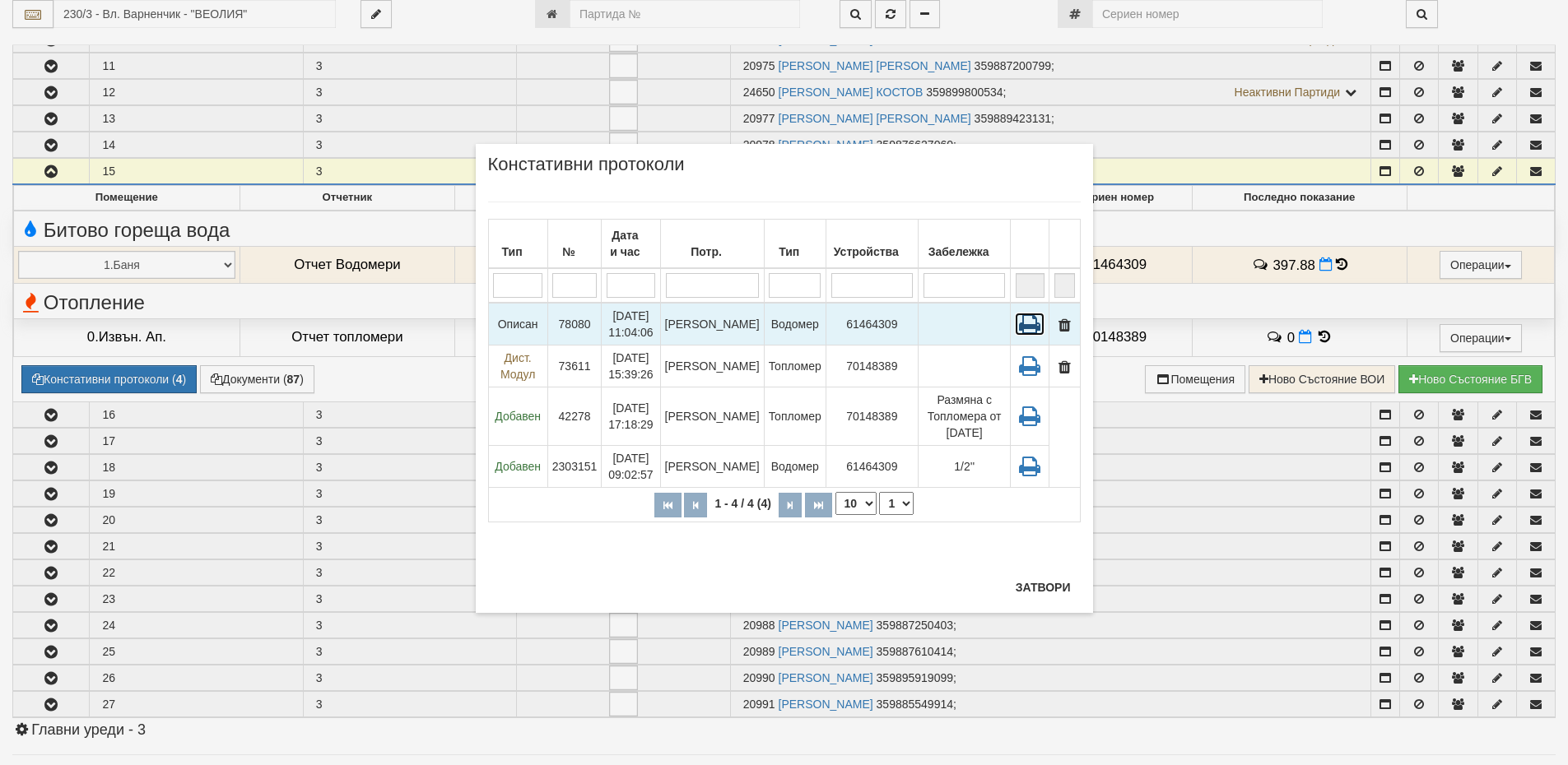
click at [1036, 321] on icon at bounding box center [1030, 323] width 29 height 23
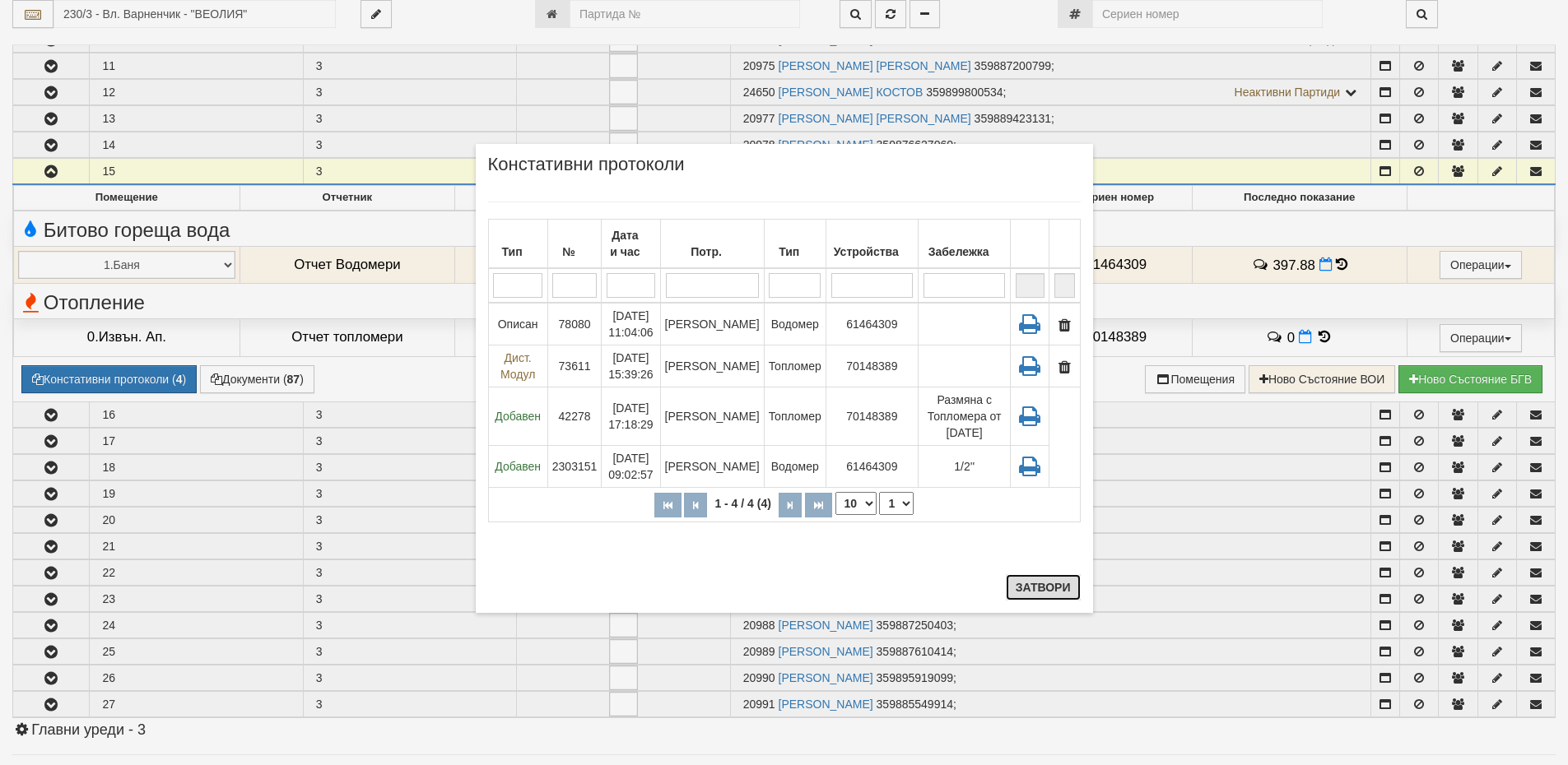
click at [1066, 595] on button "Затвори" at bounding box center [1043, 587] width 75 height 27
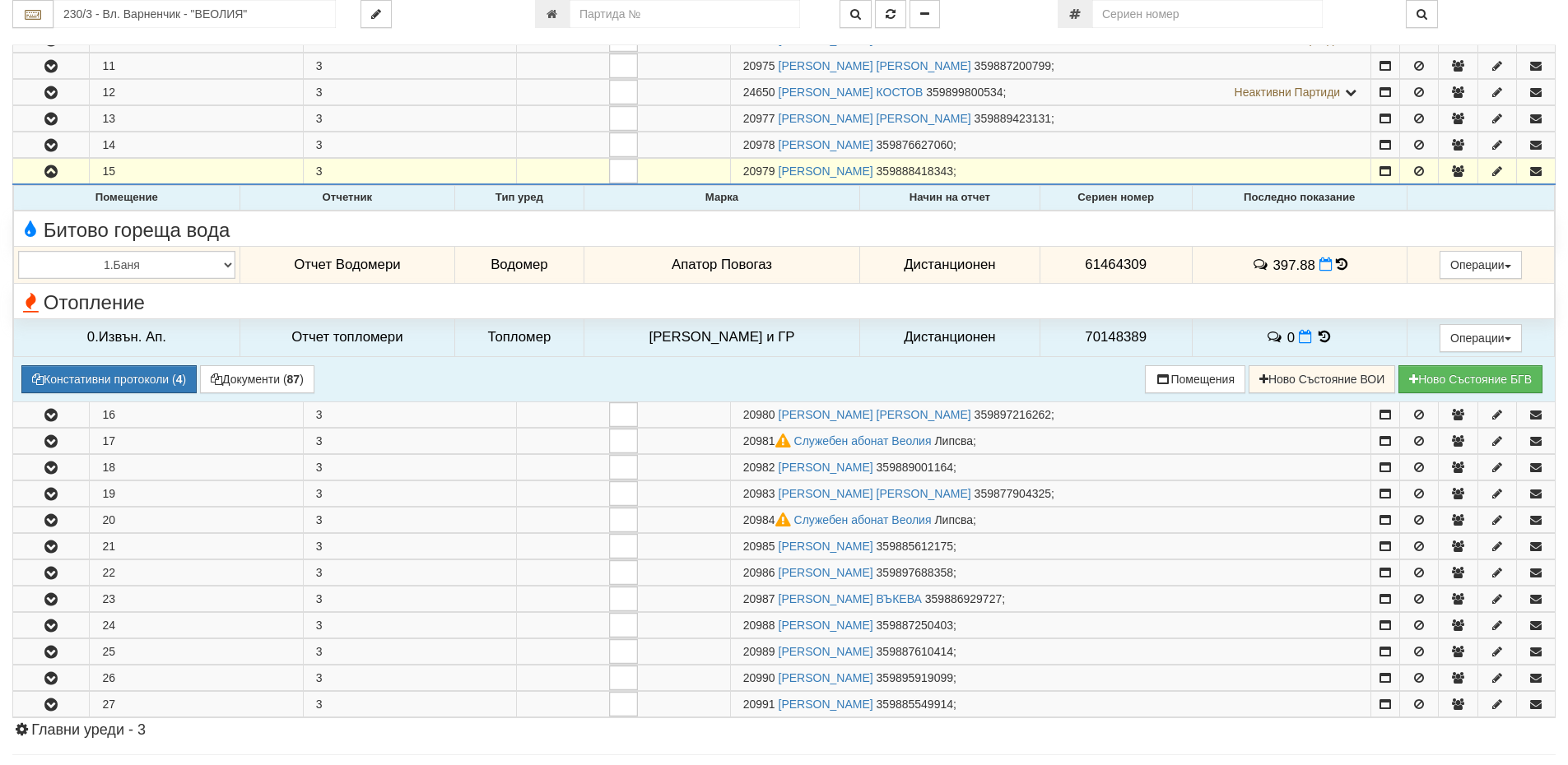
click at [1336, 264] on icon at bounding box center [1341, 265] width 11 height 14
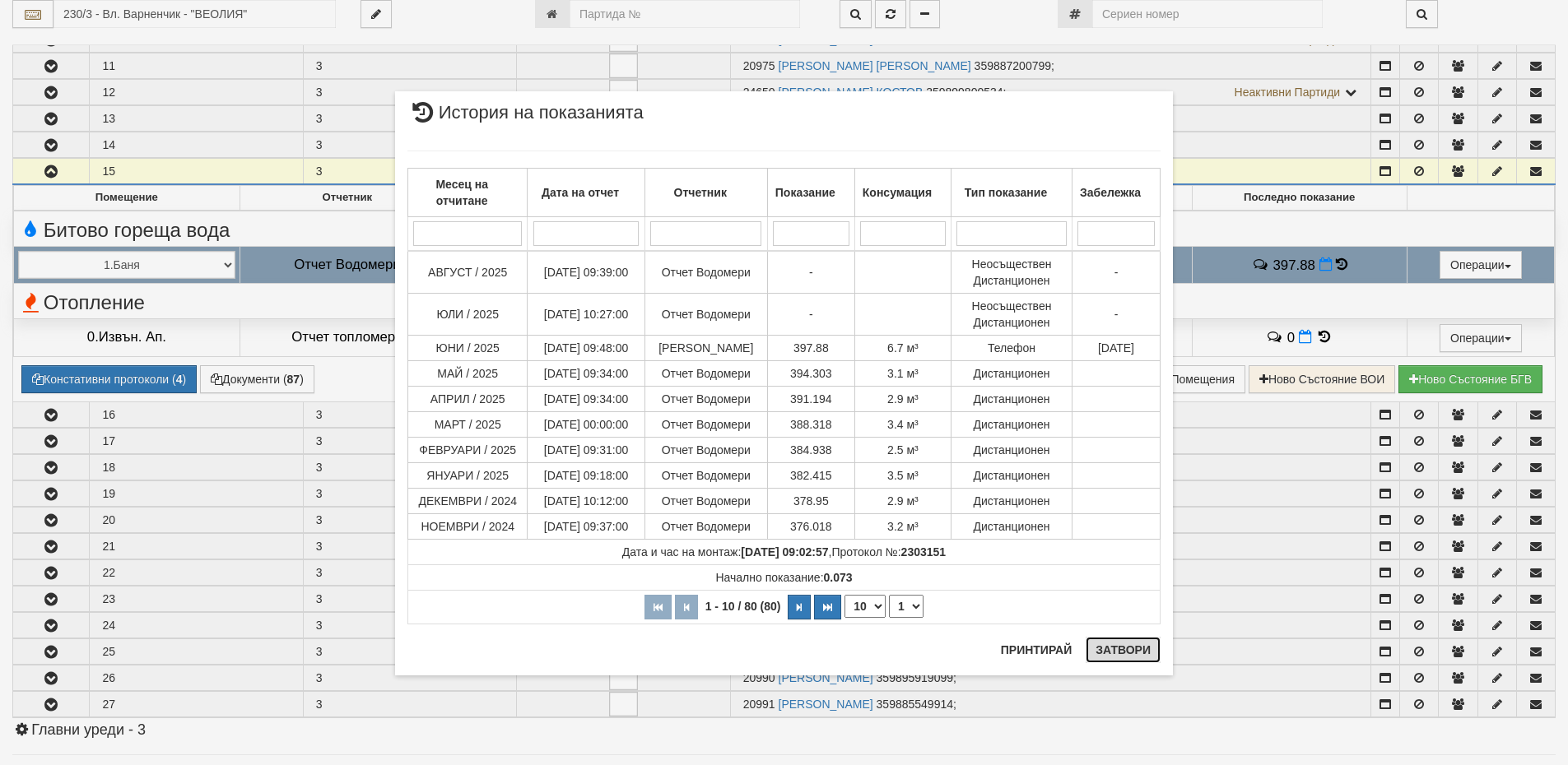
click at [1129, 647] on button "Затвори" at bounding box center [1123, 649] width 75 height 27
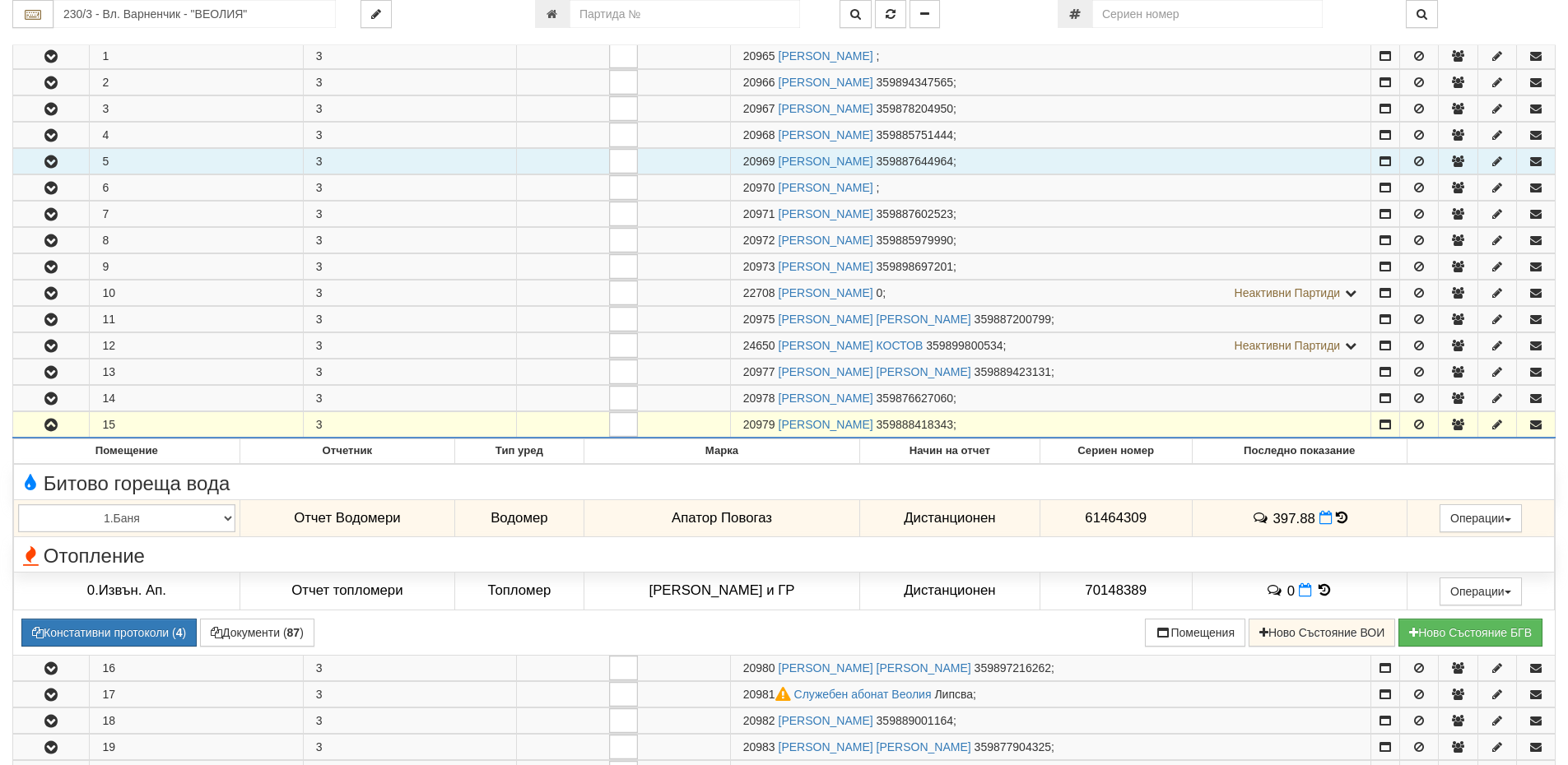
scroll to position [329, 0]
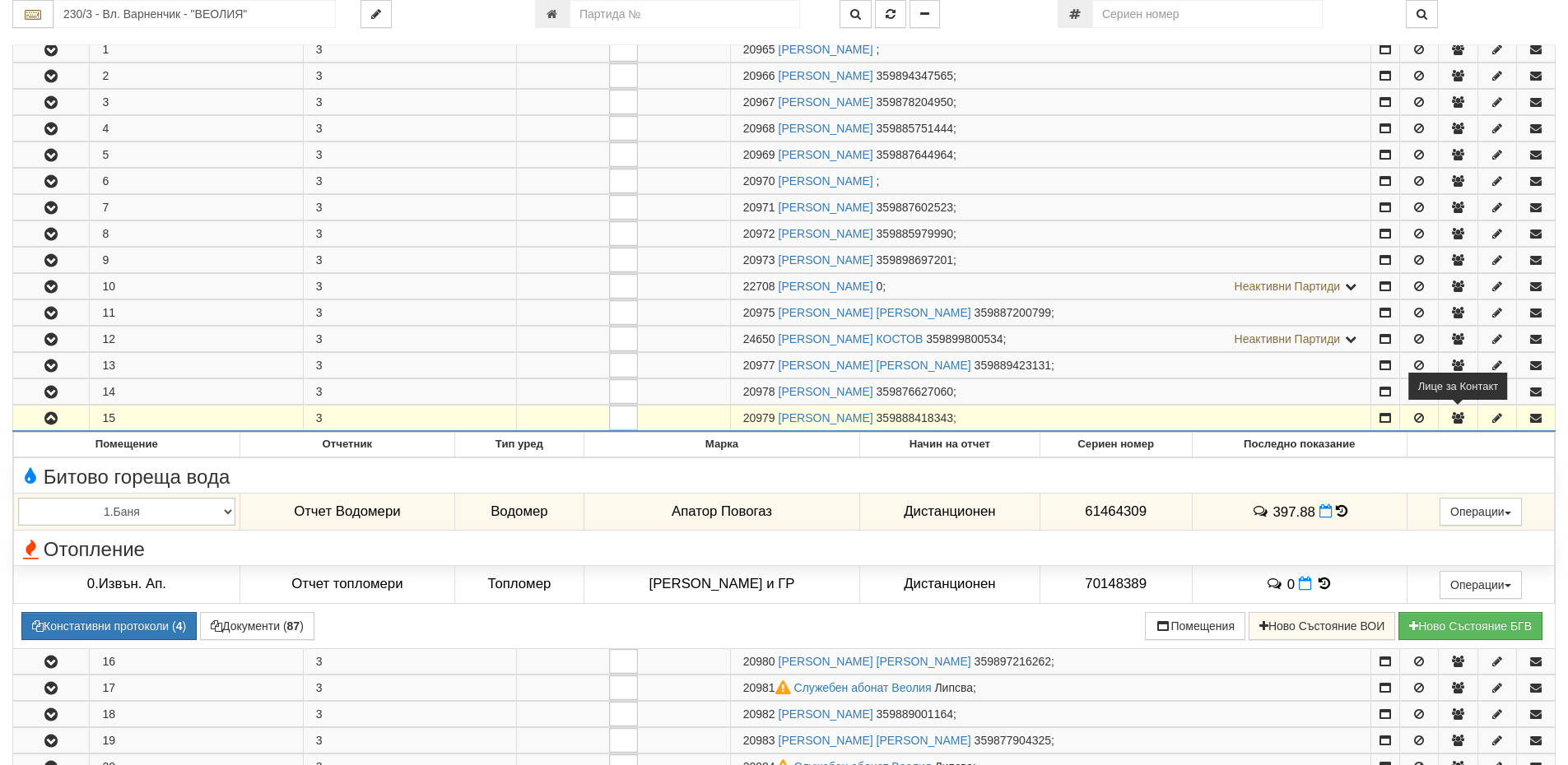
click at [1463, 417] on icon "button" at bounding box center [1458, 417] width 15 height 11
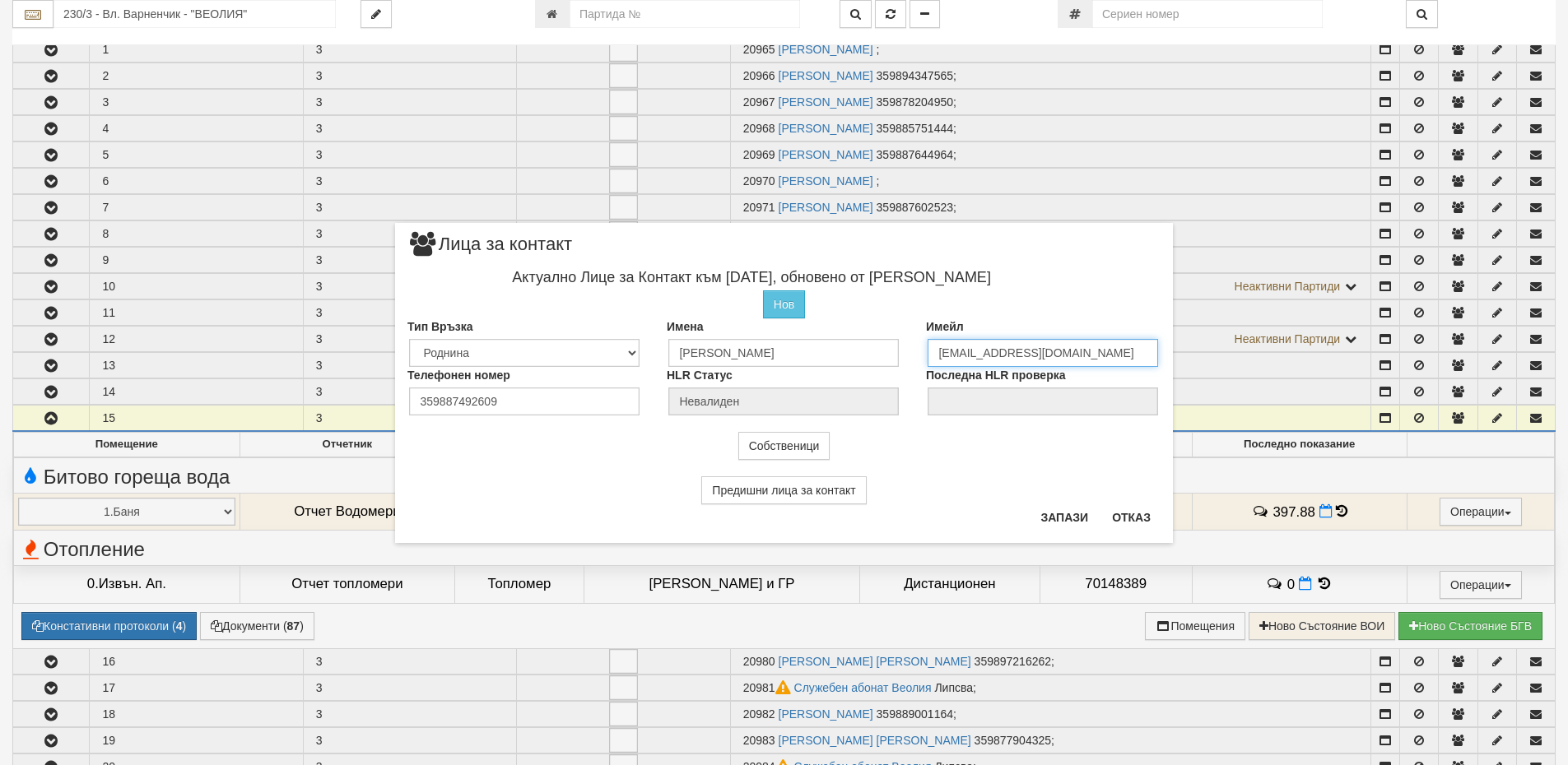
drag, startPoint x: 1070, startPoint y: 356, endPoint x: 1033, endPoint y: 353, distance: 37.1
click at [1033, 353] on input "dimitrinkastefan@abv.bg" at bounding box center [1042, 353] width 230 height 28
type input "dimitrinkastefan@gmail.com"
click at [1067, 517] on button "Запази" at bounding box center [1064, 517] width 67 height 27
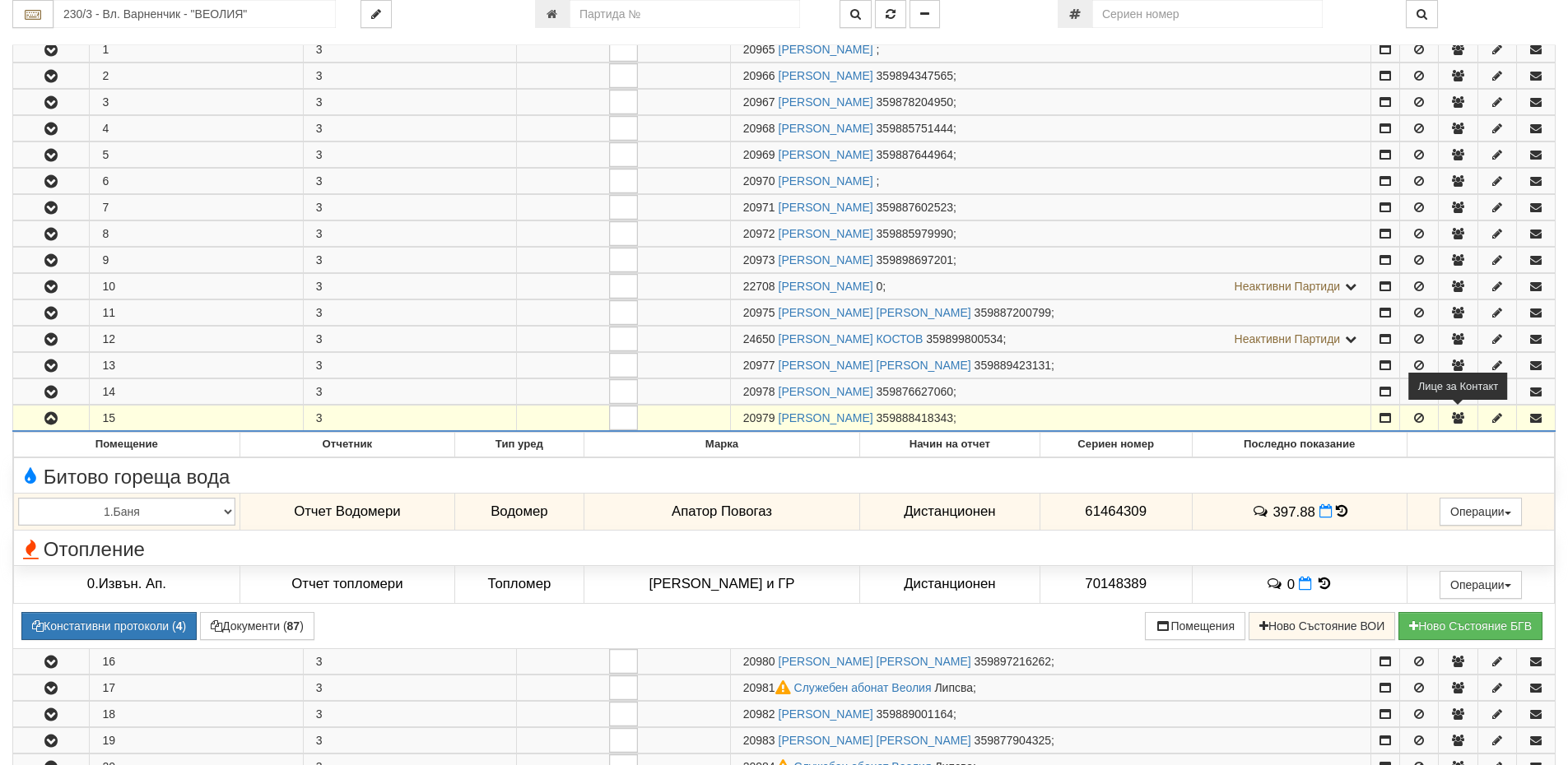
click at [1457, 413] on icon "button" at bounding box center [1458, 417] width 15 height 11
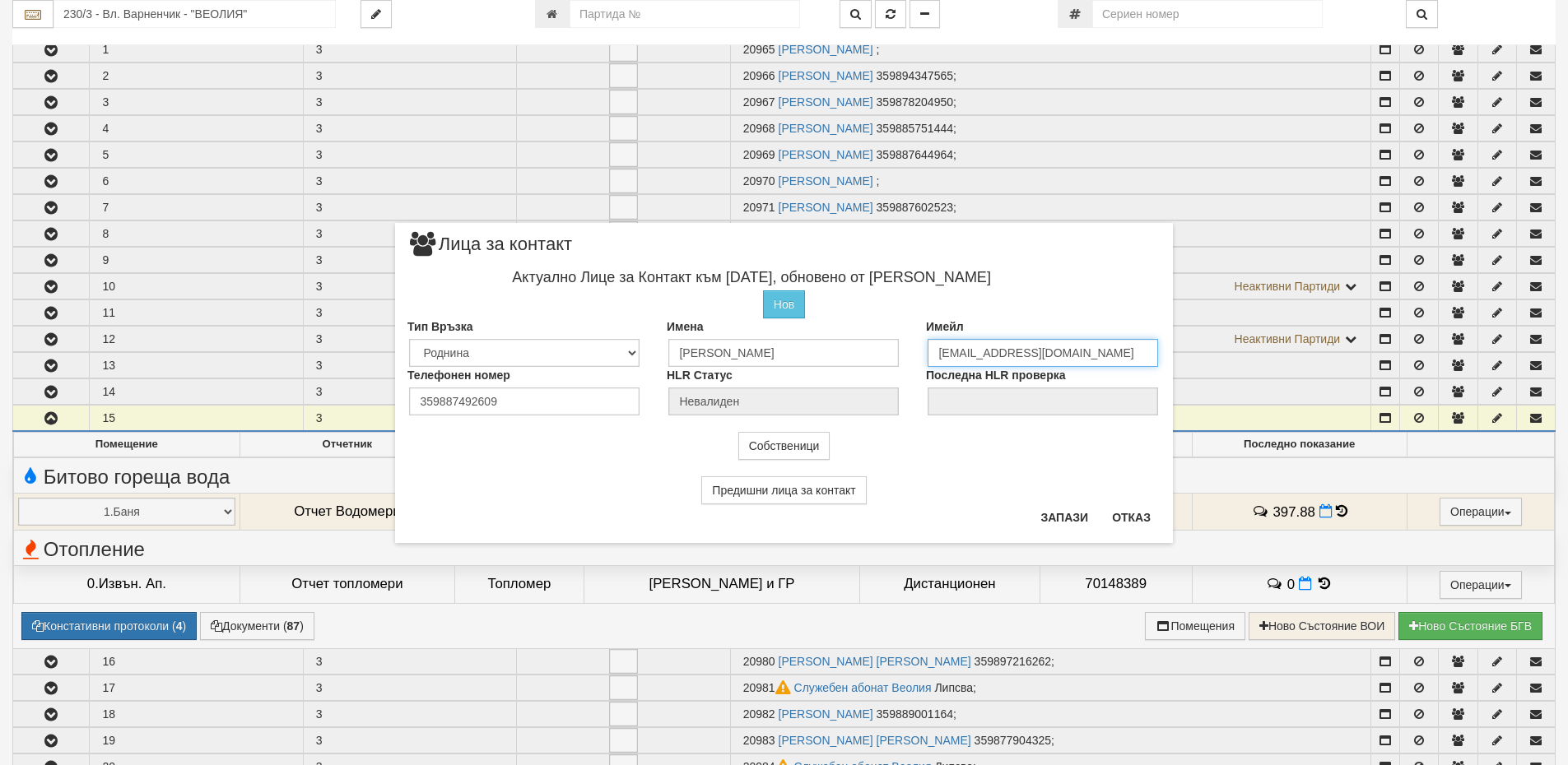
drag, startPoint x: 1071, startPoint y: 358, endPoint x: 1034, endPoint y: 350, distance: 37.9
click at [1034, 350] on input "dimitrinkastefan@abv.bg" at bounding box center [1042, 353] width 230 height 28
type input "dimitrinkastefan@gmail.com"
click at [1075, 516] on button "Запази" at bounding box center [1064, 517] width 67 height 27
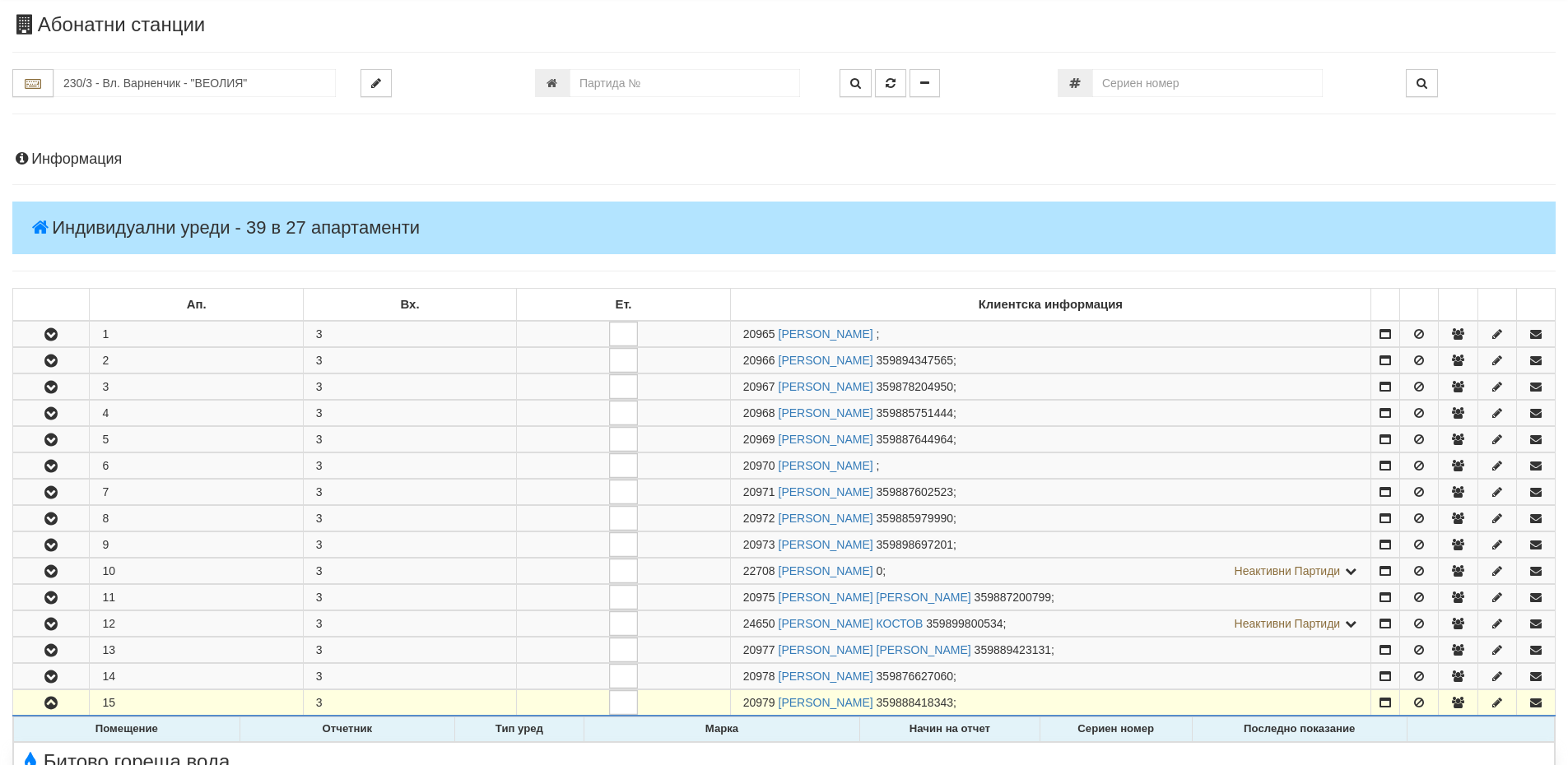
scroll to position [0, 0]
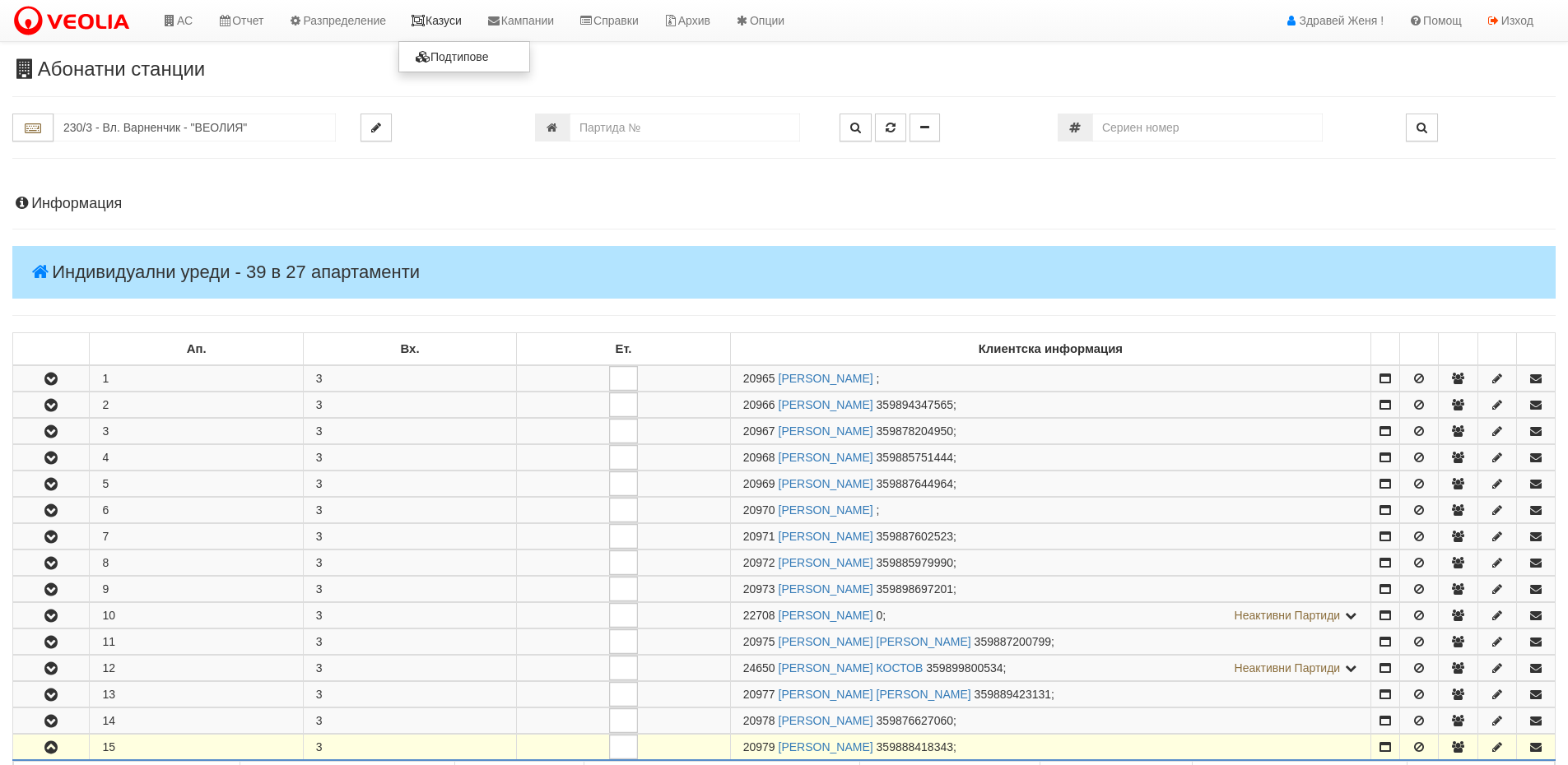
click at [441, 27] on link "Казуси" at bounding box center [437, 21] width 76 height 41
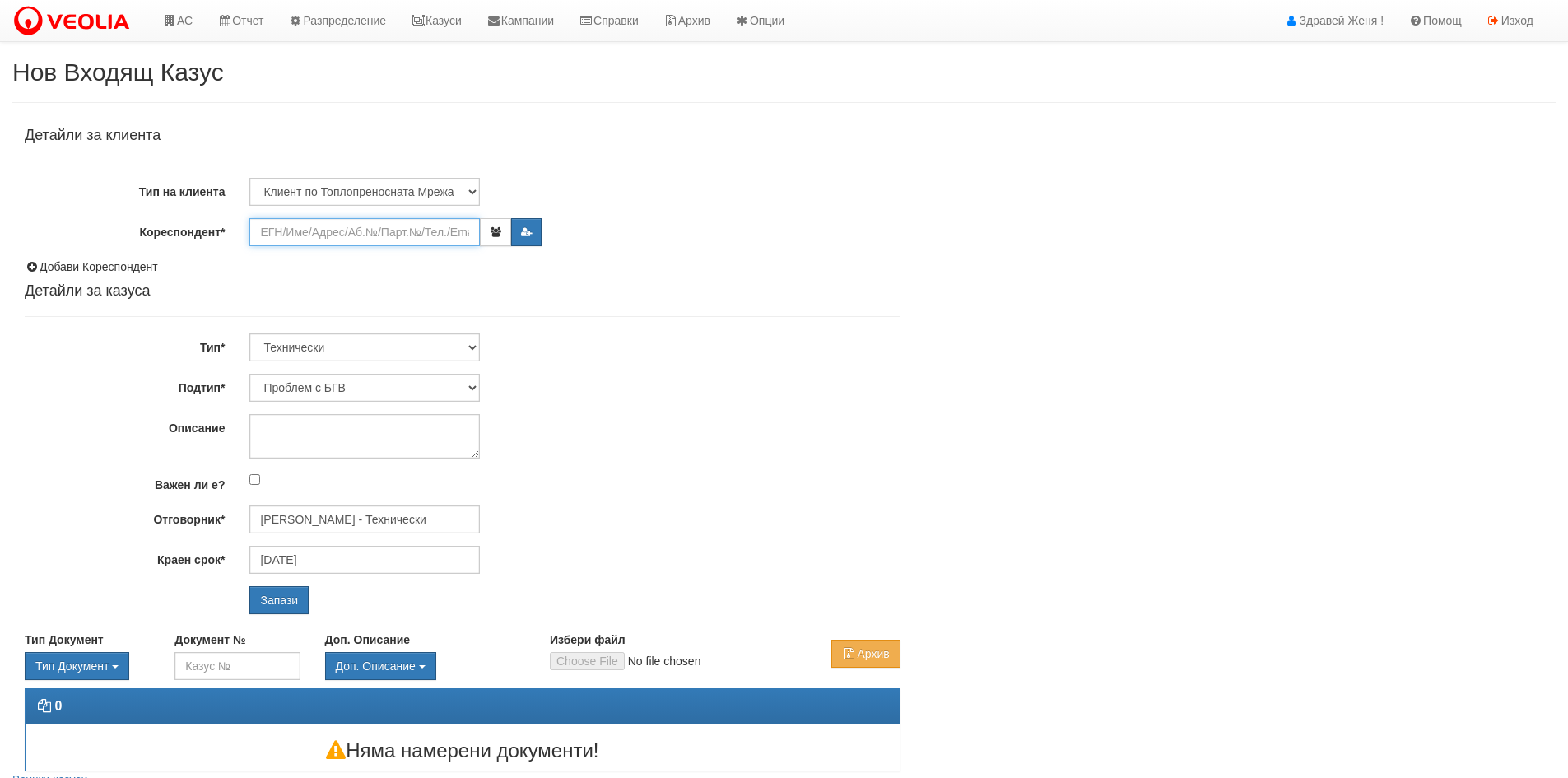
click at [281, 228] on input "Кореспондент*" at bounding box center [364, 232] width 230 height 28
paste input "20979"
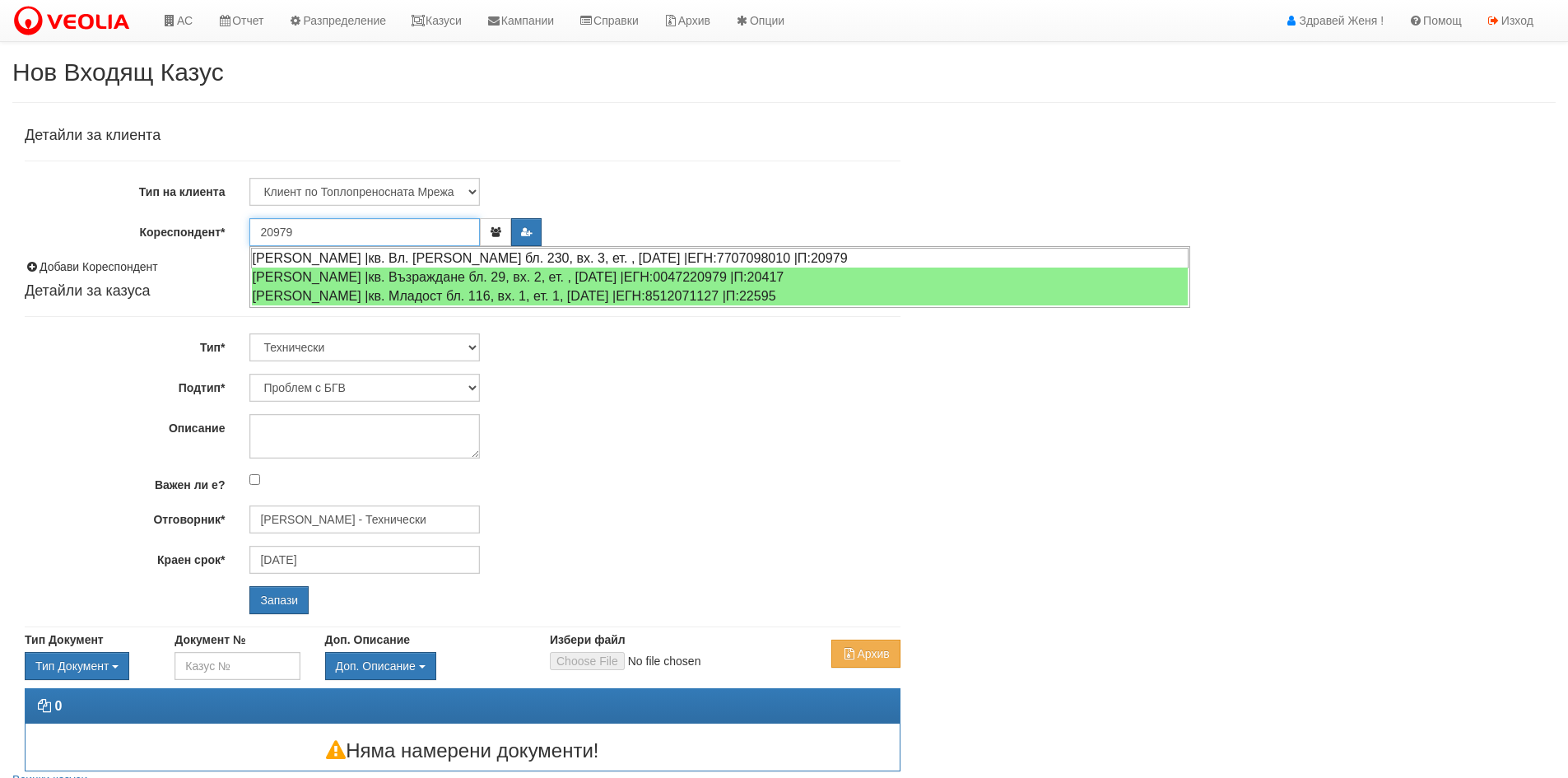
click at [721, 257] on div "[PERSON_NAME] |кв. Вл. [PERSON_NAME] бл. 230, вх. 3, ет. , [DATE] |ЕГН:77070980…" at bounding box center [720, 258] width 938 height 21
type input "[PERSON_NAME]"
type input "[PERSON_NAME] - Технически"
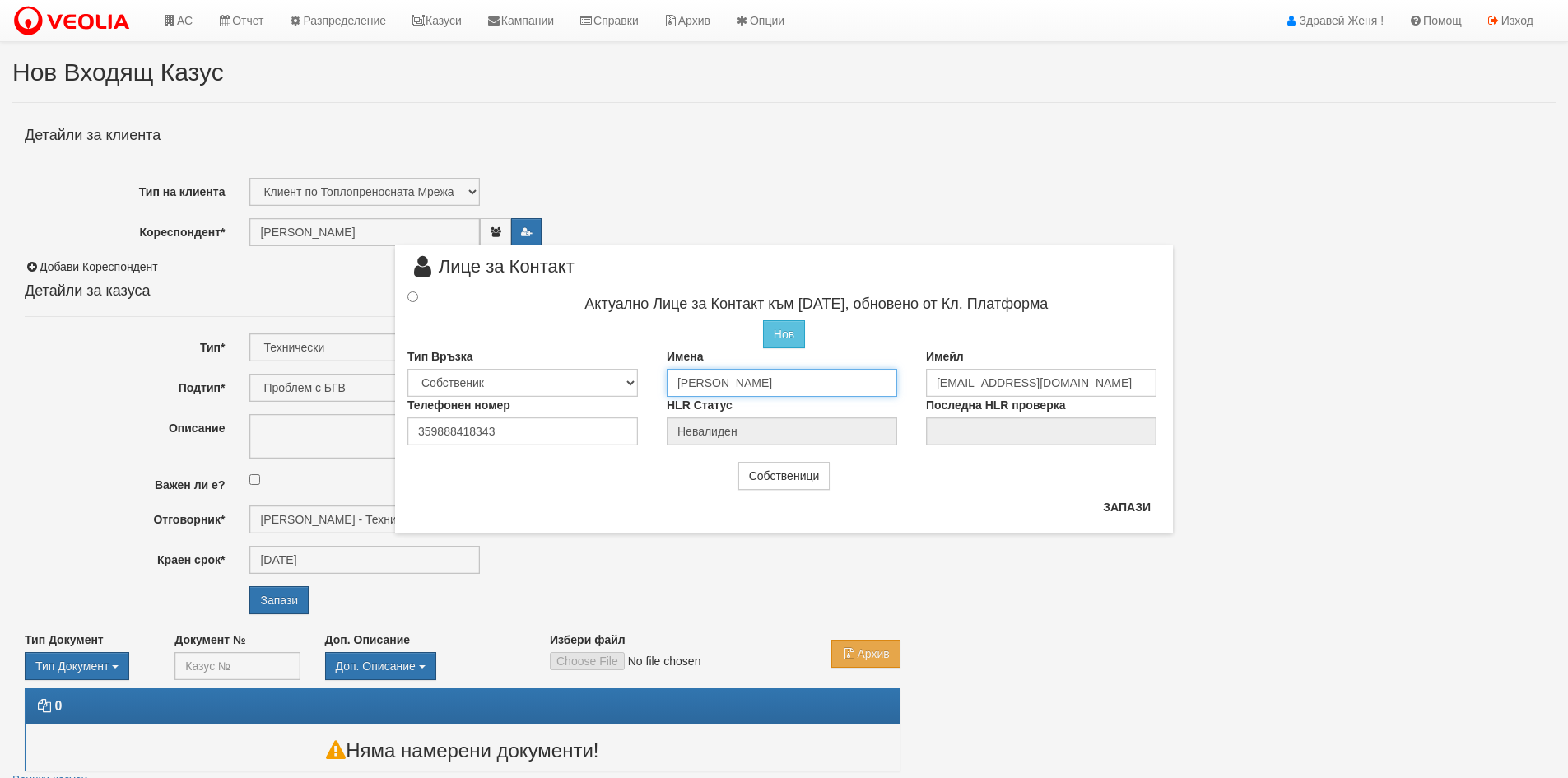
scroll to position [0, 9]
drag, startPoint x: 671, startPoint y: 383, endPoint x: 976, endPoint y: 391, distance: 305.1
click at [976, 391] on div "Тип Връзка Собственик [PERSON_NAME] Съсед Приятел Имена [PERSON_NAME] Имейл [EM…" at bounding box center [784, 373] width 778 height 48
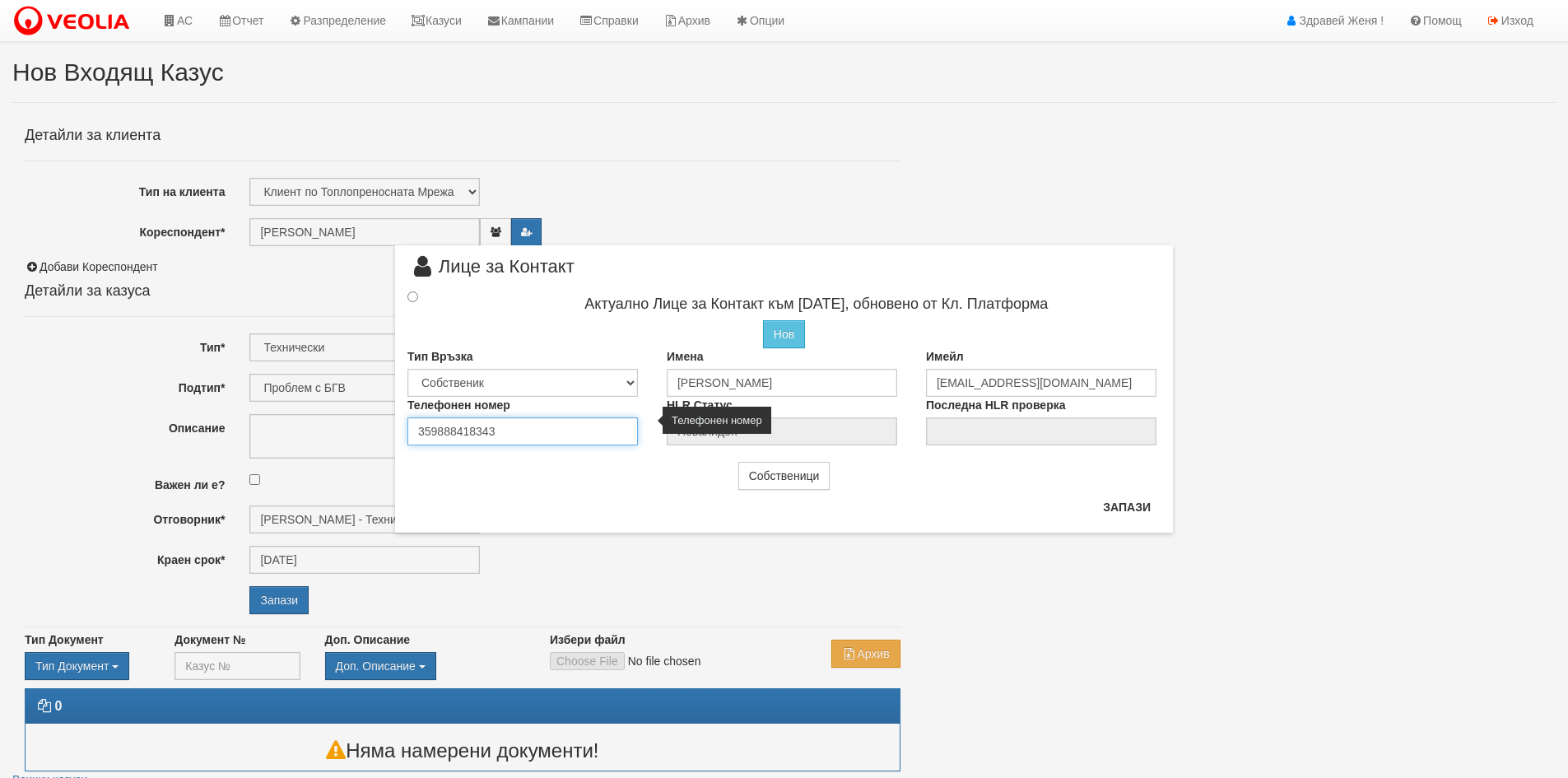
scroll to position [0, 0]
drag, startPoint x: 514, startPoint y: 434, endPoint x: 409, endPoint y: 422, distance: 105.7
click at [409, 422] on input "359888418343" at bounding box center [522, 432] width 230 height 28
type input "0887492609"
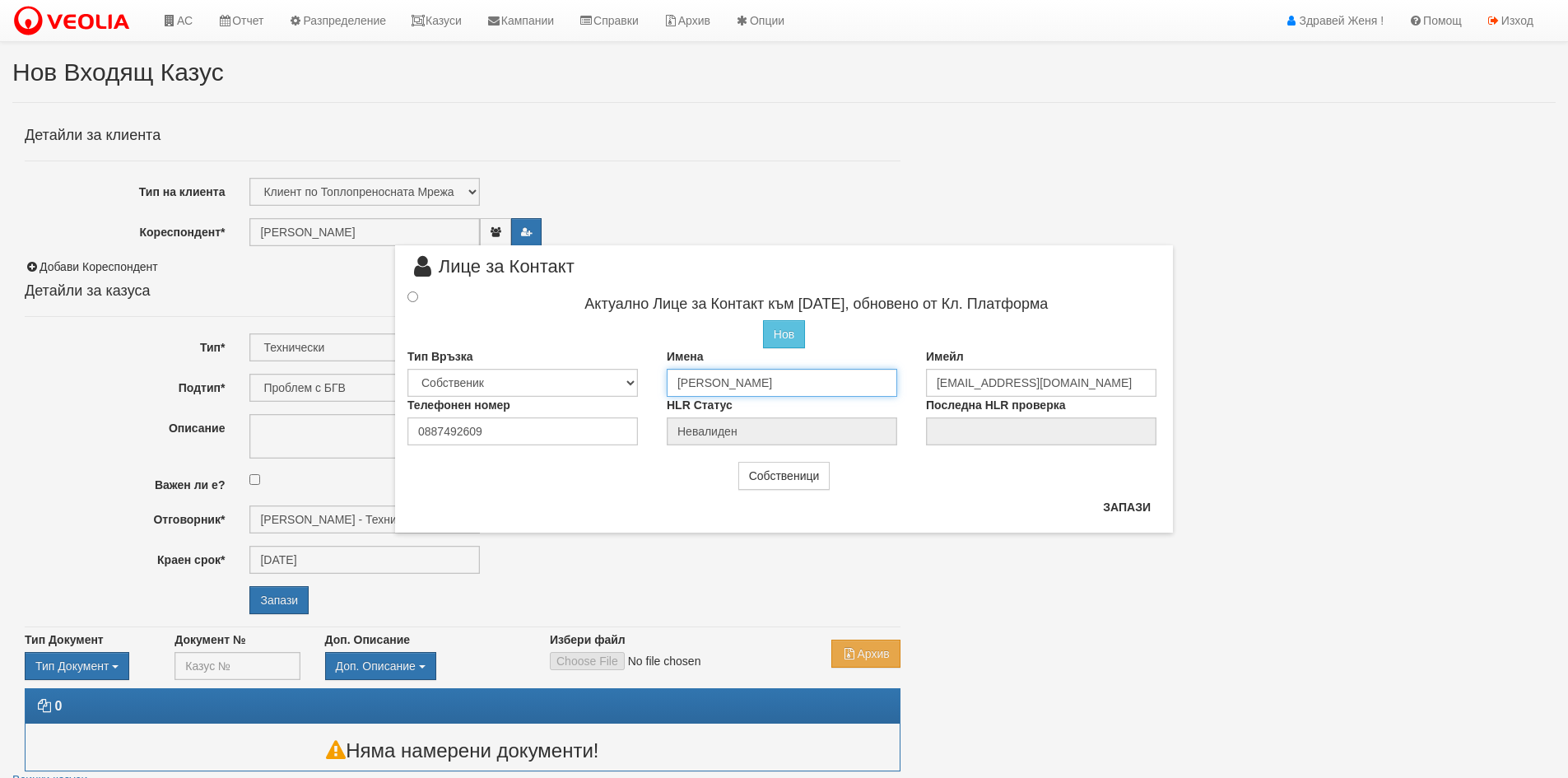
scroll to position [0, 9]
drag, startPoint x: 671, startPoint y: 384, endPoint x: 891, endPoint y: 368, distance: 220.6
click at [891, 368] on div "Имена [PERSON_NAME]" at bounding box center [784, 373] width 259 height 48
type input "[PERSON_NAME]"
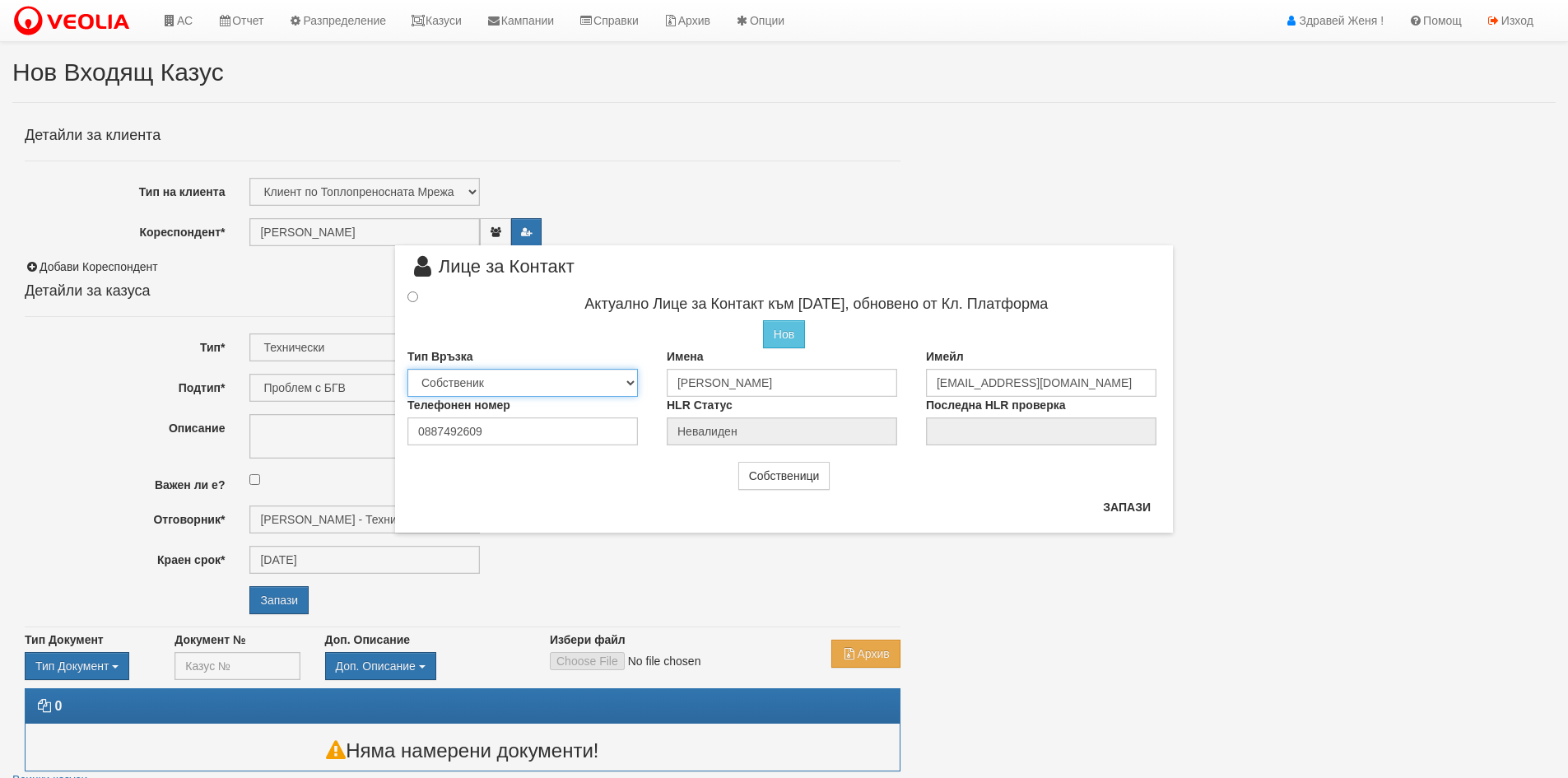
drag, startPoint x: 631, startPoint y: 382, endPoint x: 621, endPoint y: 387, distance: 11.2
click at [631, 382] on select "Собственик [PERSON_NAME] Съсед Приятел" at bounding box center [522, 383] width 230 height 28
select select "2"
click at [407, 369] on select "Собственик [PERSON_NAME] Съсед Приятел" at bounding box center [522, 383] width 230 height 28
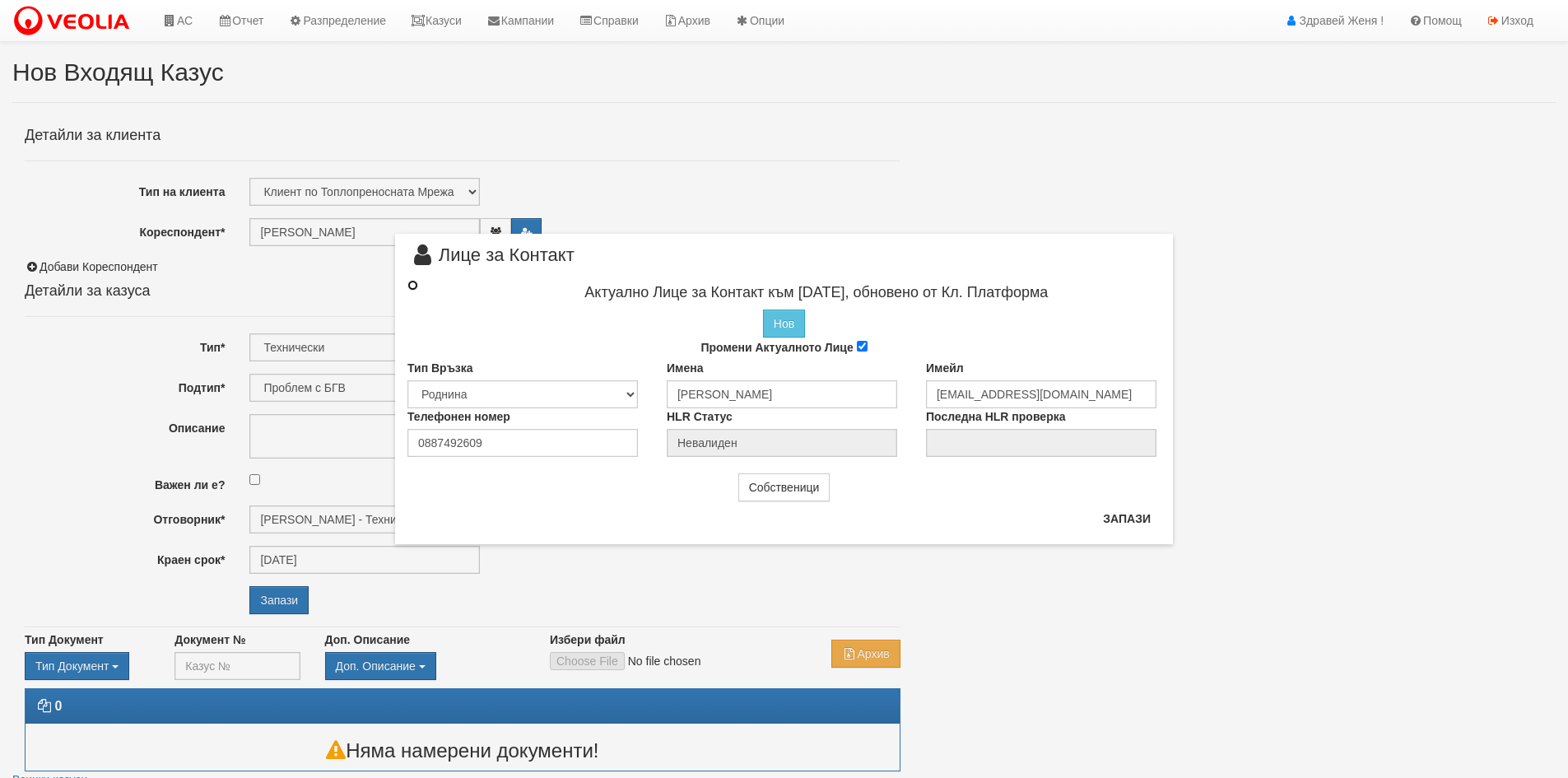
click at [413, 288] on input "radio" at bounding box center [412, 285] width 10 height 10
radio input "true"
type input "[PERSON_NAME]"
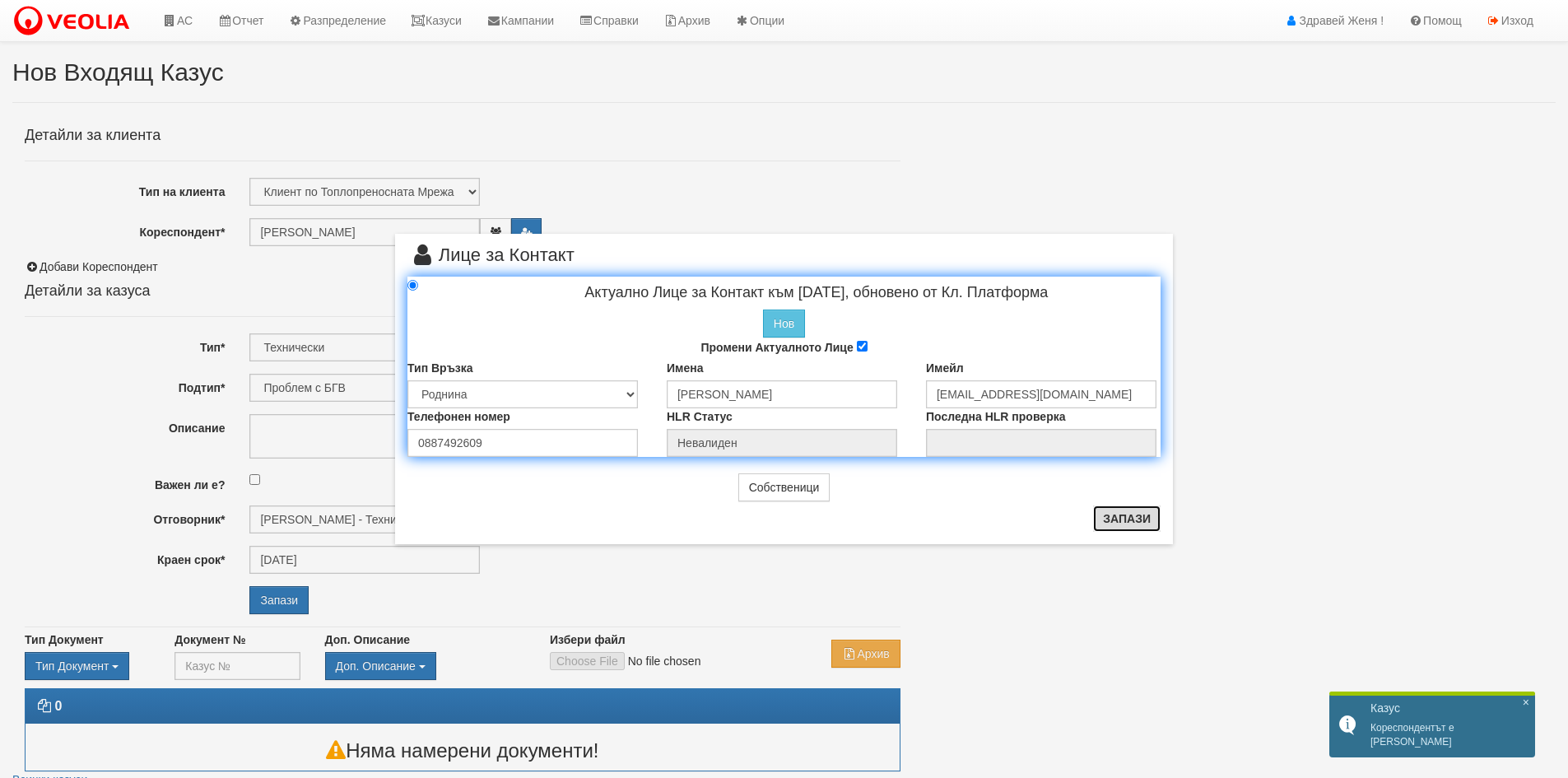
click at [1124, 526] on button "Запази" at bounding box center [1127, 519] width 67 height 27
radio input "true"
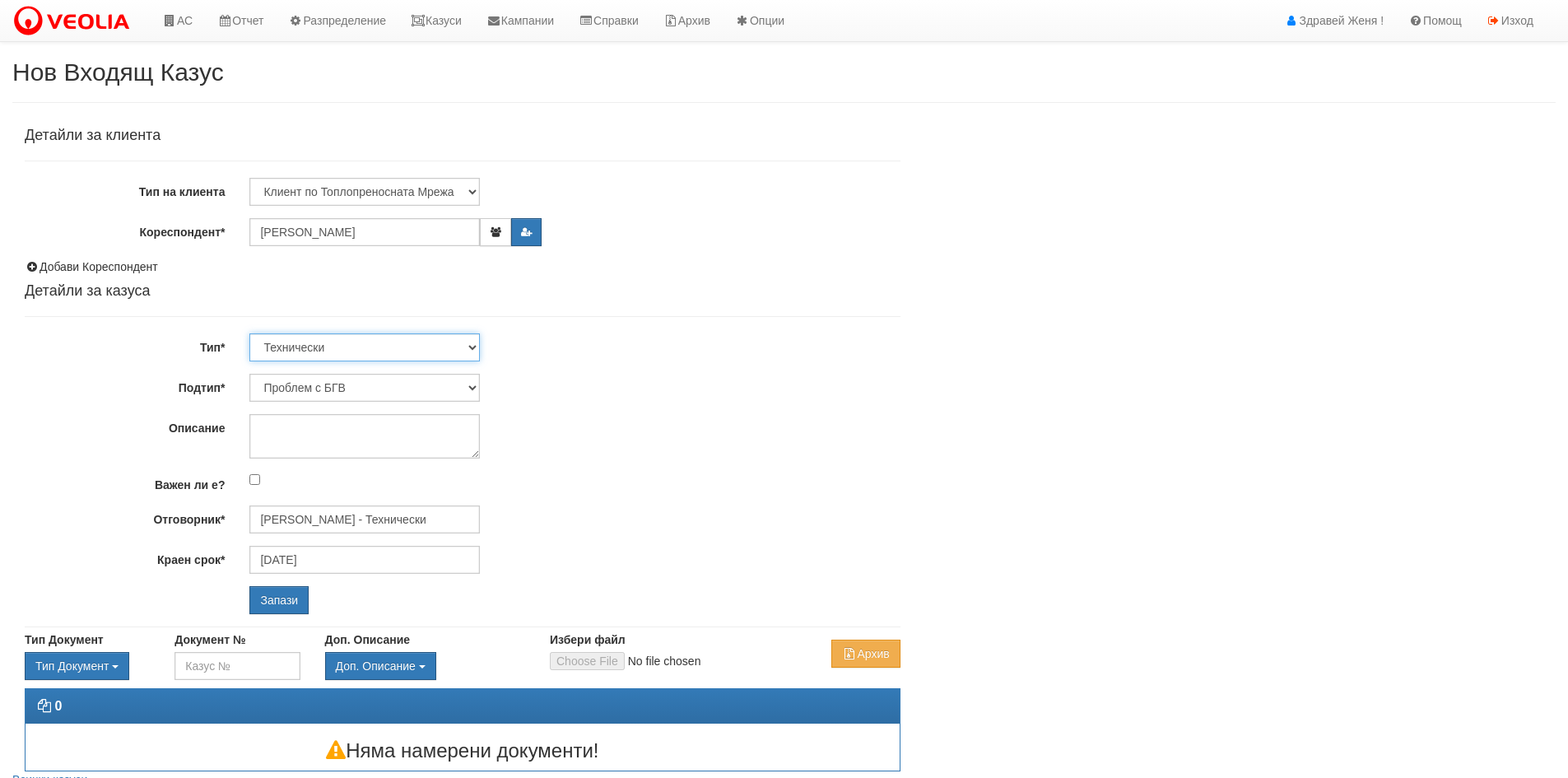
click at [474, 347] on select "Технически ФТС Търговски Административен Производствен Експлоатационен Финансов…" at bounding box center [364, 347] width 230 height 28
click at [500, 228] on icon "button" at bounding box center [495, 231] width 12 height 9
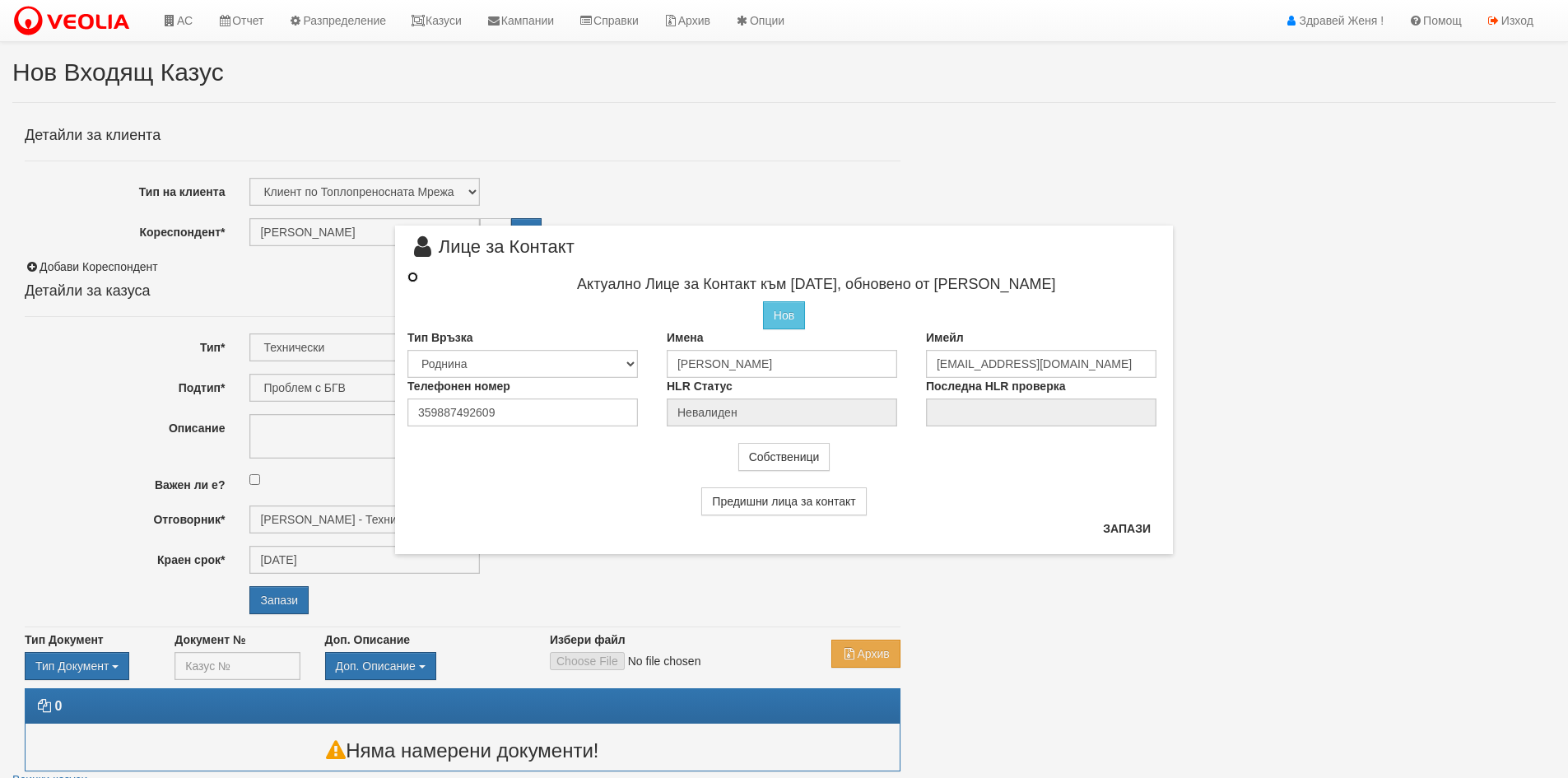
click at [414, 277] on input "radio" at bounding box center [412, 277] width 10 height 10
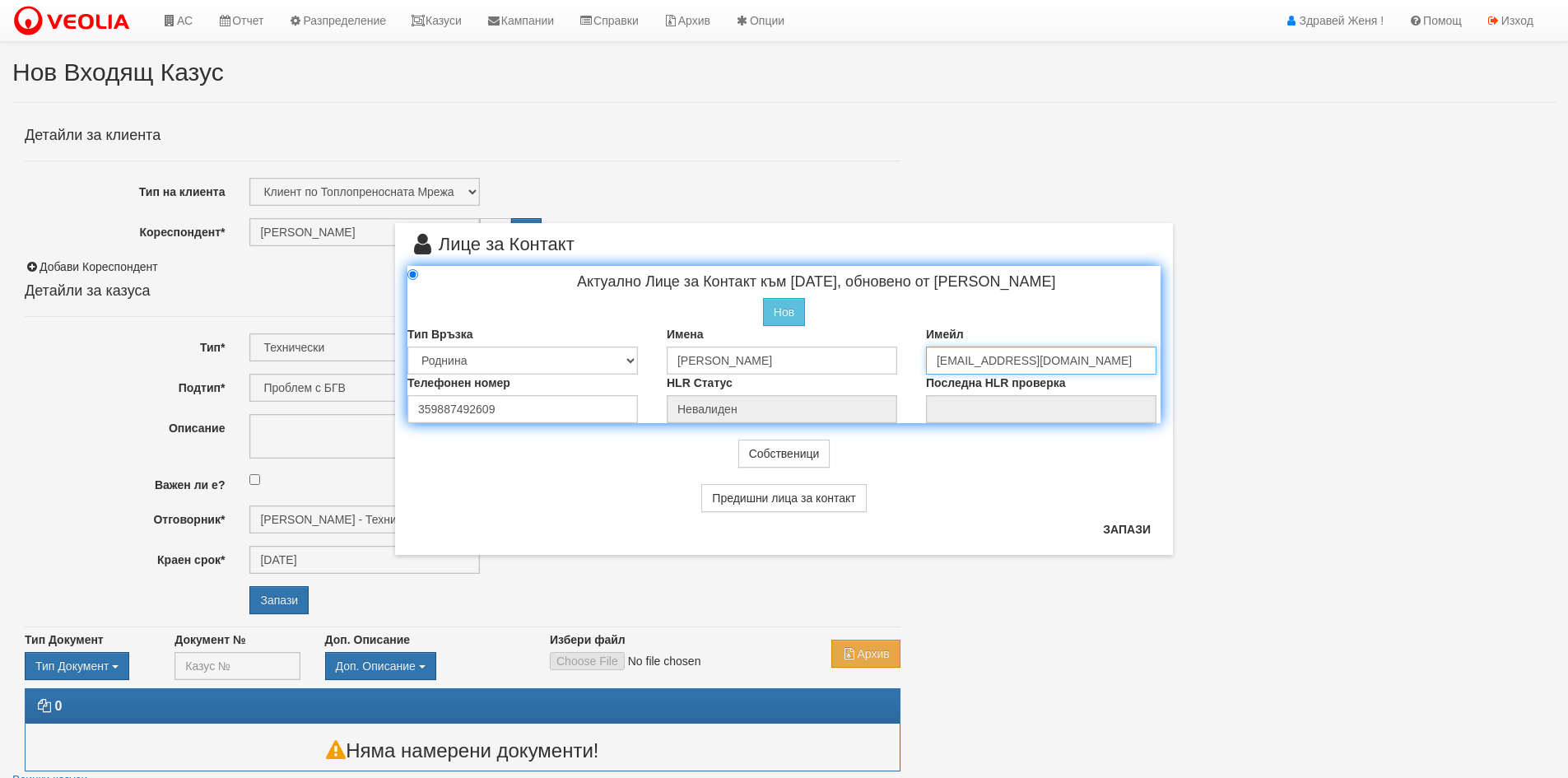
drag, startPoint x: 1073, startPoint y: 363, endPoint x: 936, endPoint y: 352, distance: 137.4
click at [936, 352] on input "[EMAIL_ADDRESS][DOMAIN_NAME]" at bounding box center [1041, 361] width 230 height 28
click at [1128, 525] on button "Запази" at bounding box center [1127, 529] width 67 height 27
radio input "true"
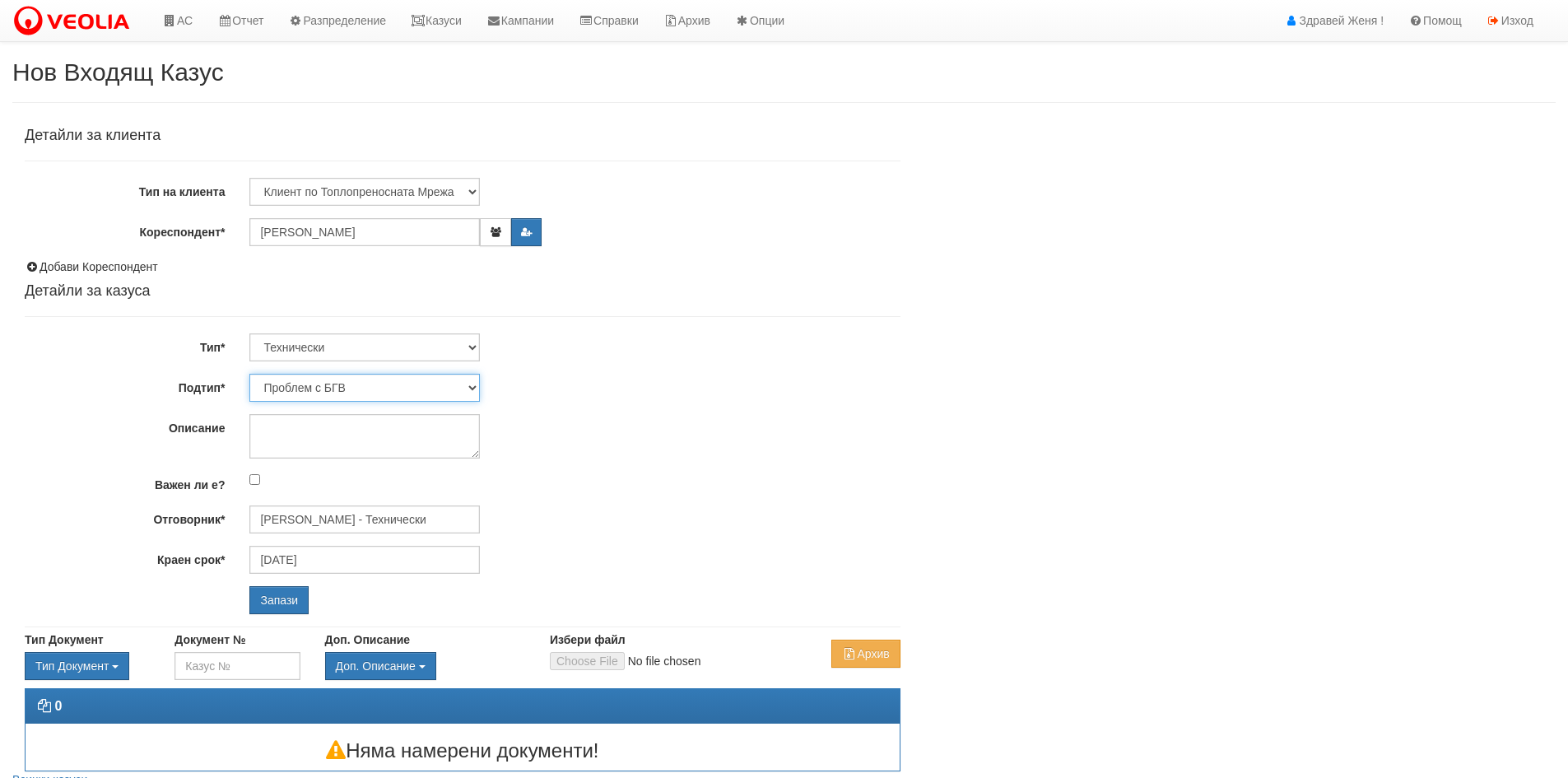
click at [475, 392] on select "Проблем с БГВ Теч ВОИ Теч БГВ Теч в АС Теч от водомер Проблем в АС Интервенция …" at bounding box center [364, 388] width 230 height 28
click at [473, 387] on select "Проблем с БГВ Теч ВОИ Теч БГВ Теч в АС Теч от водомер Проблем в АС Интервенция …" at bounding box center [364, 388] width 230 height 28
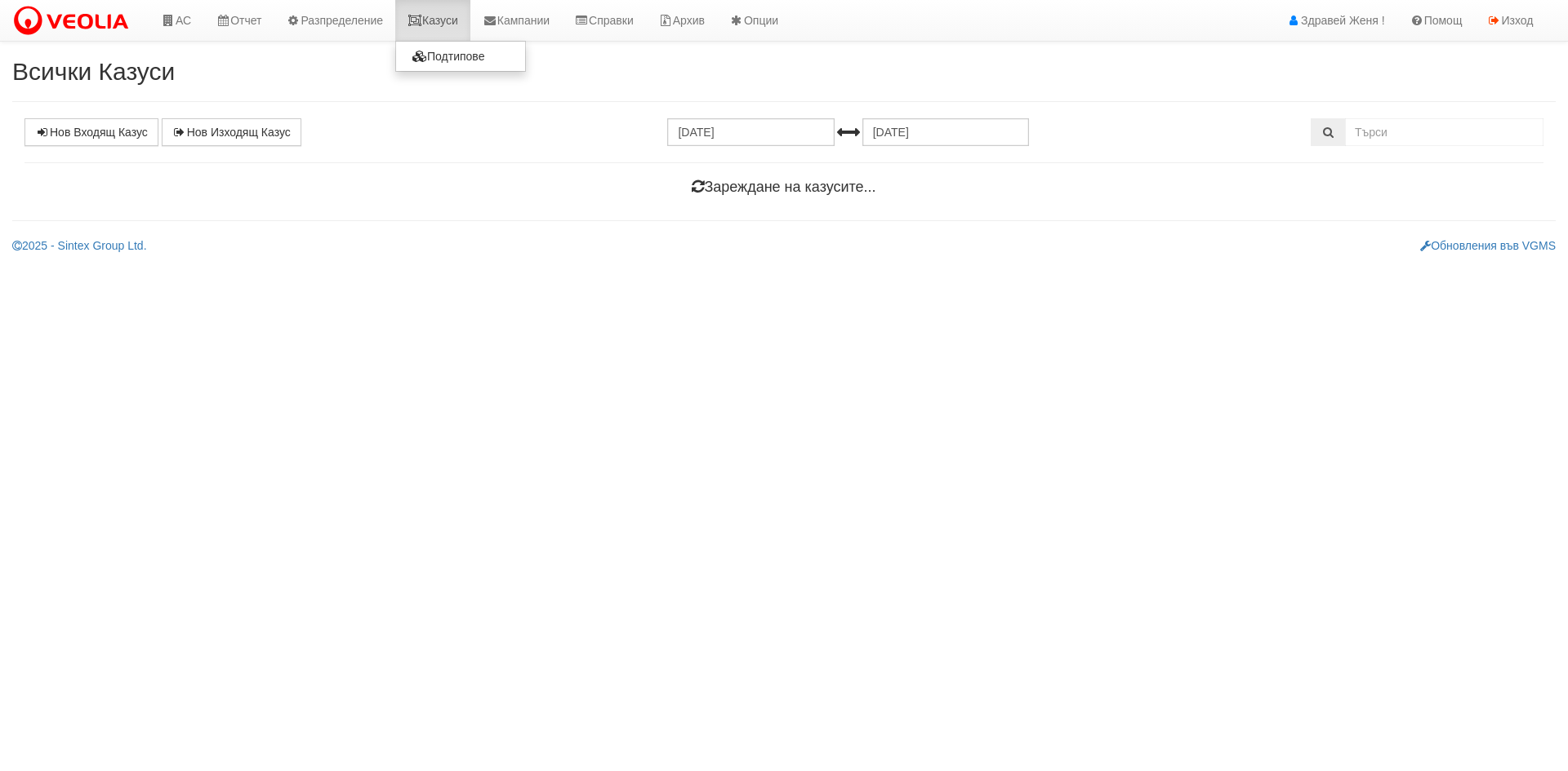
click at [451, 25] on link "Казуси" at bounding box center [433, 21] width 75 height 41
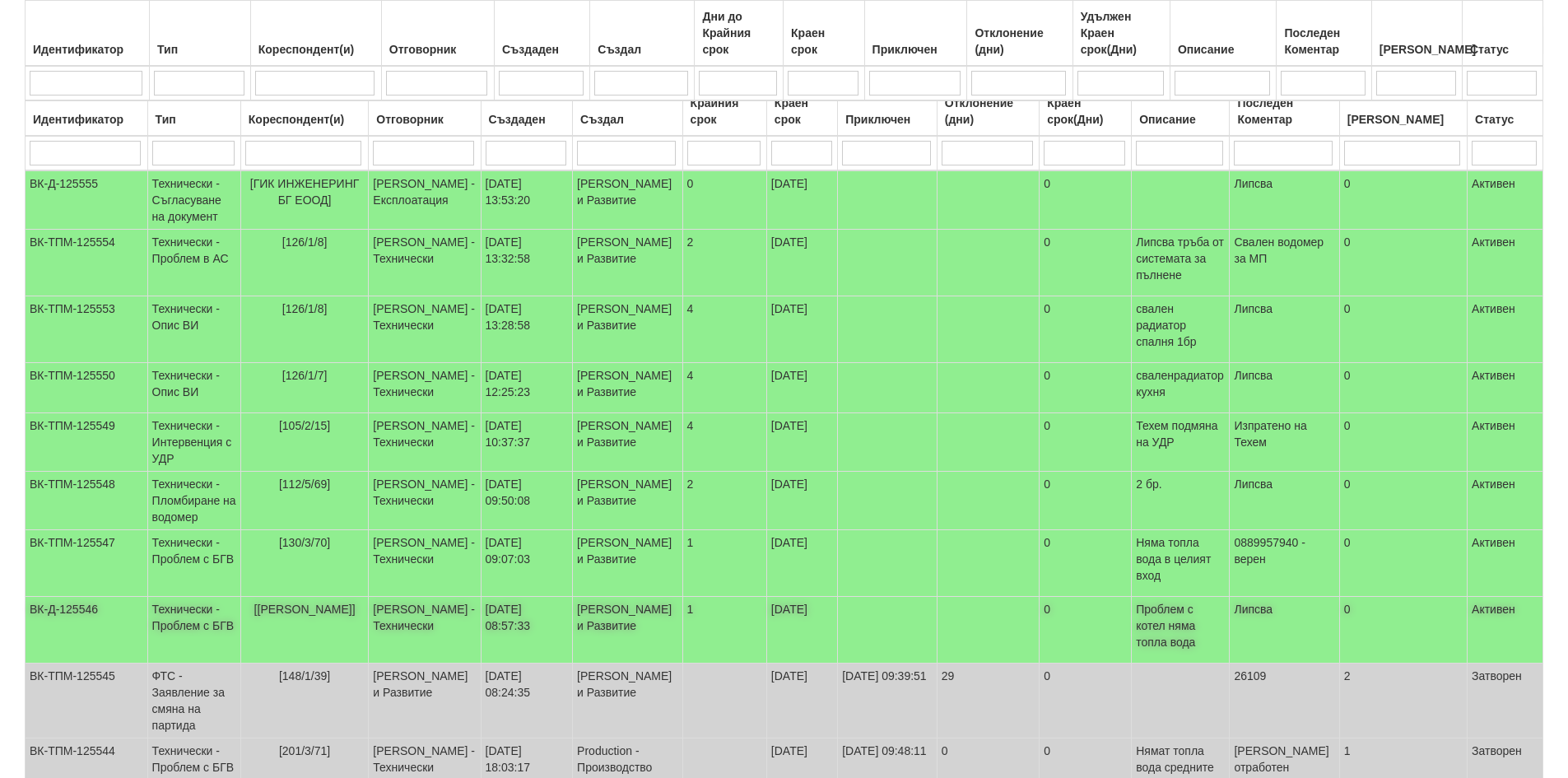
scroll to position [247, 0]
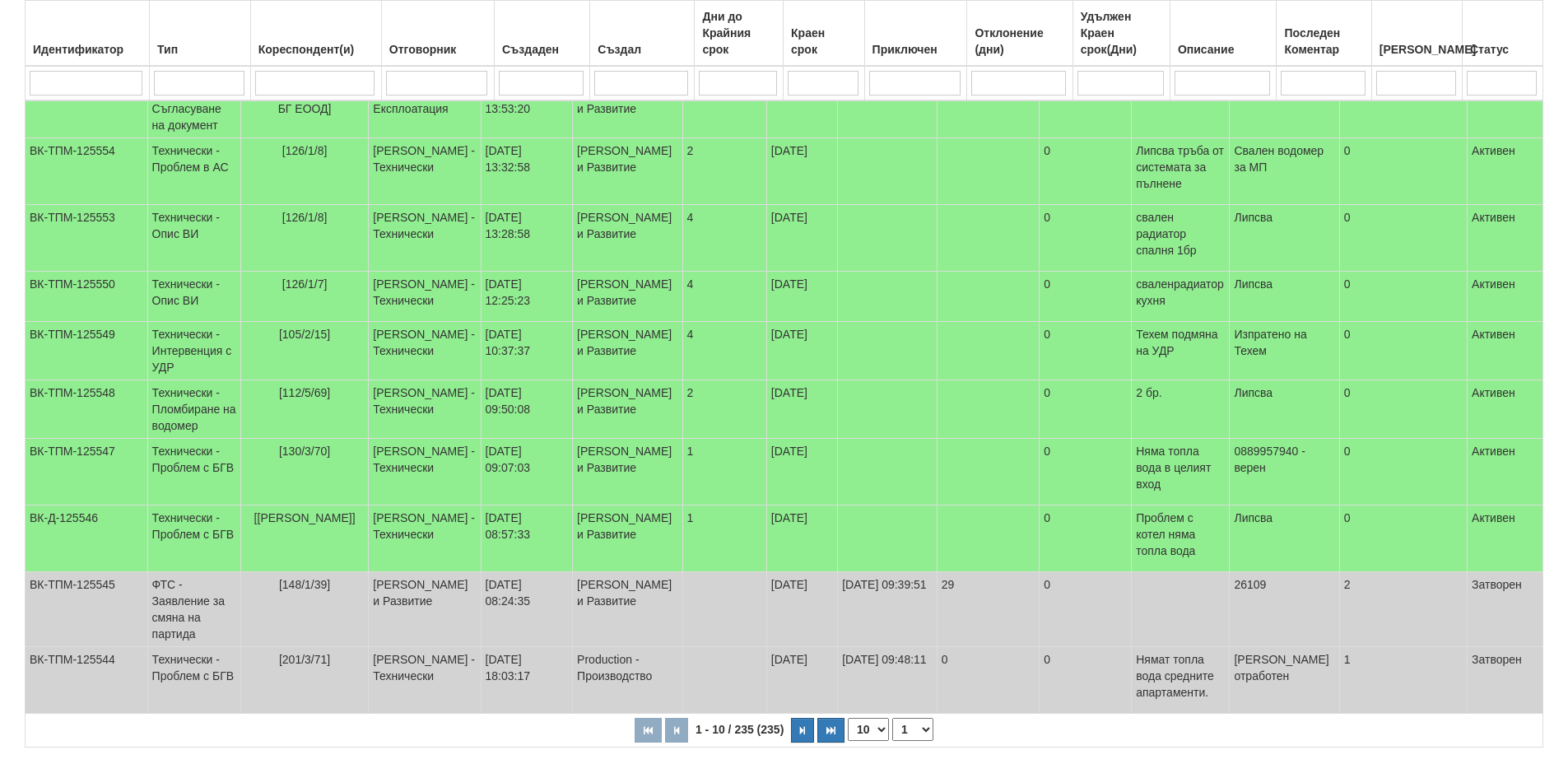
click at [871, 718] on select "10 20 30 40" at bounding box center [869, 730] width 41 height 23
select select "40"
click at [851, 742] on select "10 20 30 40" at bounding box center [869, 730] width 41 height 23
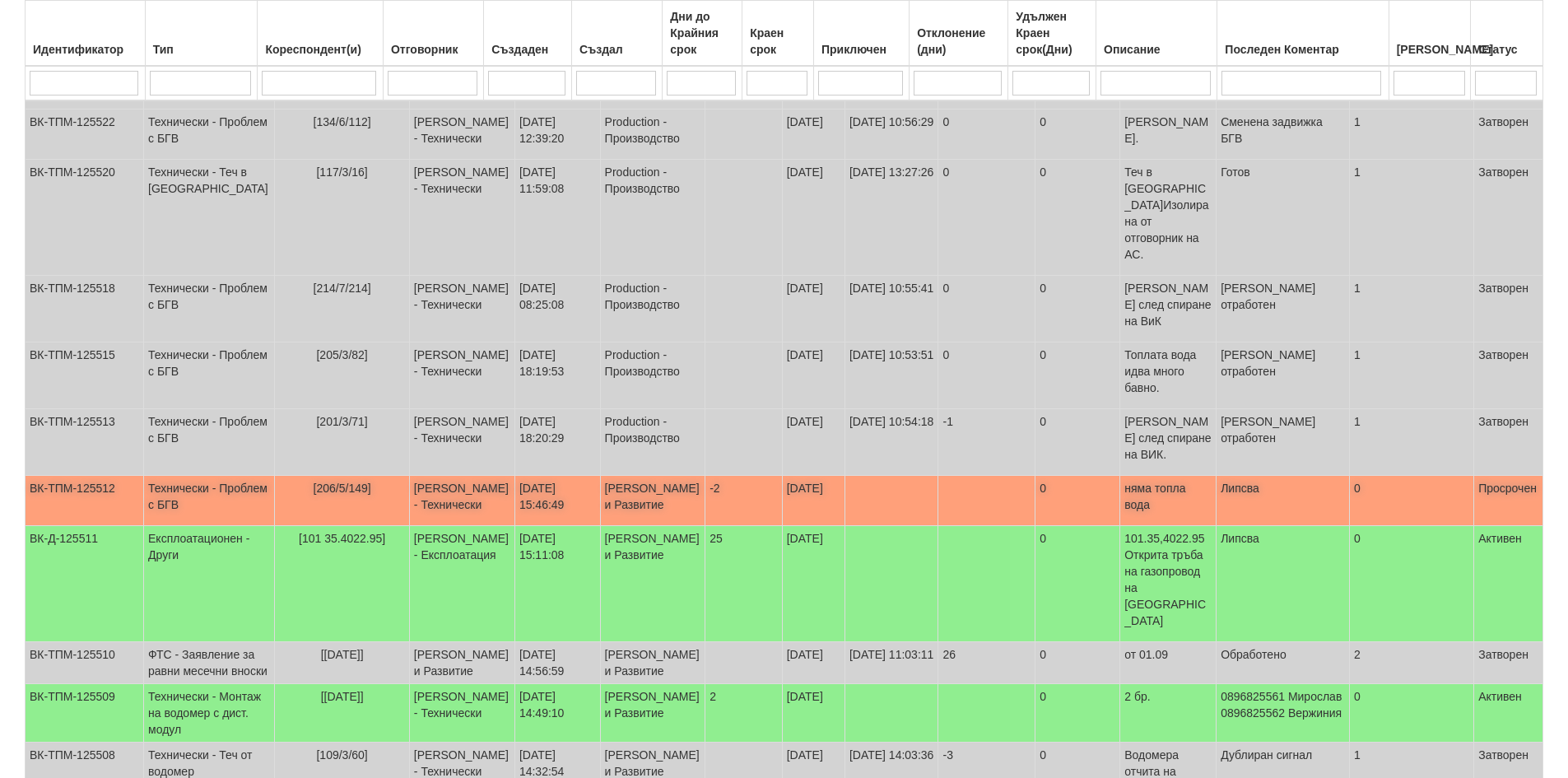
scroll to position [2636, 0]
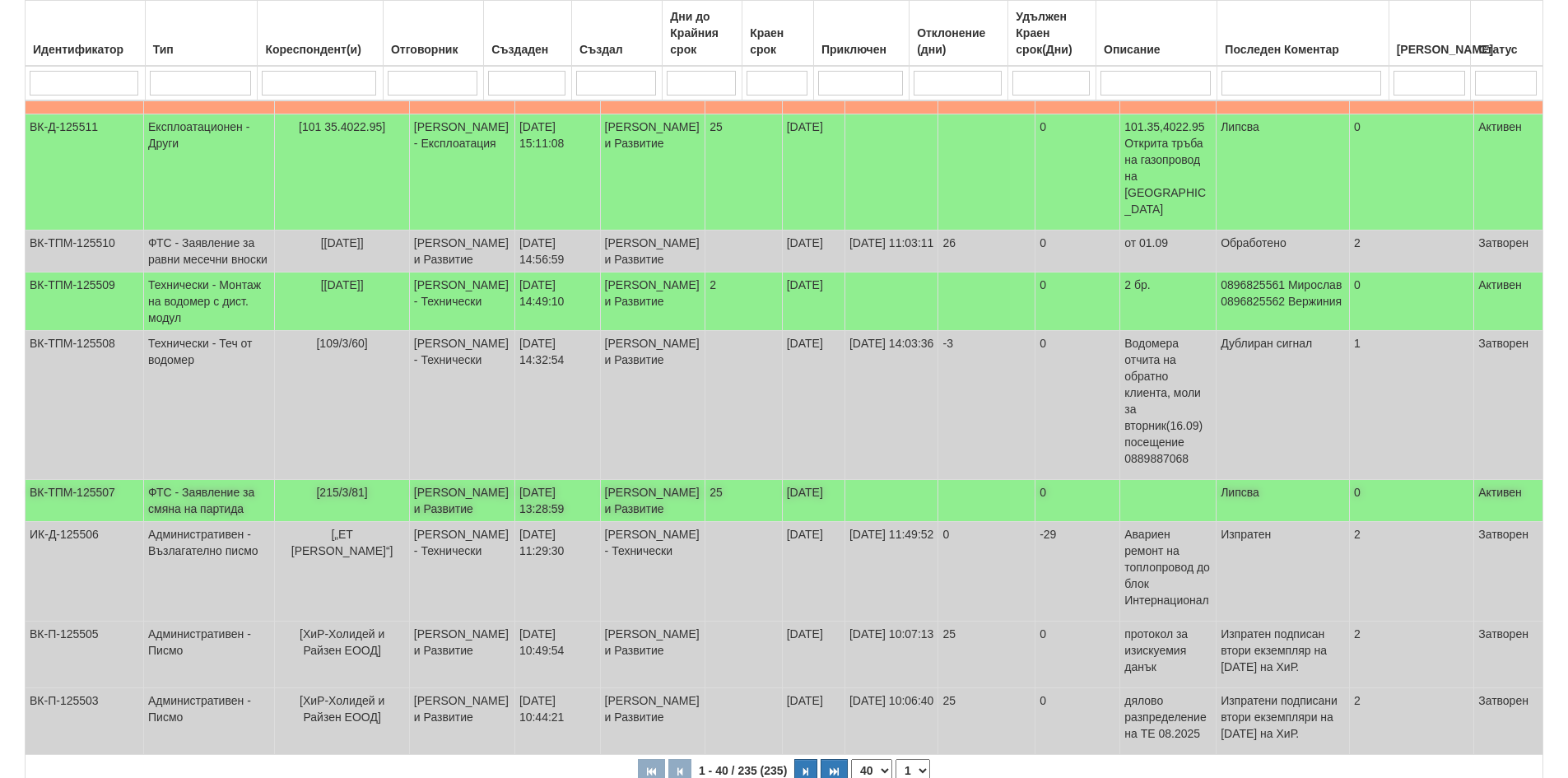
click at [93, 522] on td "ВК-ТПМ-125507" at bounding box center [85, 501] width 118 height 42
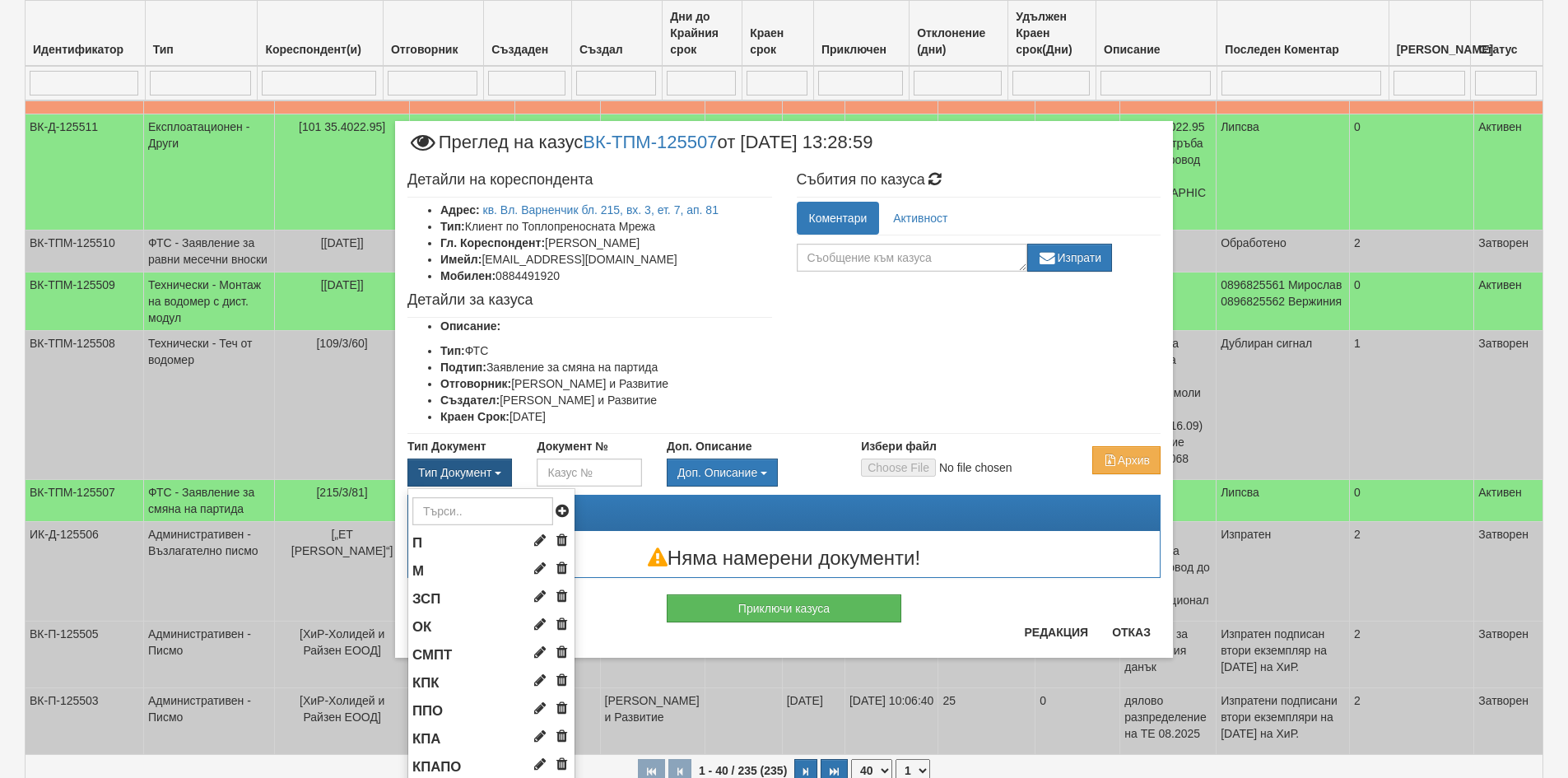
click at [490, 470] on button "Тип Документ" at bounding box center [459, 472] width 104 height 28
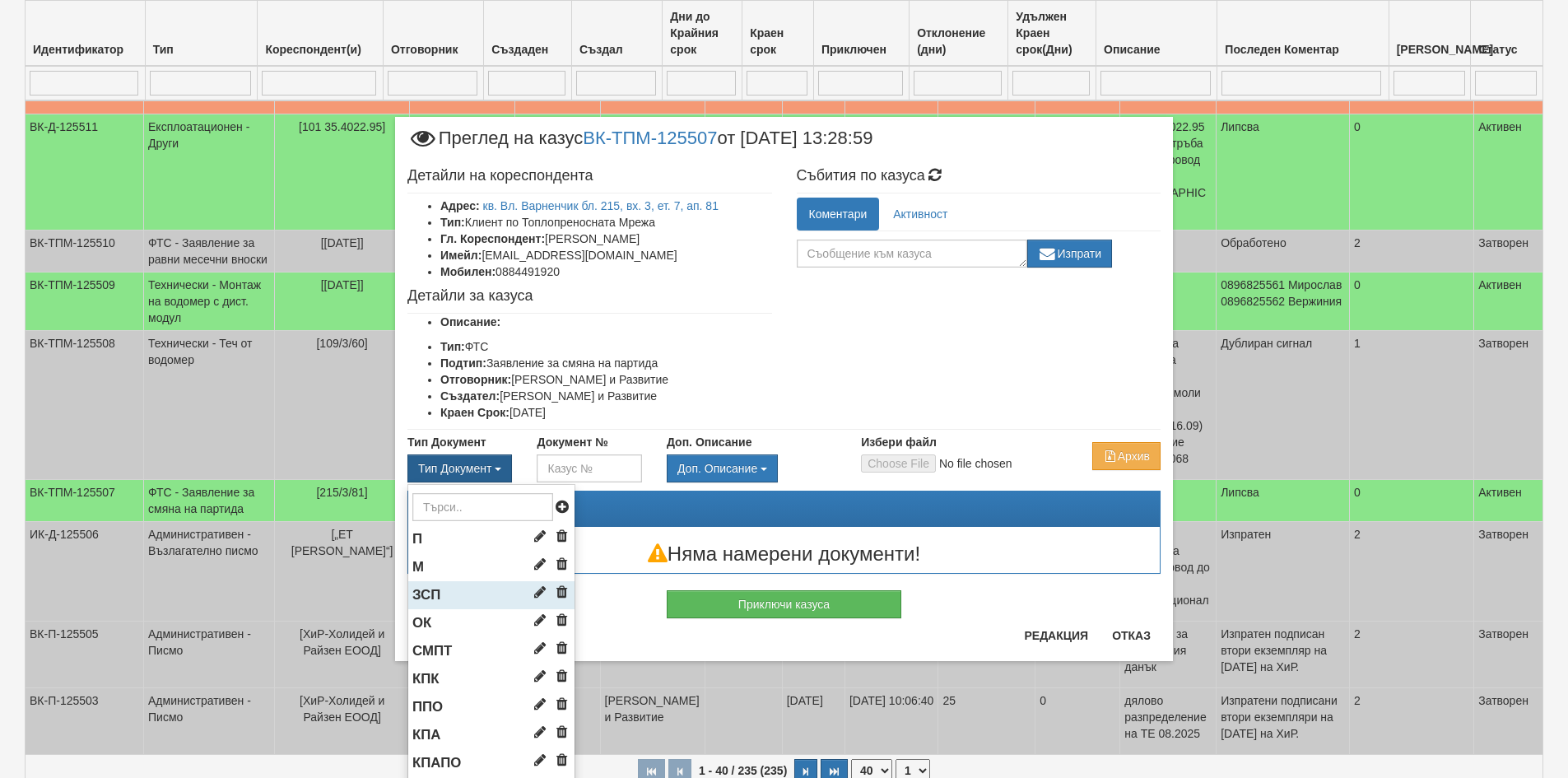
click at [428, 589] on span "ЗСП" at bounding box center [426, 595] width 28 height 16
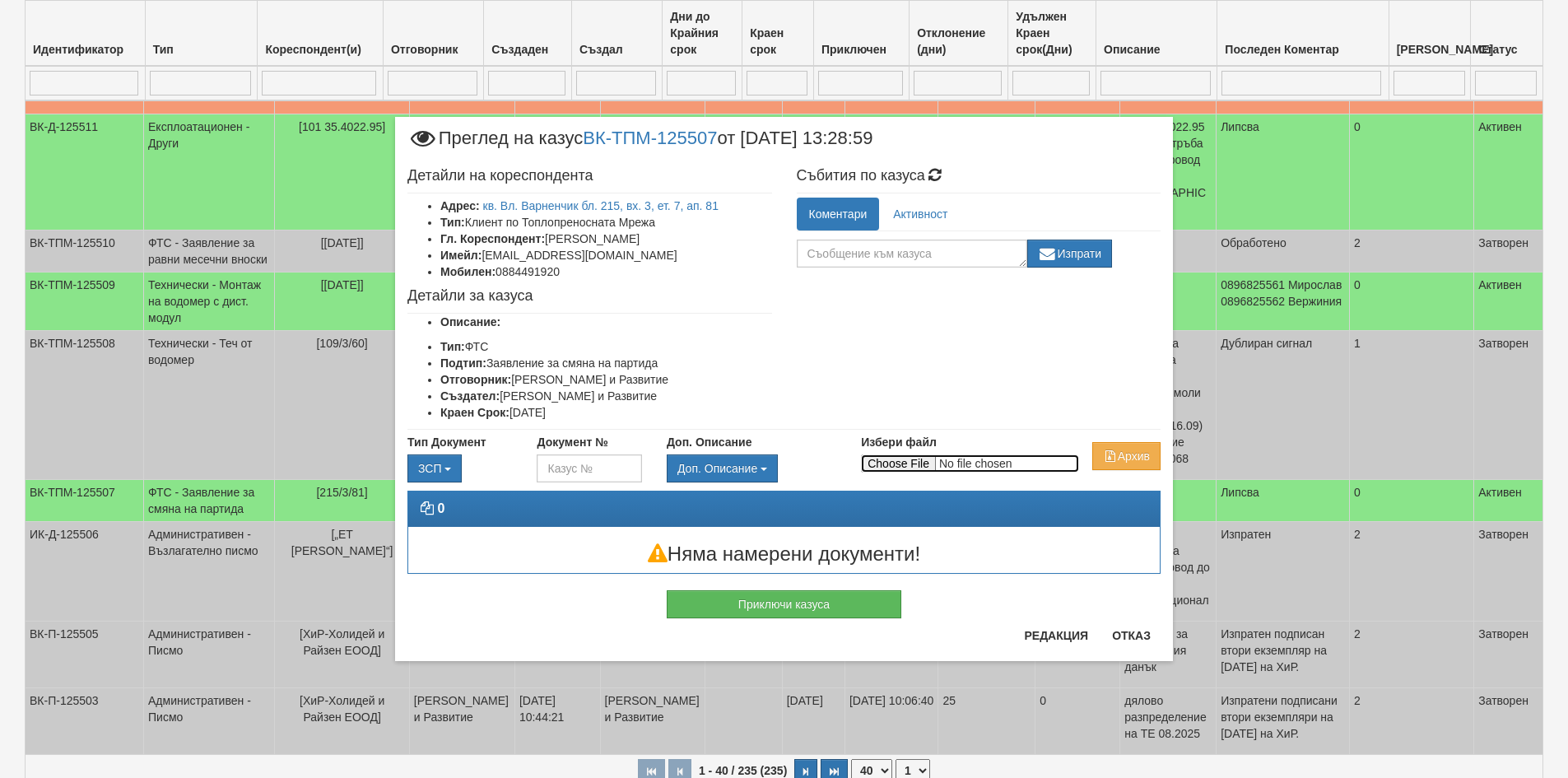
click at [878, 468] on input "Избери файл" at bounding box center [970, 464] width 218 height 18
type input "C:\fakepath\DOC123.pdf"
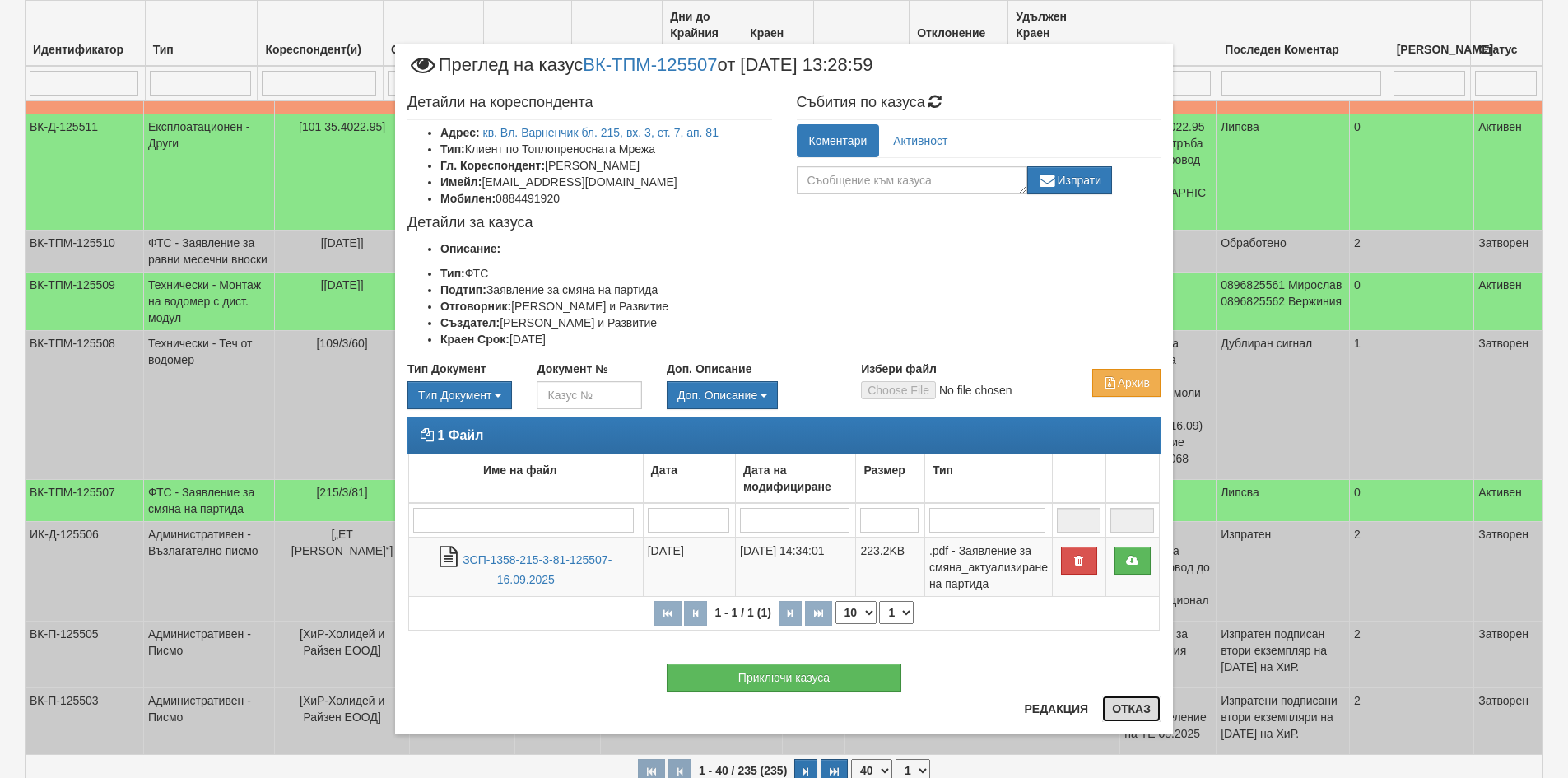
click at [1132, 712] on button "Отказ" at bounding box center [1131, 709] width 59 height 27
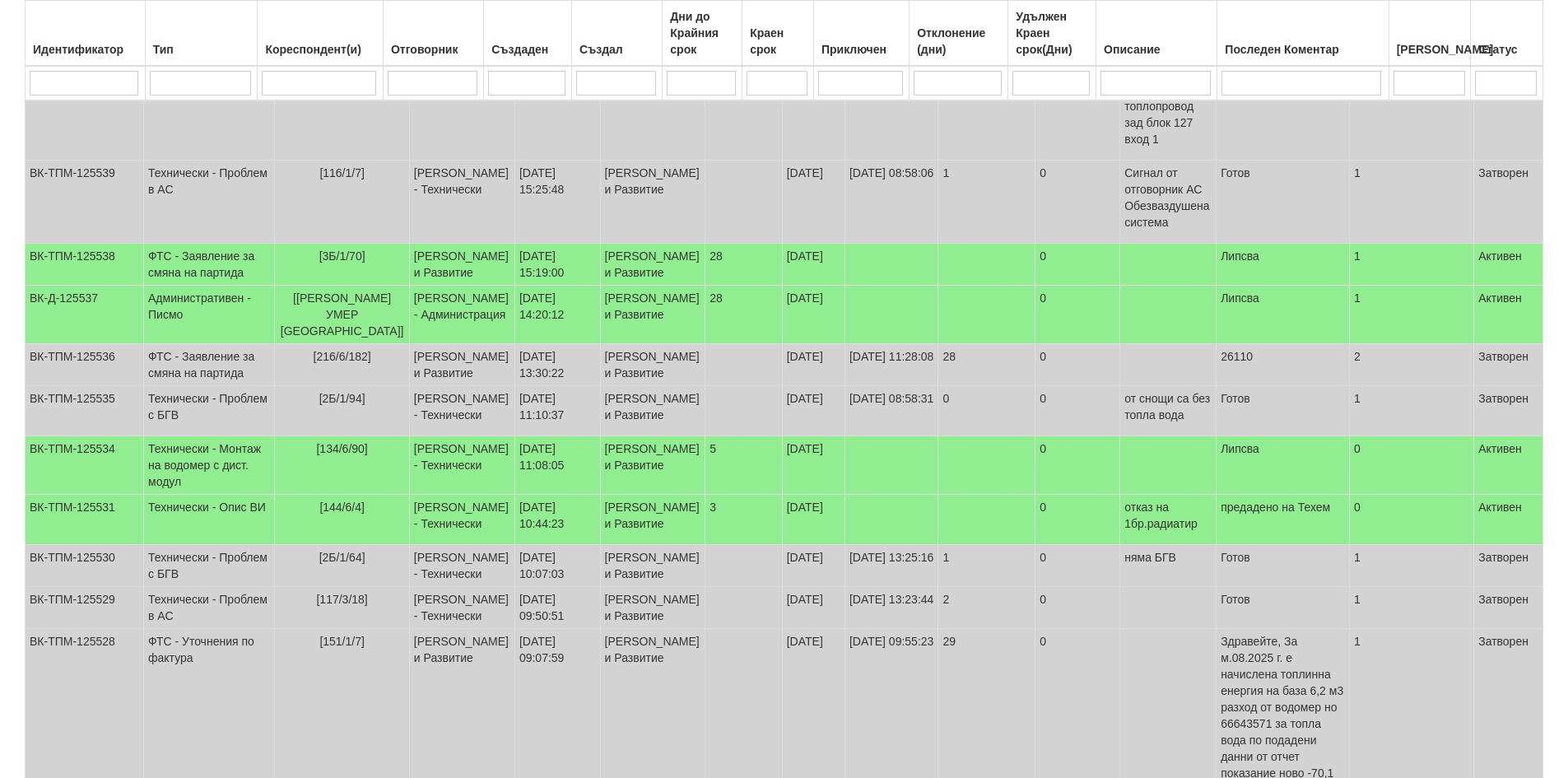
scroll to position [0, 0]
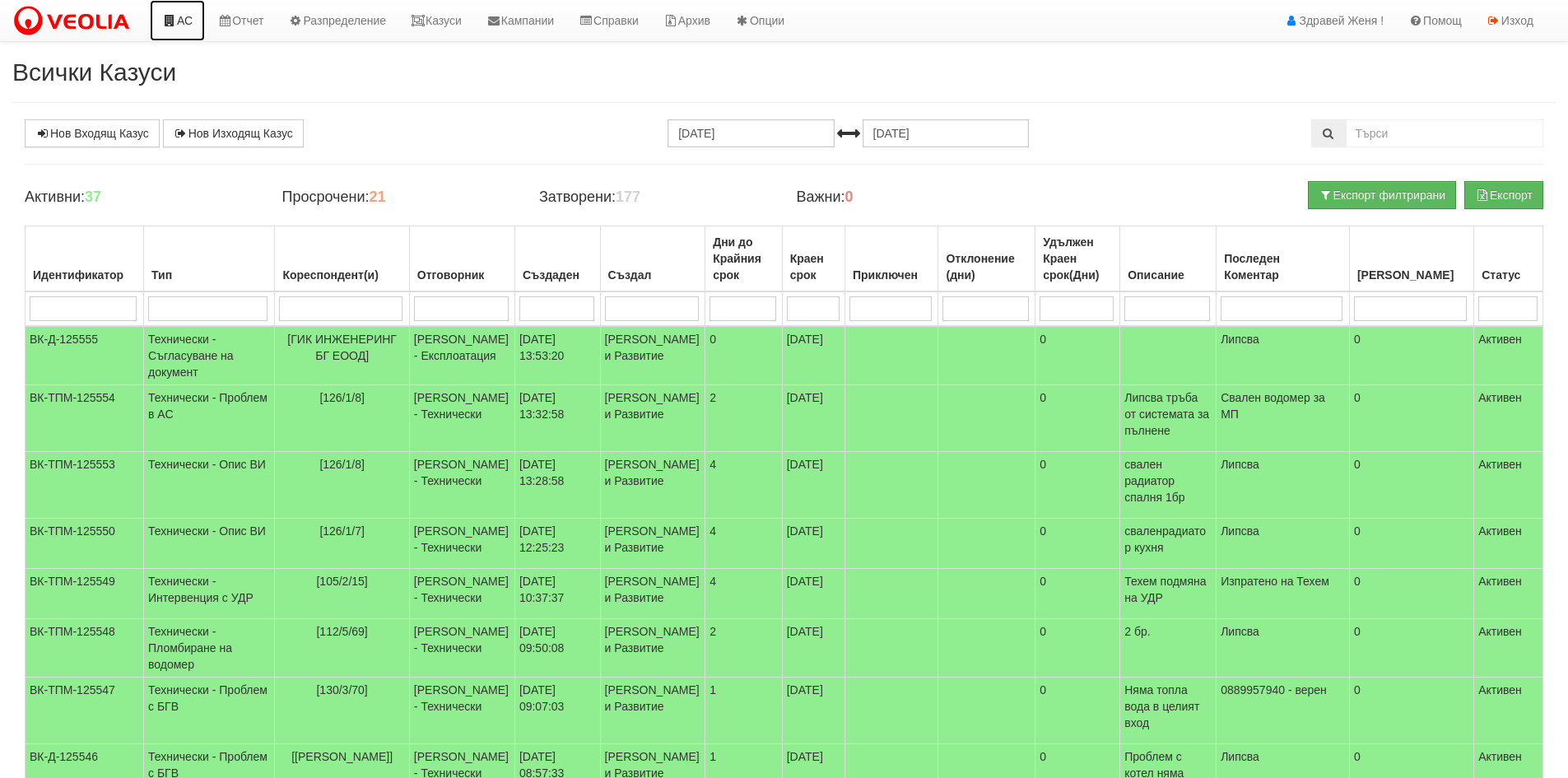
click at [186, 20] on link "АС" at bounding box center [178, 21] width 55 height 41
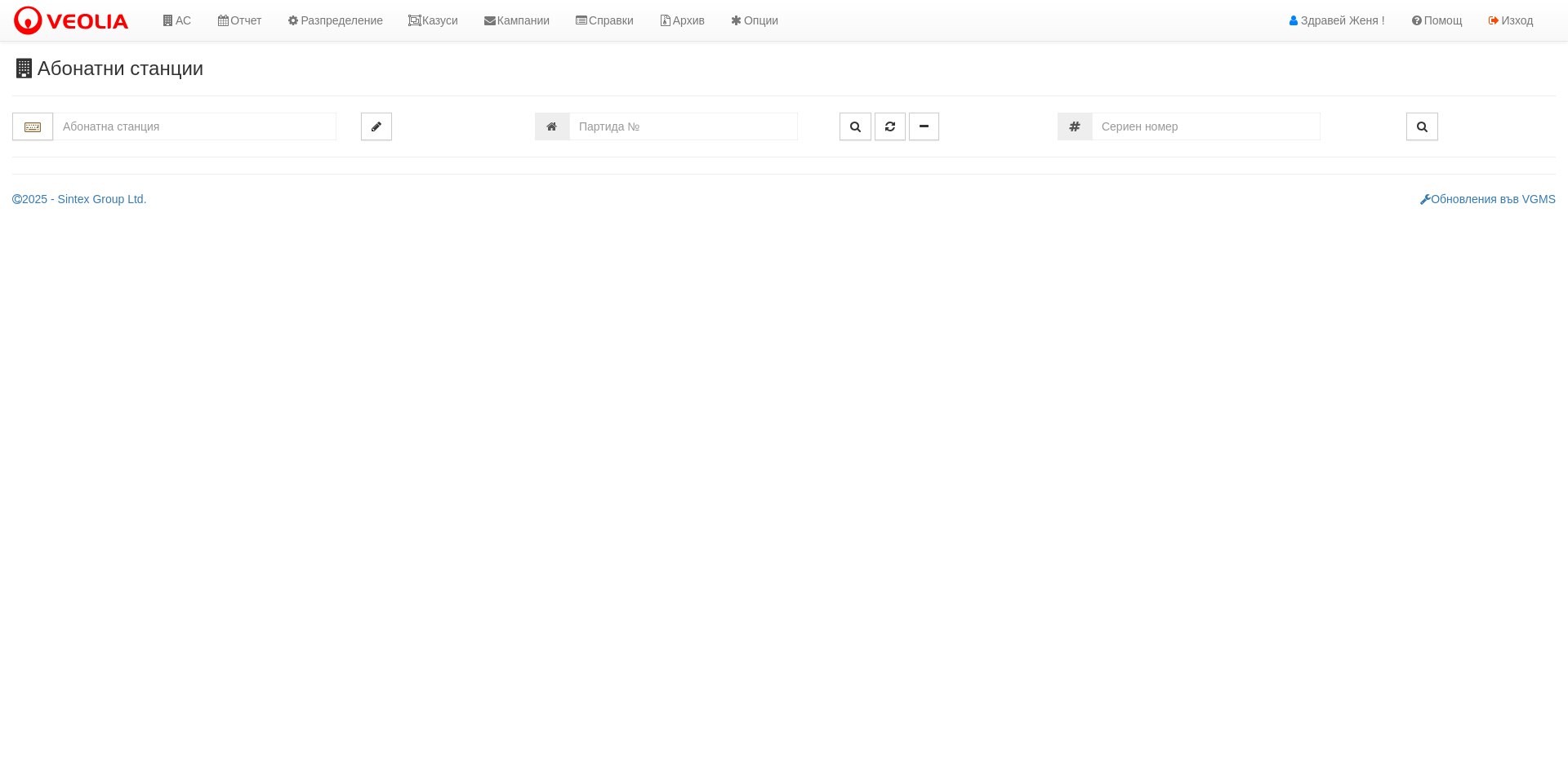
click at [98, 123] on input "text" at bounding box center [194, 127] width 283 height 27
click at [92, 128] on input "text" at bounding box center [194, 127] width 283 height 27
click at [124, 154] on div "166/А - Възраждане - "ВЕОЛИЯ"" at bounding box center [194, 152] width 278 height 19
type input "166/А - Възраждане - "ВЕОЛИЯ""
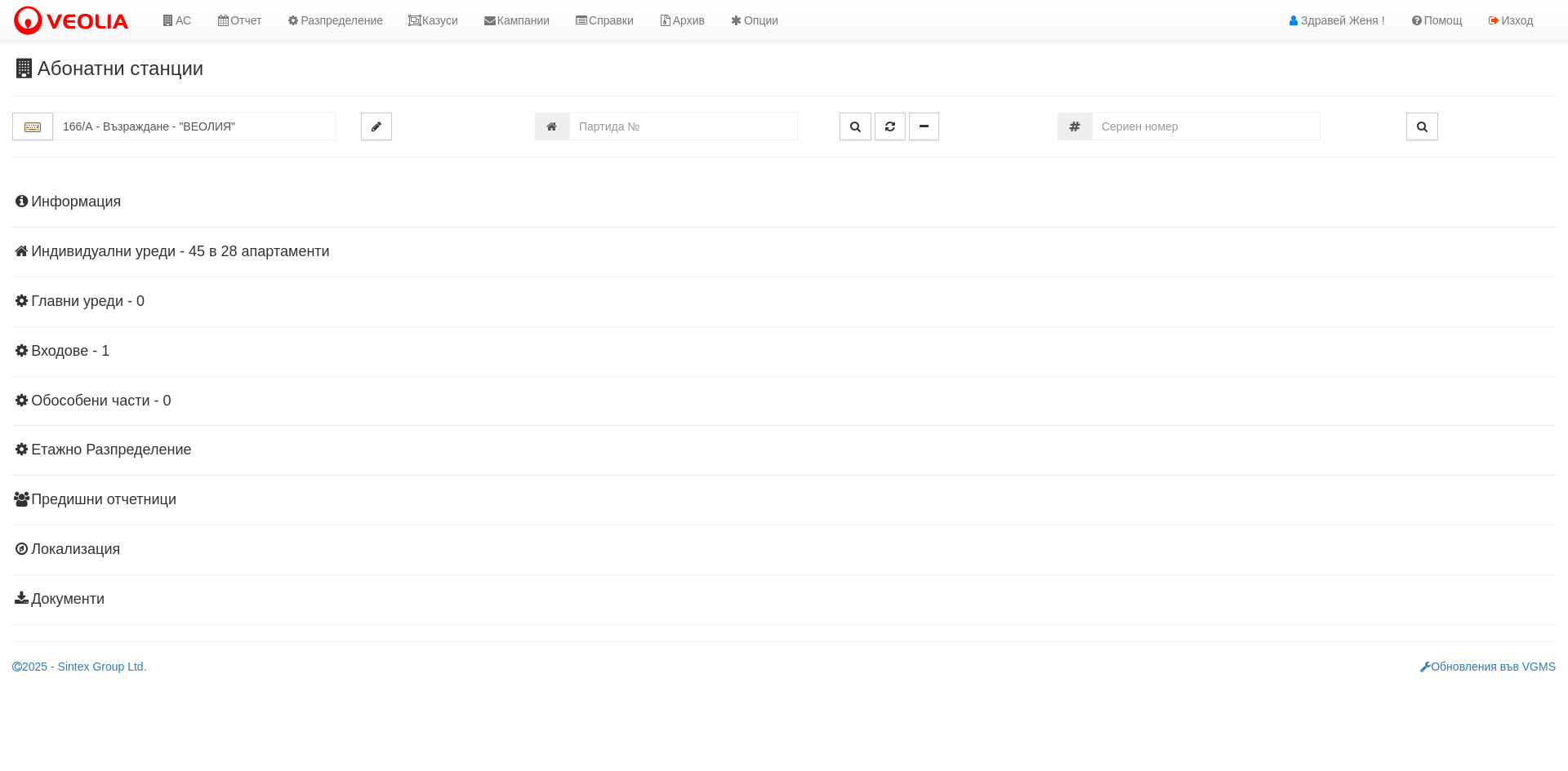
click at [144, 251] on h4 "Индивидуални уреди - 45 в 28 апартаменти" at bounding box center [783, 252] width 1543 height 16
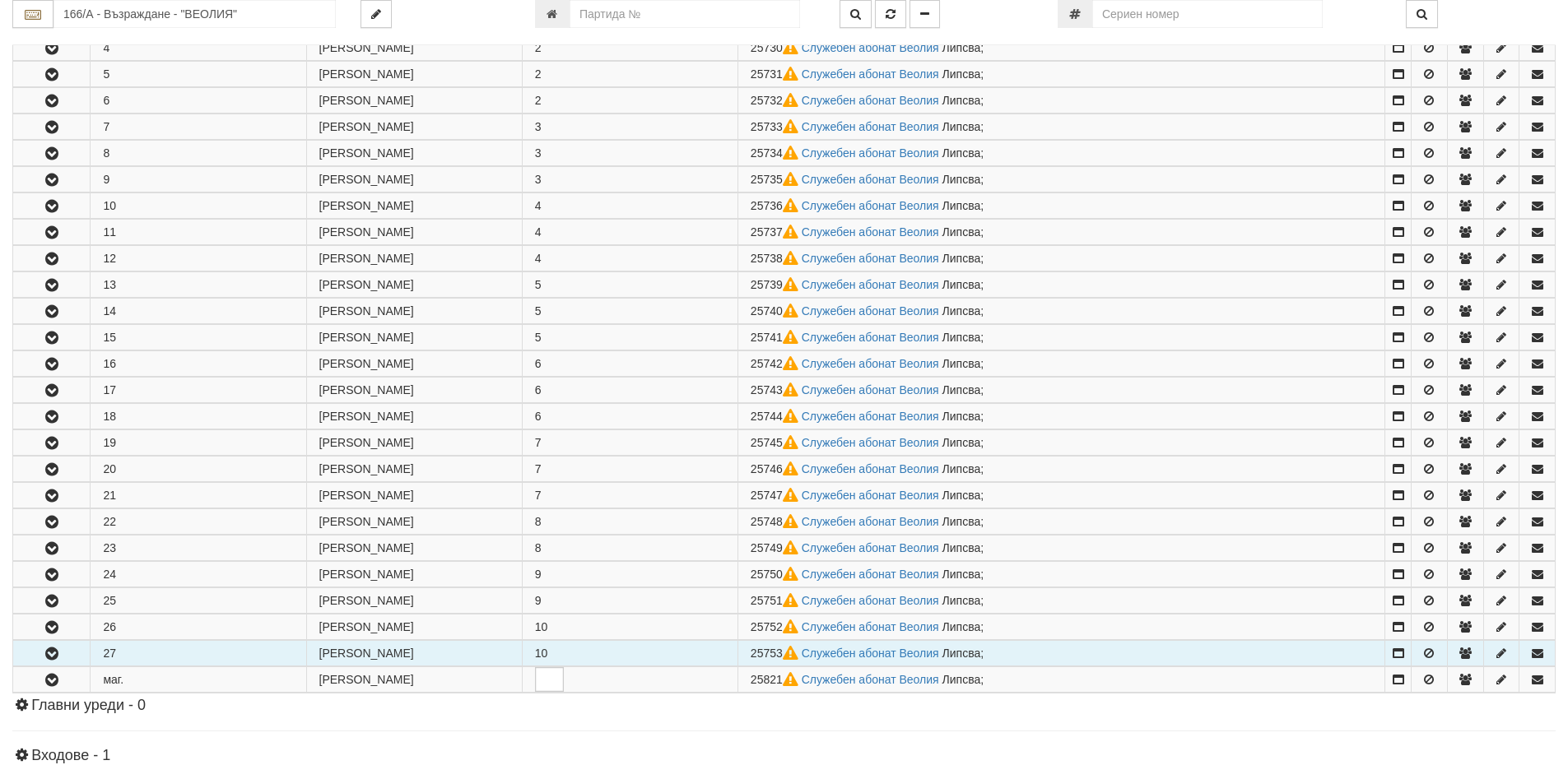
scroll to position [411, 0]
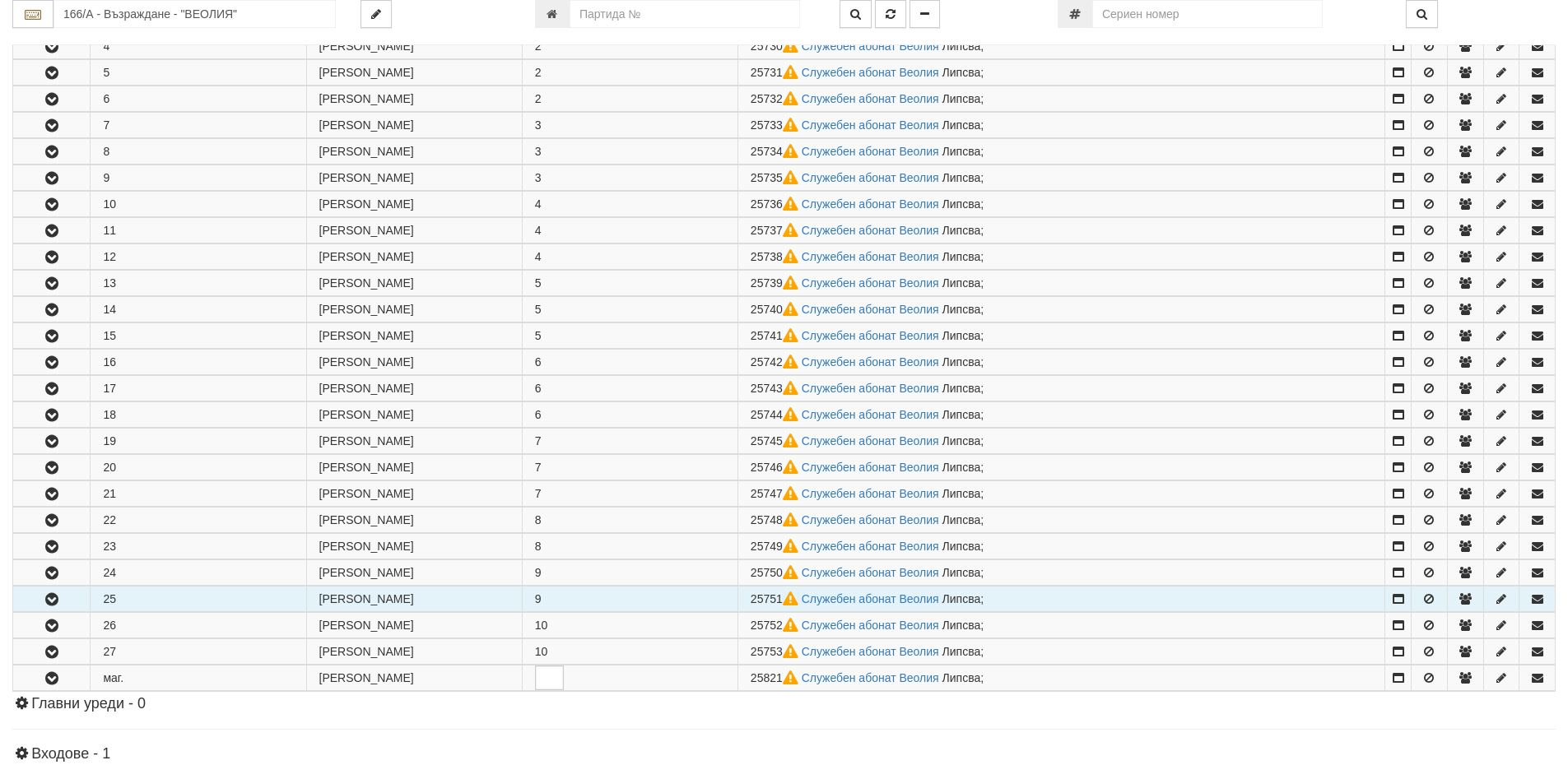
click at [45, 598] on icon "button" at bounding box center [52, 599] width 20 height 11
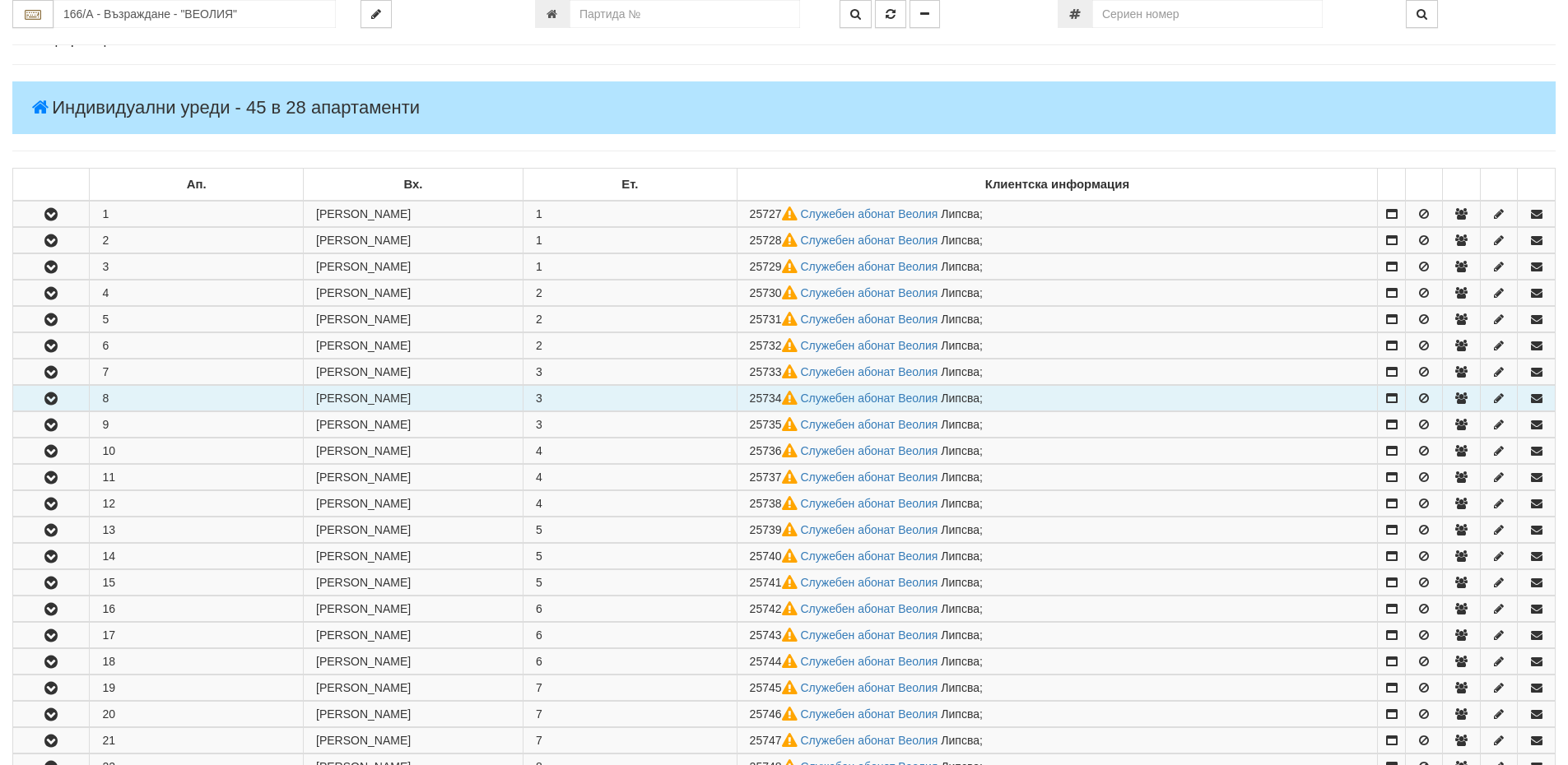
scroll to position [0, 0]
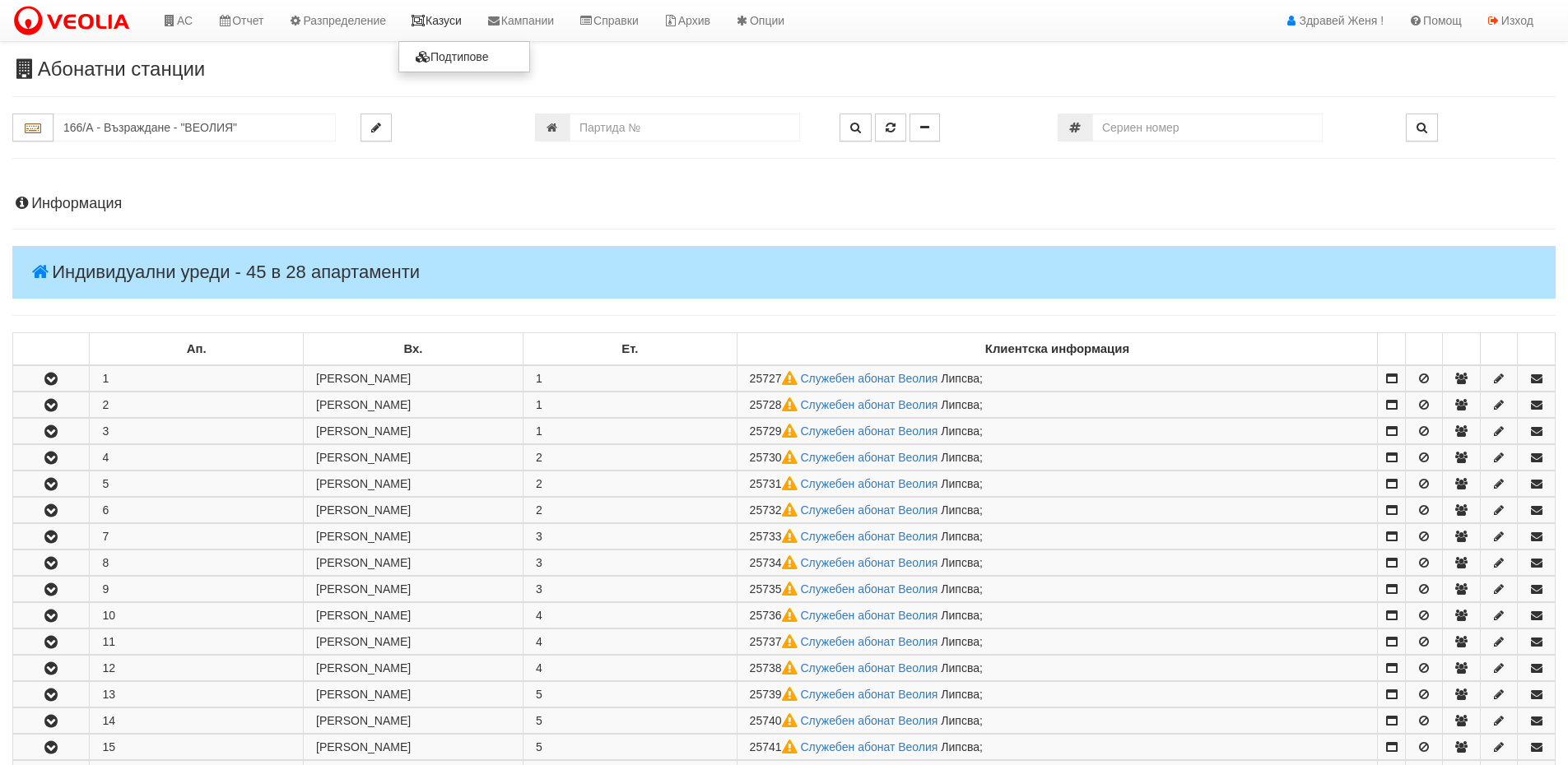
click at [458, 21] on link "Казуси" at bounding box center [437, 21] width 76 height 41
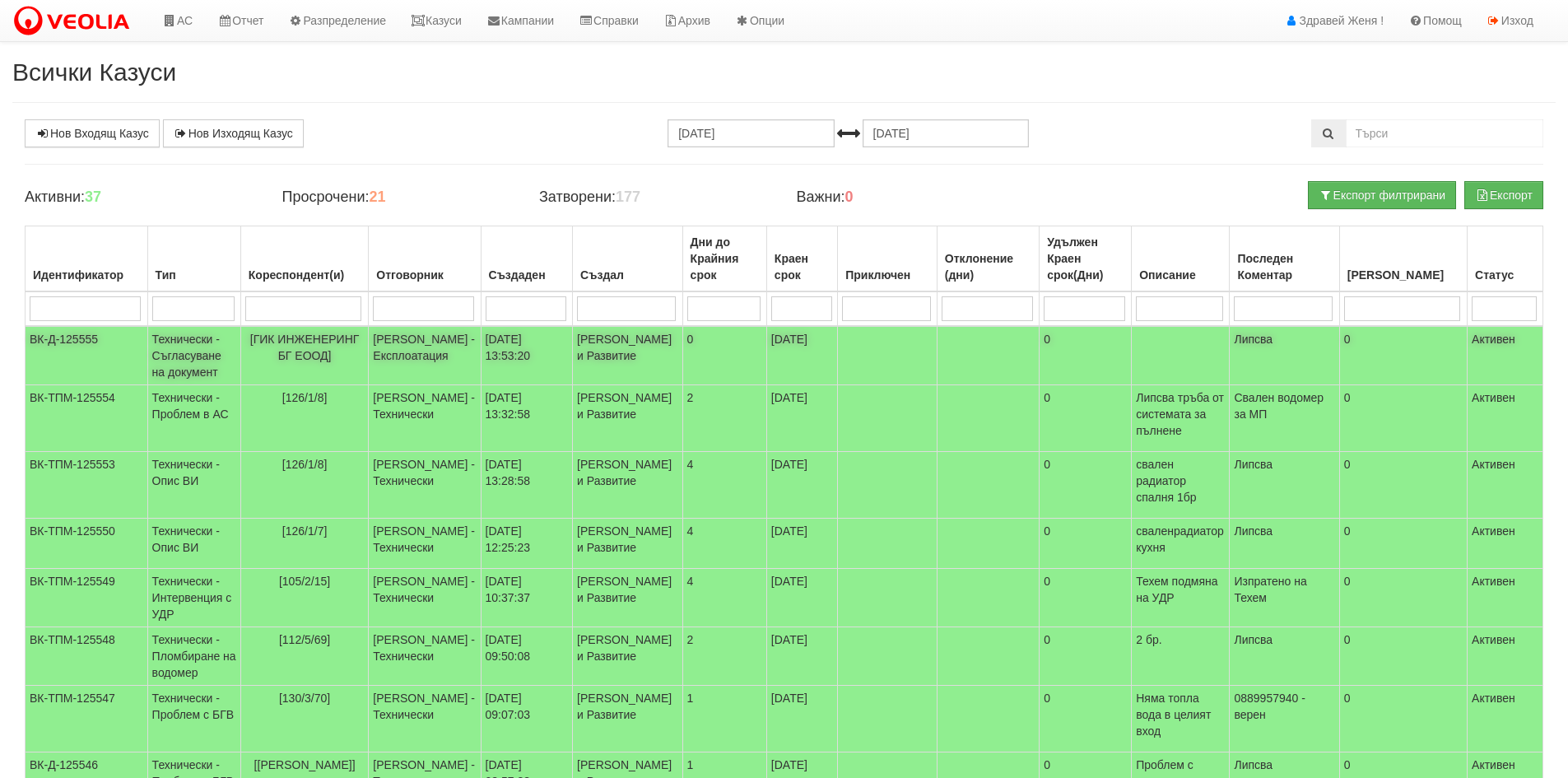
click at [368, 352] on td "[ГИК ИНЖЕНЕРИНГ БГ ЕООД]" at bounding box center [305, 356] width 129 height 60
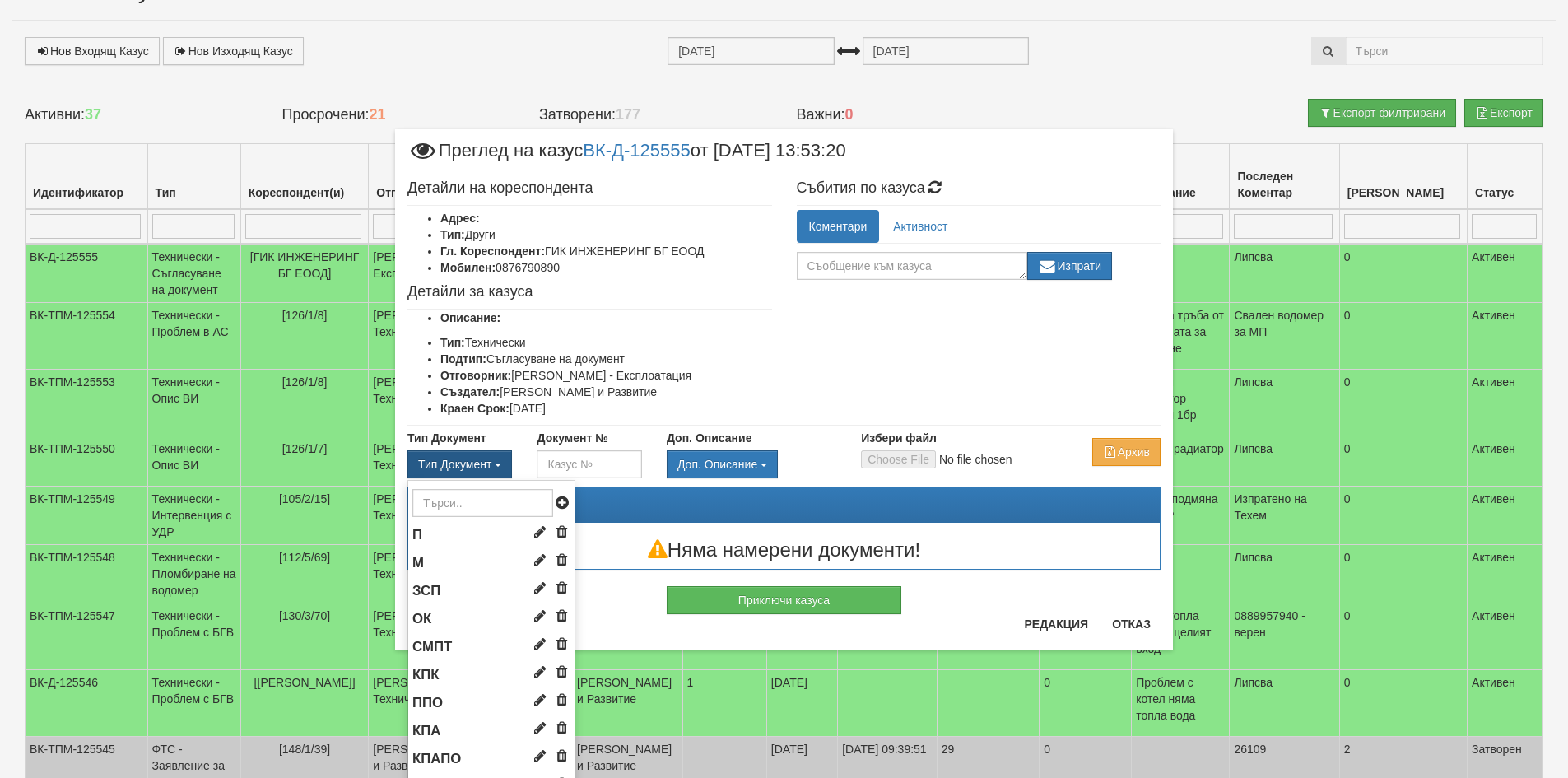
click at [492, 468] on button "Тип Документ" at bounding box center [459, 465] width 104 height 28
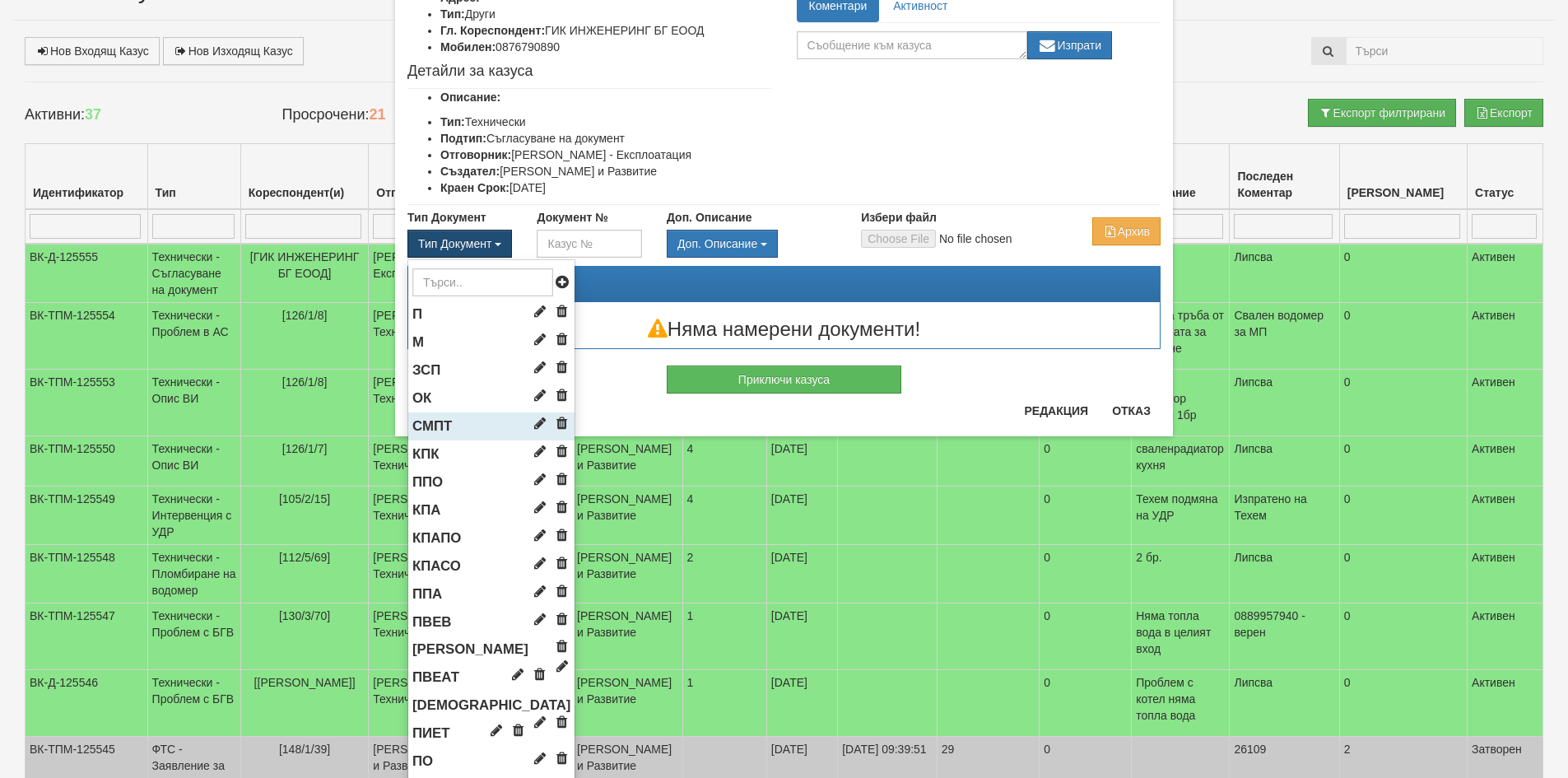
scroll to position [247, 0]
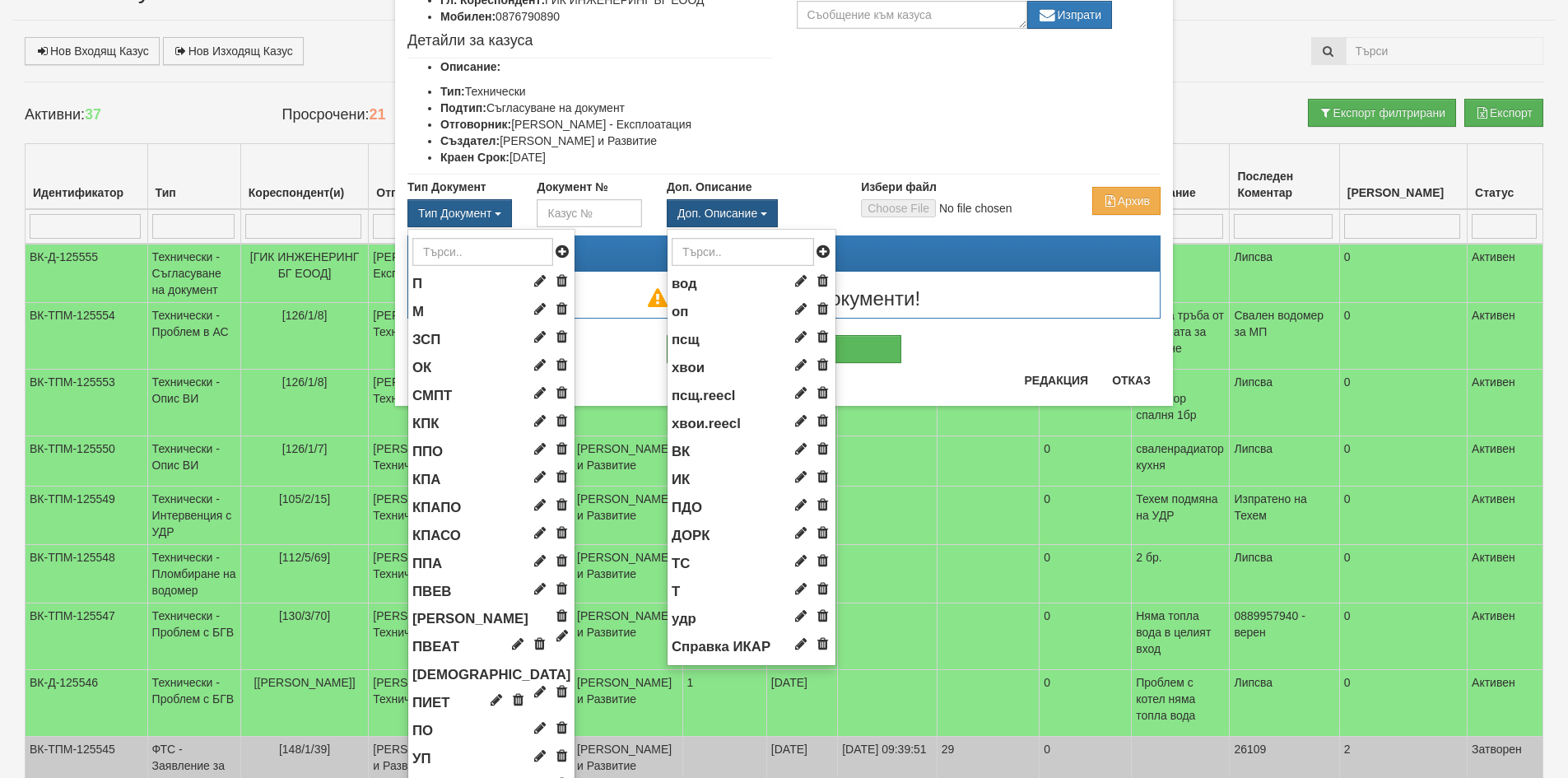
click at [743, 211] on span "Доп. Описание" at bounding box center [717, 212] width 80 height 13
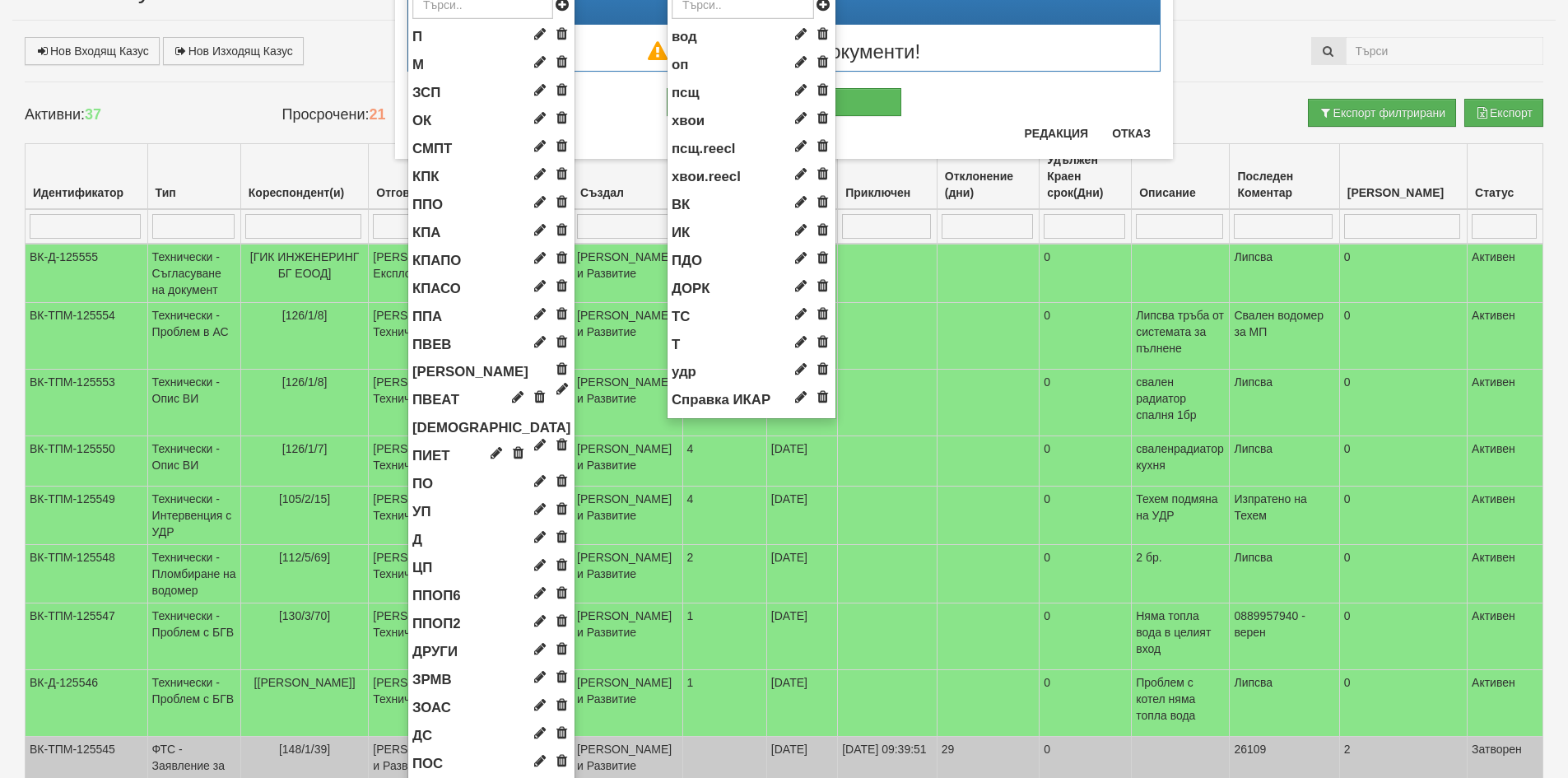
scroll to position [742, 0]
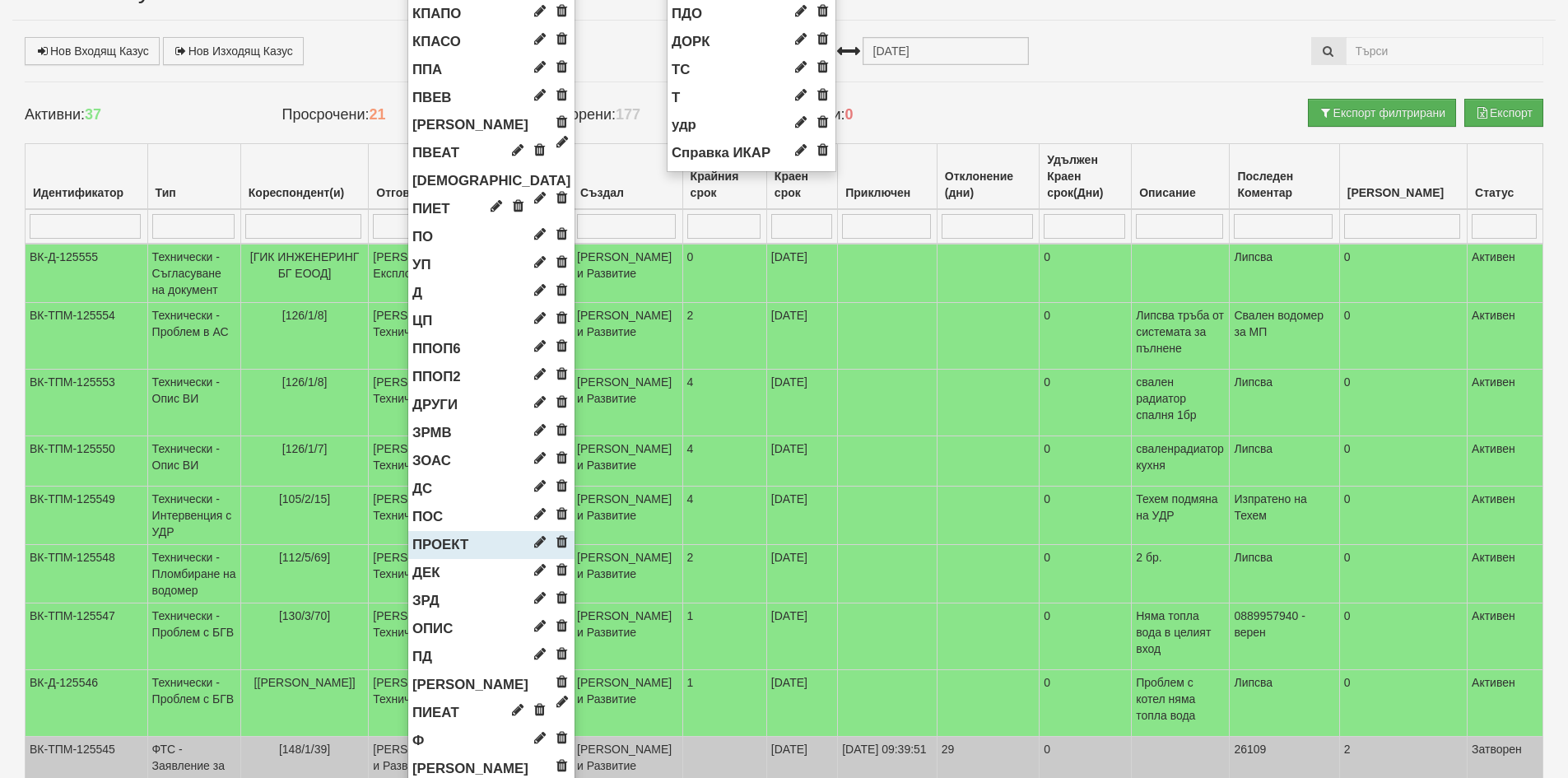
click at [437, 541] on span "ПРОЕКТ" at bounding box center [440, 545] width 56 height 16
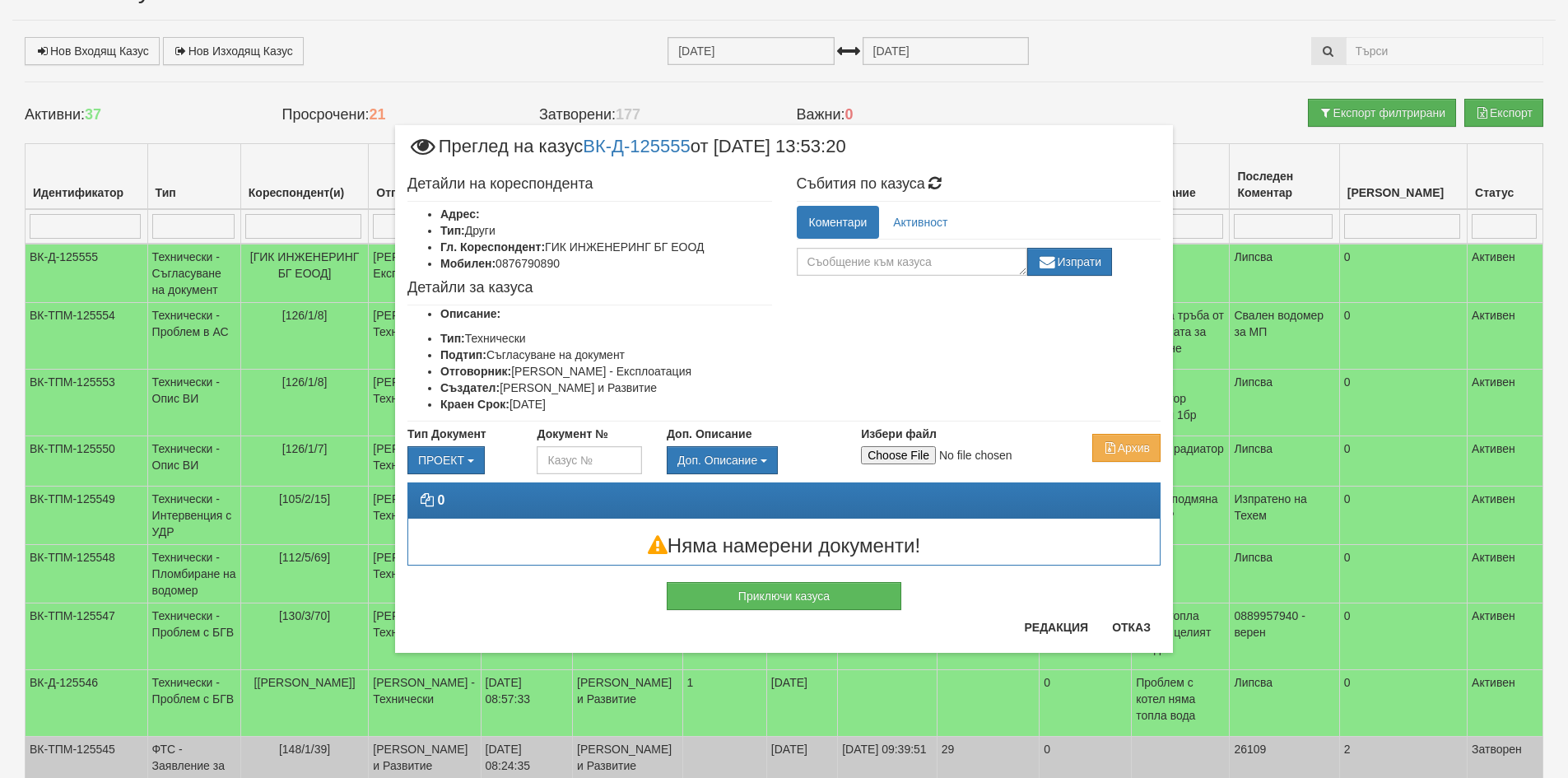
scroll to position [0, 0]
click at [901, 453] on input "Избери файл" at bounding box center [970, 455] width 218 height 18
type input "C:\fakepath\DOC124.pdf"
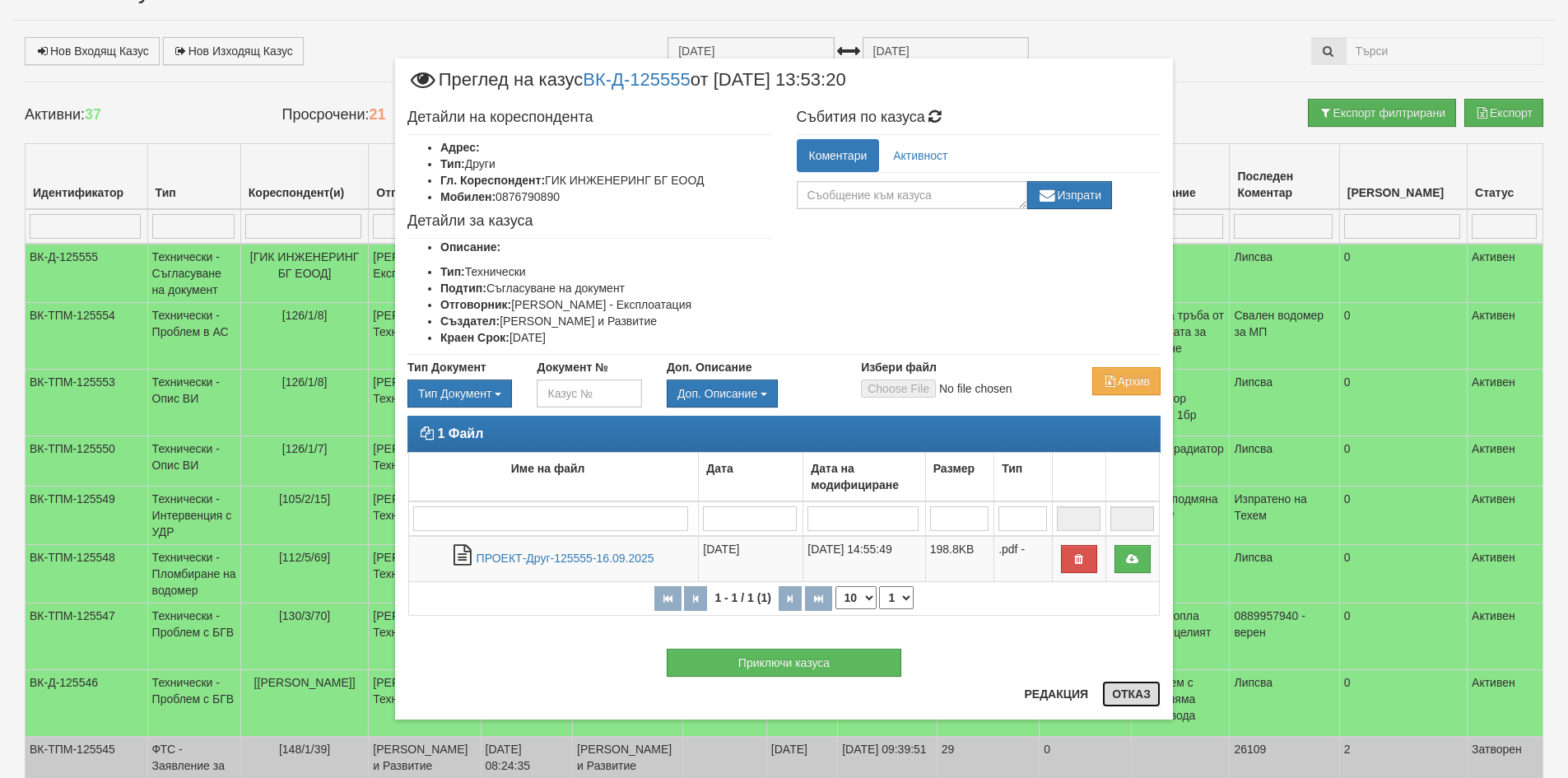
click at [1133, 694] on button "Отказ" at bounding box center [1131, 694] width 59 height 27
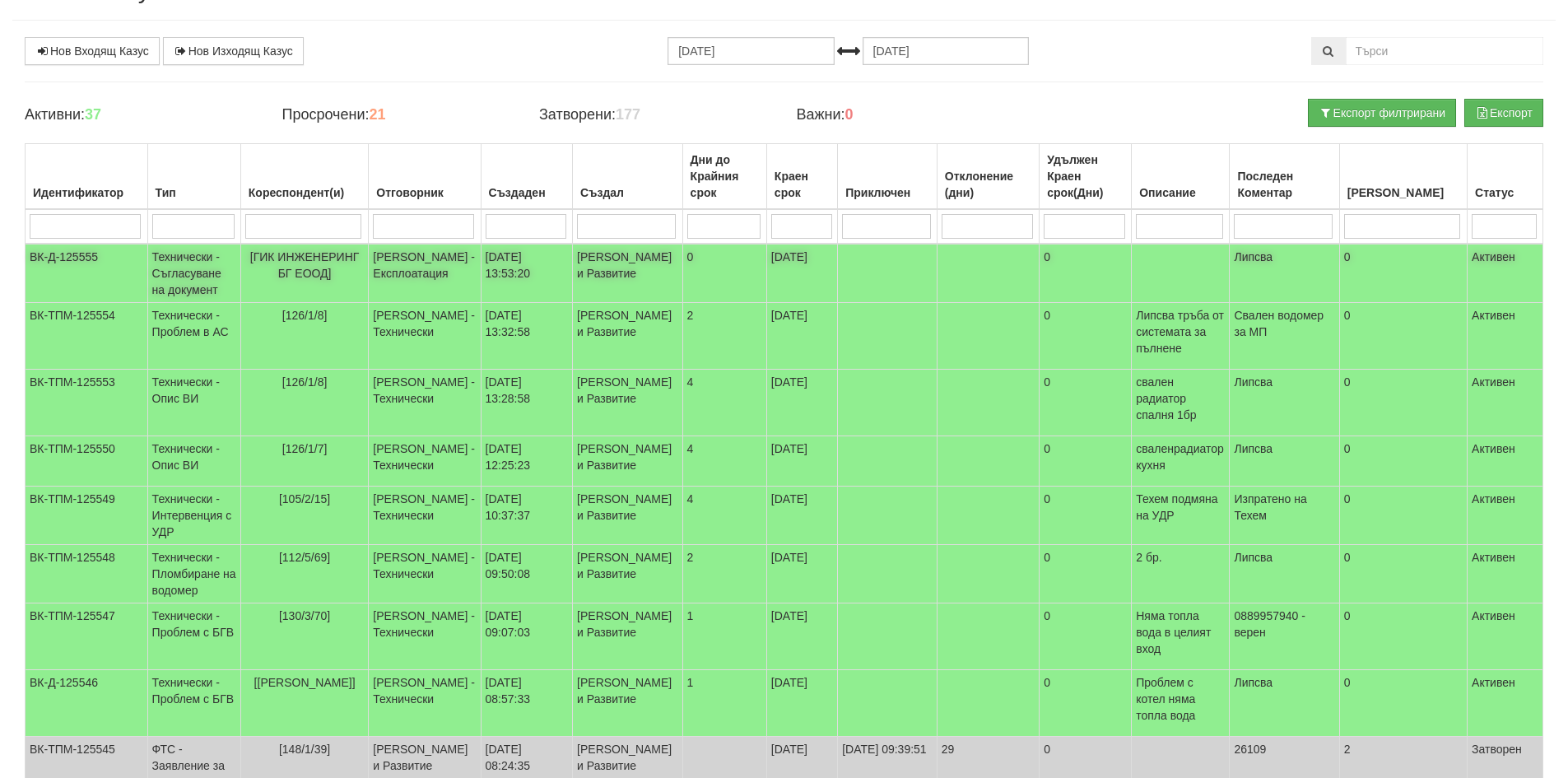
click at [766, 278] on td "0" at bounding box center [724, 273] width 84 height 60
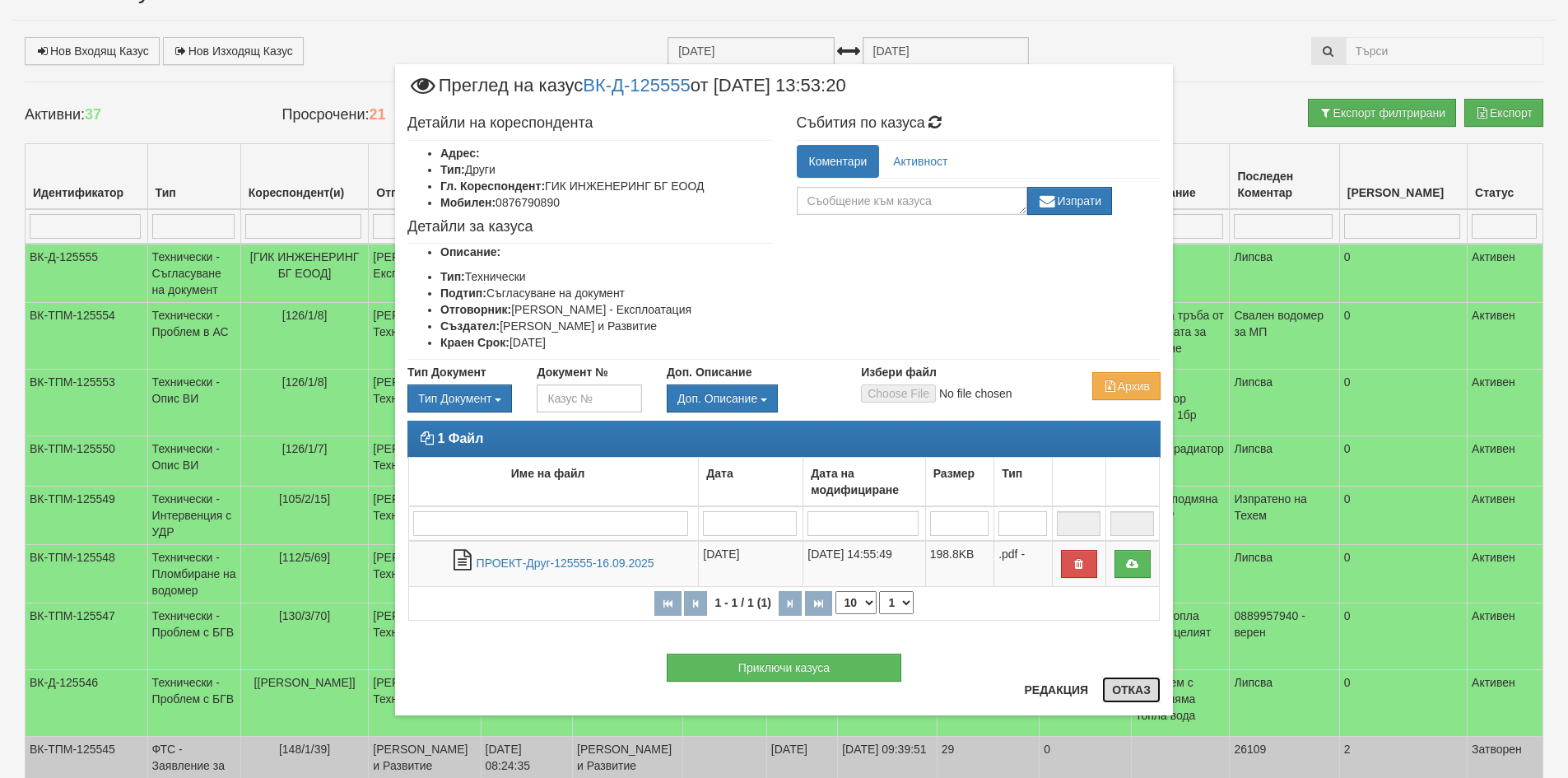
click at [1112, 686] on button "Отказ" at bounding box center [1131, 690] width 59 height 27
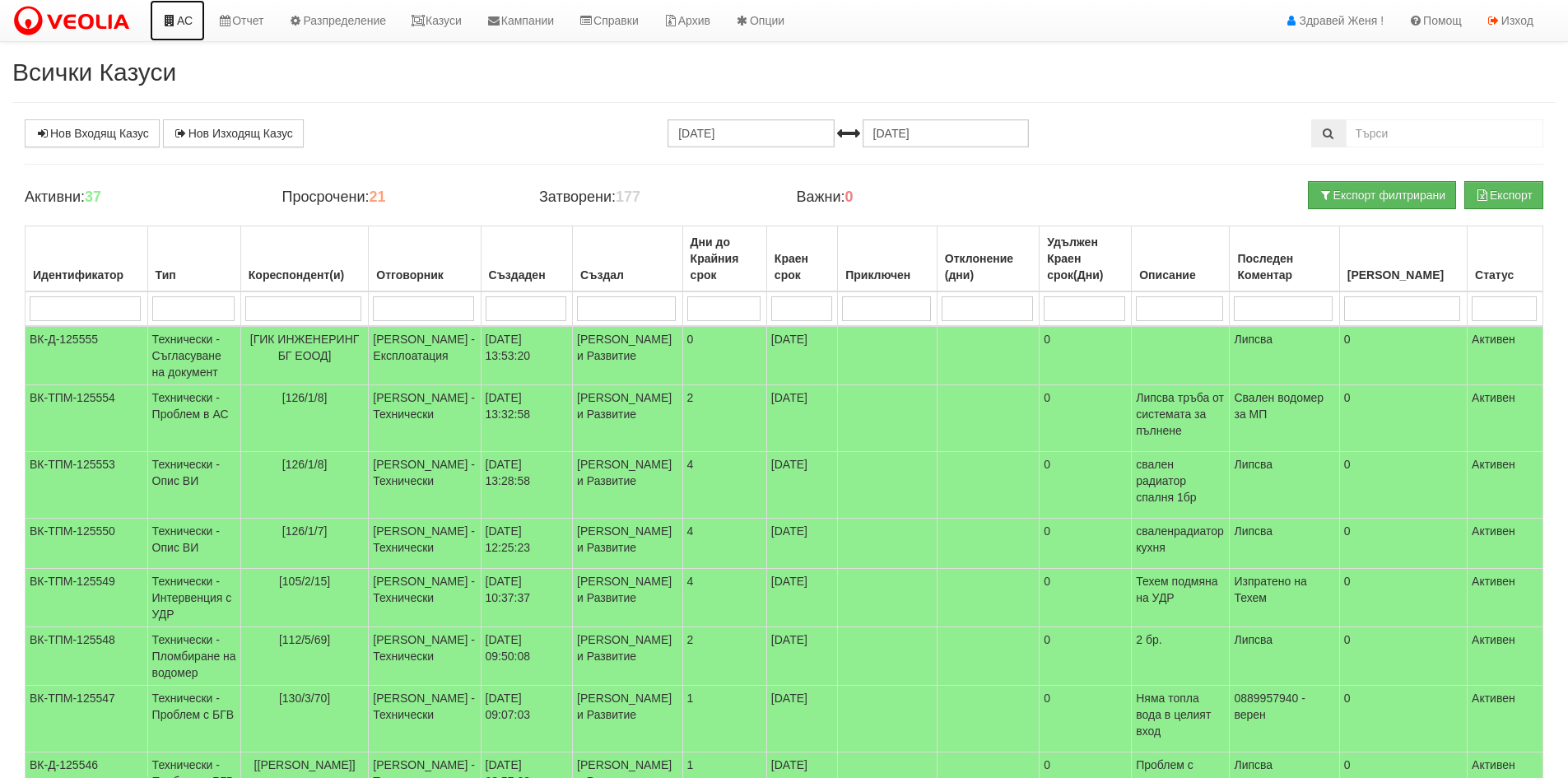
click at [185, 20] on link "АС" at bounding box center [178, 21] width 55 height 41
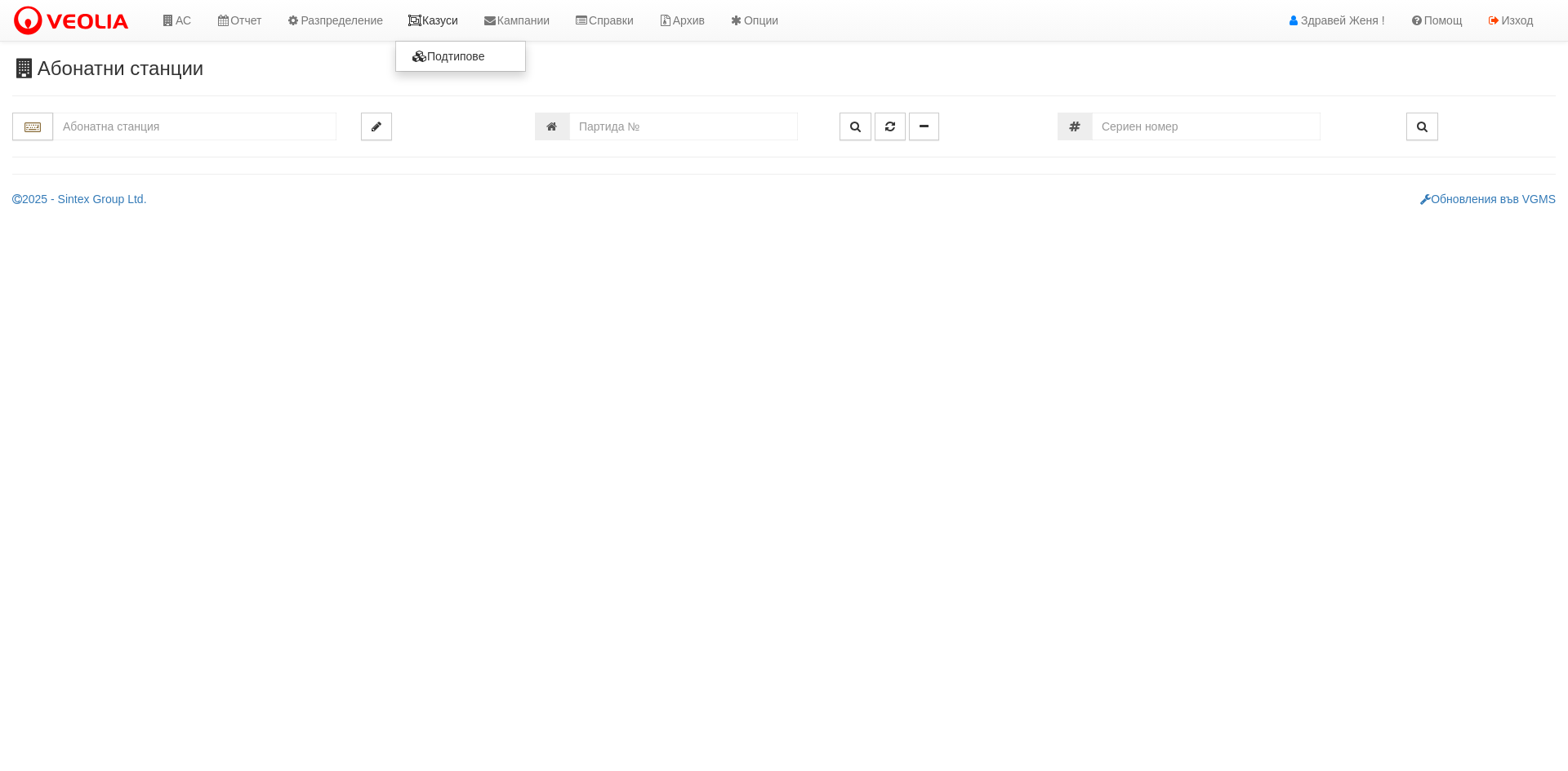
click at [433, 26] on link "Казуси" at bounding box center [433, 21] width 75 height 41
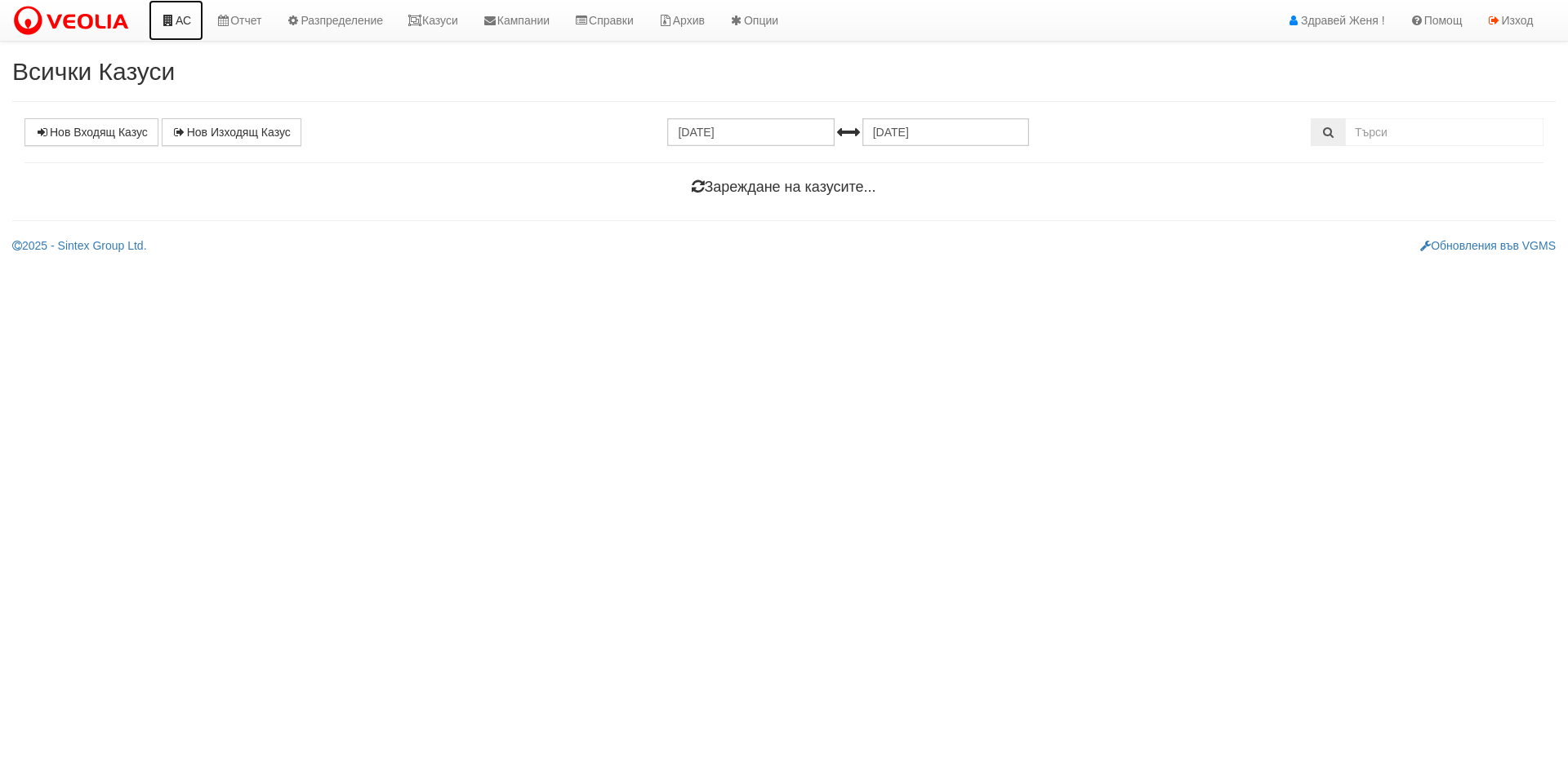
click at [173, 19] on icon at bounding box center [168, 20] width 15 height 11
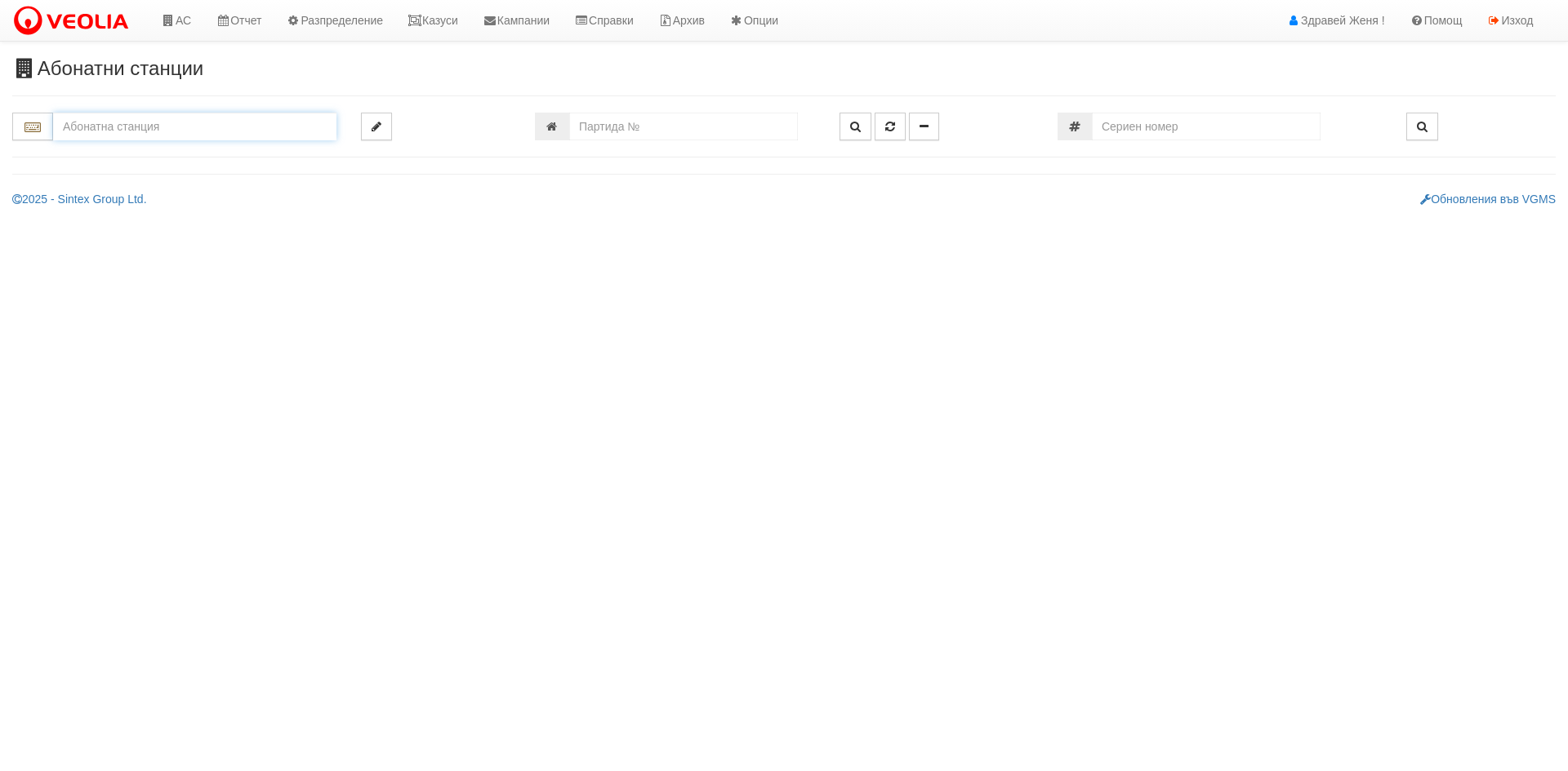
click at [173, 130] on input "text" at bounding box center [194, 127] width 283 height 27
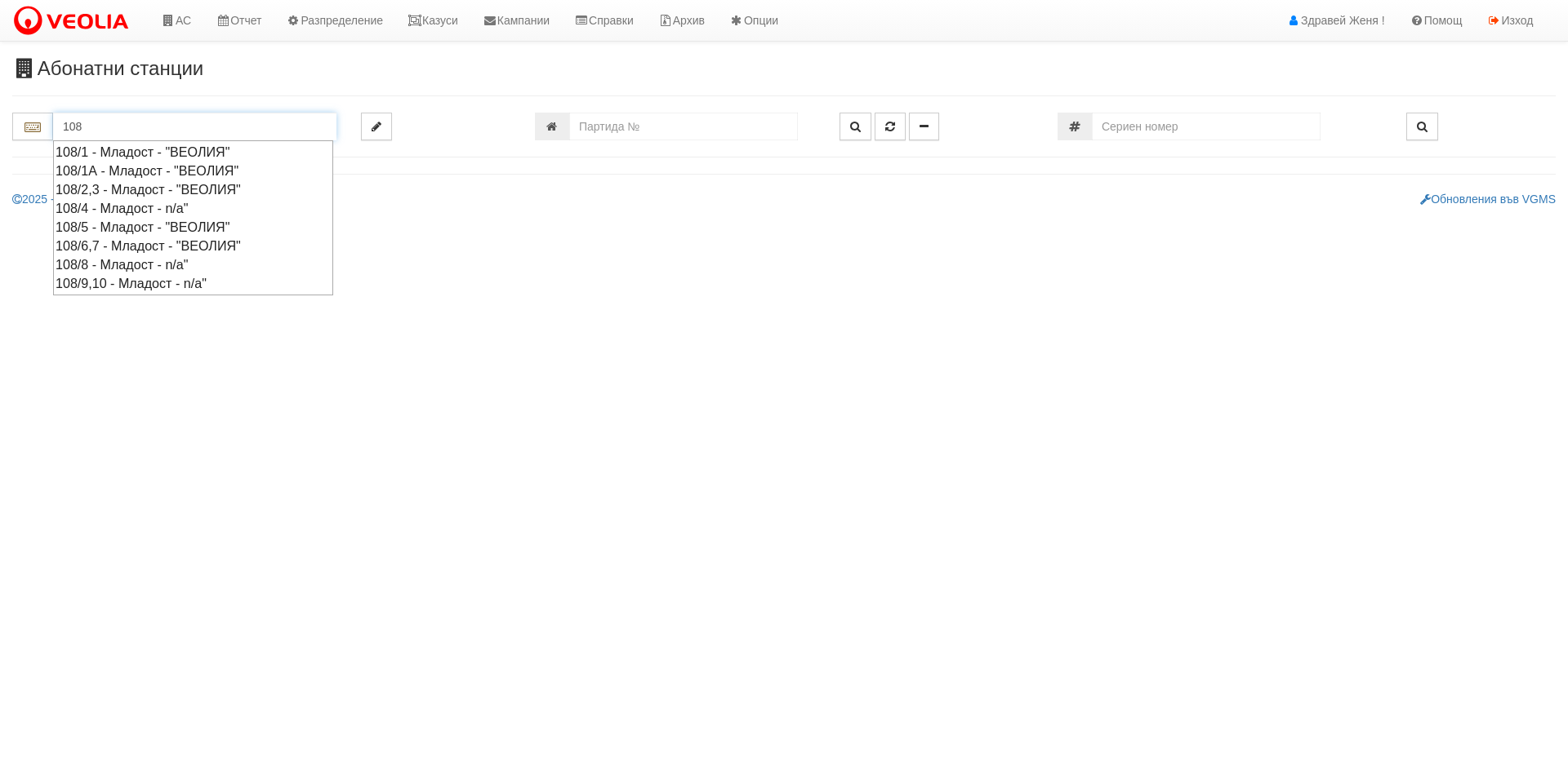
click at [140, 240] on div "108/6,7 - Младост - "ВЕОЛИЯ"" at bounding box center [193, 246] width 275 height 19
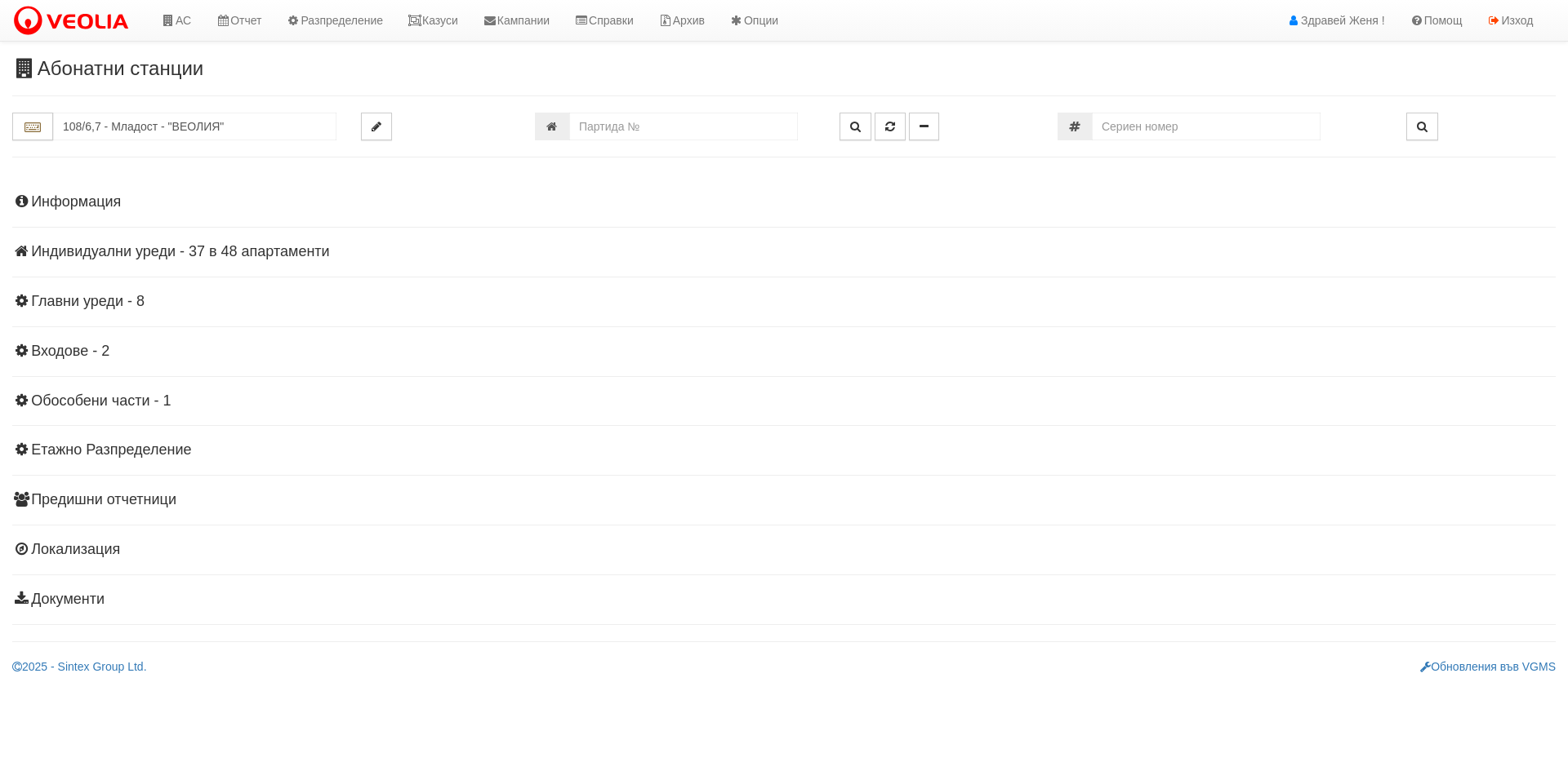
click at [228, 246] on h4 "Индивидуални уреди - 37 в 48 апартаменти" at bounding box center [783, 252] width 1543 height 16
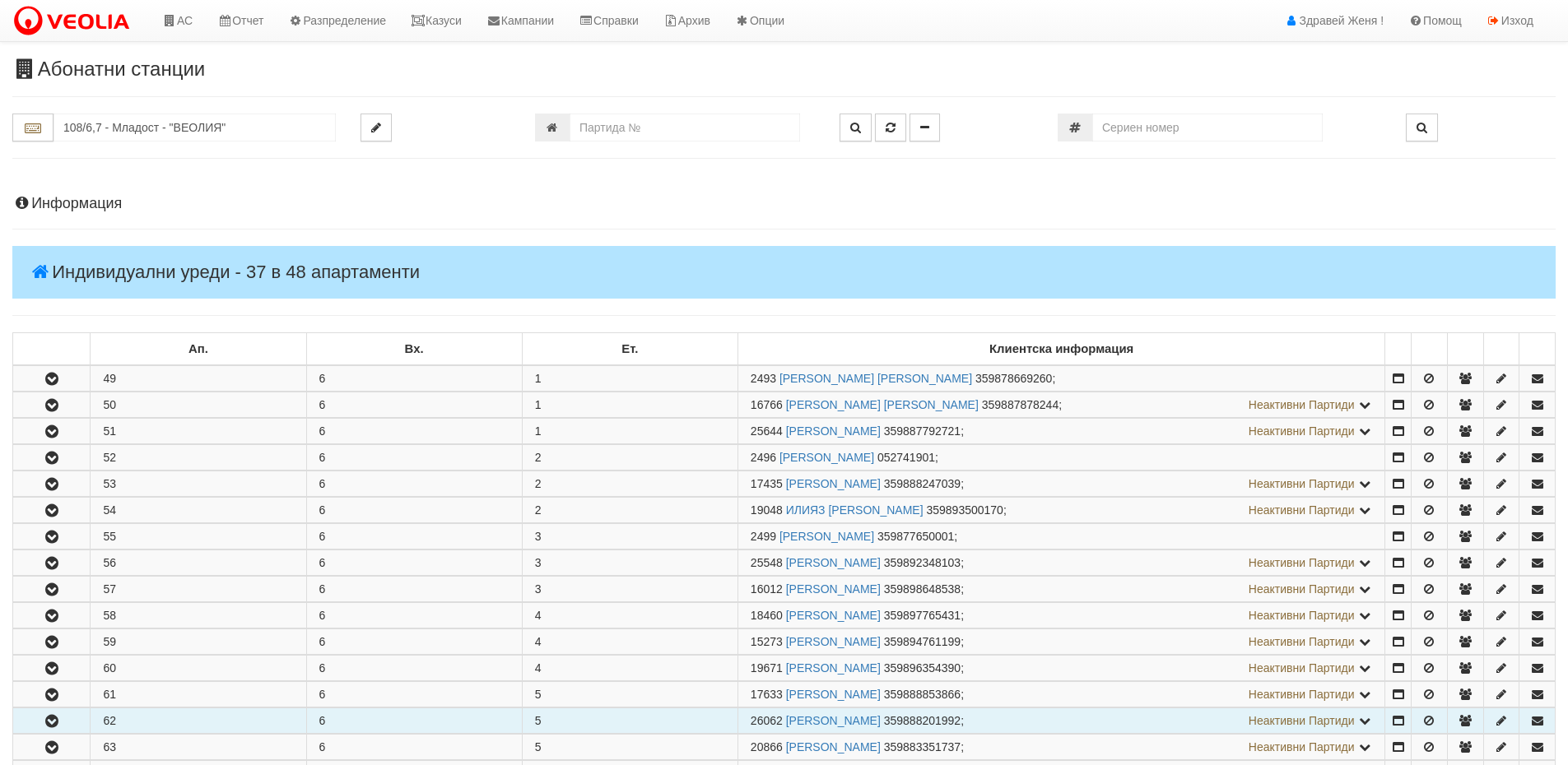
click at [45, 721] on icon "button" at bounding box center [52, 721] width 20 height 11
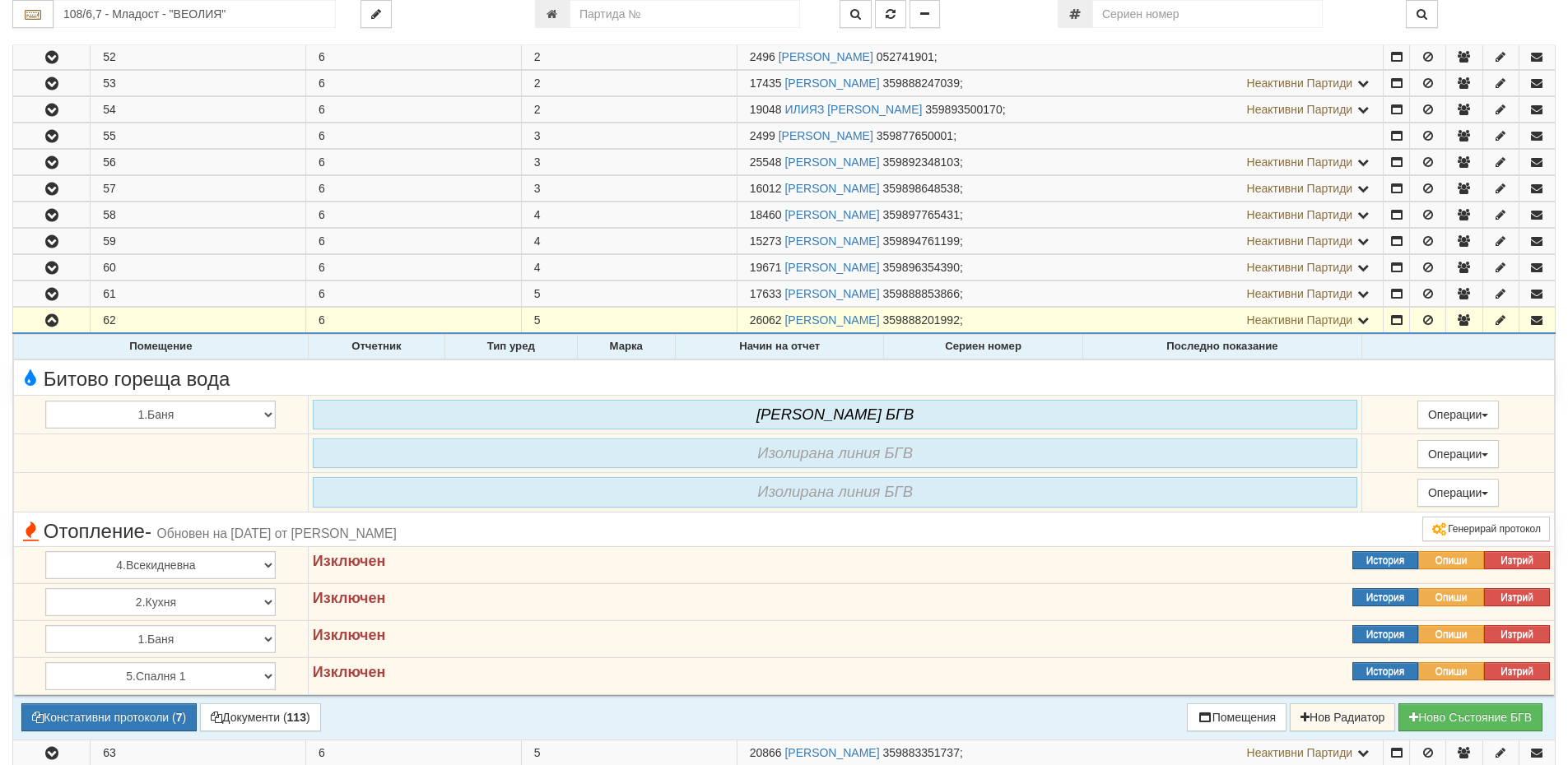
scroll to position [493, 0]
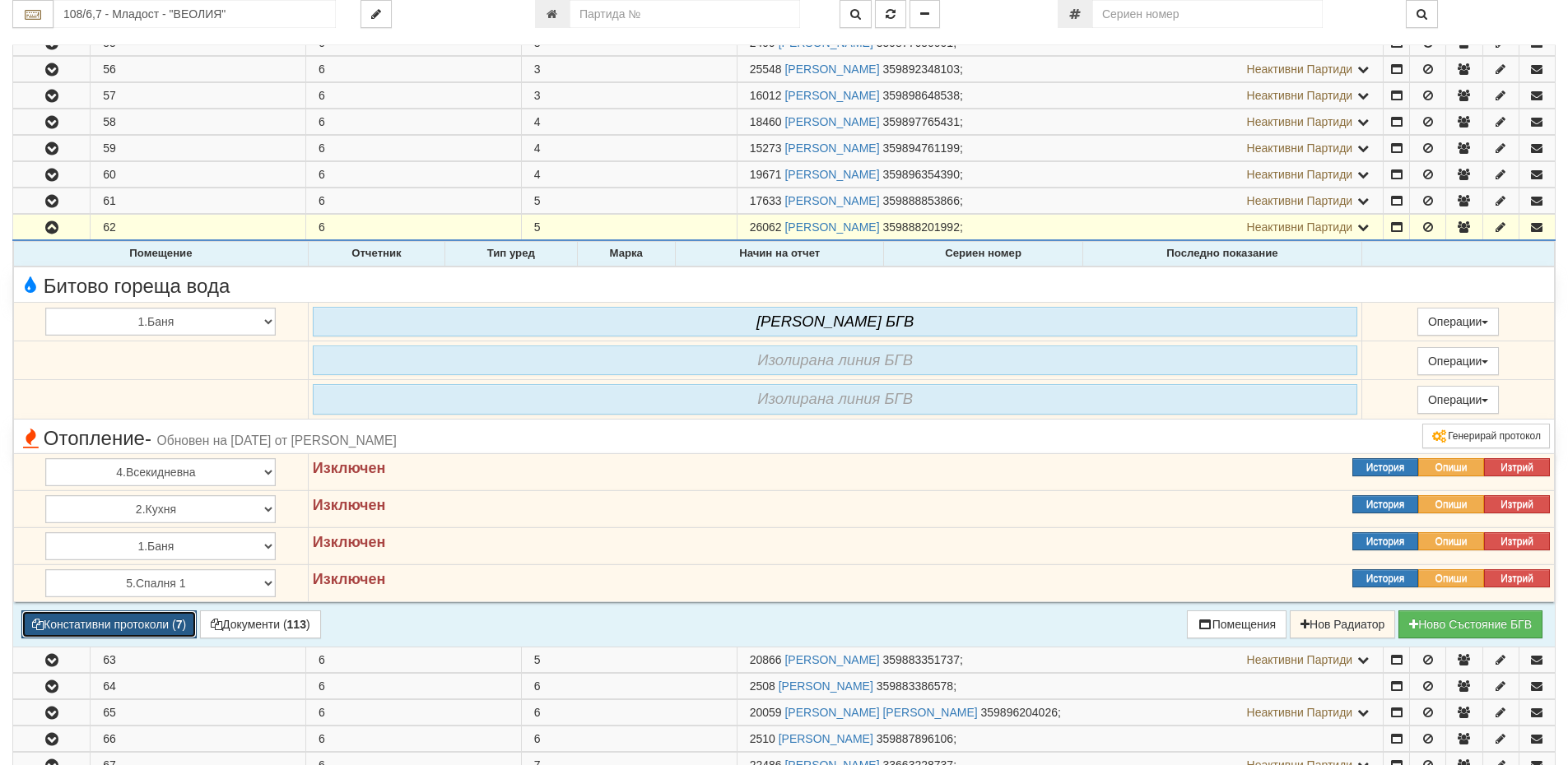
click at [142, 620] on button "Констативни протоколи ( 7 )" at bounding box center [109, 624] width 175 height 28
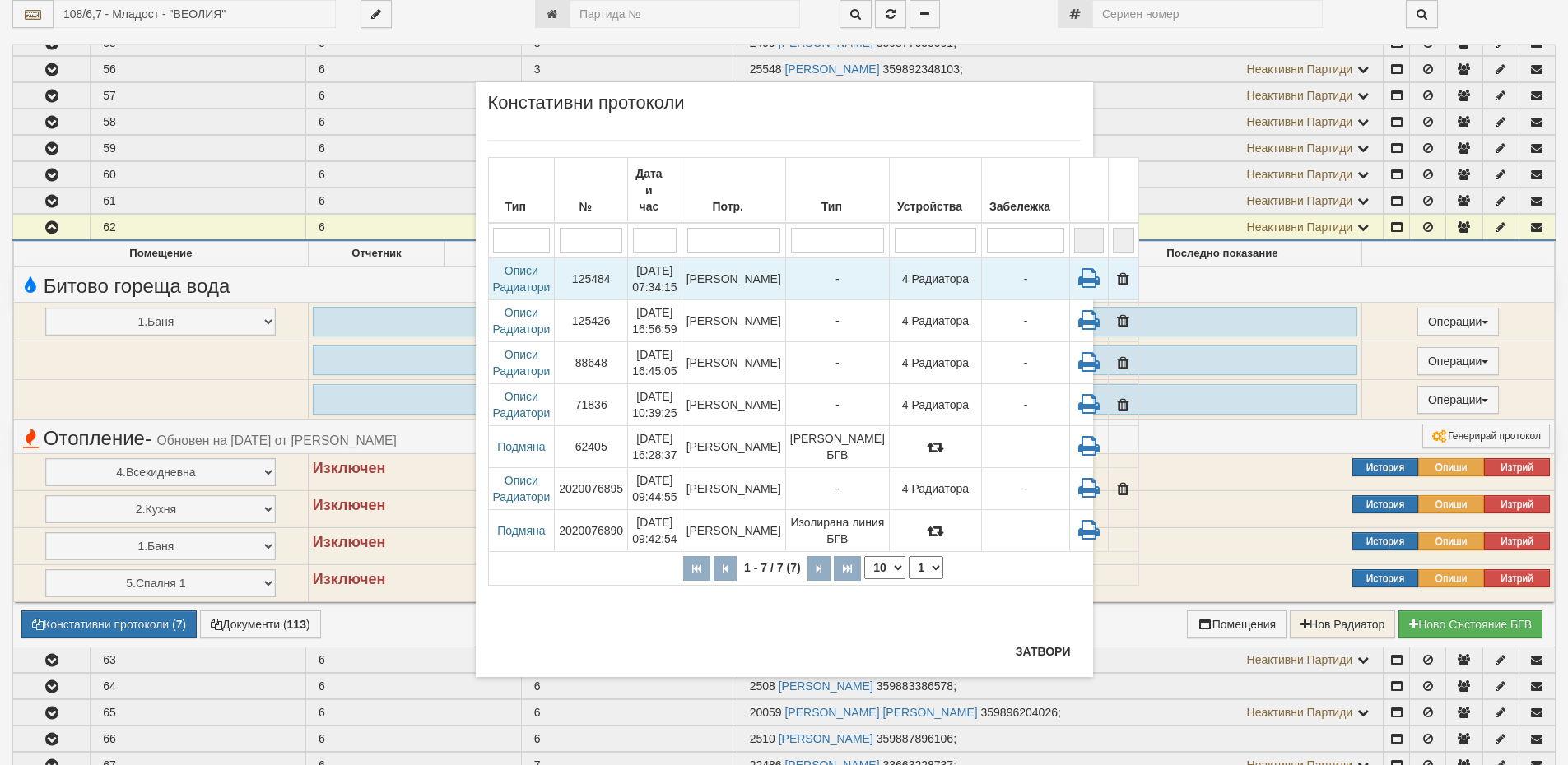
click at [741, 259] on td "Диян Стоянов" at bounding box center [734, 279] width 104 height 43
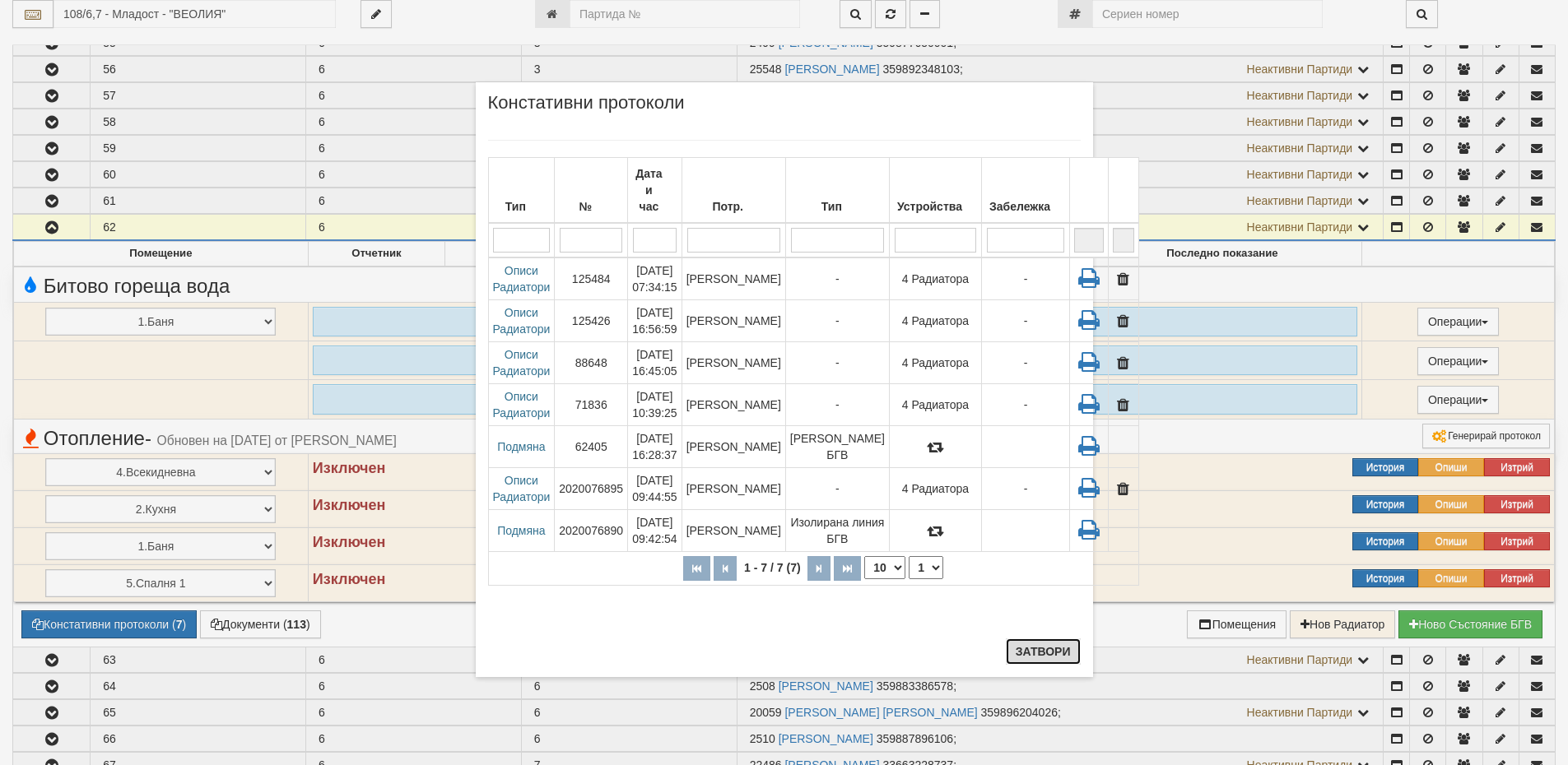
click at [1061, 651] on button "Затвори" at bounding box center [1043, 651] width 75 height 27
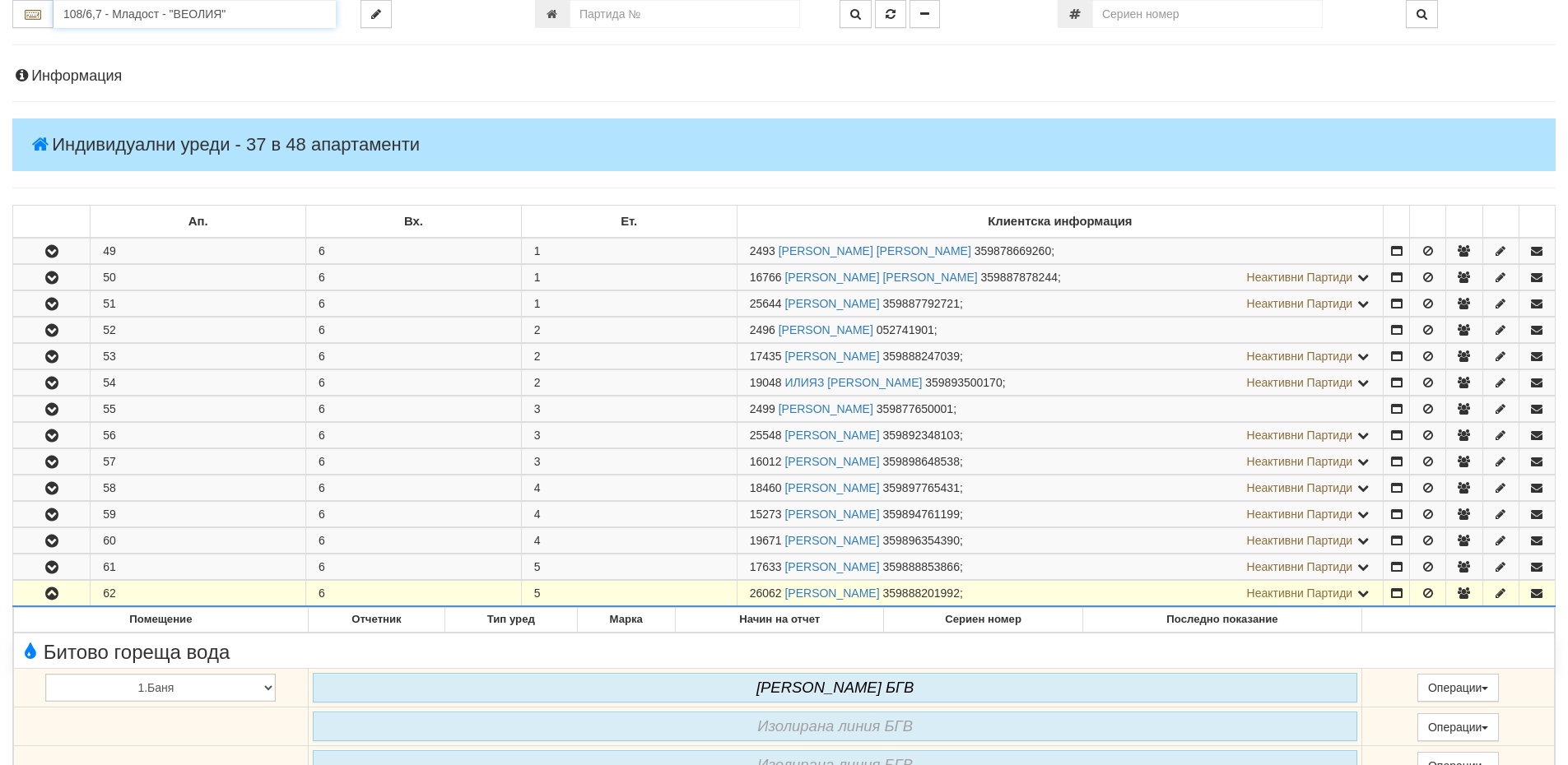
scroll to position [7, 0]
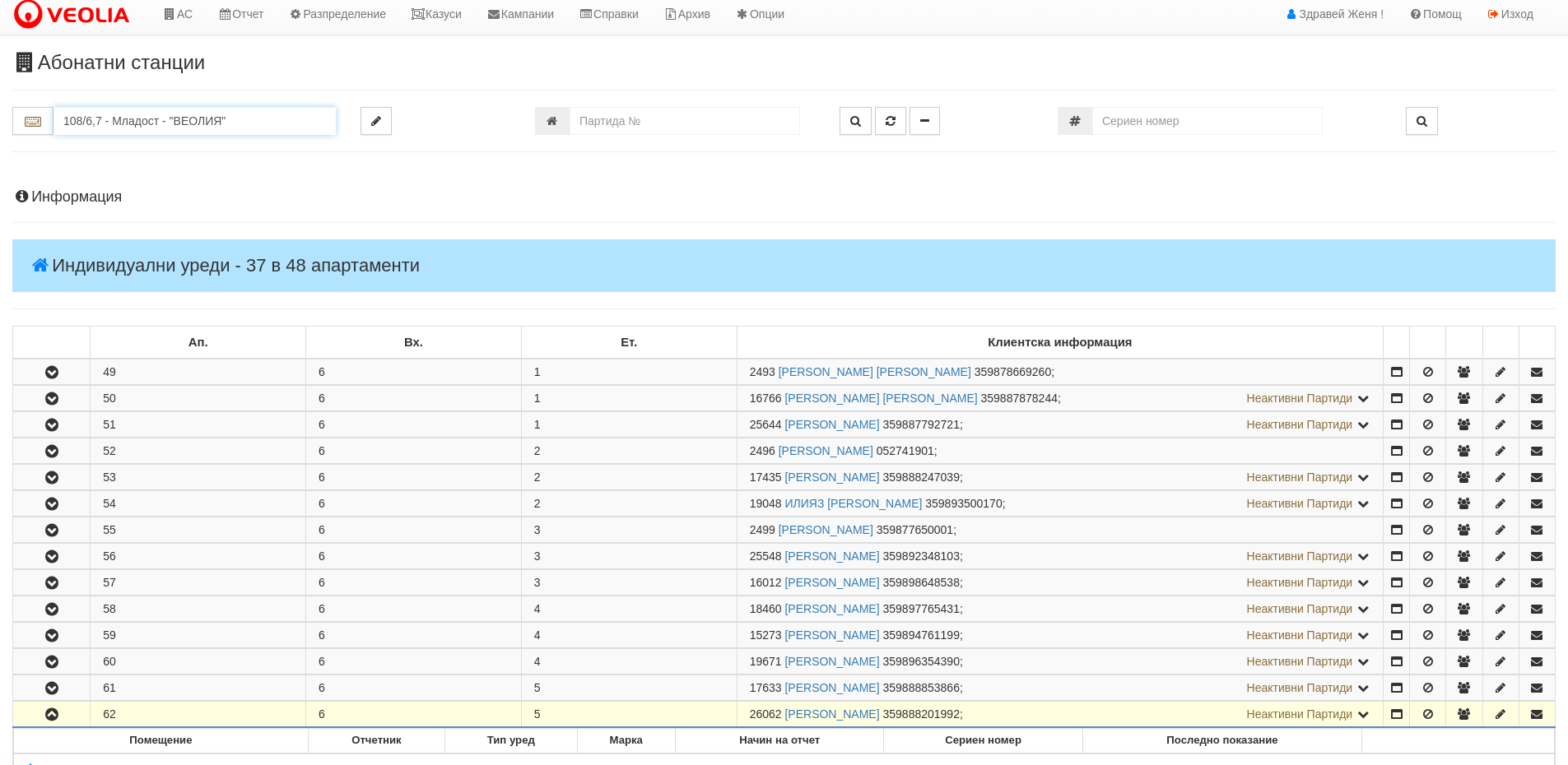
drag, startPoint x: 227, startPoint y: 11, endPoint x: 45, endPoint y: -1, distance: 182.4
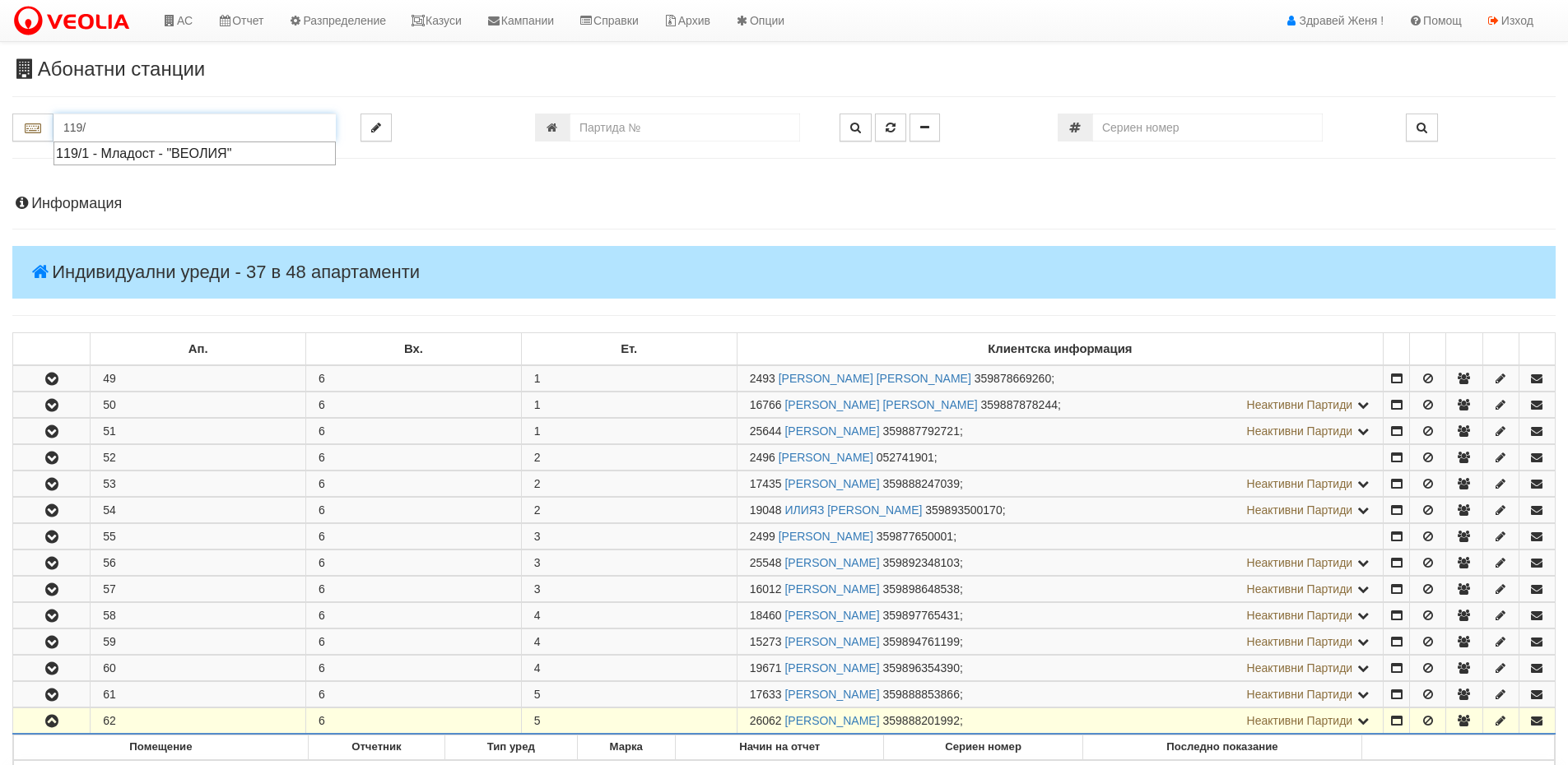
click at [152, 156] on div "119/1 - Младост - "ВЕОЛИЯ"" at bounding box center [194, 154] width 277 height 19
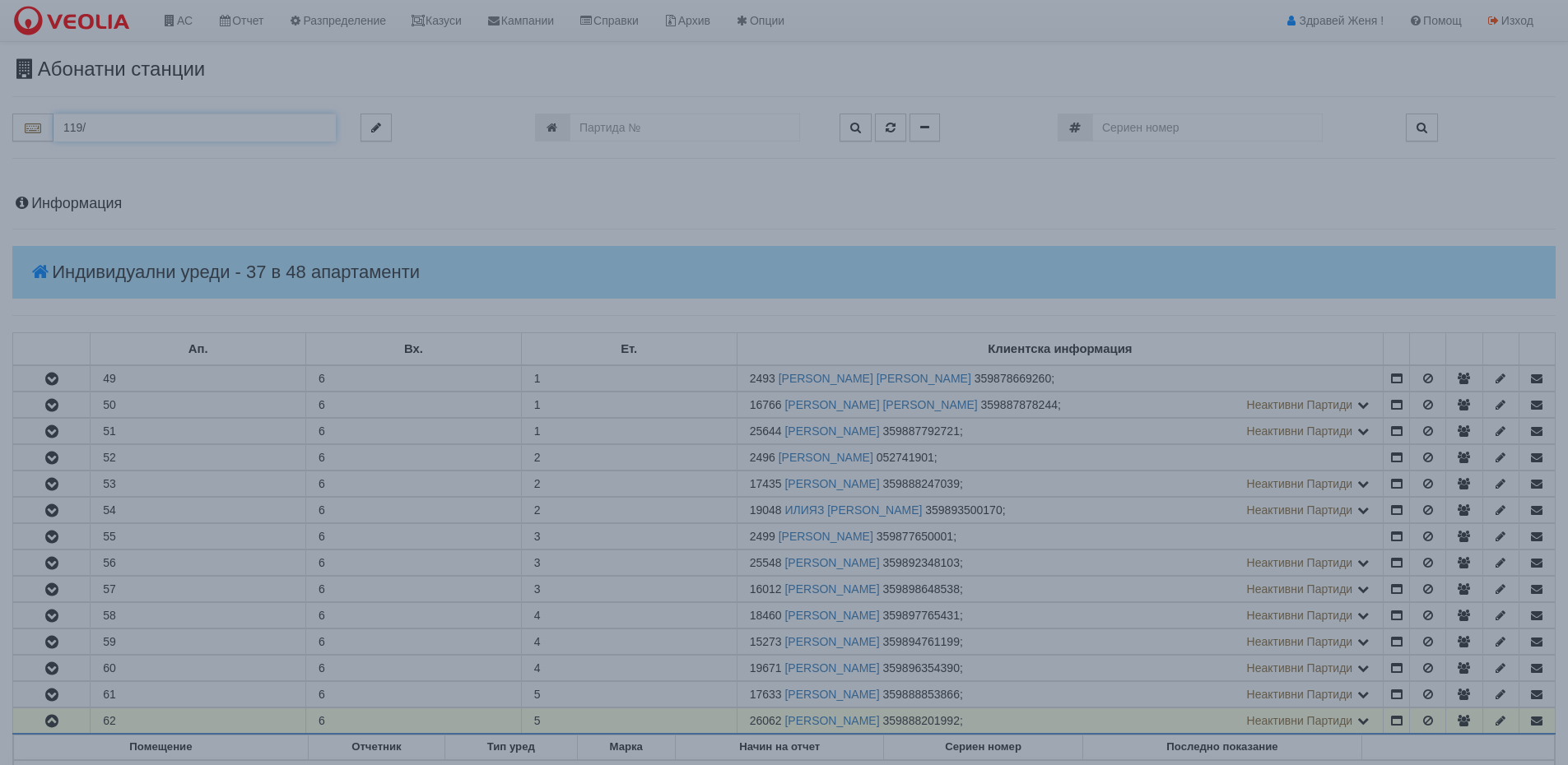
type input "119/1 - Младост - "ВЕОЛИЯ""
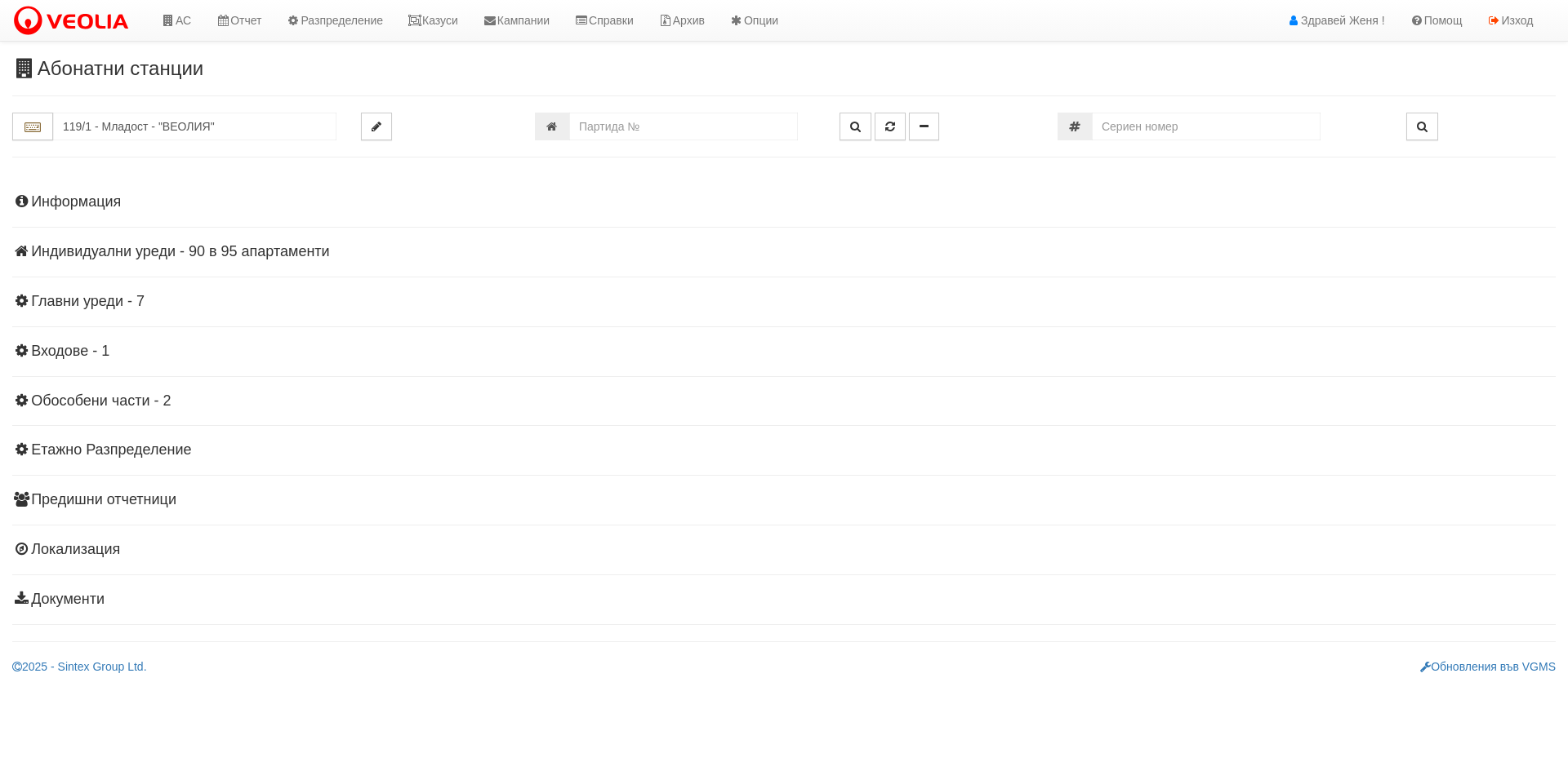
click at [282, 251] on h4 "Индивидуални уреди - 90 в 95 апартаменти" at bounding box center [783, 252] width 1543 height 16
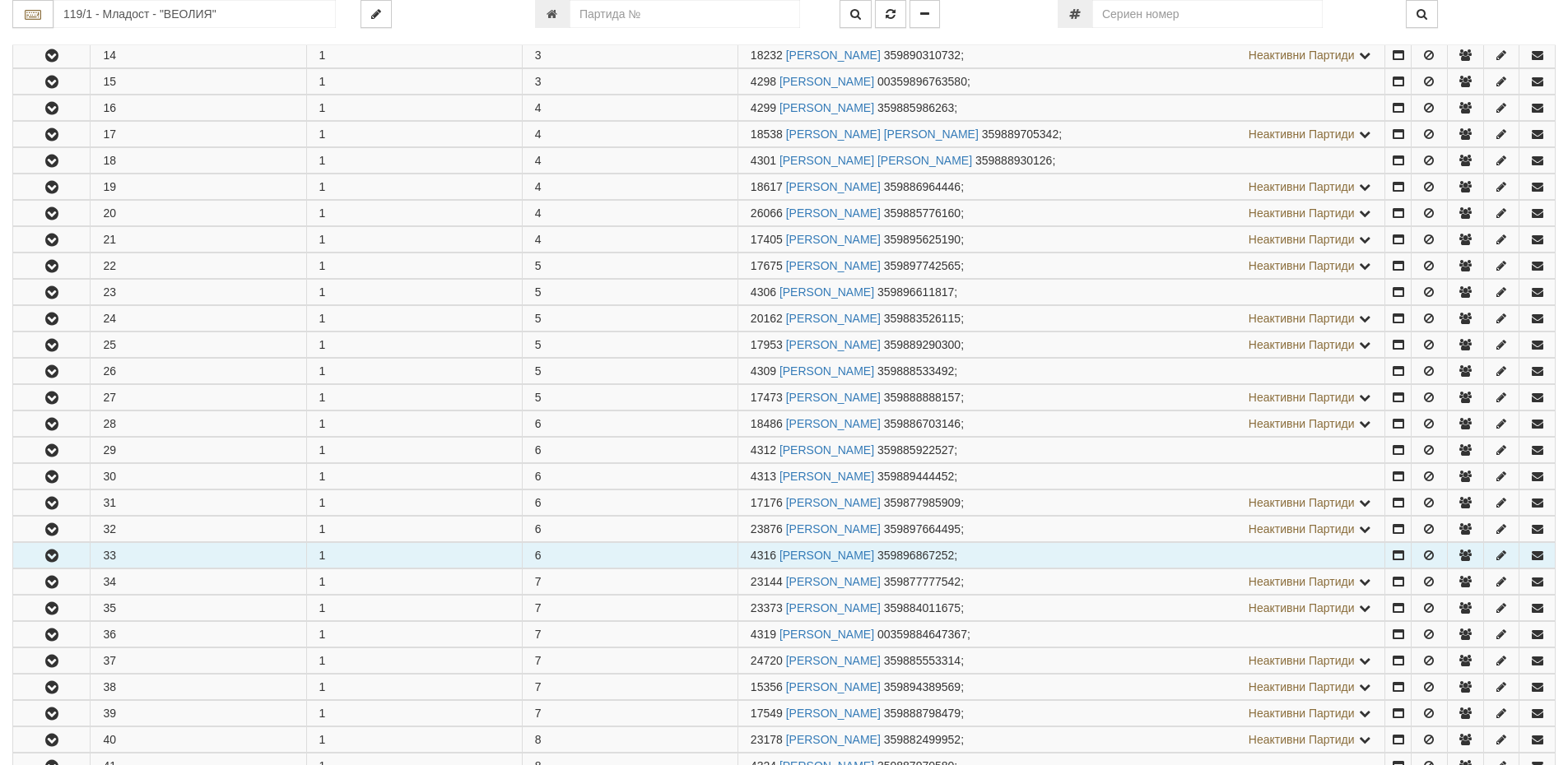
scroll to position [823, 0]
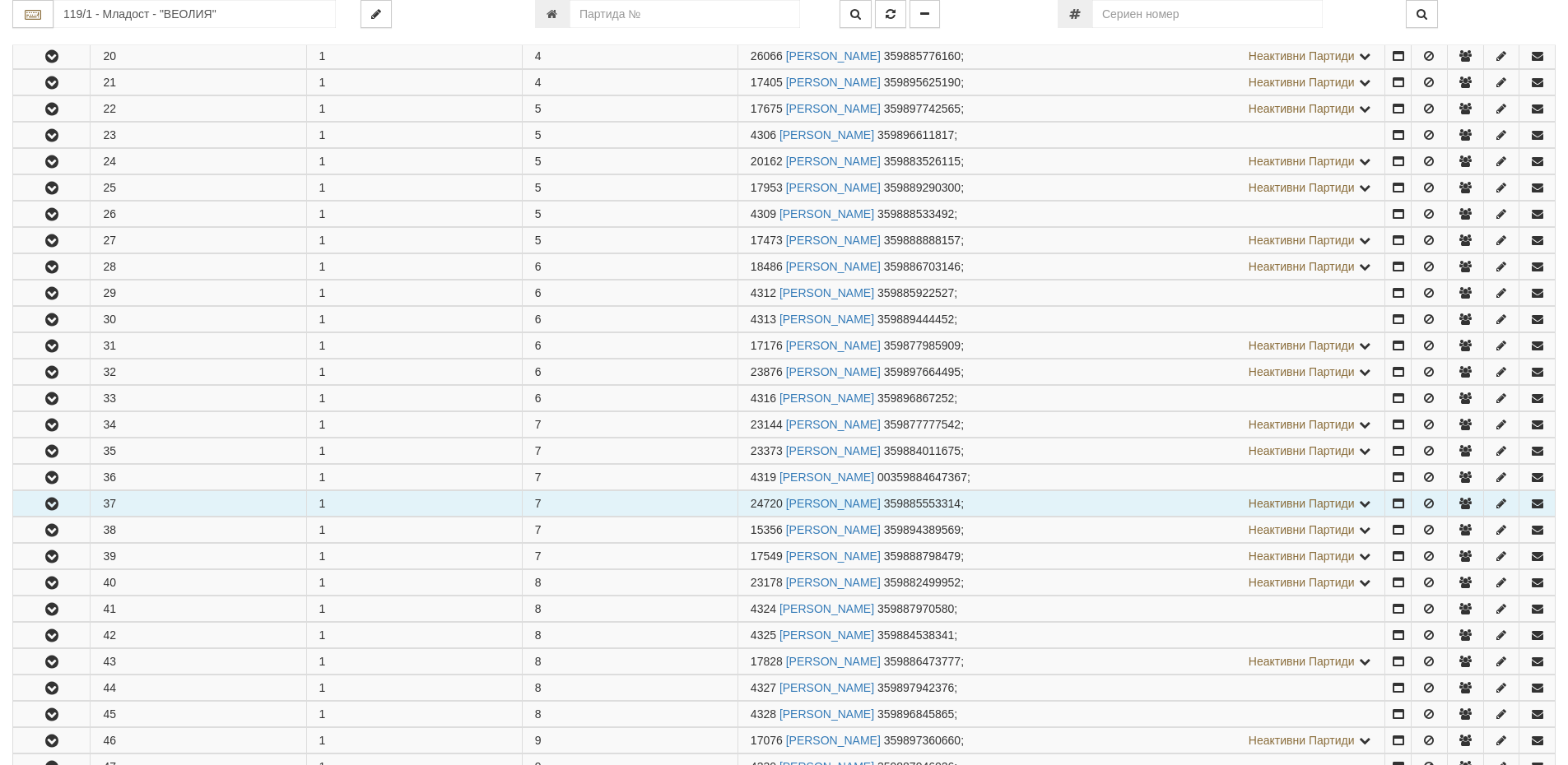
click at [45, 501] on icon "button" at bounding box center [52, 504] width 20 height 11
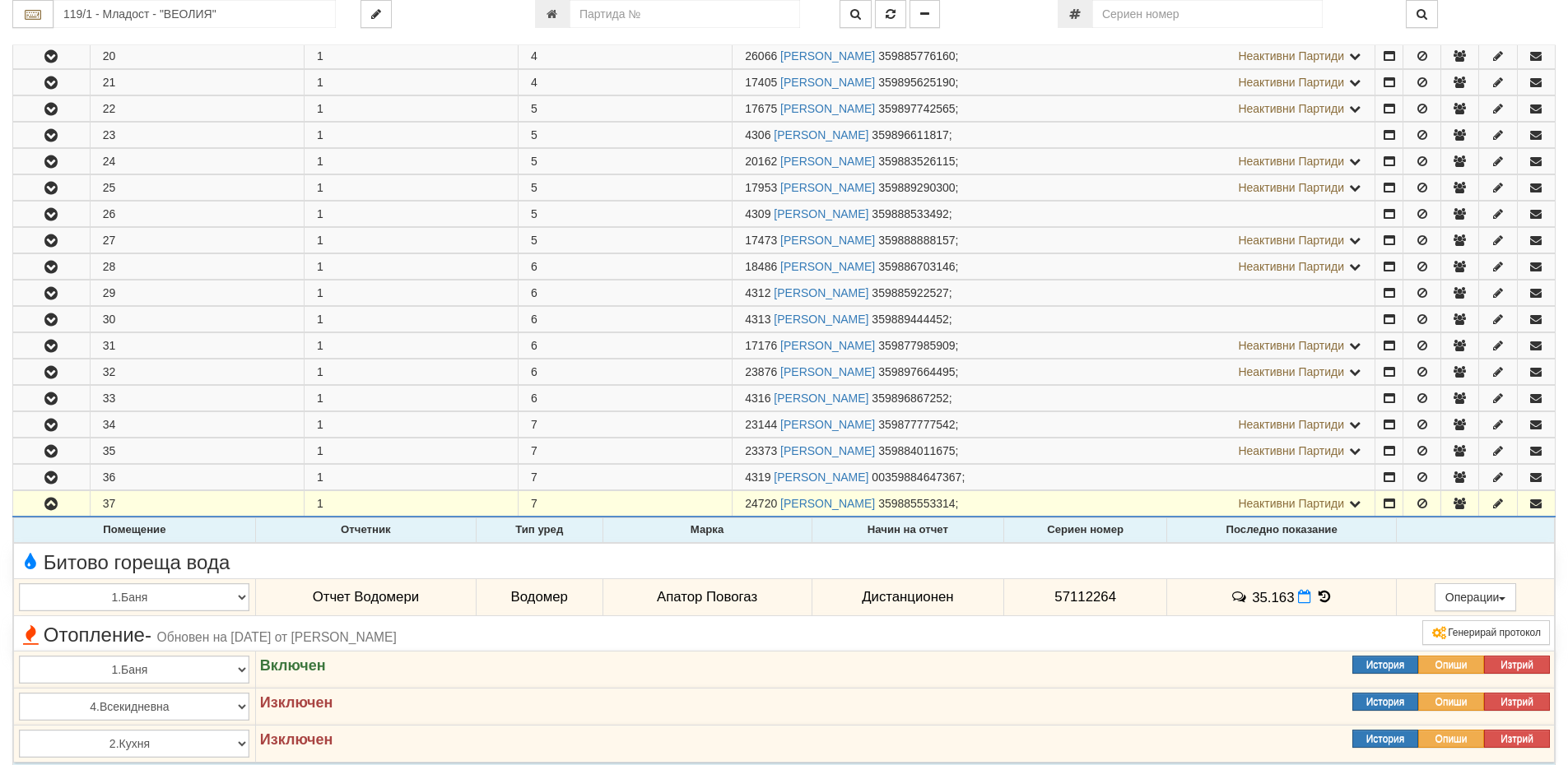
click at [1320, 597] on icon at bounding box center [1324, 597] width 18 height 14
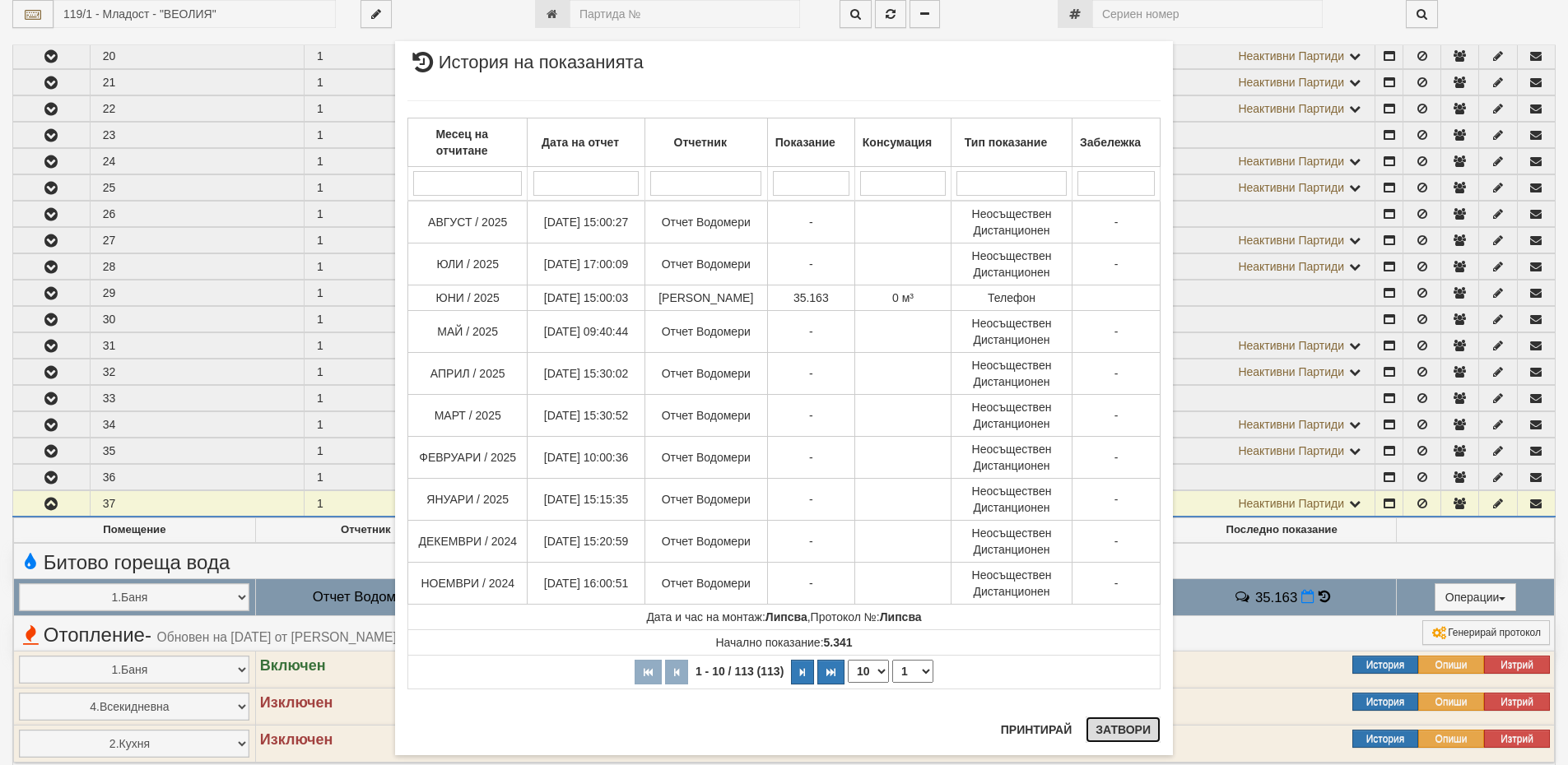
click at [1121, 729] on button "Затвори" at bounding box center [1123, 730] width 75 height 27
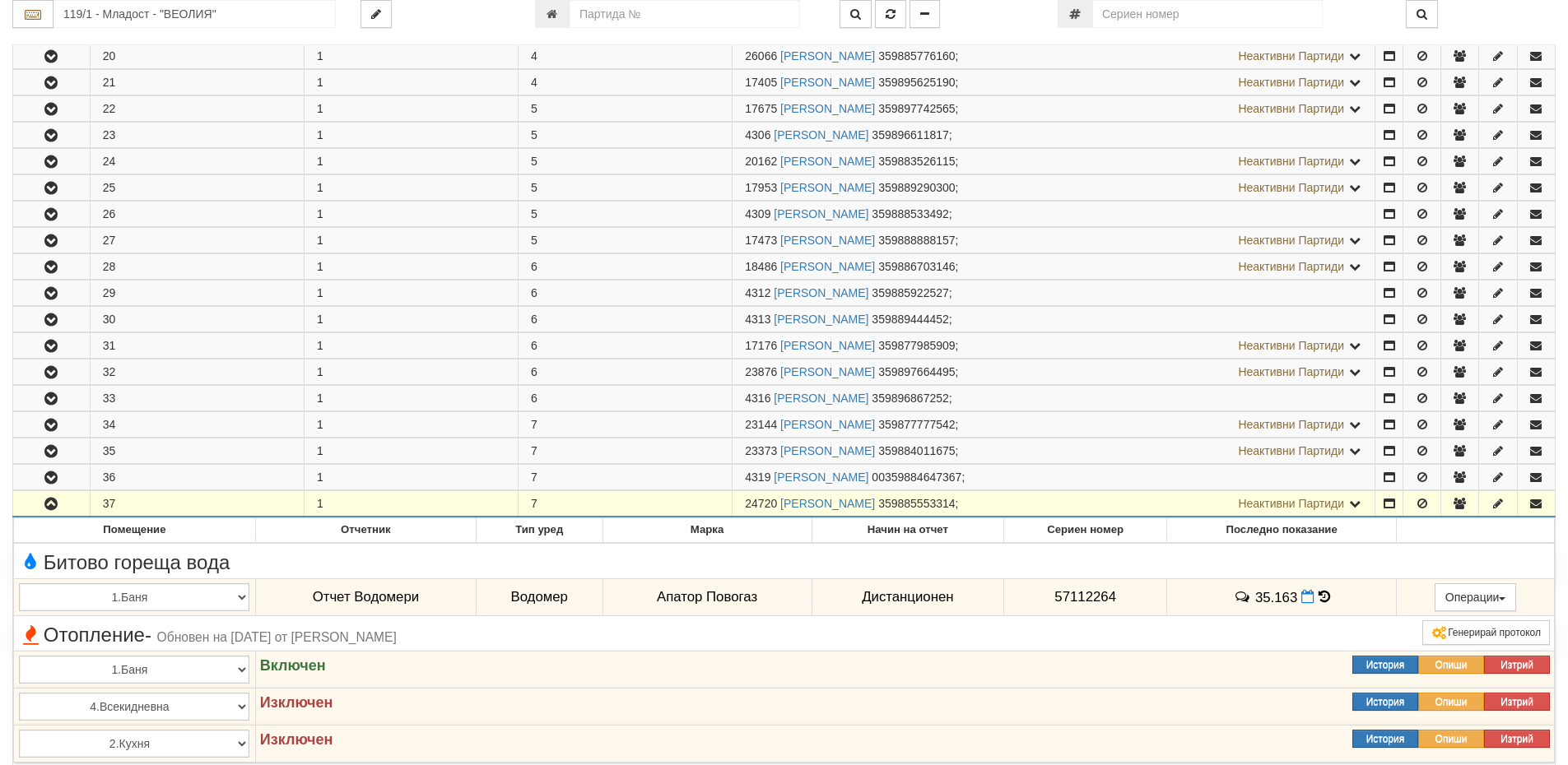
scroll to position [1152, 0]
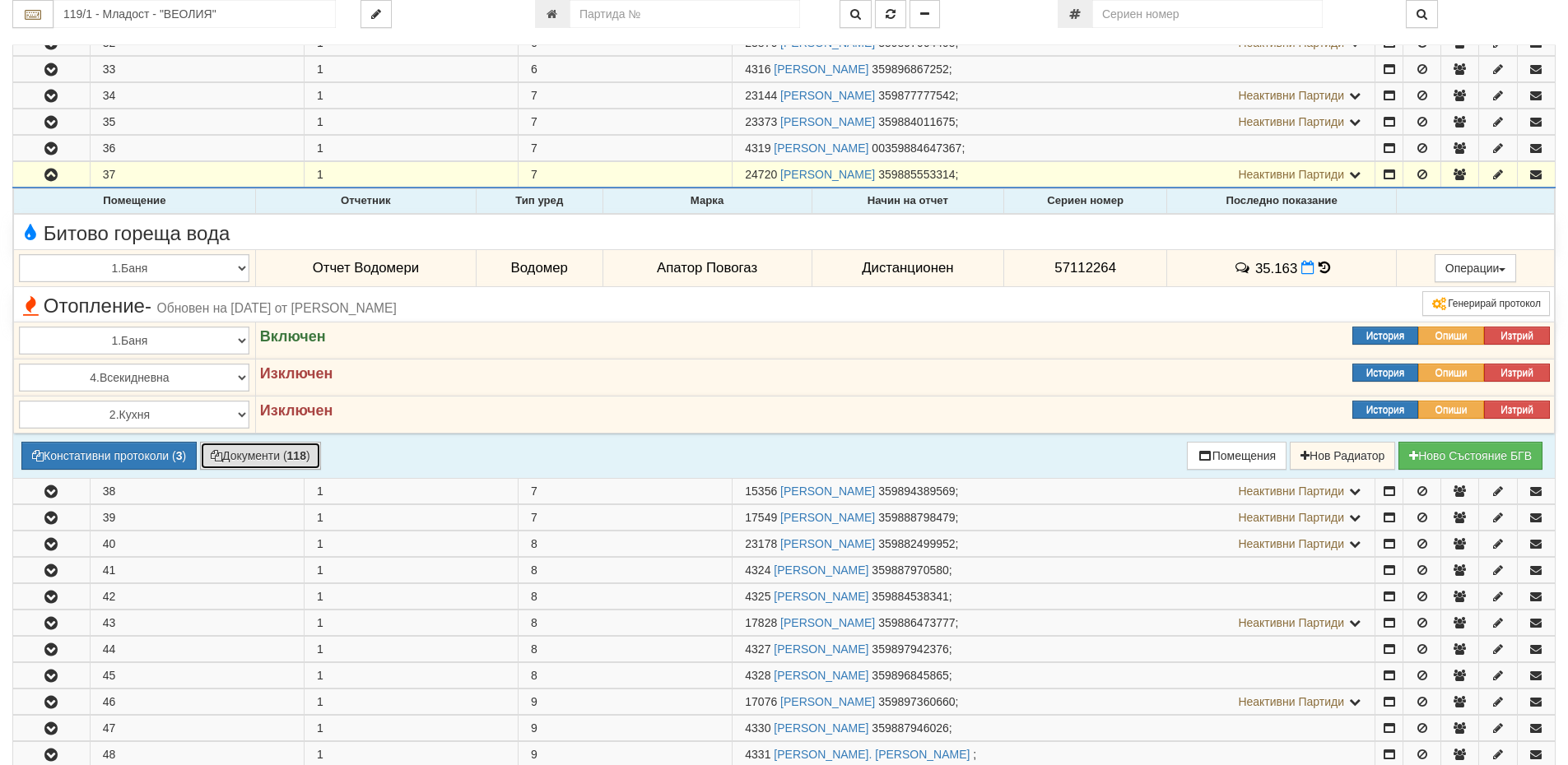
click at [238, 451] on button "Документи ( 118 )" at bounding box center [261, 455] width 121 height 28
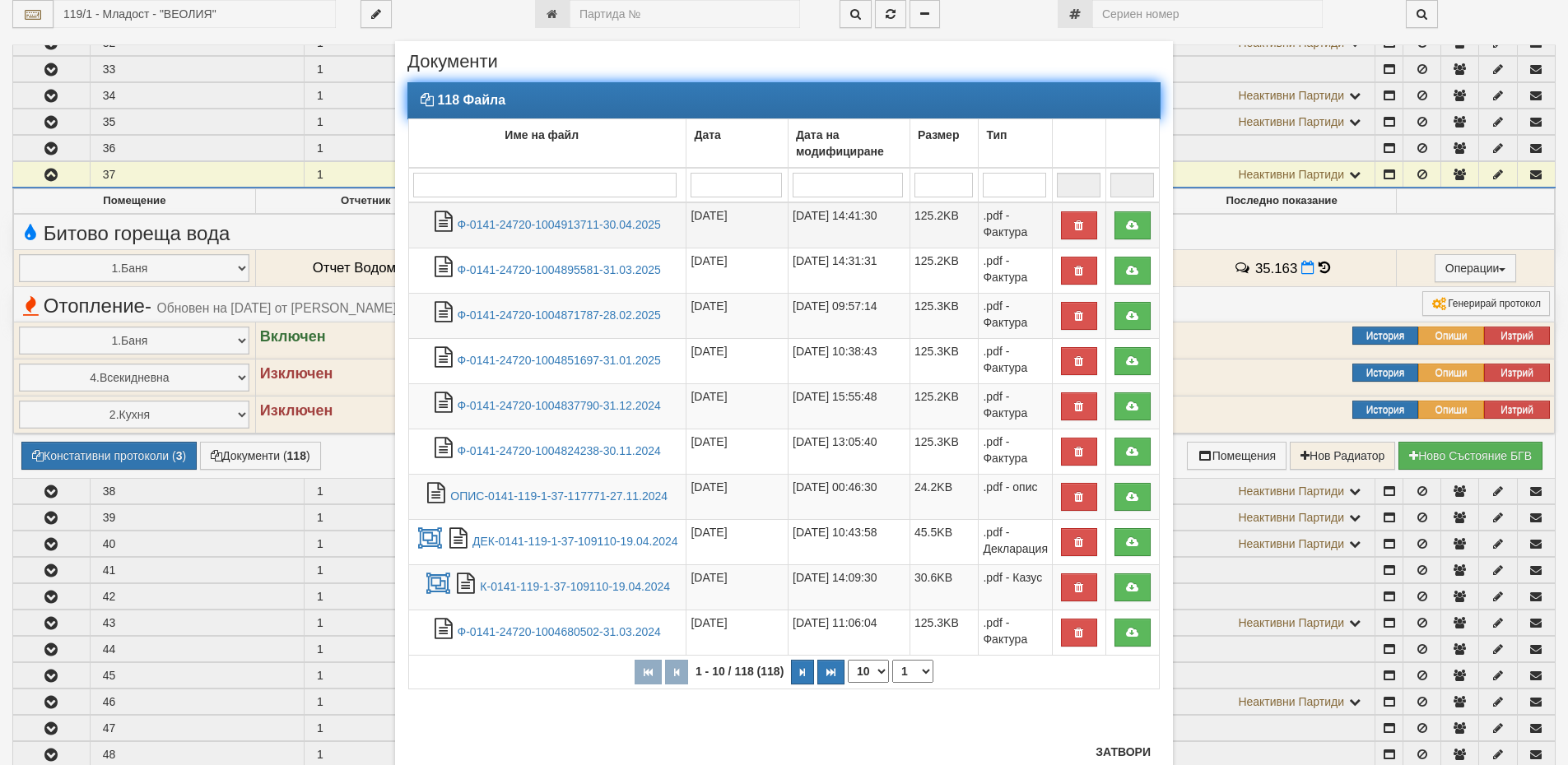
click at [551, 231] on td "Ф-0141-24720-1004913711-30.04.2025" at bounding box center [547, 225] width 277 height 46
click at [592, 223] on link "Ф-0141-24720-1004913711-30.04.2025" at bounding box center [559, 224] width 204 height 13
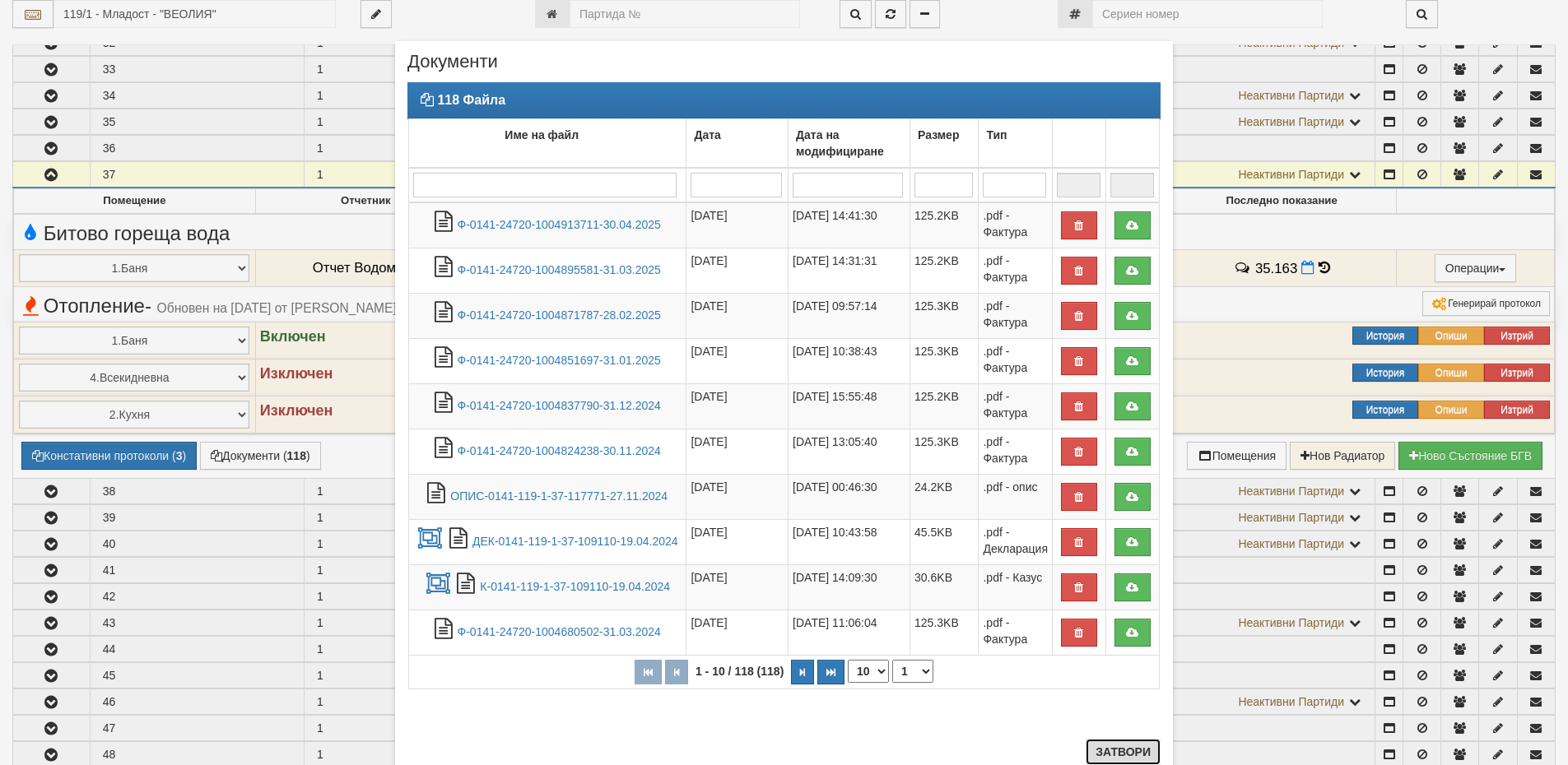
click at [1122, 755] on button "Затвори" at bounding box center [1123, 752] width 75 height 27
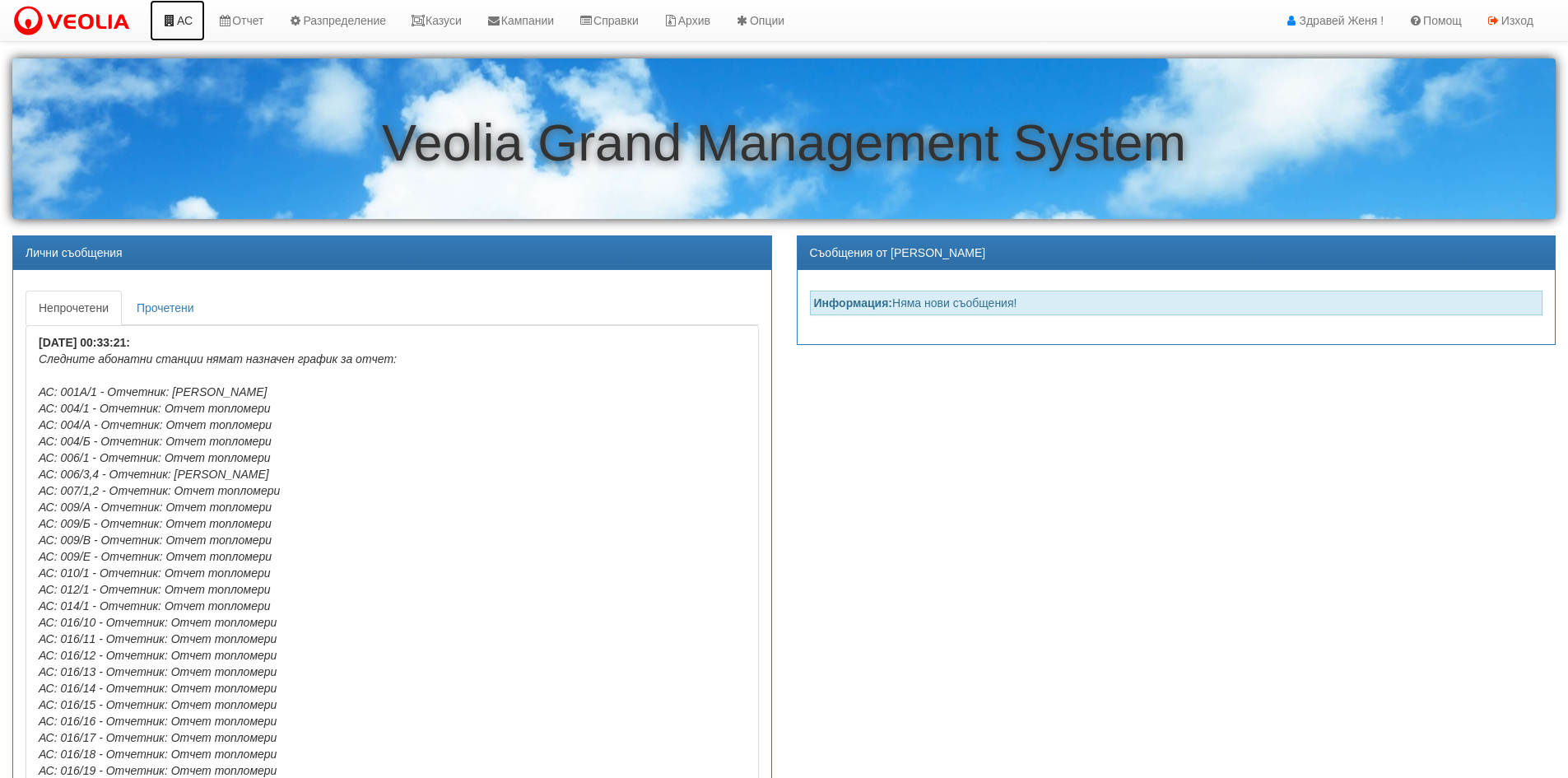
click at [173, 22] on icon at bounding box center [169, 20] width 15 height 11
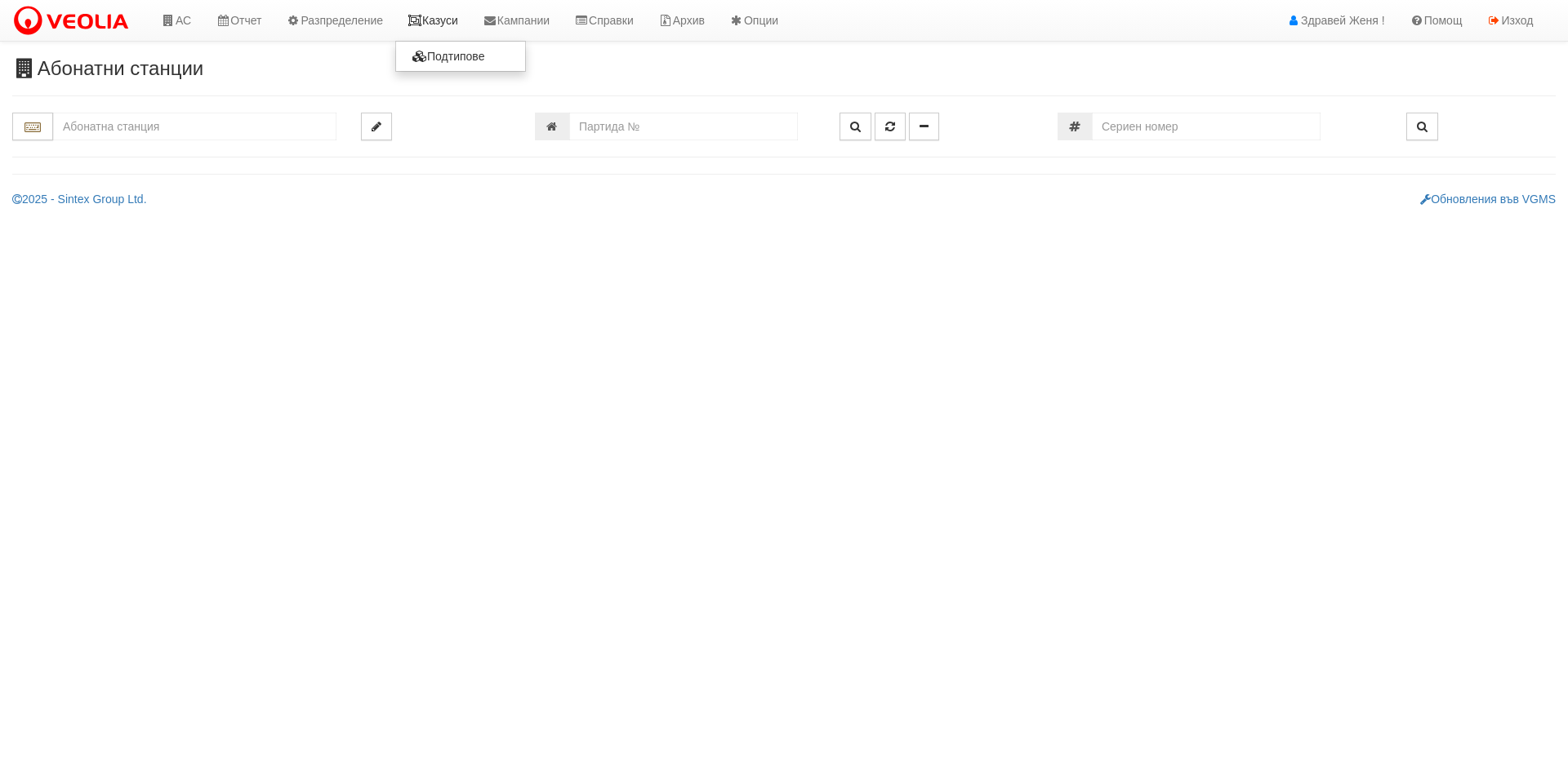
click at [454, 27] on link "Казуси" at bounding box center [433, 21] width 75 height 41
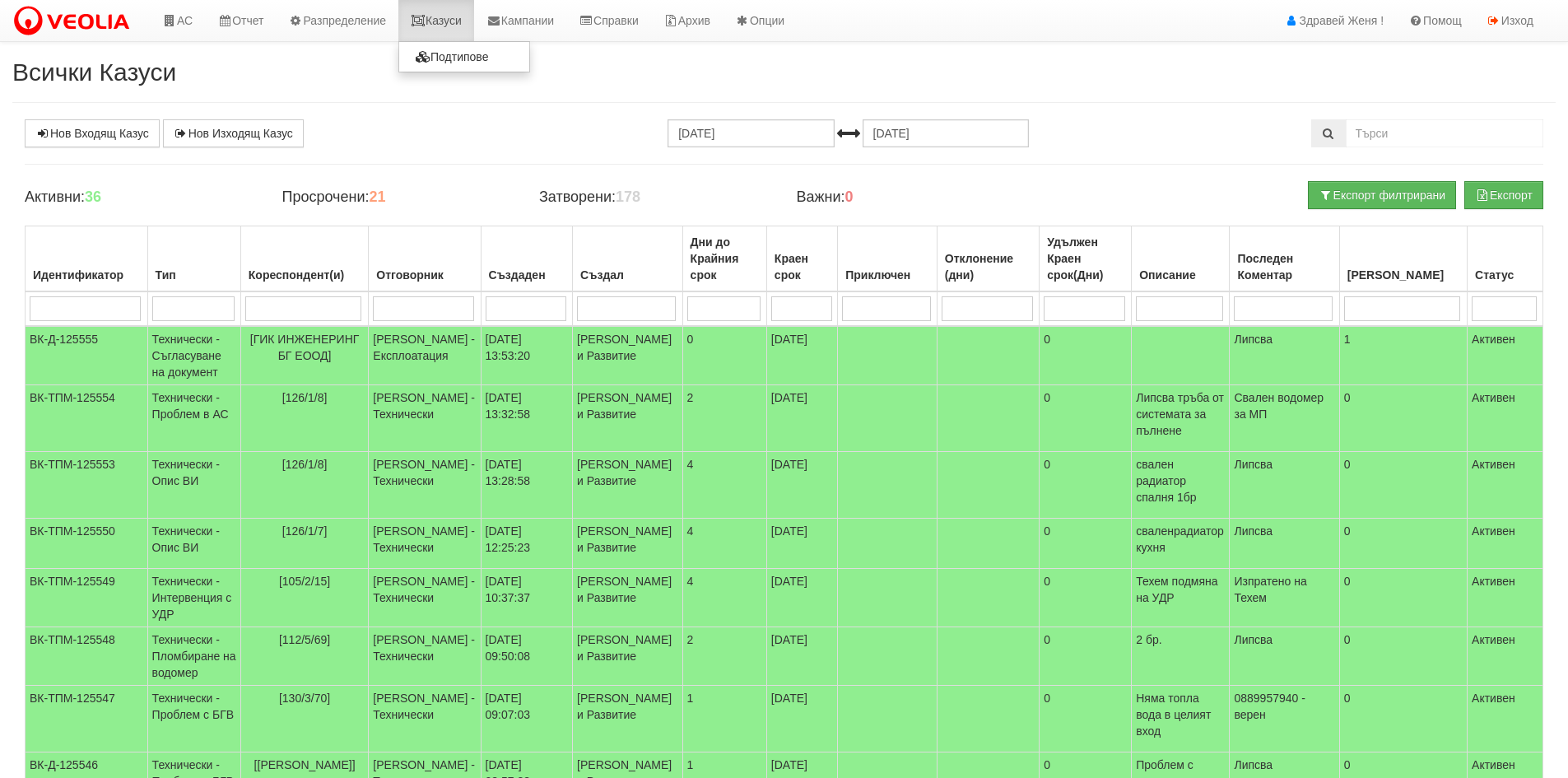
click at [449, 22] on link "Казуси" at bounding box center [437, 21] width 76 height 41
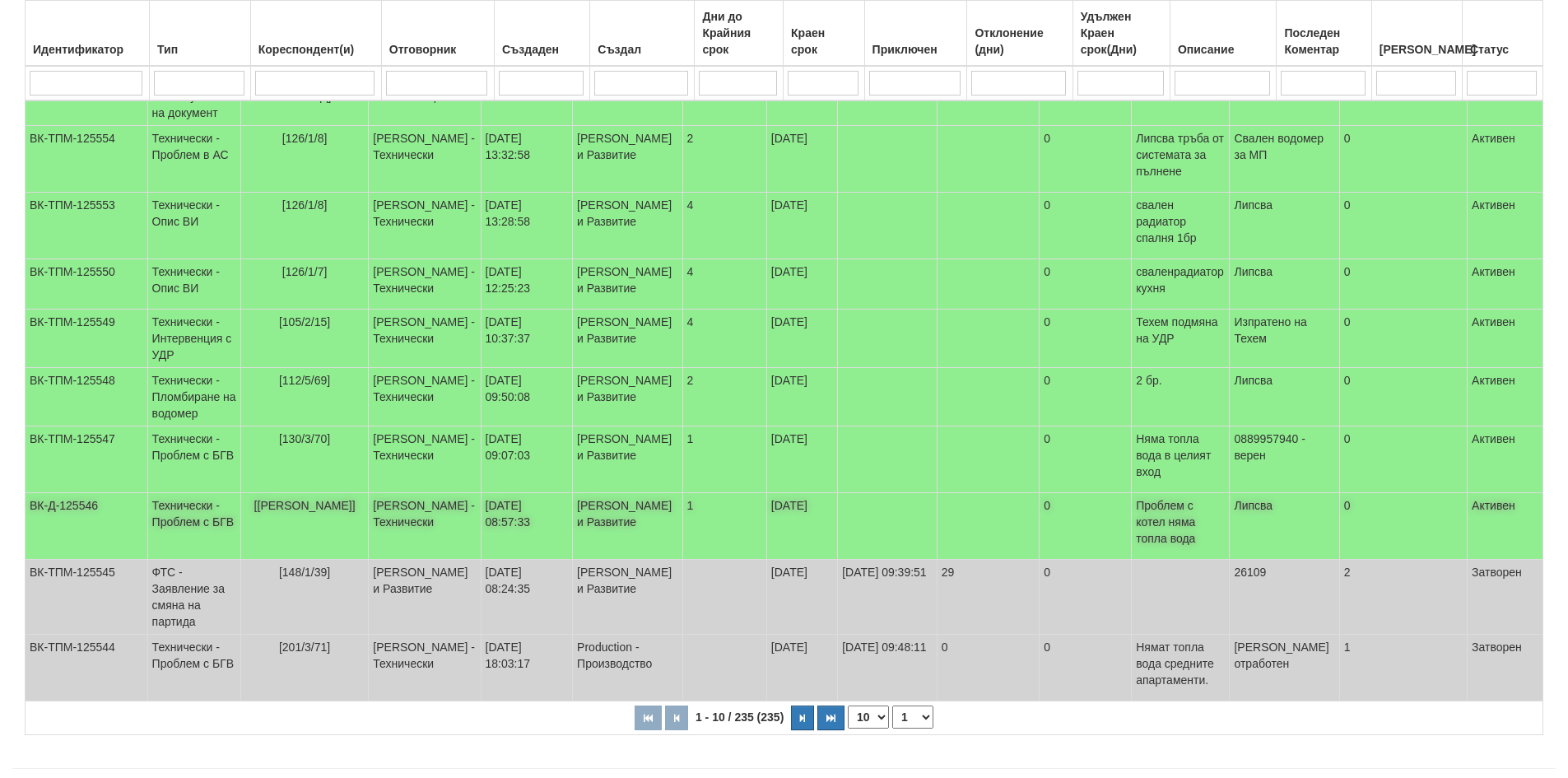
scroll to position [262, 0]
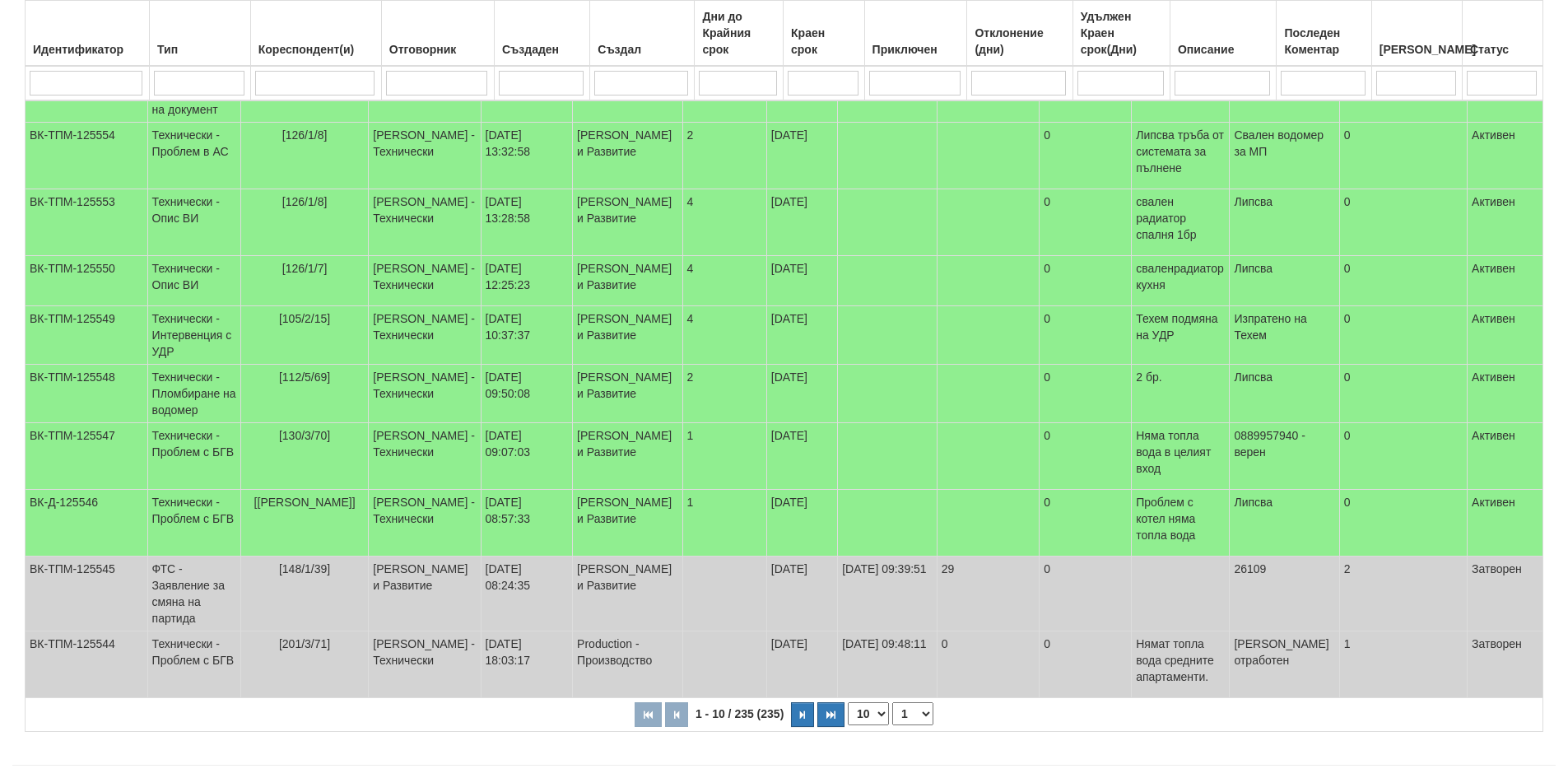
click at [883, 703] on select "10 20 30 40" at bounding box center [869, 714] width 41 height 23
select select "40"
click at [851, 725] on select "10 20 30 40" at bounding box center [869, 714] width 41 height 23
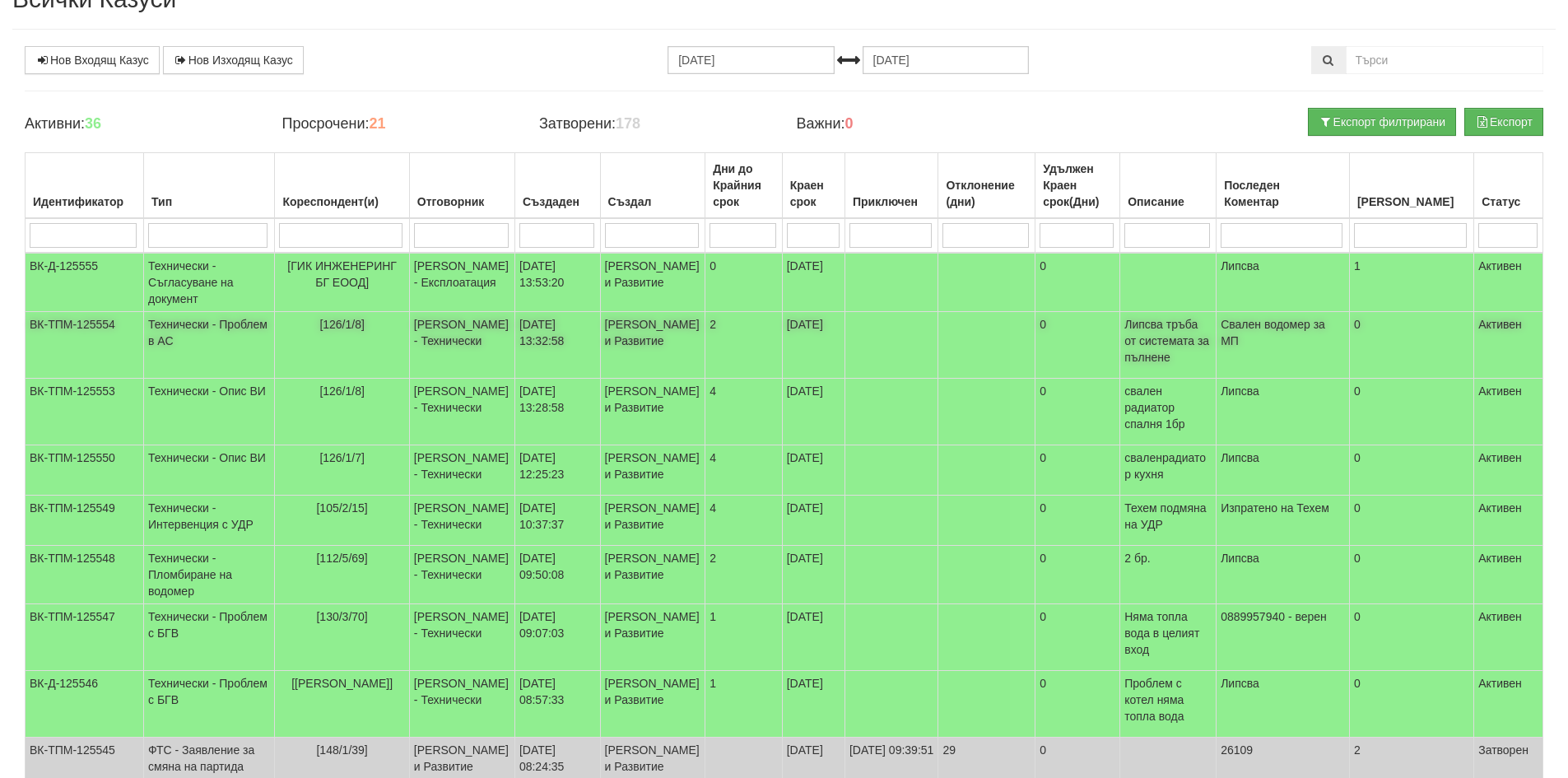
scroll to position [345, 0]
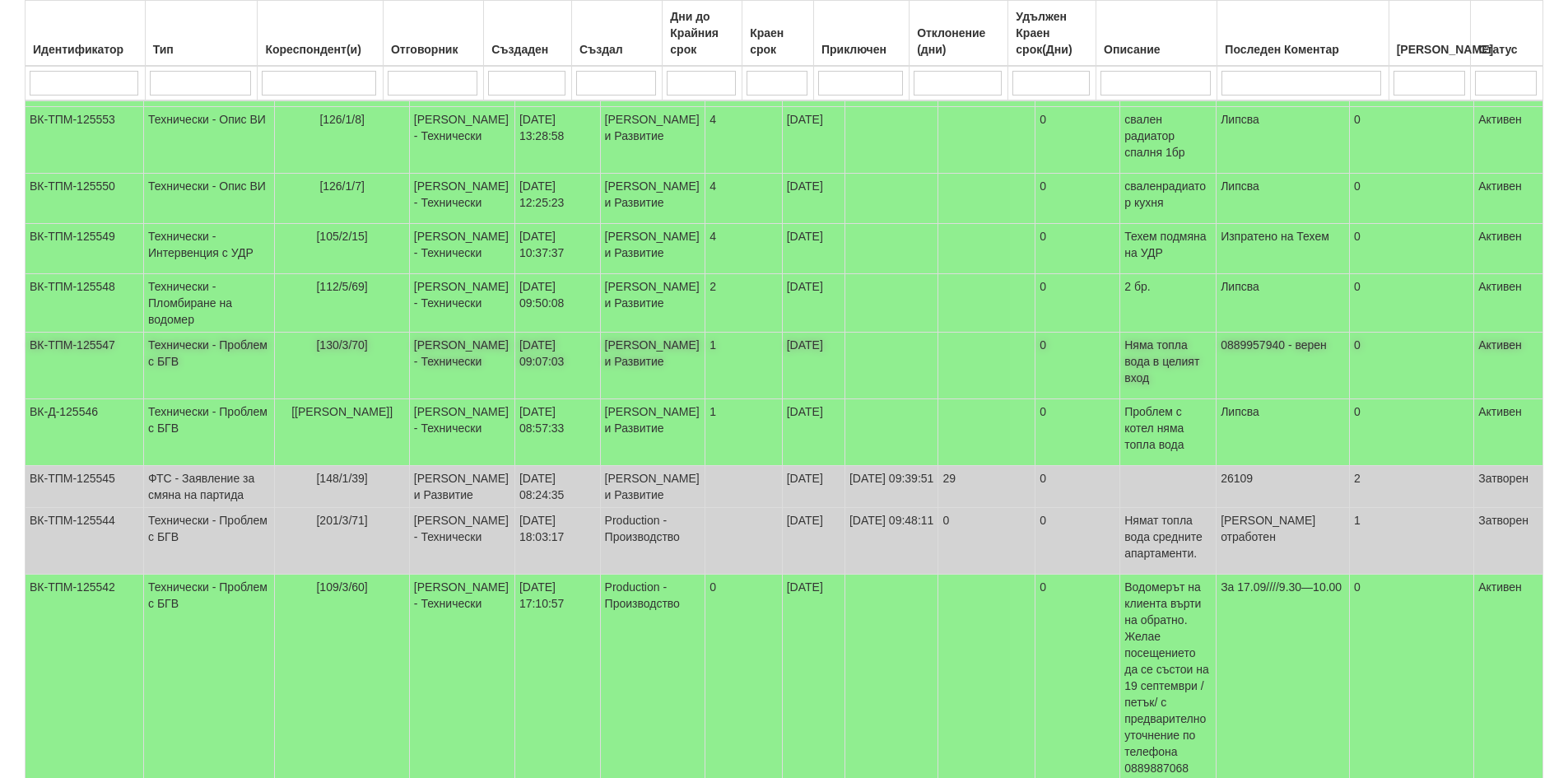
click at [430, 400] on td "[PERSON_NAME] - Технически" at bounding box center [462, 365] width 105 height 66
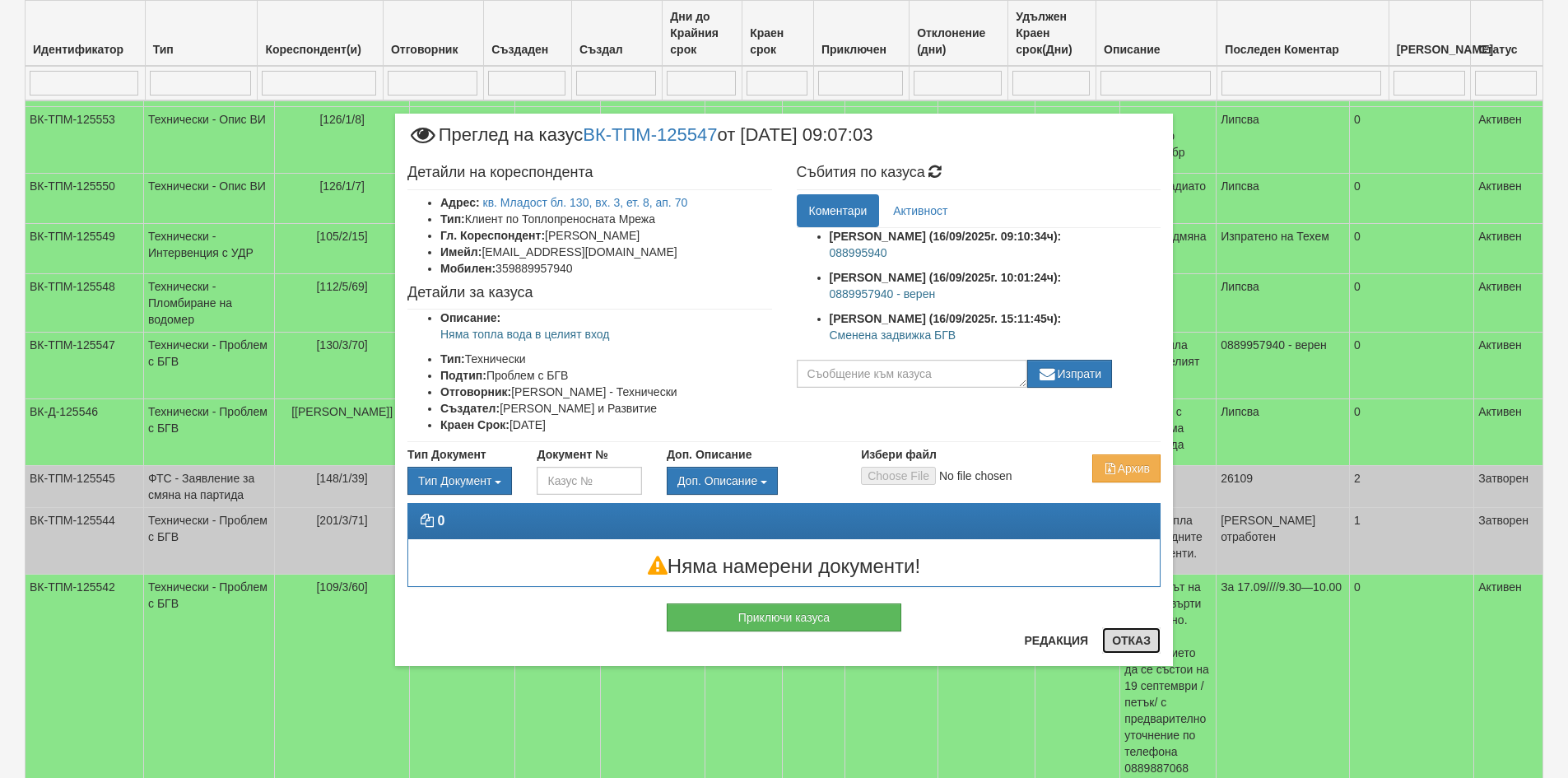
click at [1149, 642] on button "Отказ" at bounding box center [1131, 641] width 59 height 27
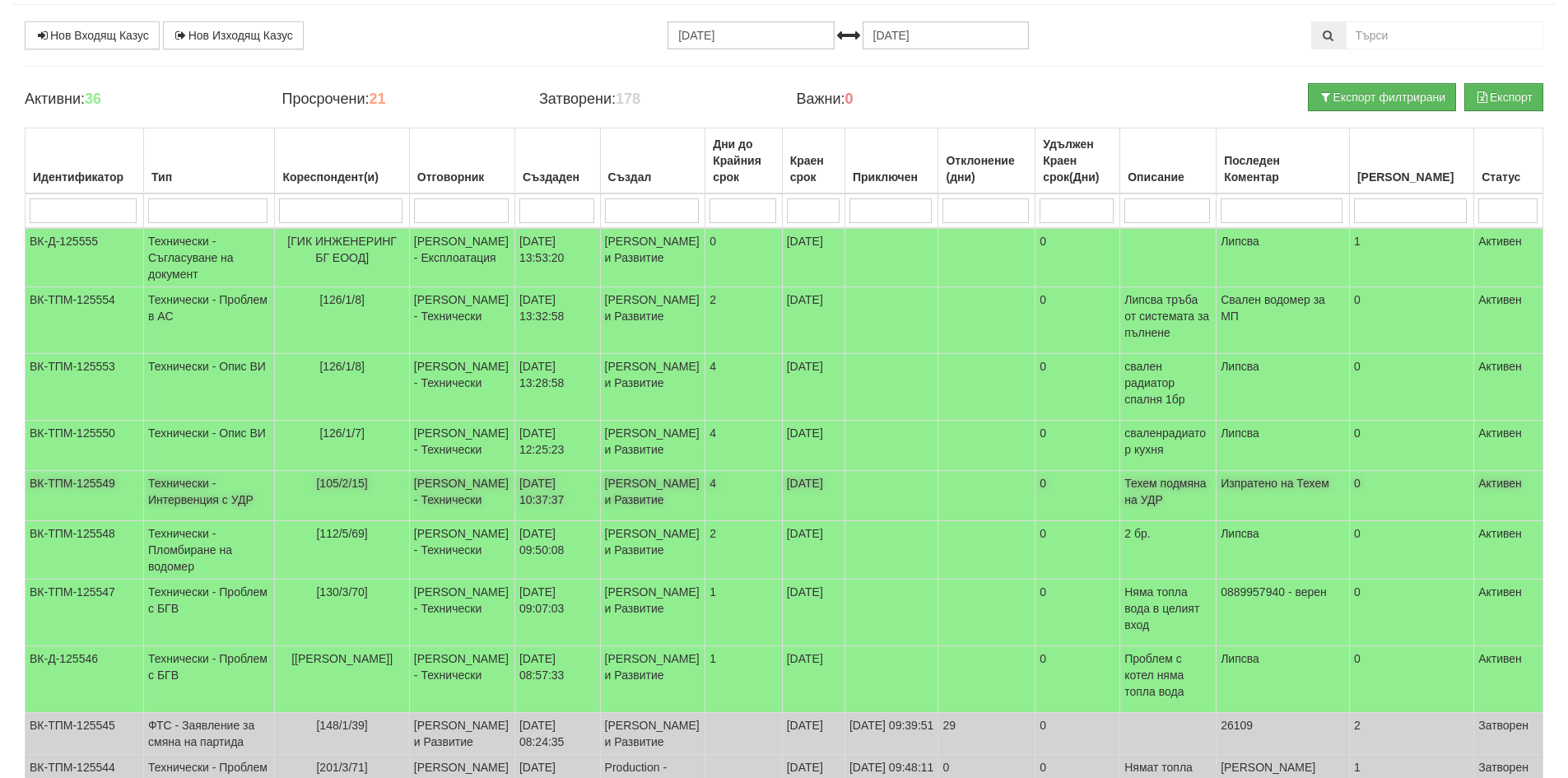
scroll to position [16, 0]
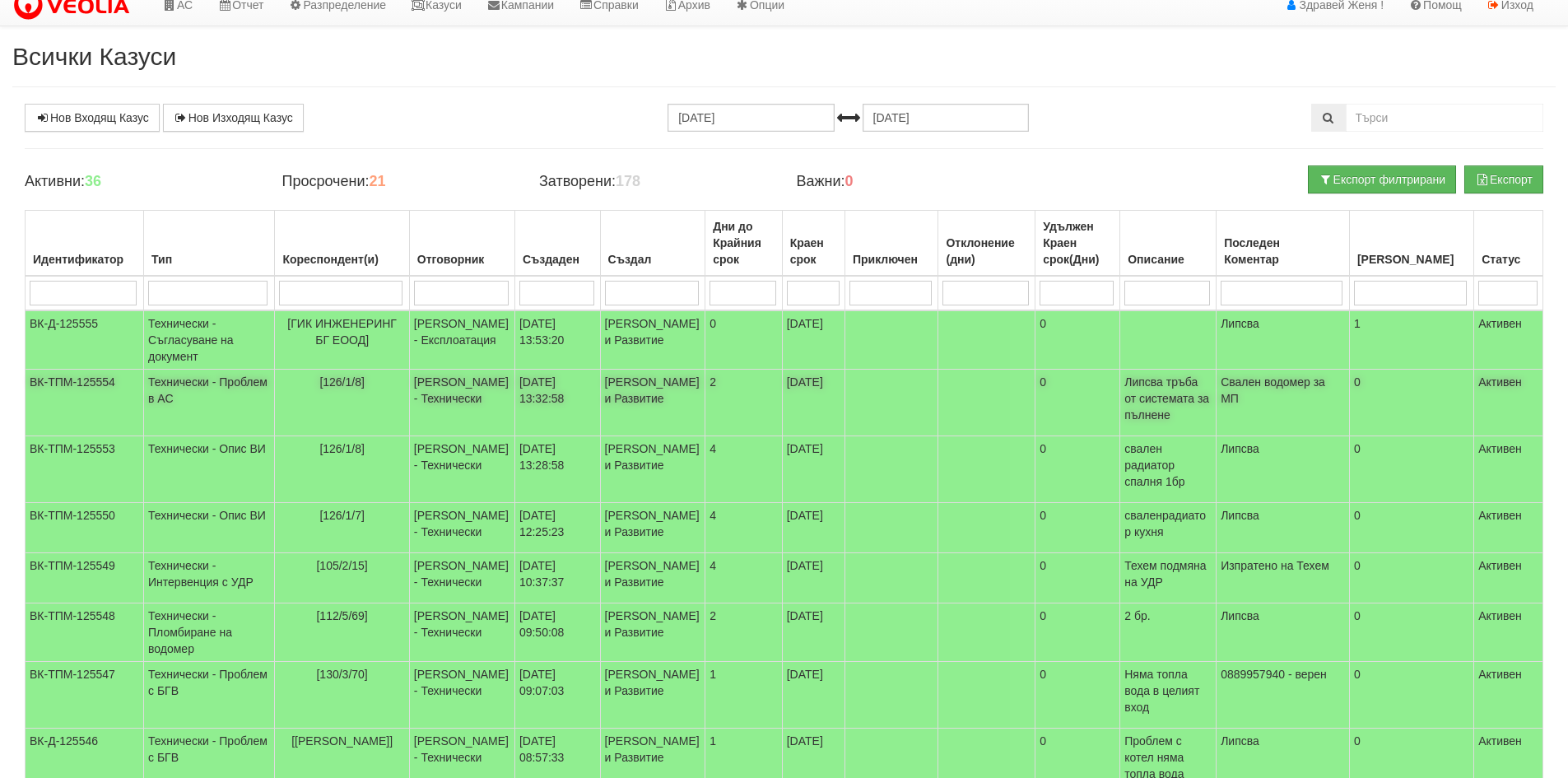
click at [1267, 421] on td "Свален водомер за МП" at bounding box center [1283, 402] width 134 height 66
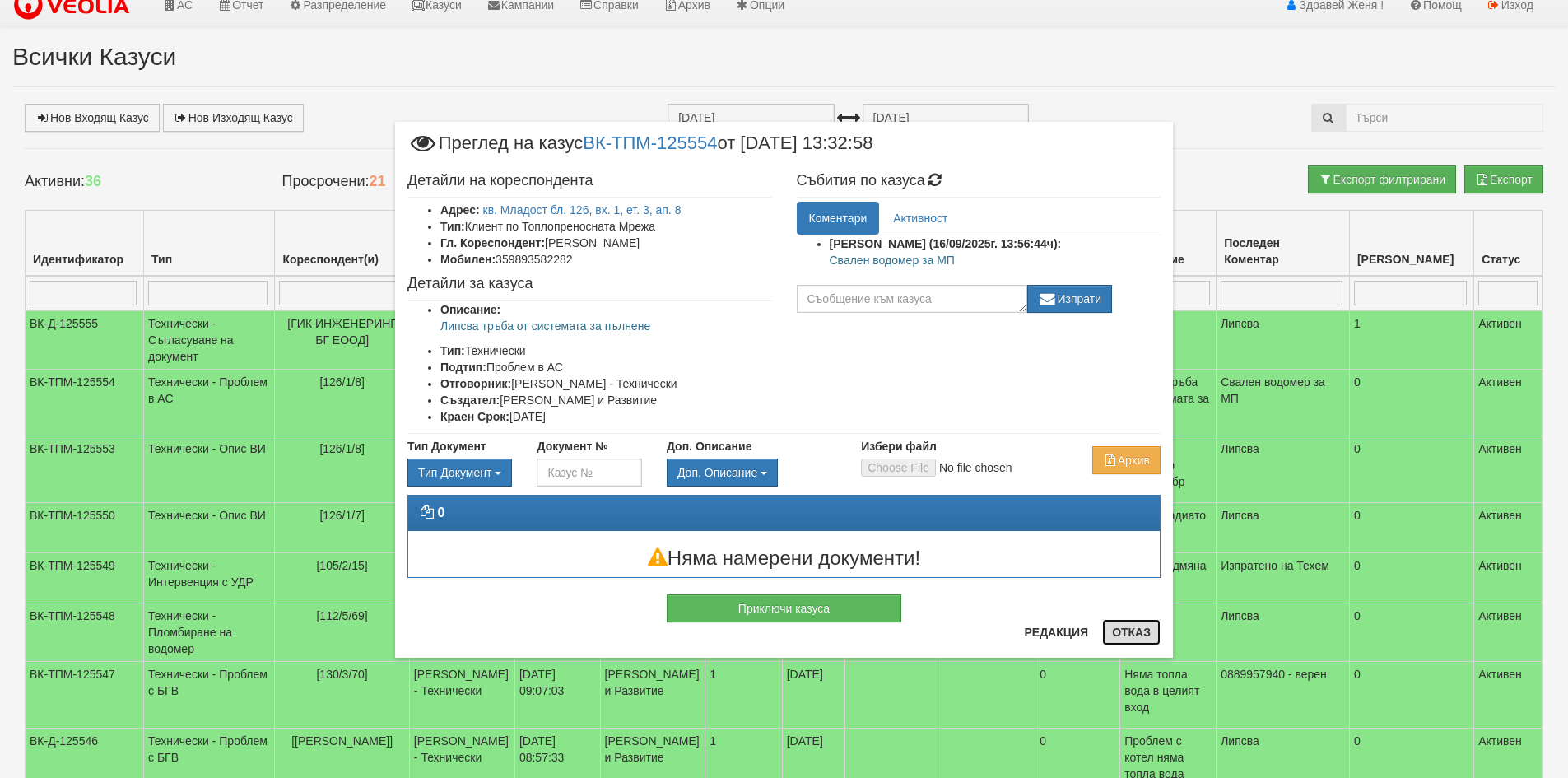
click at [1121, 632] on button "Отказ" at bounding box center [1131, 632] width 59 height 27
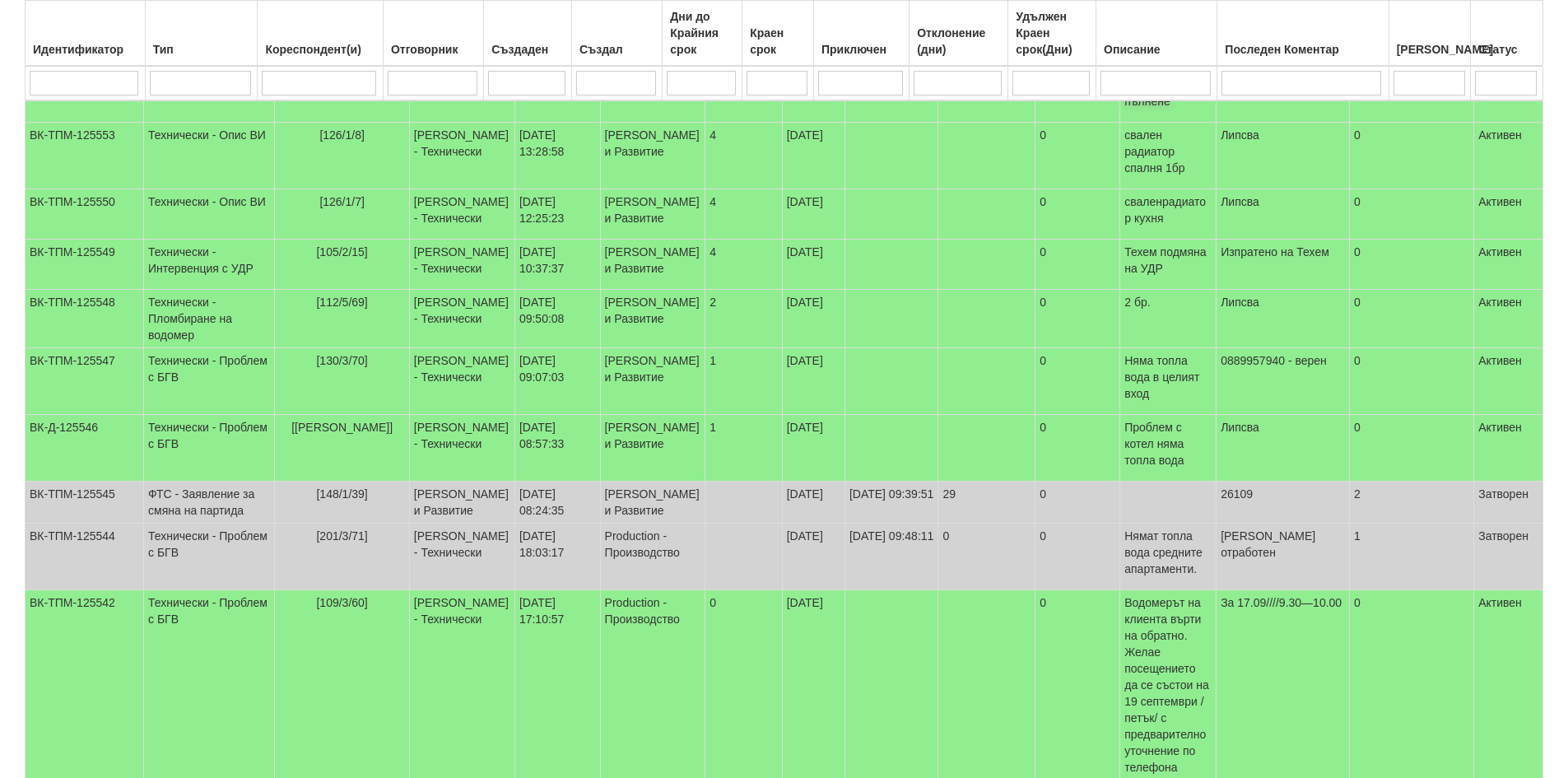
scroll to position [0, 0]
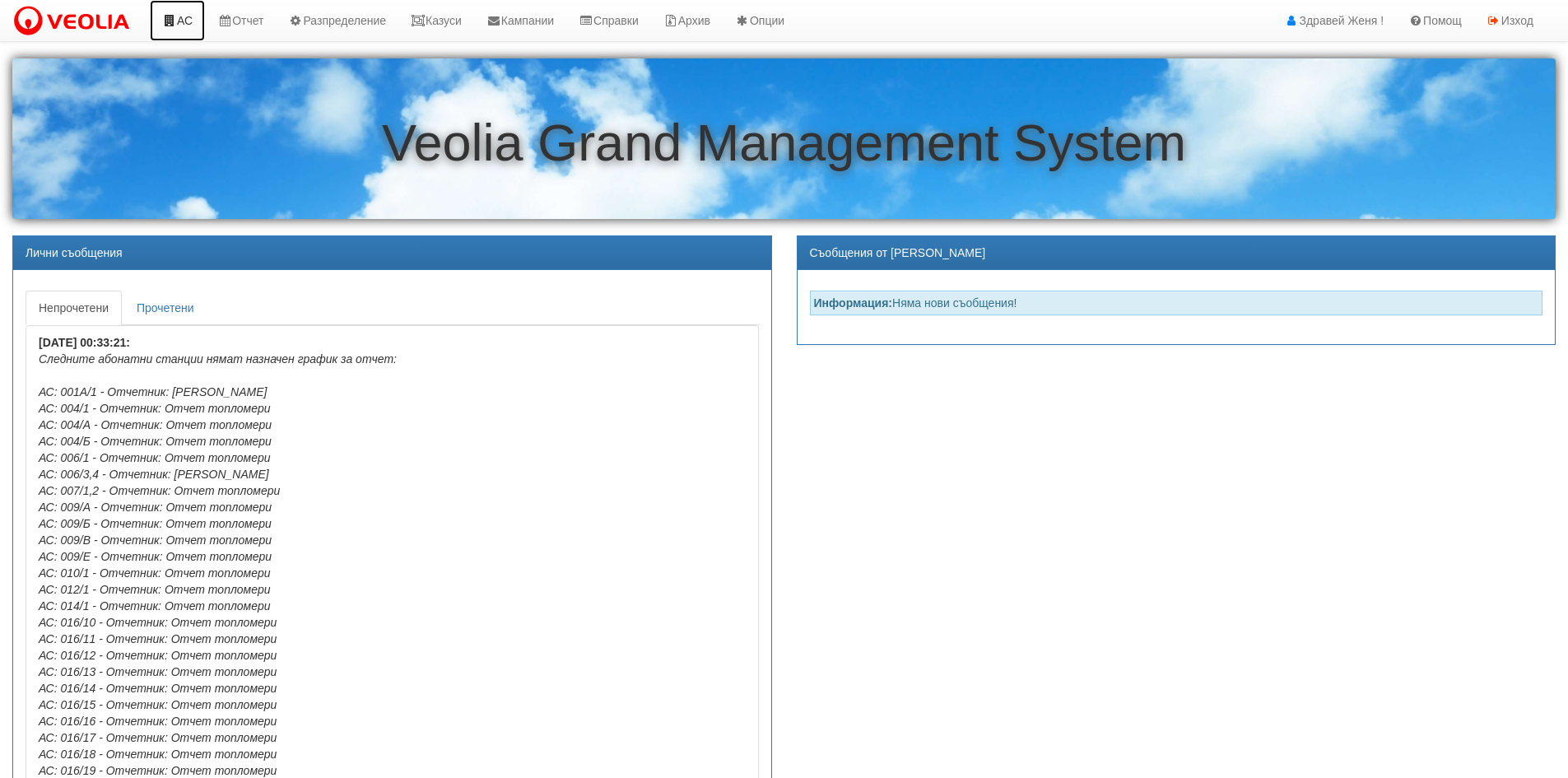
click at [190, 22] on link "АС" at bounding box center [178, 21] width 55 height 41
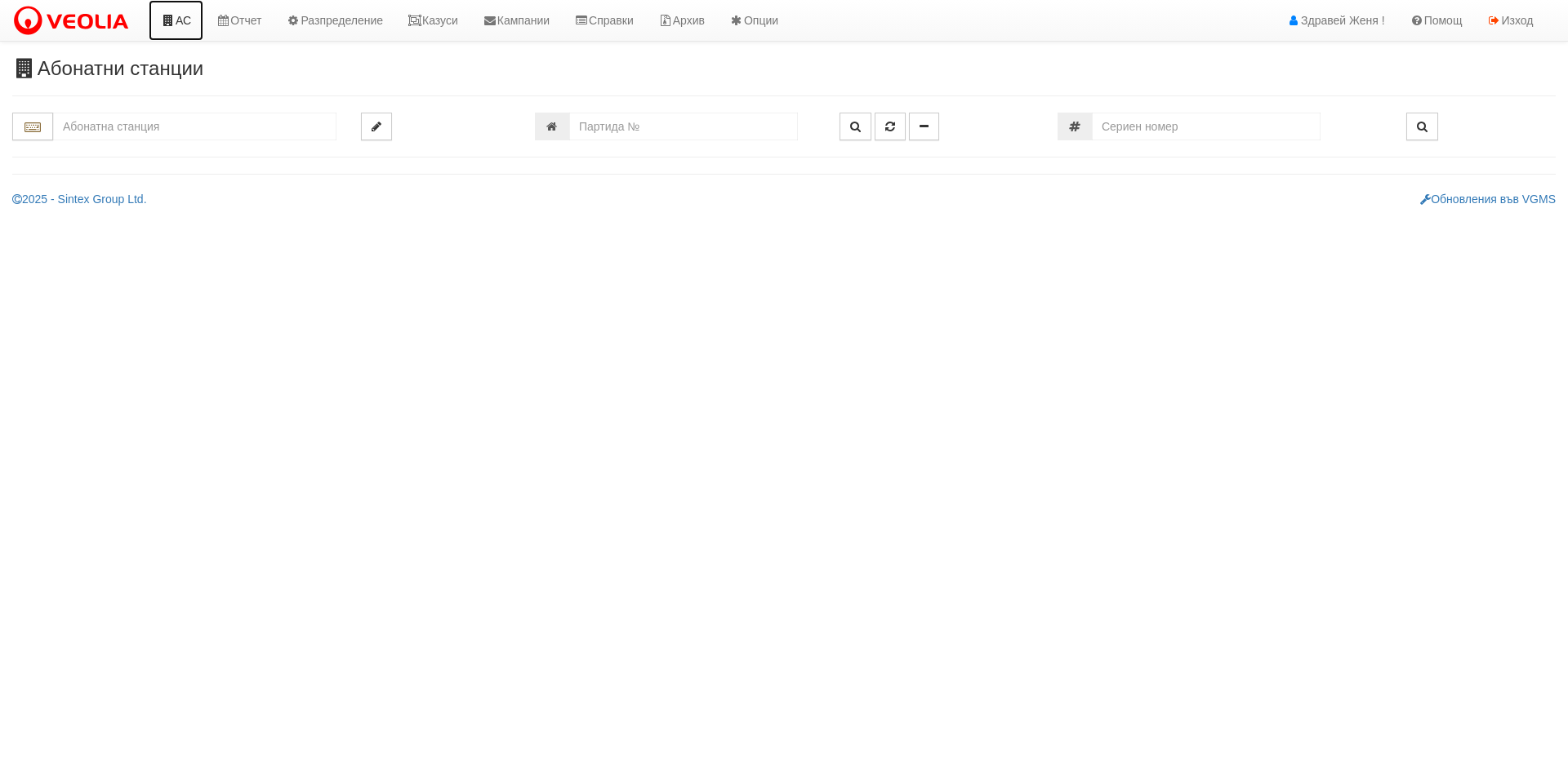
click at [182, 18] on link "АС" at bounding box center [176, 21] width 55 height 41
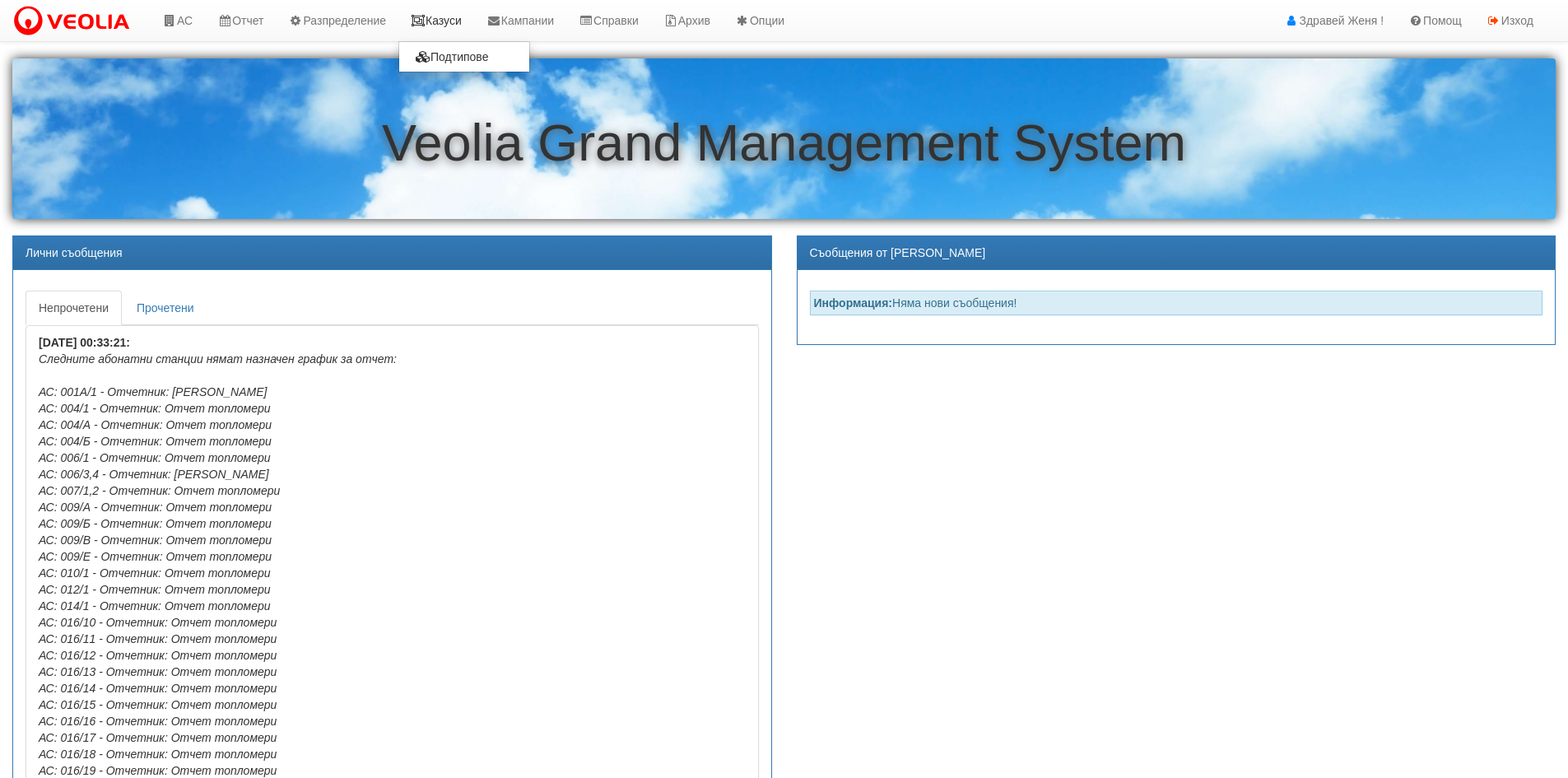
click at [425, 24] on icon at bounding box center [418, 20] width 15 height 11
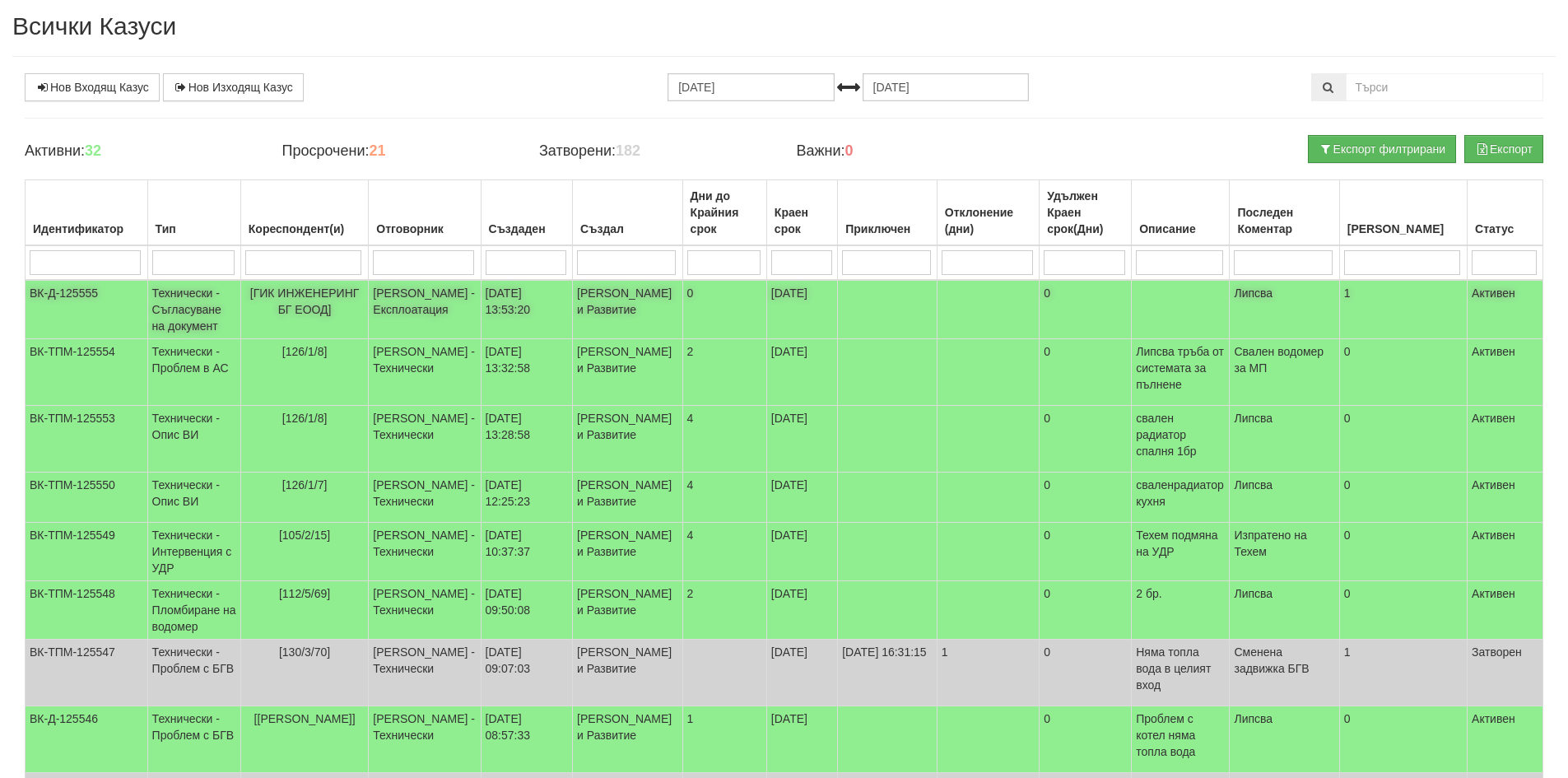
scroll to position [82, 0]
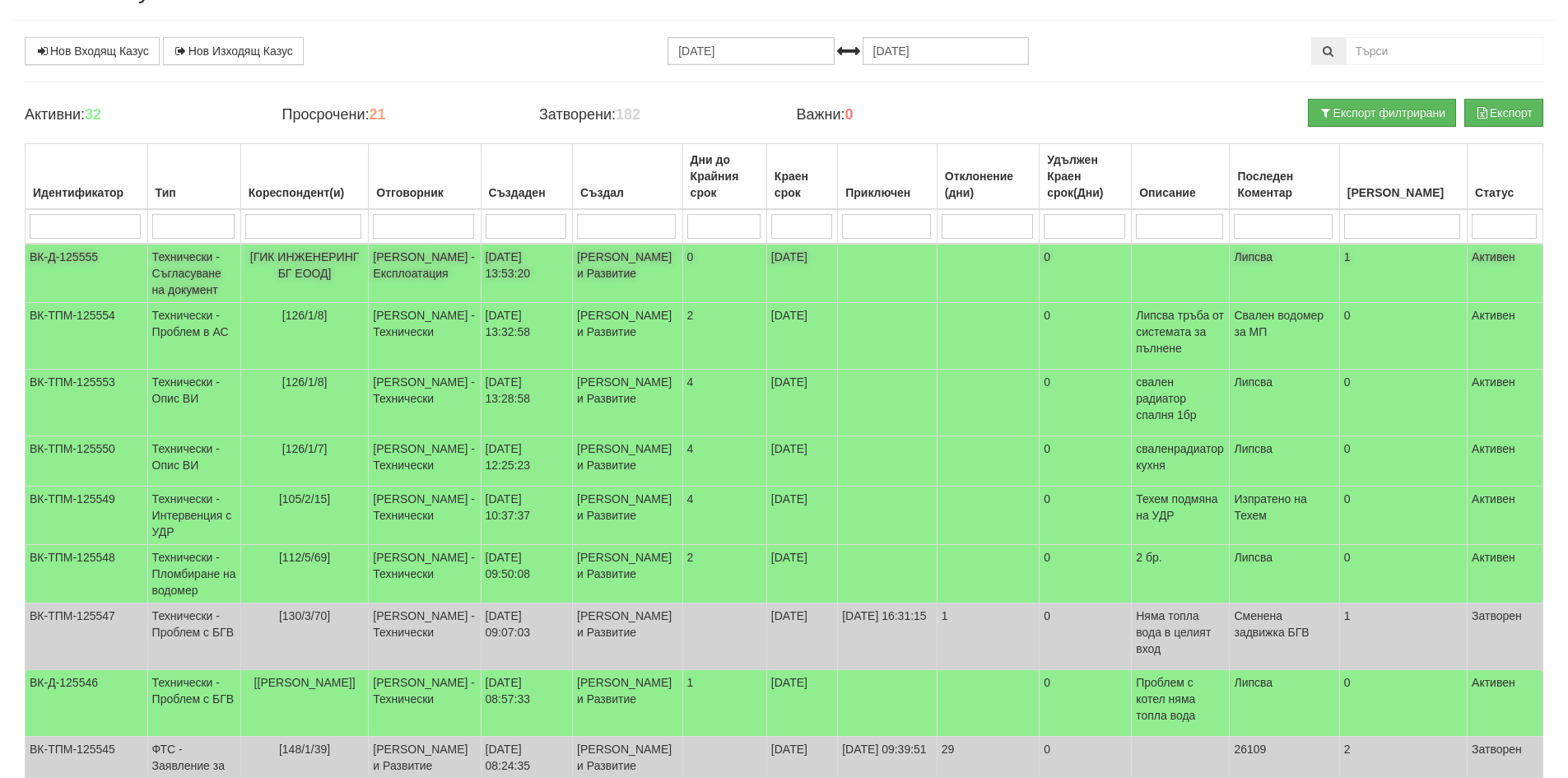
click at [287, 265] on td "[ГИК ИНЖЕНЕРИНГ БГ ЕООД]" at bounding box center [305, 273] width 129 height 60
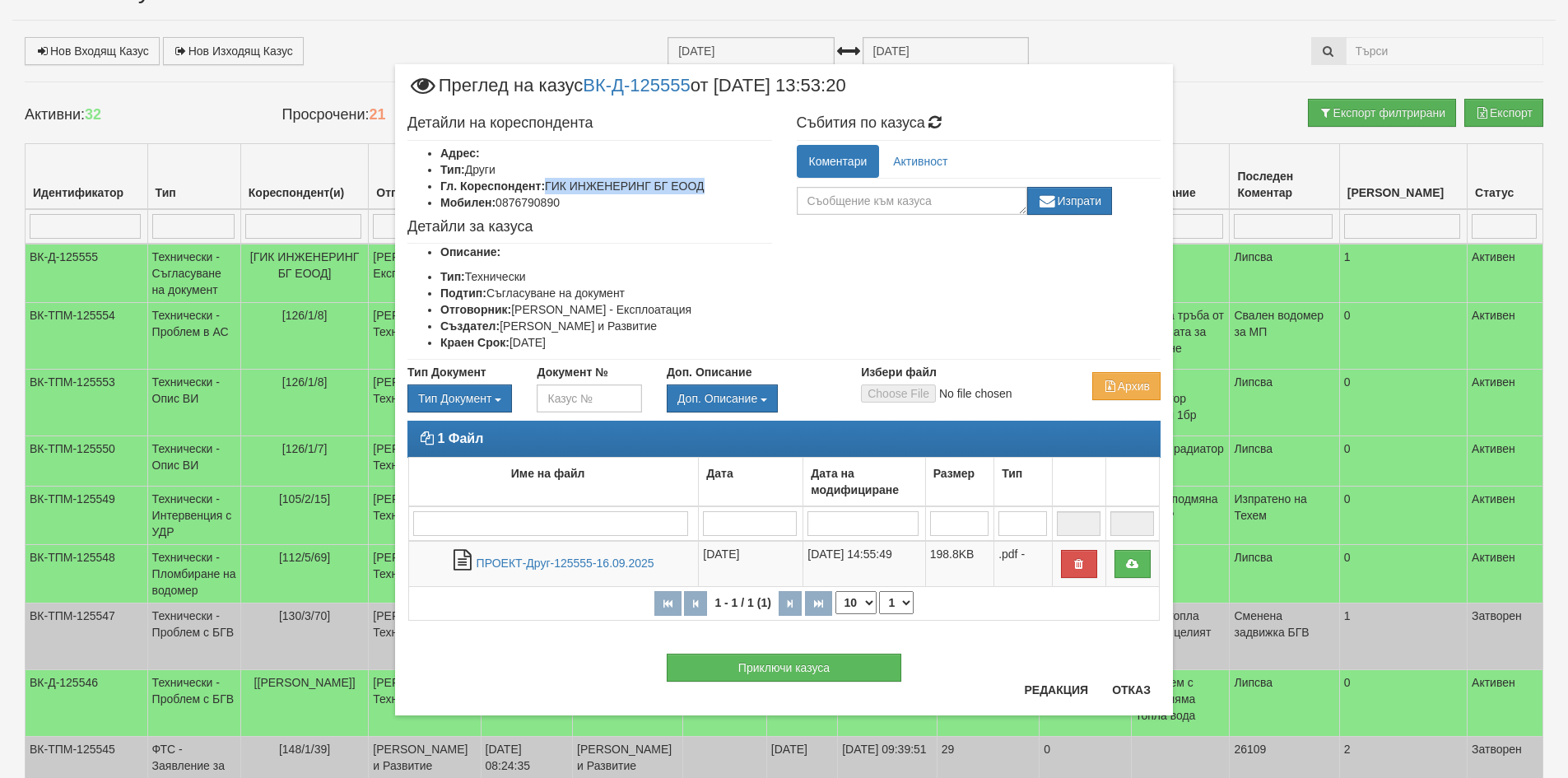
drag, startPoint x: 715, startPoint y: 184, endPoint x: 545, endPoint y: 179, distance: 170.1
click at [545, 179] on li "Гл. Кореспондент: ГИК ИНЖЕНЕРИНГ БГ ЕООД" at bounding box center [606, 186] width 331 height 16
copy li "ГИК ИНЖЕНЕРИНГ БГ ЕООД"
click at [1149, 688] on button "Отказ" at bounding box center [1131, 690] width 59 height 27
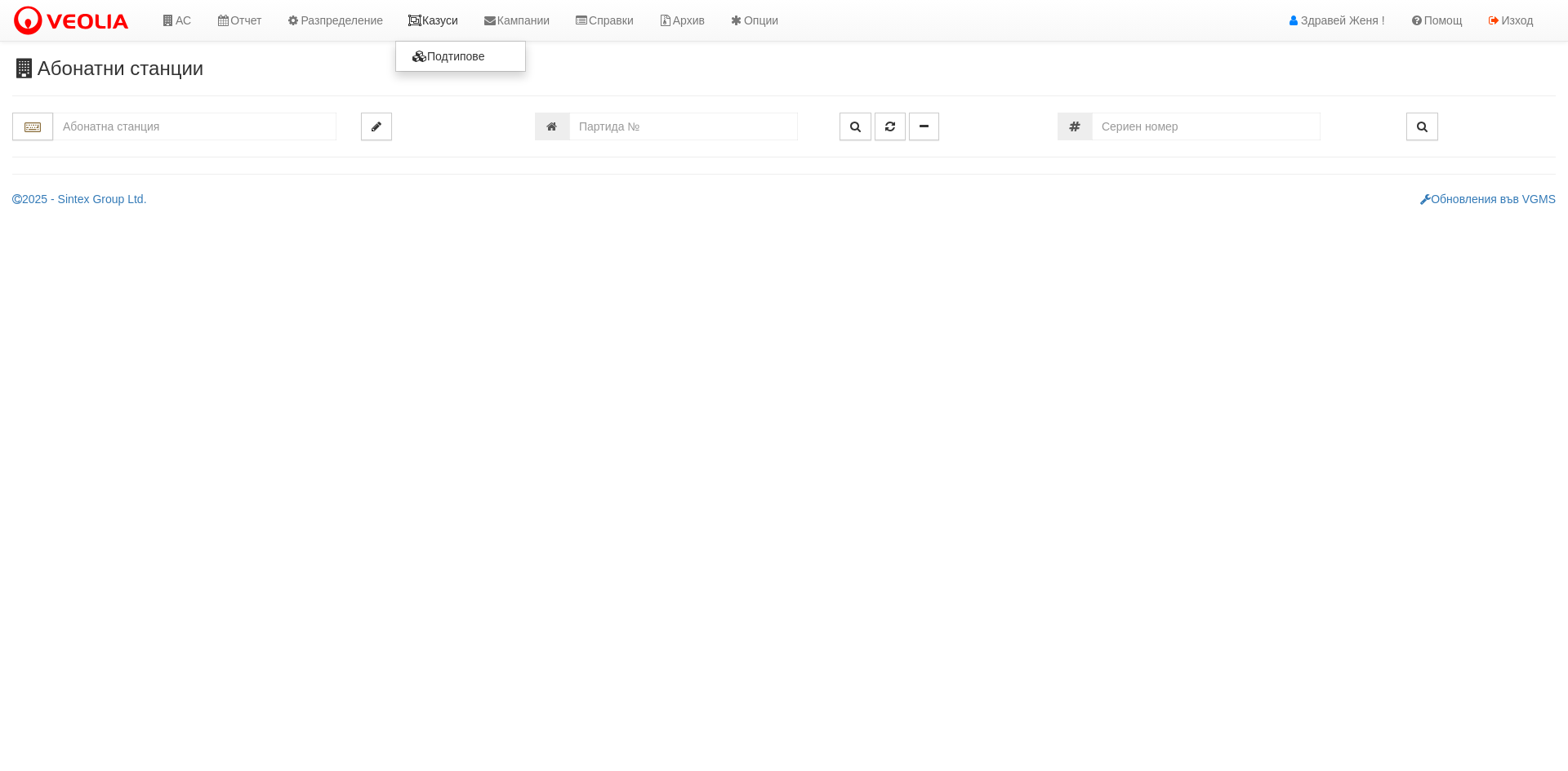
click at [442, 19] on link "Казуси" at bounding box center [433, 21] width 75 height 41
